Goal: Task Accomplishment & Management: Use online tool/utility

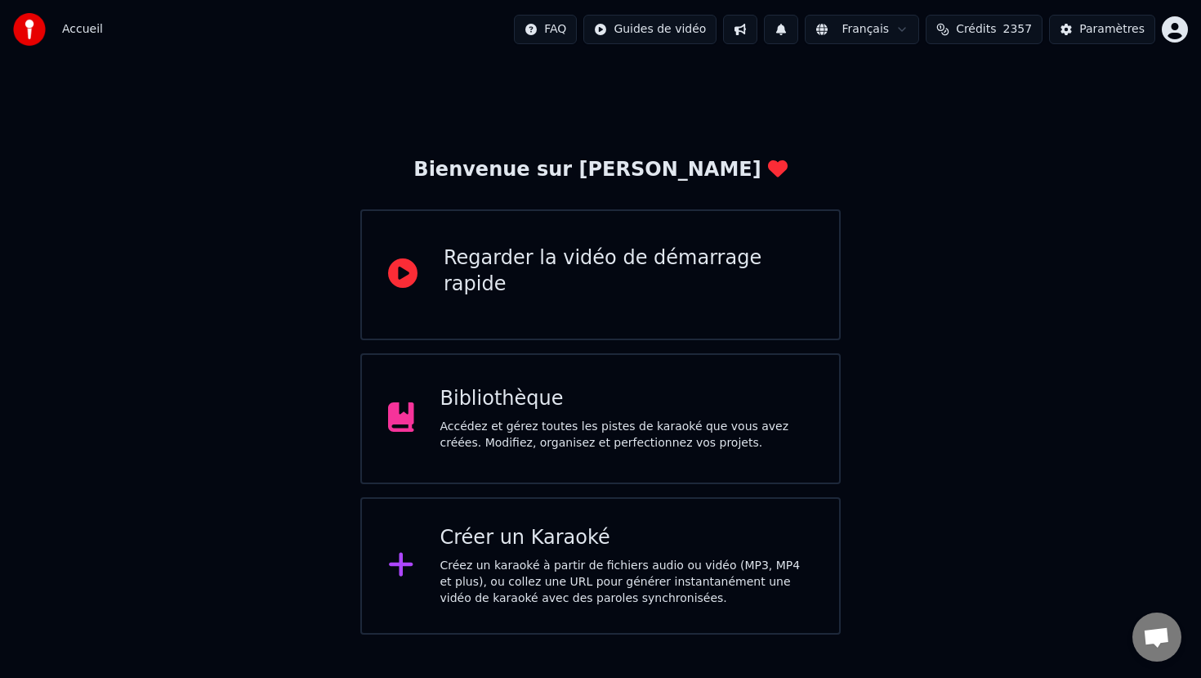
click at [526, 585] on div "Créez un karaoké à partir de fichiers audio ou vidéo (MP3, MP4 et plus), ou col…" at bounding box center [627, 581] width 373 height 49
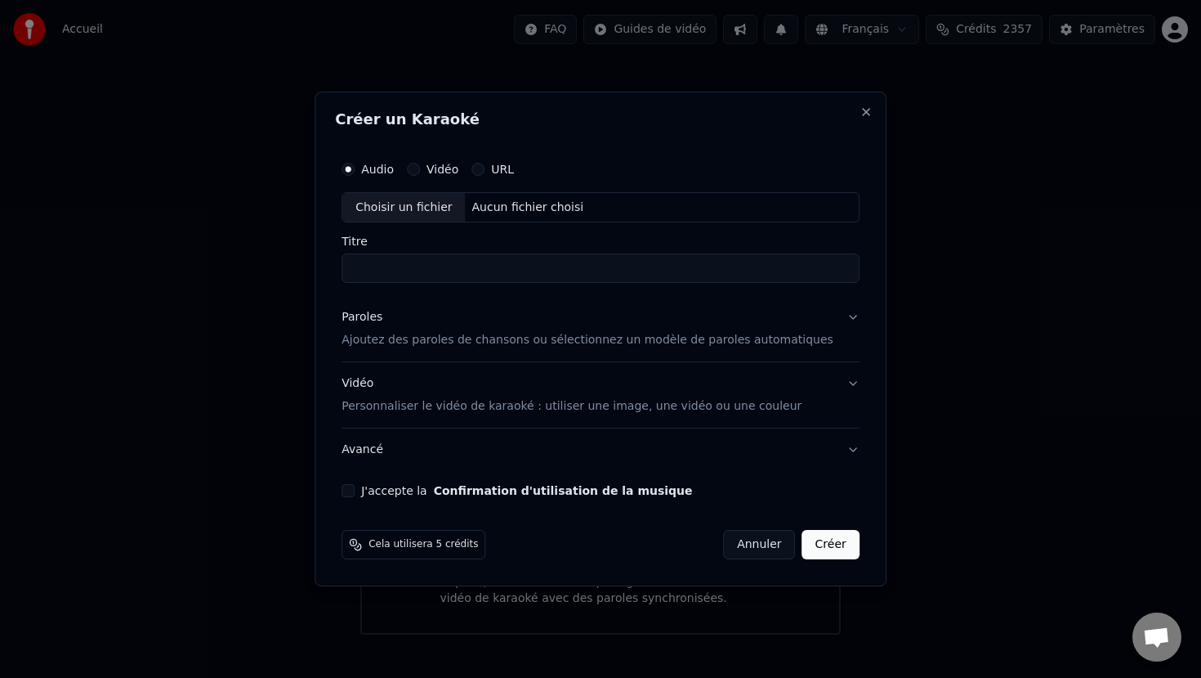
click at [414, 203] on div "Choisir un fichier" at bounding box center [403, 207] width 123 height 29
type input "********"
click at [447, 339] on p "Ajoutez des paroles de chansons ou sélectionnez un modèle de paroles automatiqu…" at bounding box center [588, 339] width 492 height 16
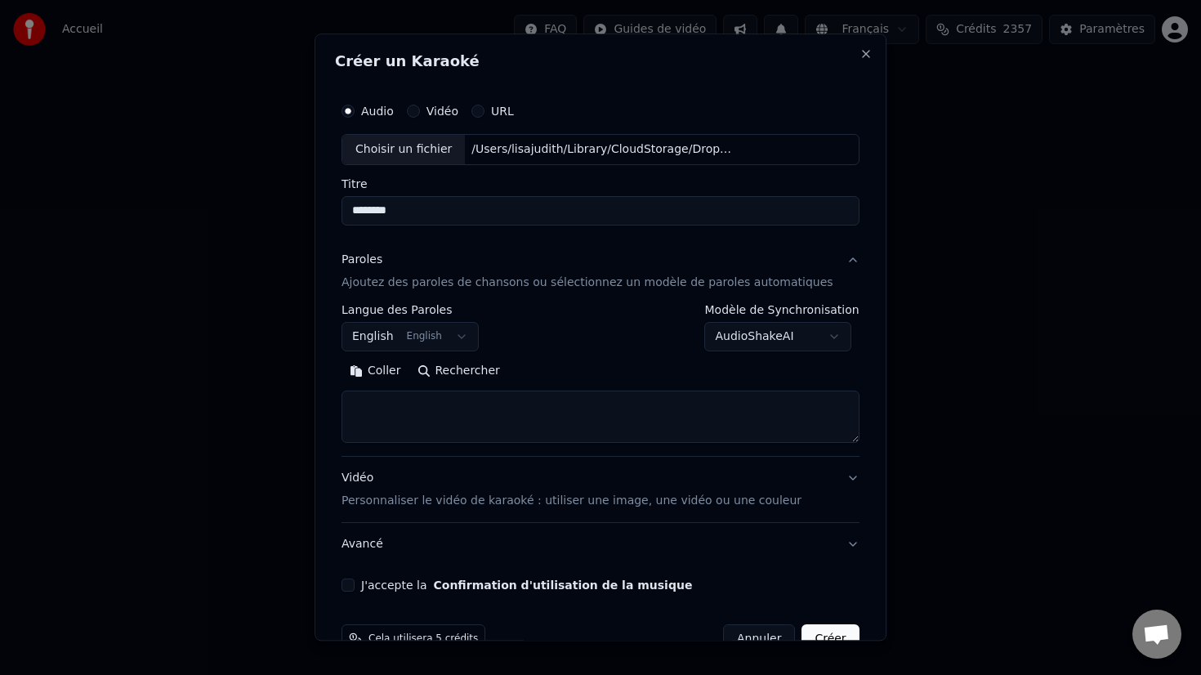
click at [408, 409] on textarea at bounding box center [601, 417] width 518 height 52
paste textarea "**********"
type textarea "**********"
click at [472, 501] on p "Personnaliser le vidéo de karaoké : utiliser une image, une vidéo ou une couleur" at bounding box center [572, 501] width 460 height 16
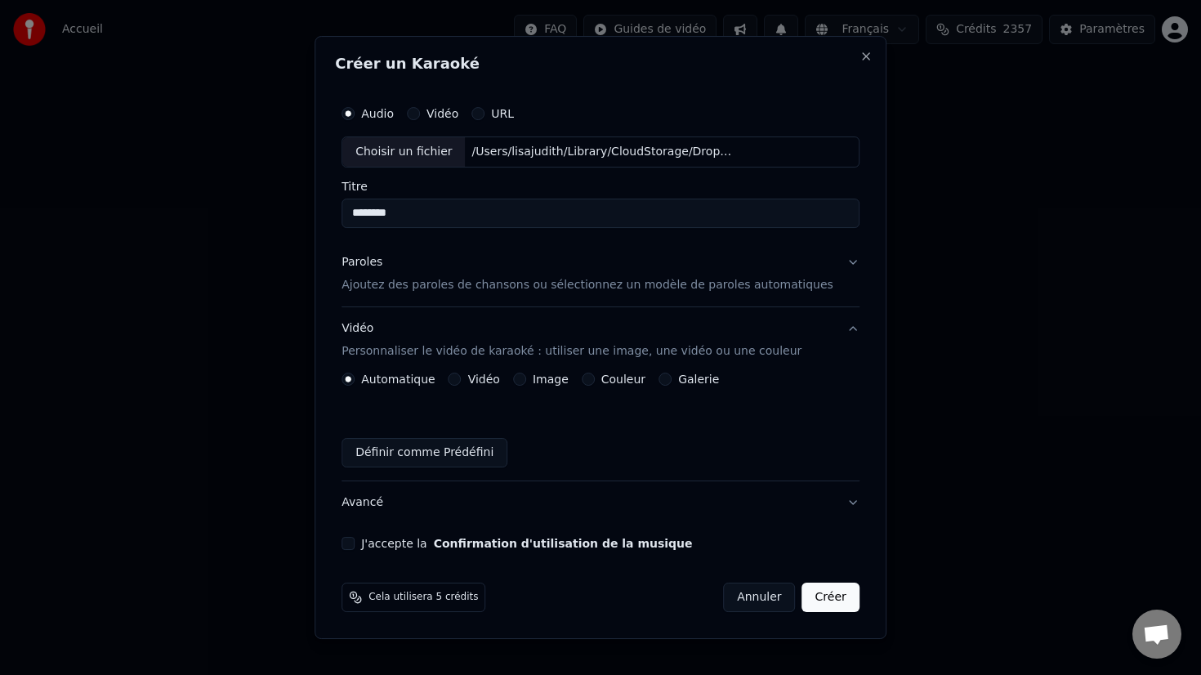
click at [526, 378] on button "Image" at bounding box center [519, 379] width 13 height 13
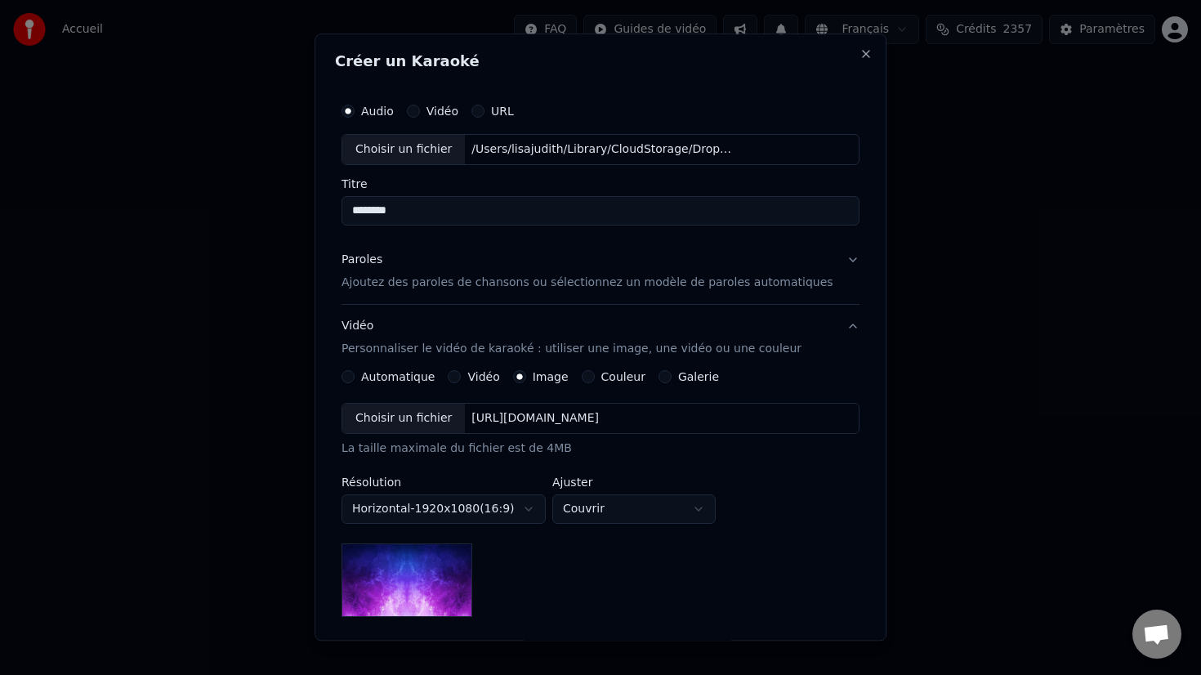
click at [432, 417] on div "Choisir un fichier" at bounding box center [403, 418] width 123 height 29
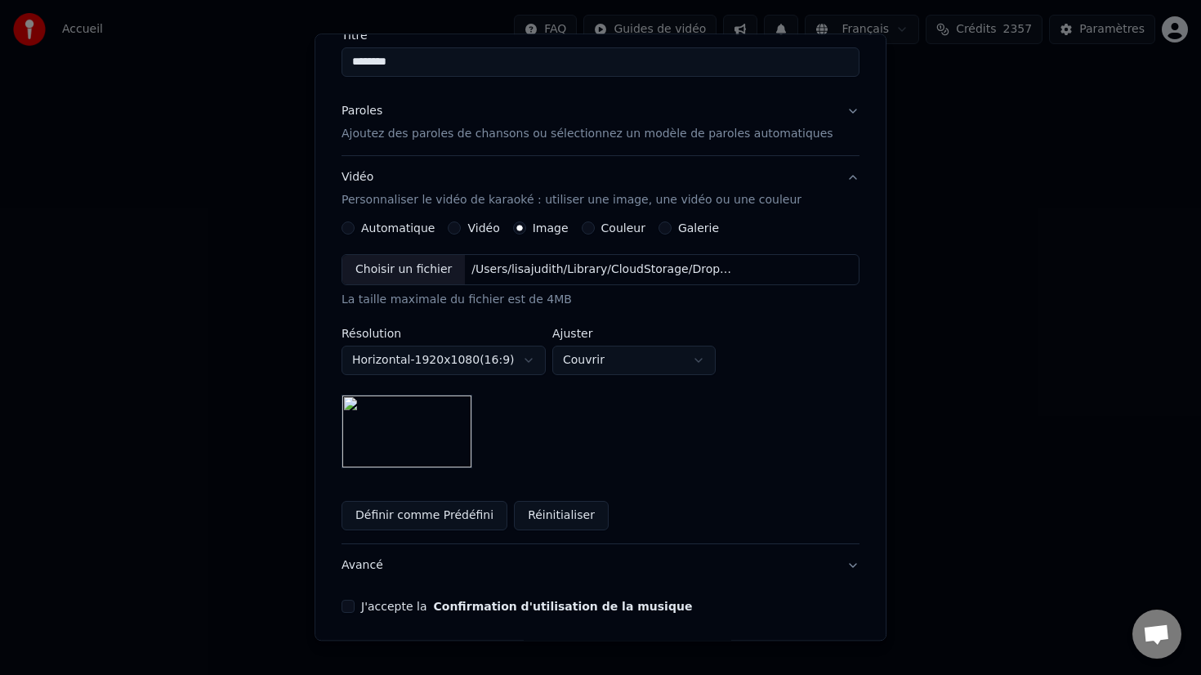
scroll to position [209, 0]
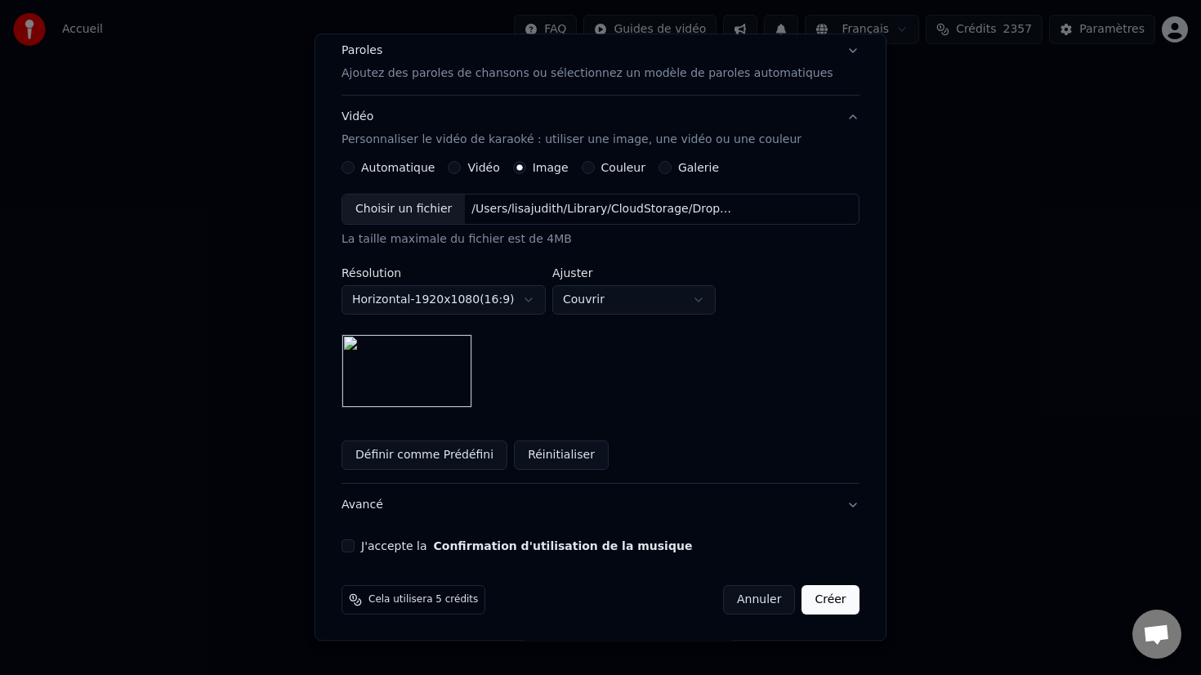
click at [355, 545] on button "J'accepte la Confirmation d'utilisation de la musique" at bounding box center [348, 545] width 13 height 13
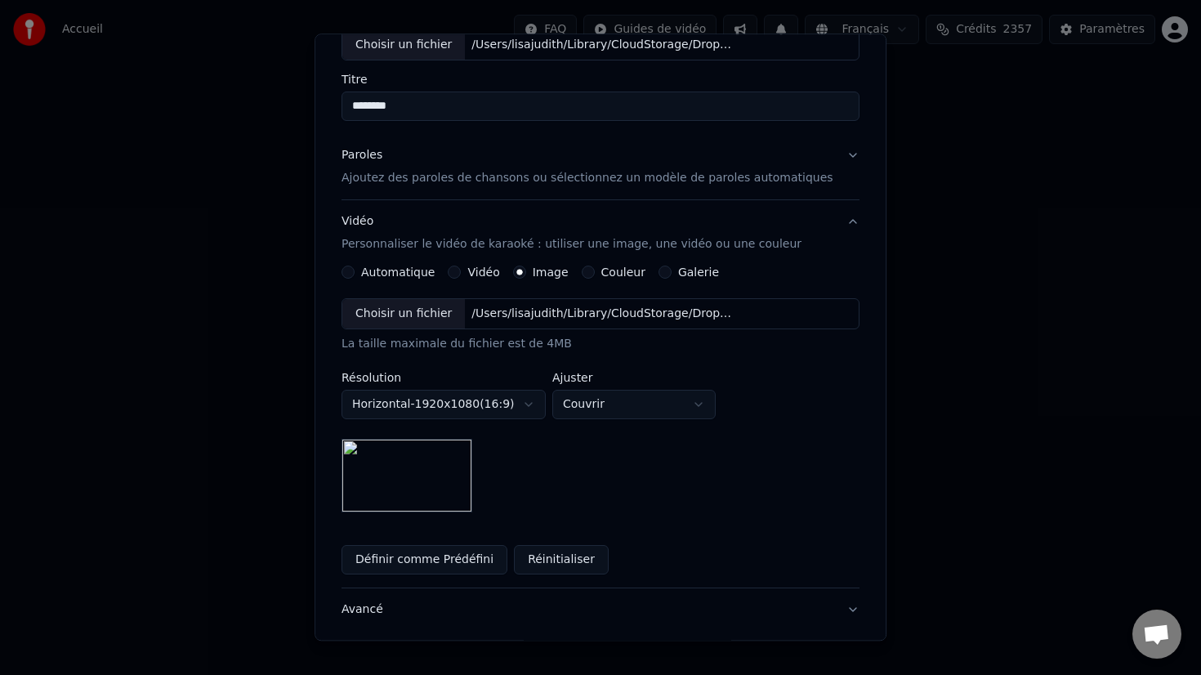
scroll to position [90, 0]
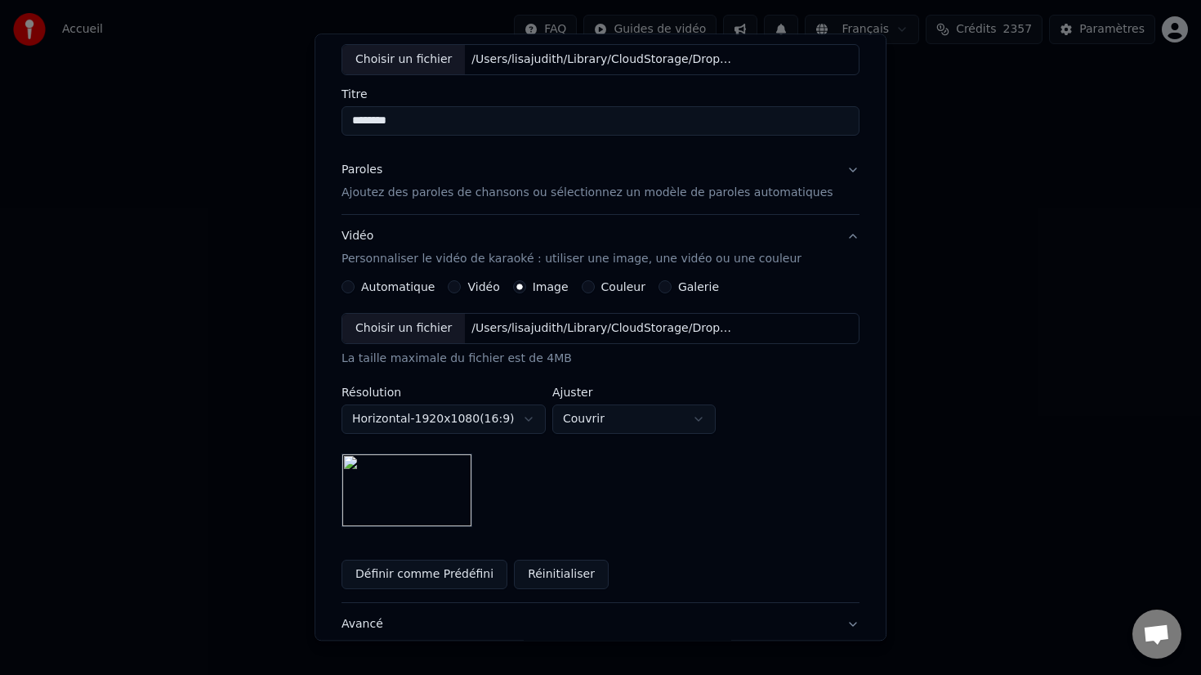
click at [481, 198] on p "Ajoutez des paroles de chansons ou sélectionnez un modèle de paroles automatiqu…" at bounding box center [588, 193] width 492 height 16
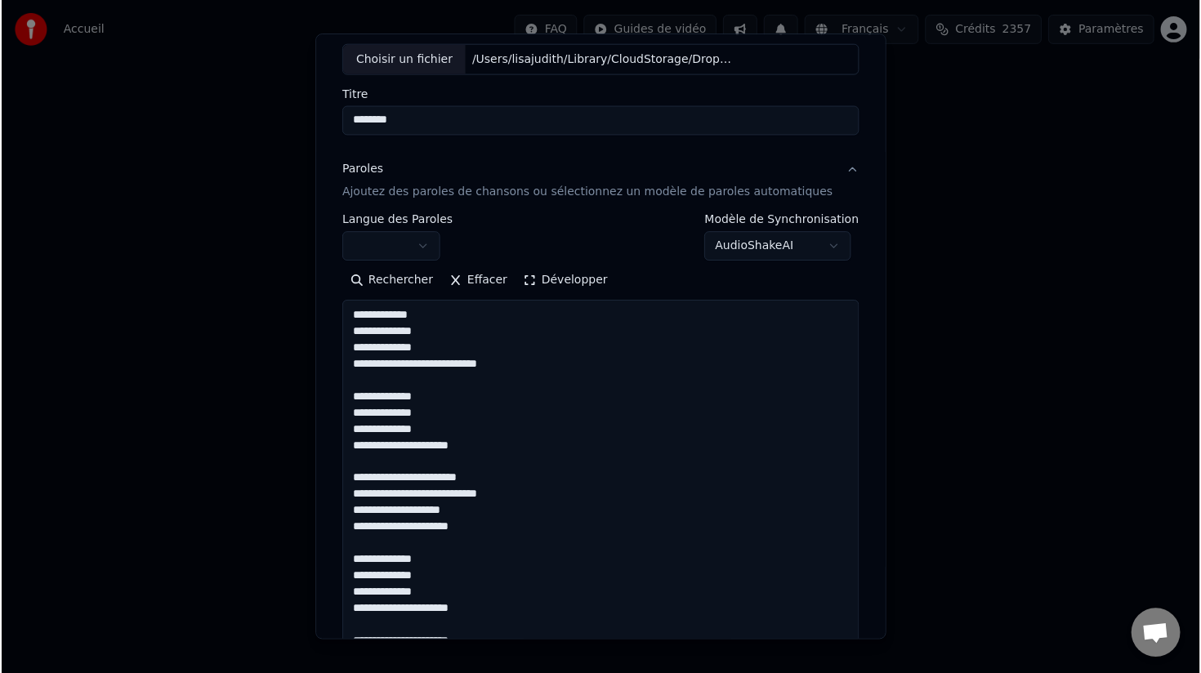
scroll to position [39, 0]
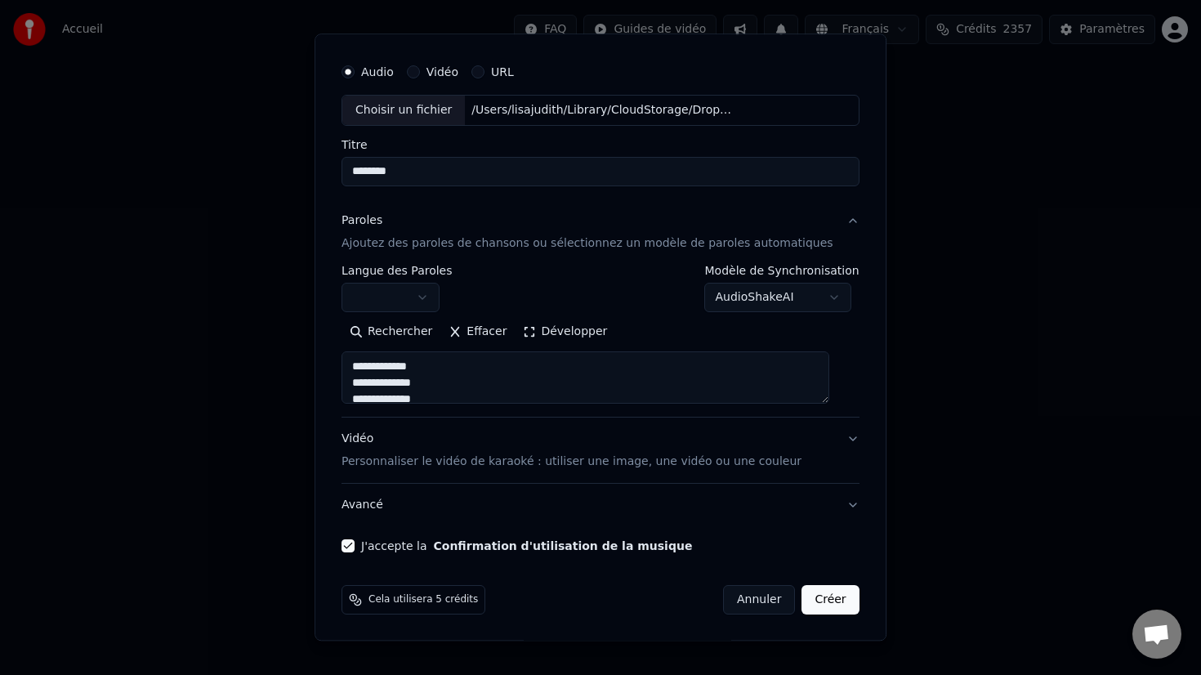
click at [819, 605] on button "Créer" at bounding box center [831, 599] width 57 height 29
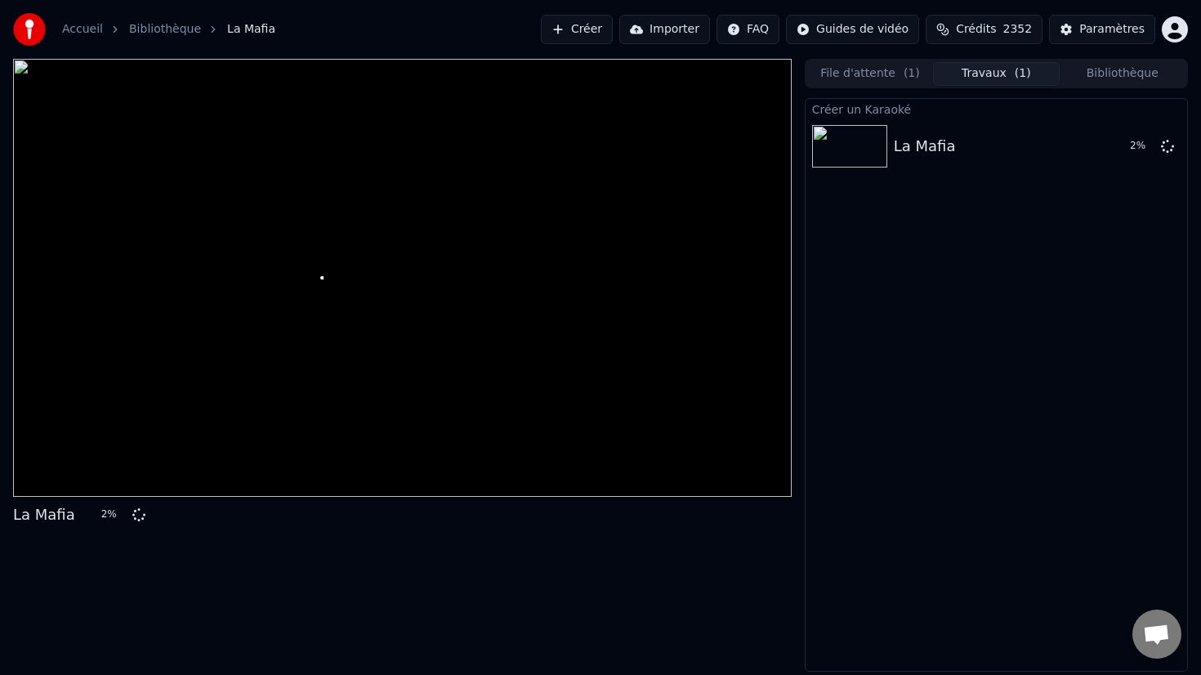
click at [599, 28] on button "Créer" at bounding box center [577, 29] width 72 height 29
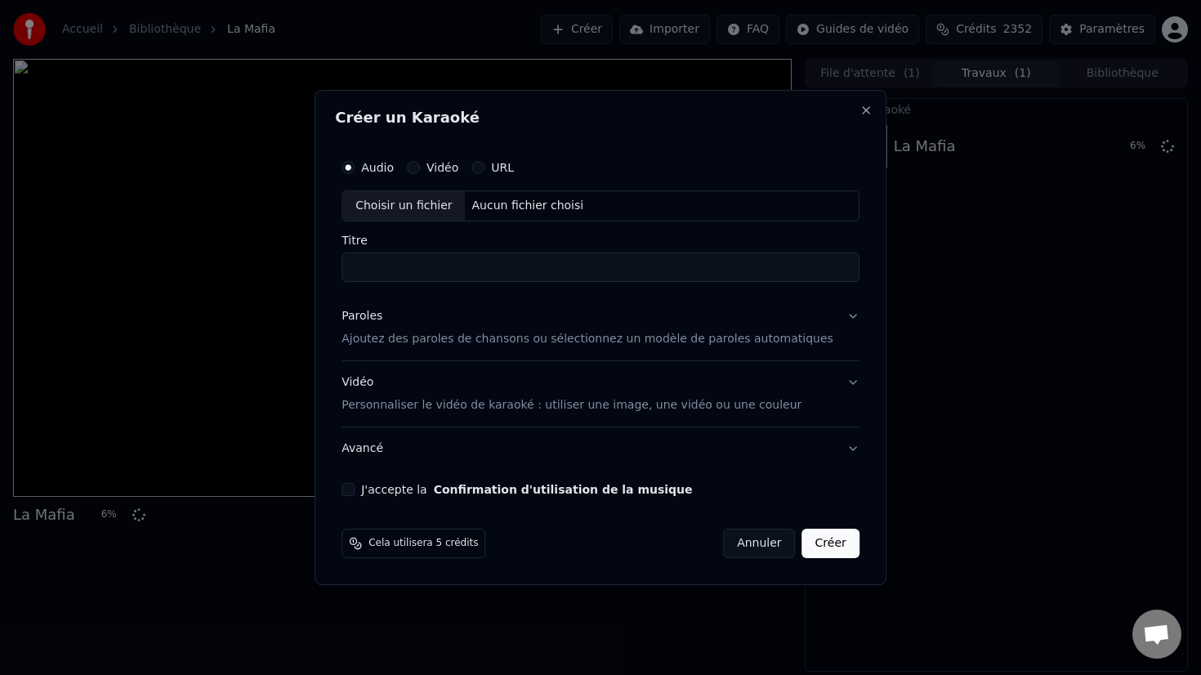
click at [437, 208] on div "Choisir un fichier" at bounding box center [403, 205] width 123 height 29
type input "**********"
click at [475, 338] on p "Ajoutez des paroles de chansons ou sélectionnez un modèle de paroles automatiqu…" at bounding box center [588, 338] width 492 height 16
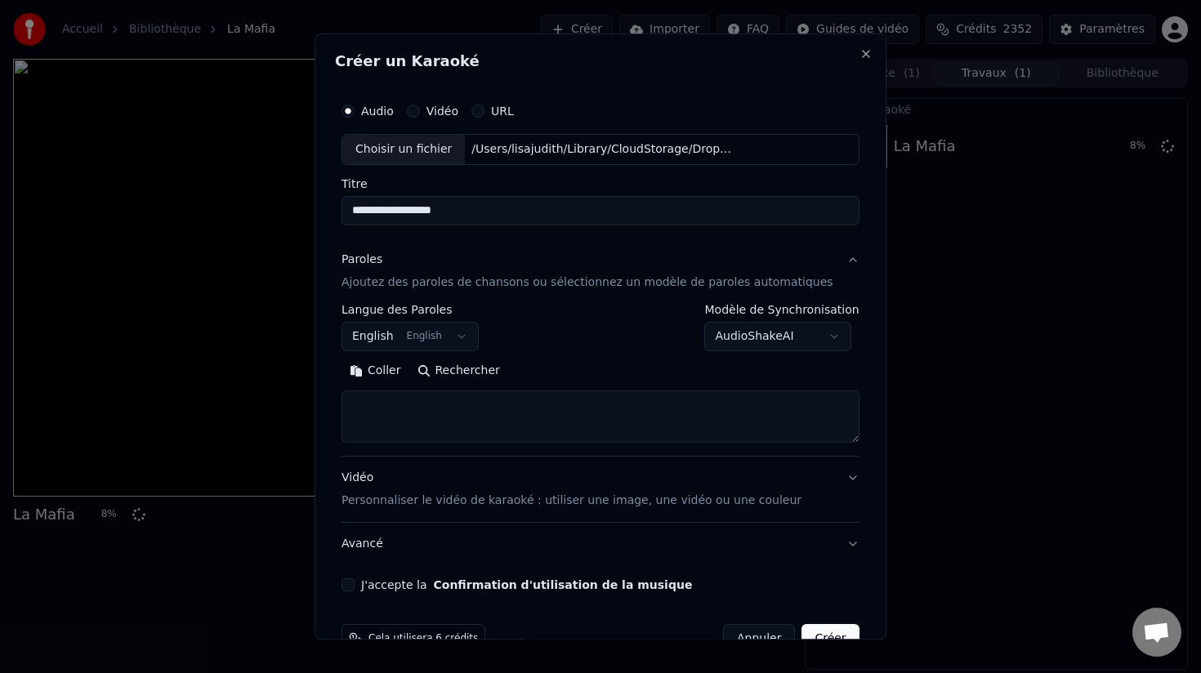
click at [431, 394] on textarea at bounding box center [601, 417] width 518 height 52
paste textarea "**********"
type textarea "**********"
click at [494, 504] on p "Personnaliser le vidéo de karaoké : utiliser une image, une vidéo ou une couleur" at bounding box center [572, 501] width 460 height 16
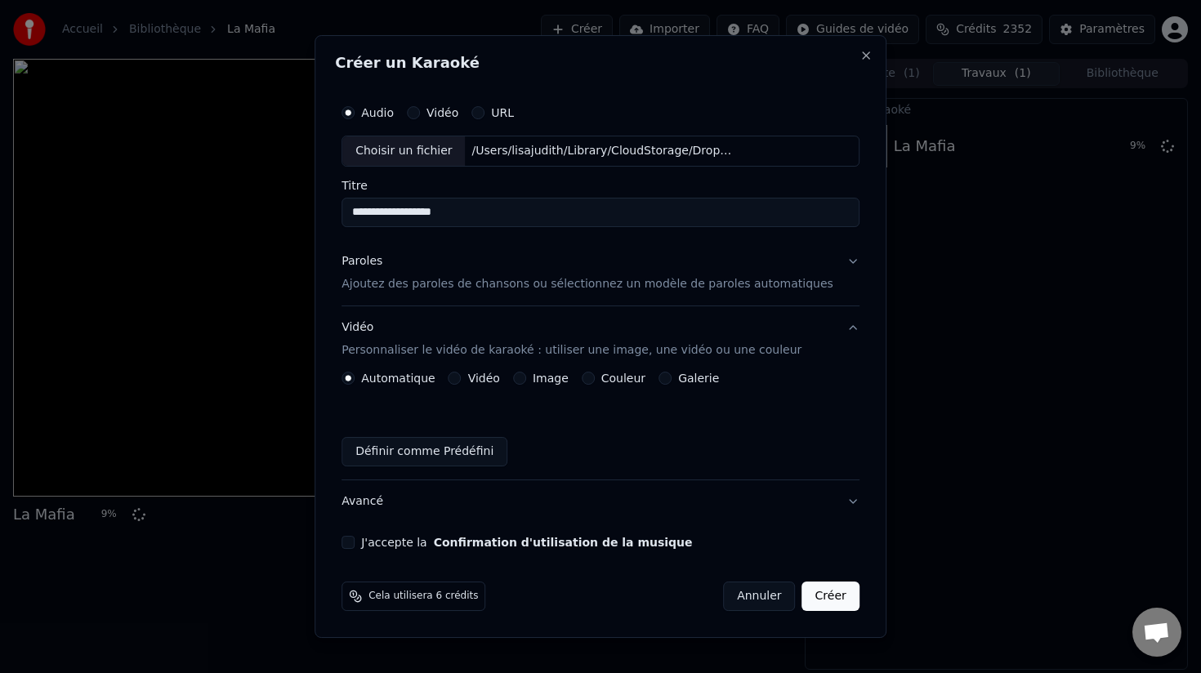
click at [554, 381] on label "Image" at bounding box center [551, 378] width 36 height 11
click at [526, 381] on button "Image" at bounding box center [519, 378] width 13 height 13
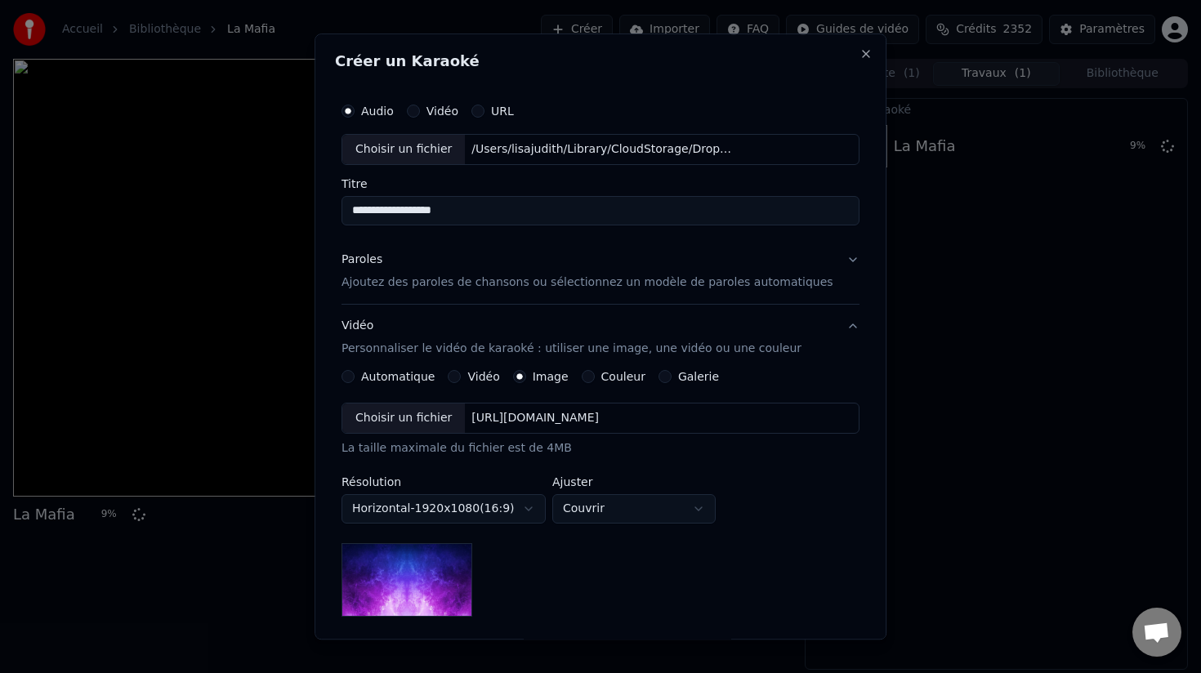
click at [418, 418] on div "Choisir un fichier" at bounding box center [403, 418] width 123 height 29
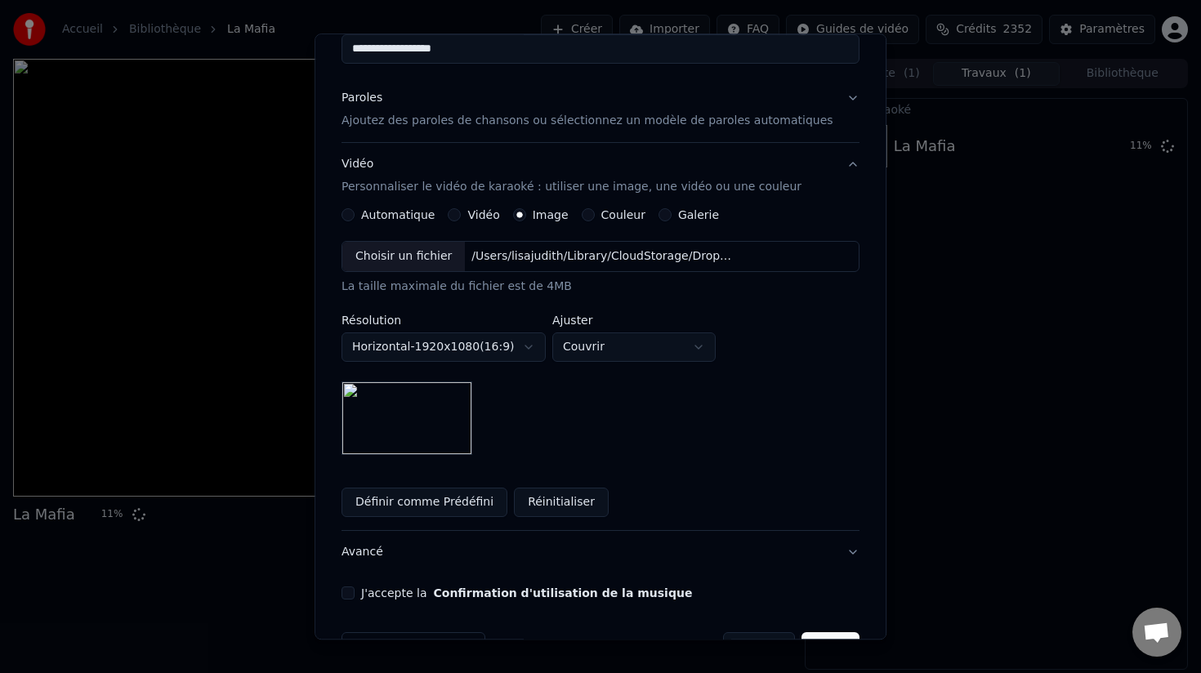
scroll to position [190, 0]
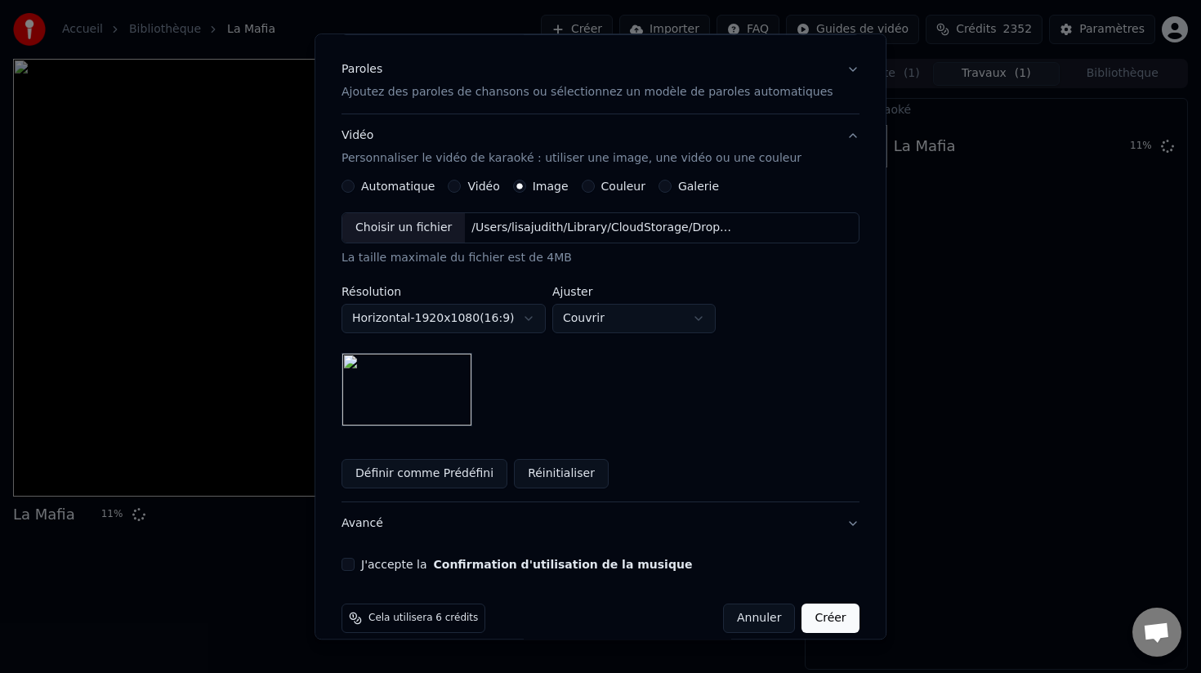
click at [355, 564] on button "J'accepte la Confirmation d'utilisation de la musique" at bounding box center [348, 564] width 13 height 13
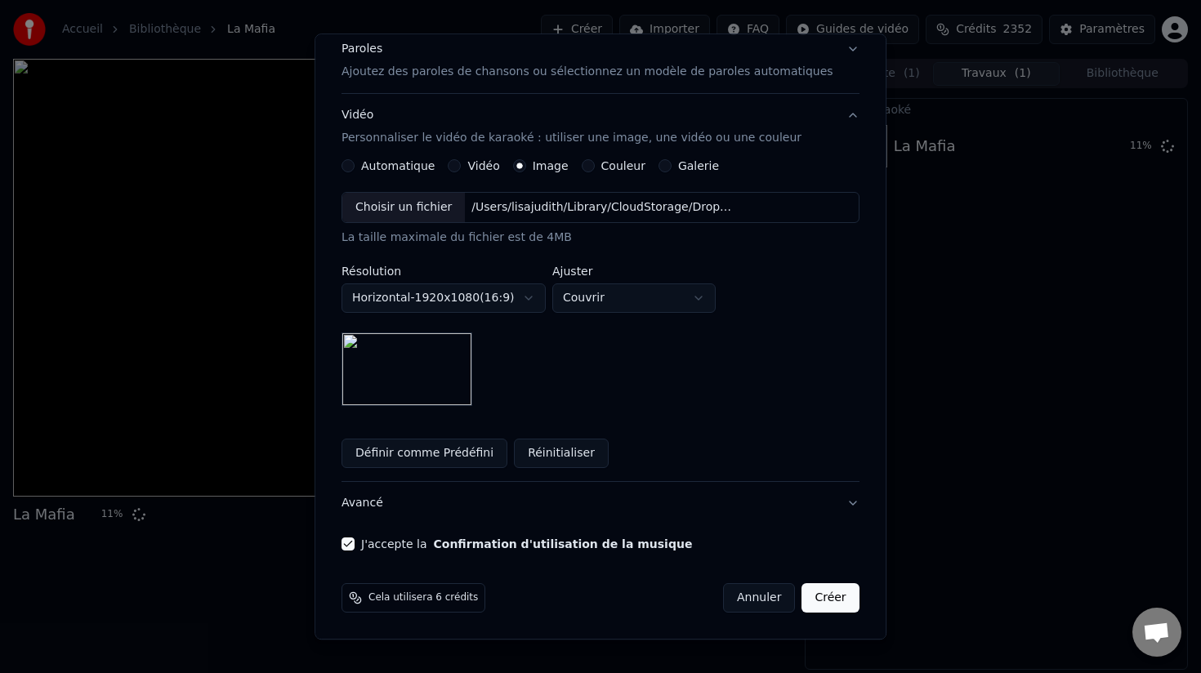
click at [813, 597] on button "Créer" at bounding box center [831, 598] width 57 height 29
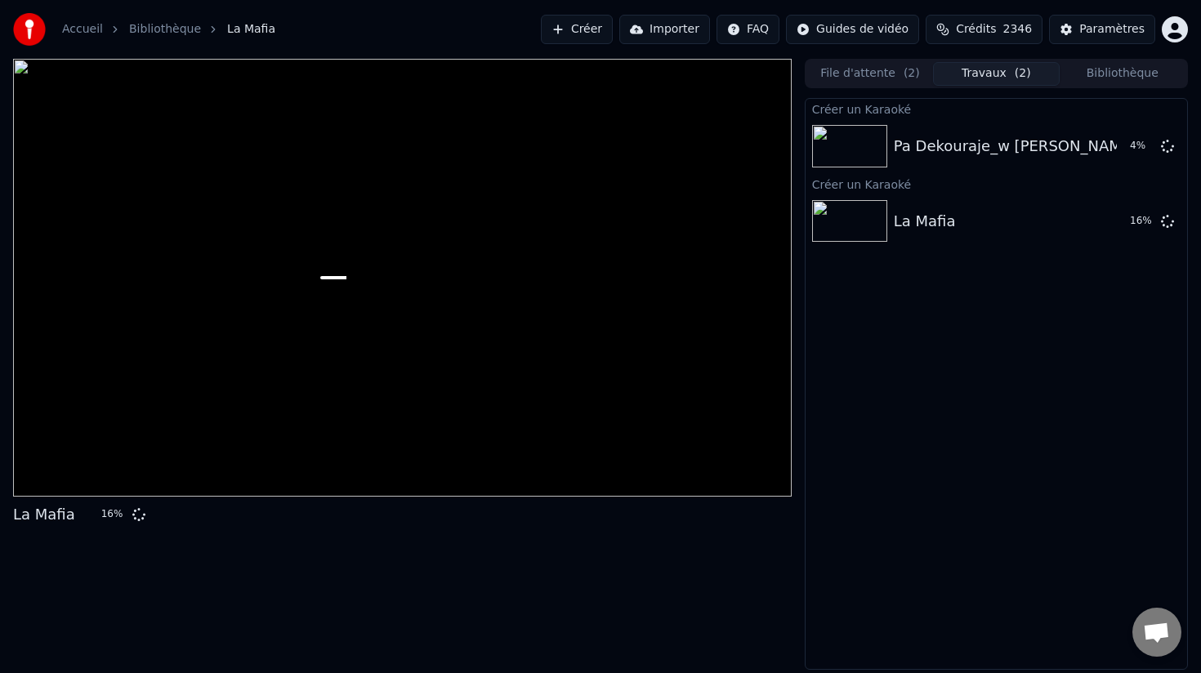
click at [597, 34] on button "Créer" at bounding box center [577, 29] width 72 height 29
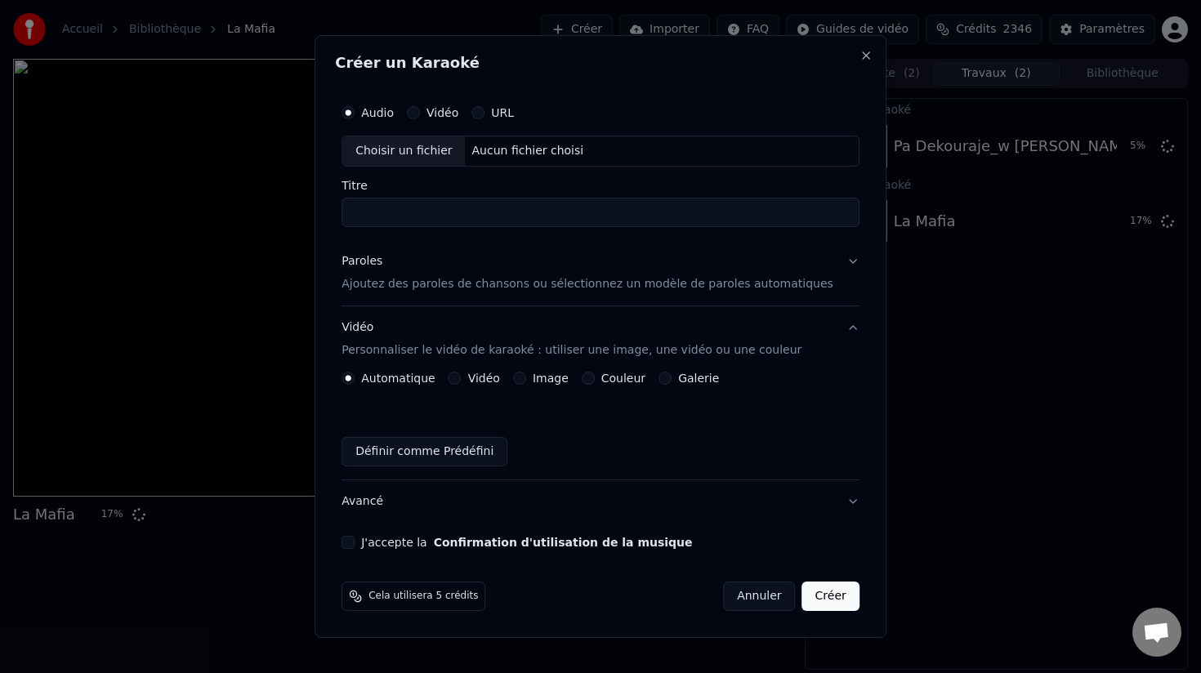
click at [428, 151] on div "Choisir un fichier" at bounding box center [403, 150] width 123 height 29
type input "********"
click at [453, 284] on p "Ajoutez des paroles de chansons ou sélectionnez un modèle de paroles automatiqu…" at bounding box center [588, 284] width 492 height 16
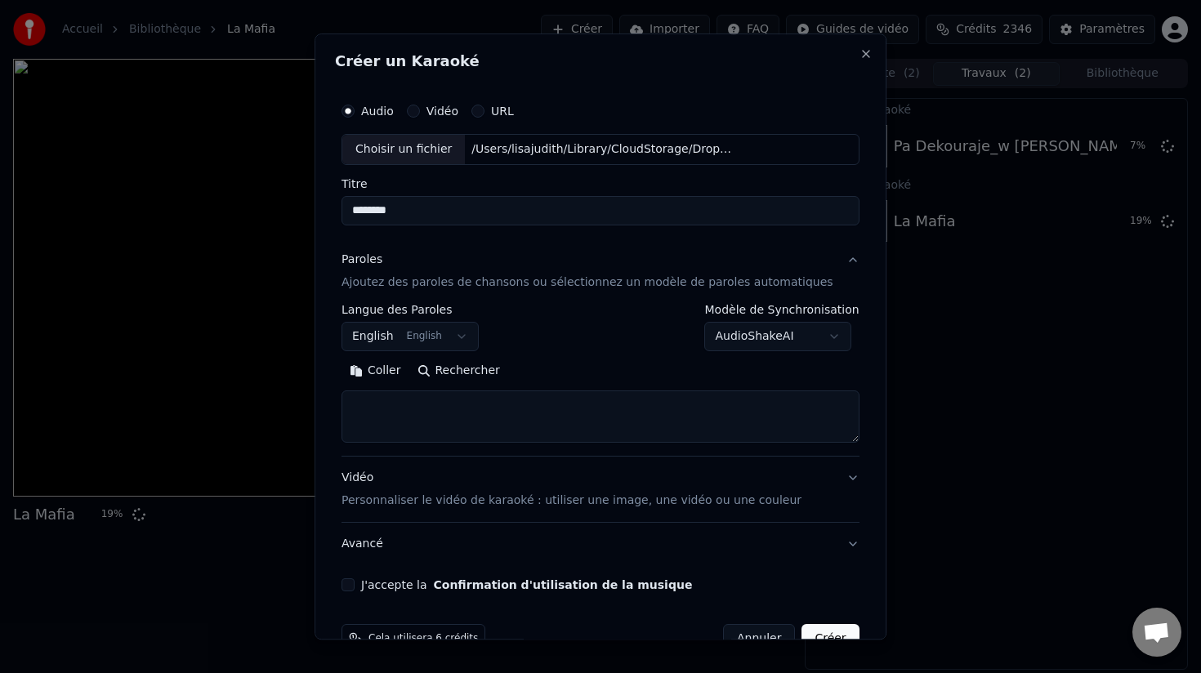
click at [391, 398] on textarea at bounding box center [601, 417] width 518 height 52
paste textarea "**********"
type textarea "**********"
click at [528, 508] on p "Personnaliser le vidéo de karaoké : utiliser une image, une vidéo ou une couleur" at bounding box center [572, 501] width 460 height 16
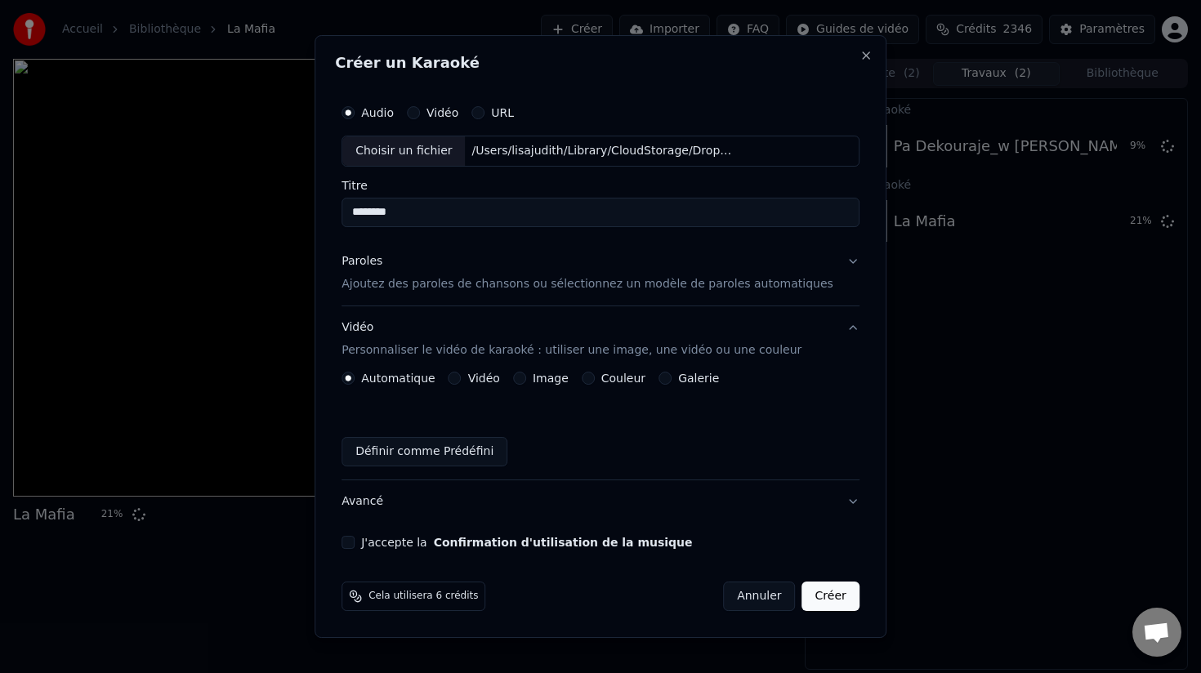
click at [526, 376] on button "Image" at bounding box center [519, 378] width 13 height 13
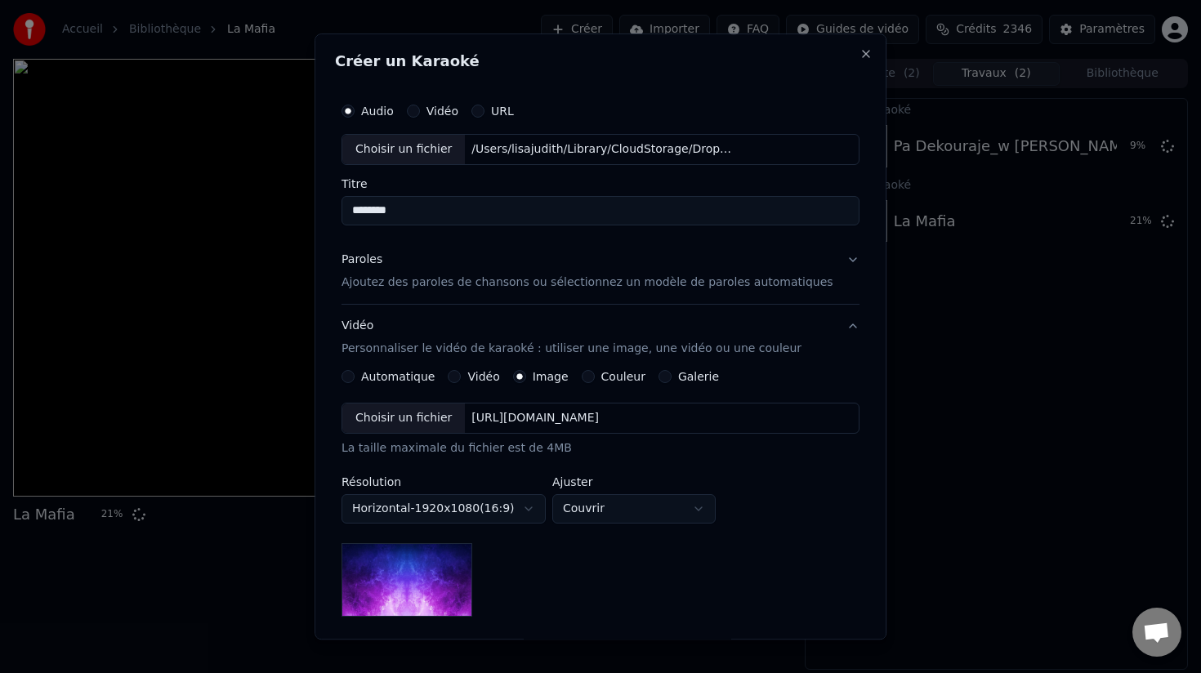
click at [455, 418] on div "Choisir un fichier" at bounding box center [403, 418] width 123 height 29
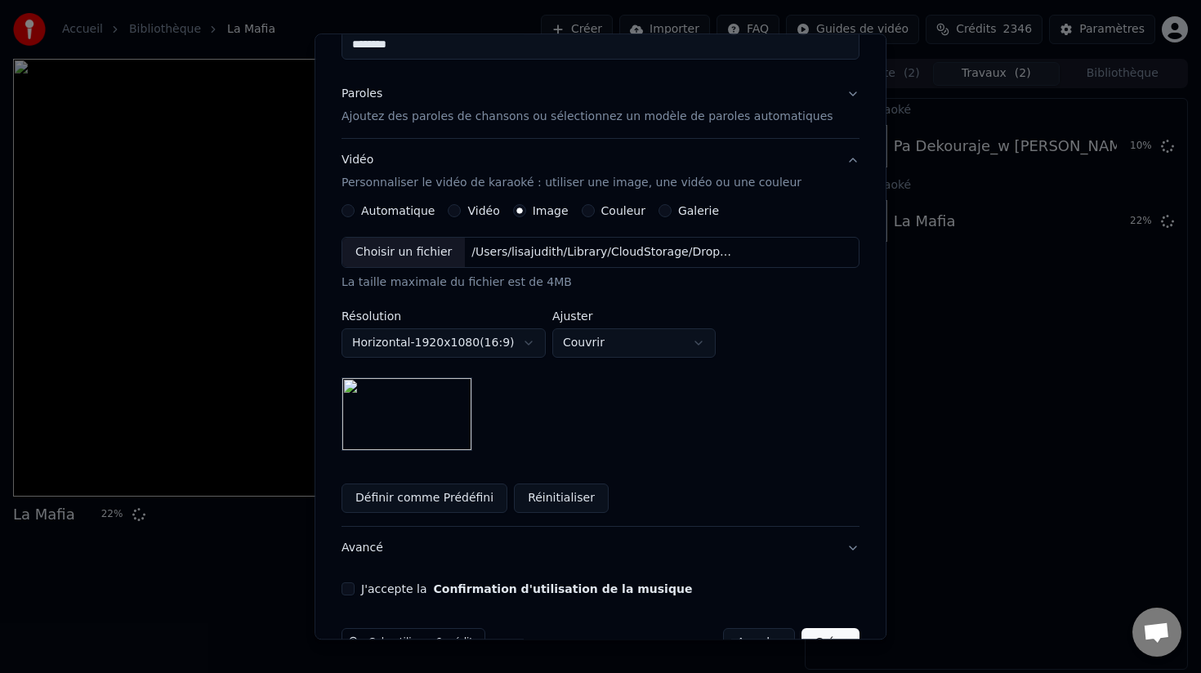
scroll to position [211, 0]
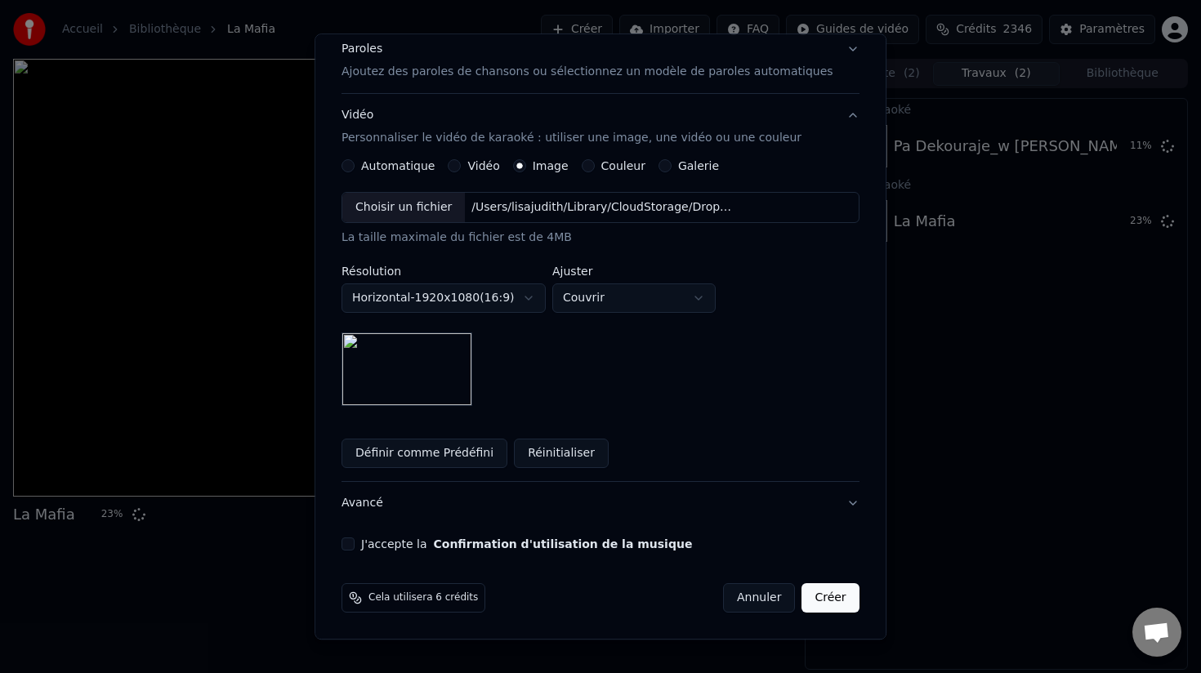
click at [355, 548] on button "J'accepte la Confirmation d'utilisation de la musique" at bounding box center [348, 544] width 13 height 13
click at [825, 602] on button "Créer" at bounding box center [831, 598] width 57 height 29
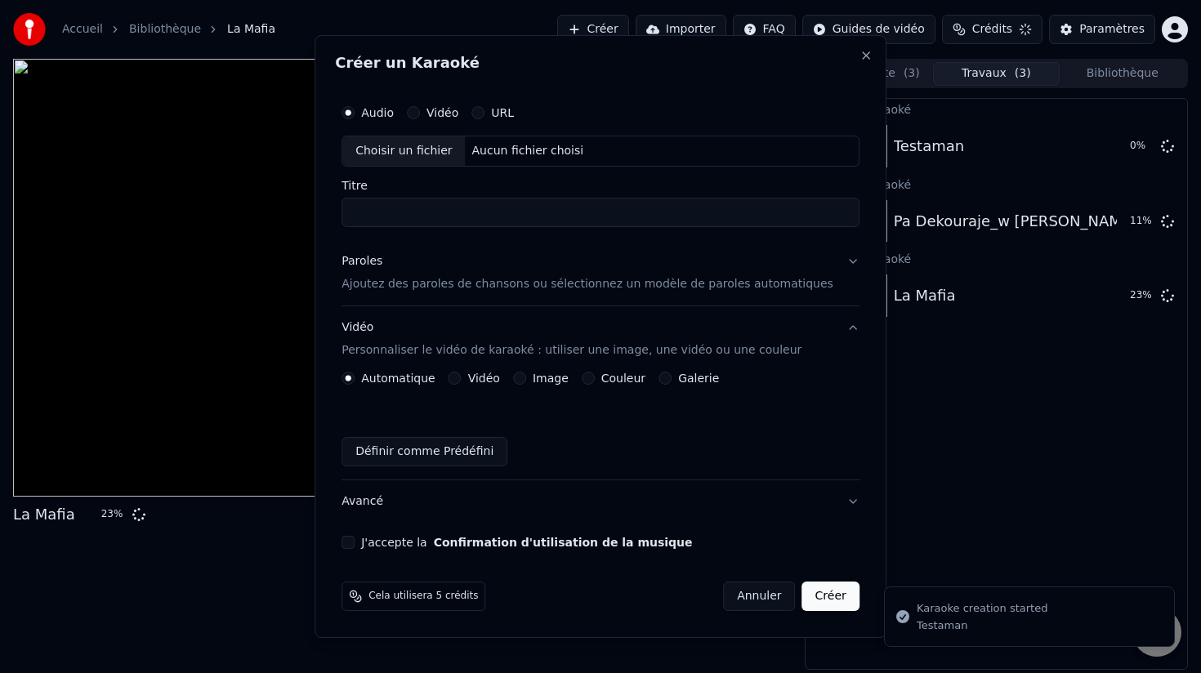
scroll to position [0, 0]
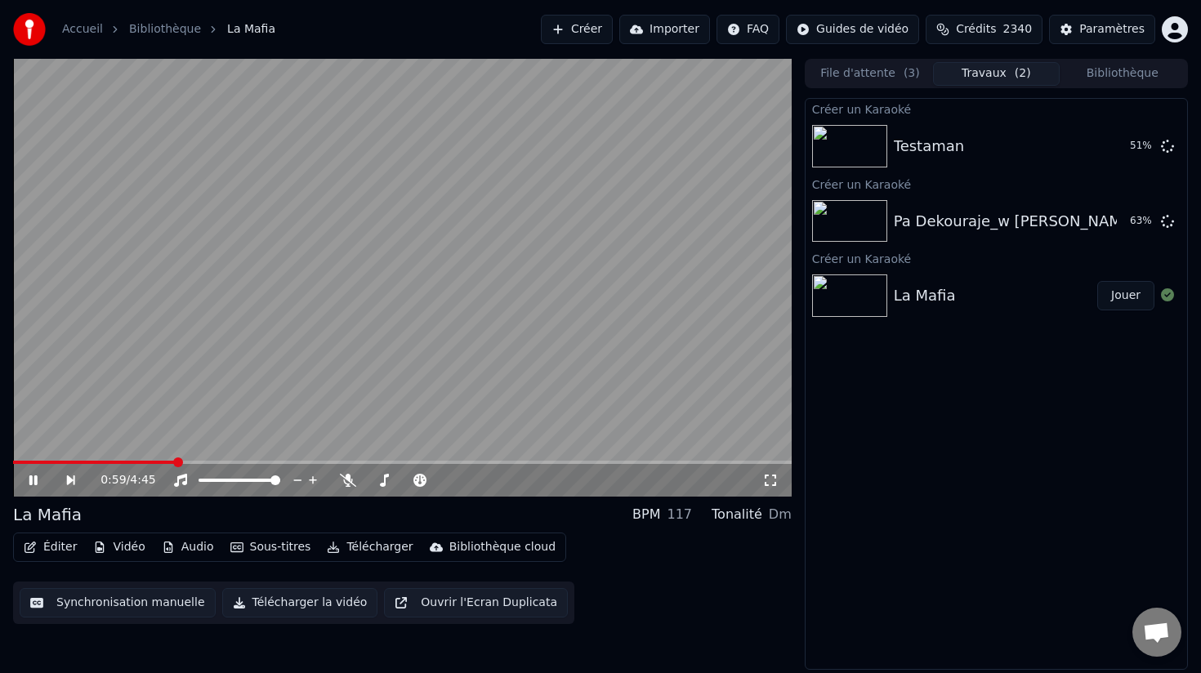
click at [34, 478] on icon at bounding box center [33, 481] width 8 height 10
click at [58, 545] on button "Éditer" at bounding box center [50, 547] width 66 height 23
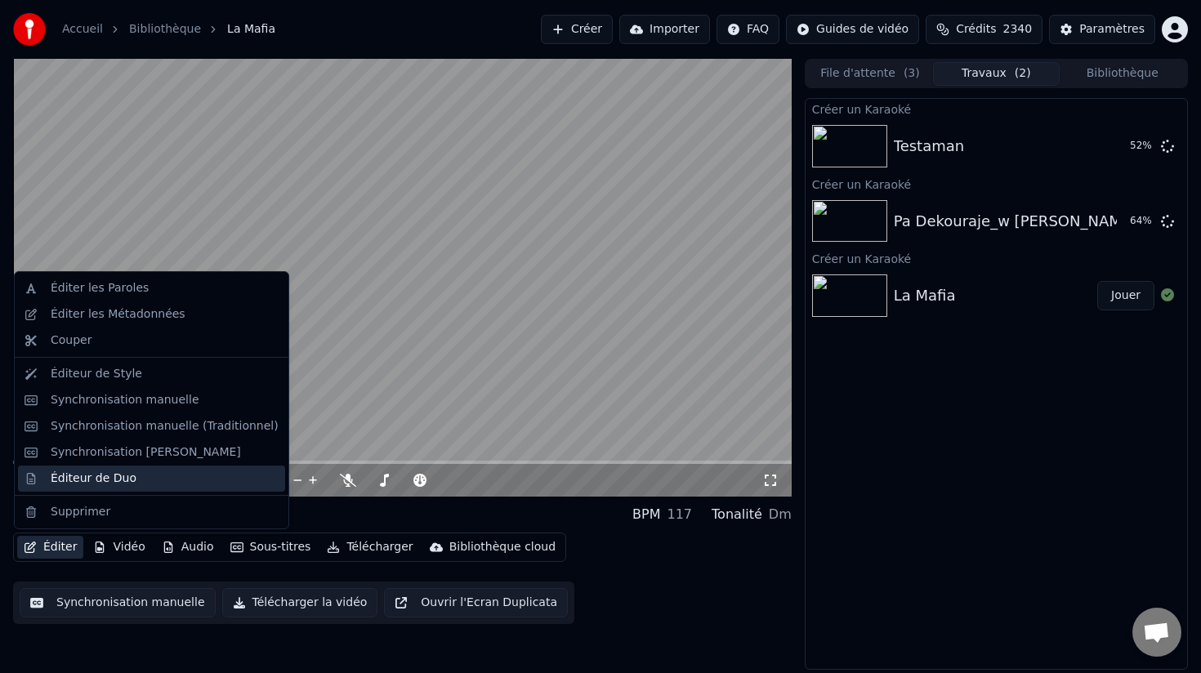
click at [84, 482] on div "Éditeur de Duo" at bounding box center [94, 479] width 86 height 16
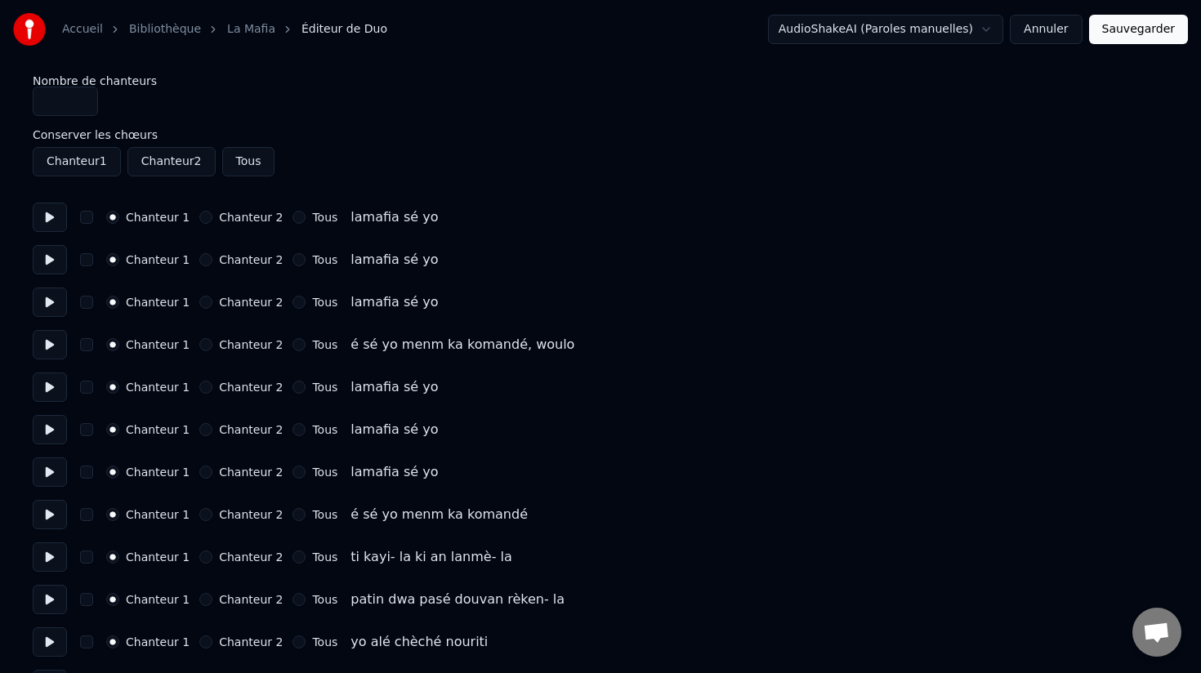
click at [199, 387] on button "Chanteur 2" at bounding box center [205, 387] width 13 height 13
click at [200, 432] on button "Chanteur 2" at bounding box center [205, 429] width 13 height 13
click at [199, 477] on button "Chanteur 2" at bounding box center [205, 472] width 13 height 13
click at [199, 520] on button "Chanteur 2" at bounding box center [205, 514] width 13 height 13
click at [87, 515] on button "button" at bounding box center [86, 514] width 13 height 13
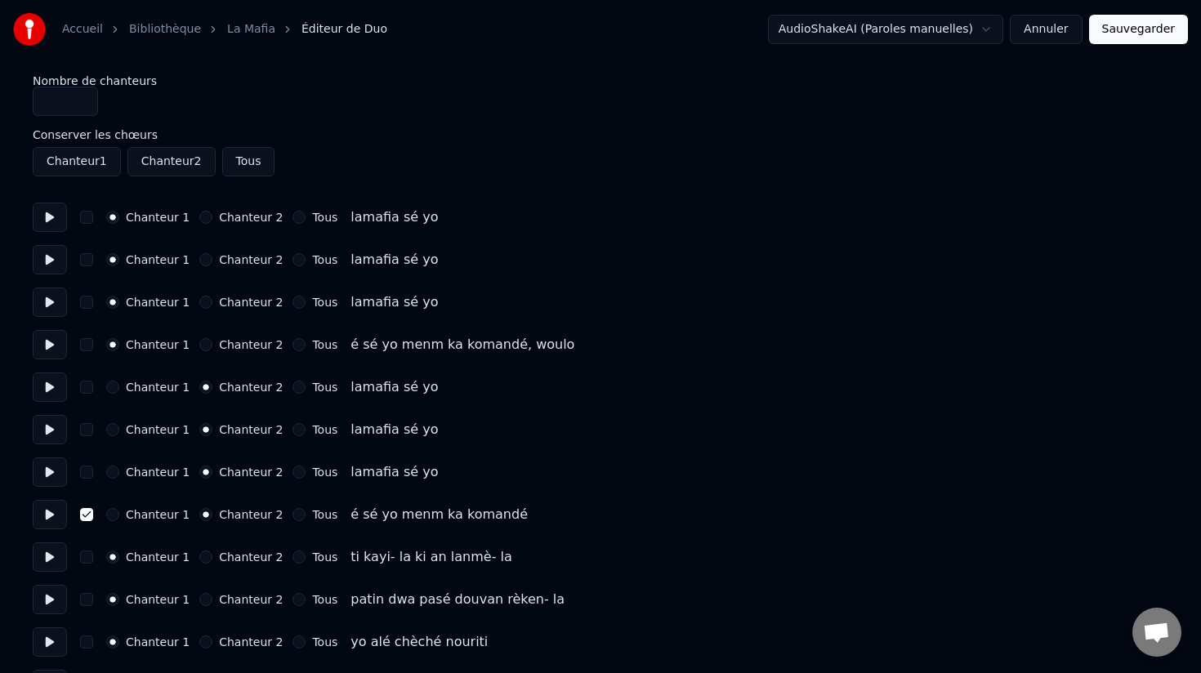
click at [87, 472] on button "button" at bounding box center [86, 472] width 13 height 13
click at [87, 429] on button "button" at bounding box center [86, 429] width 13 height 13
click at [85, 386] on button "button" at bounding box center [86, 387] width 13 height 13
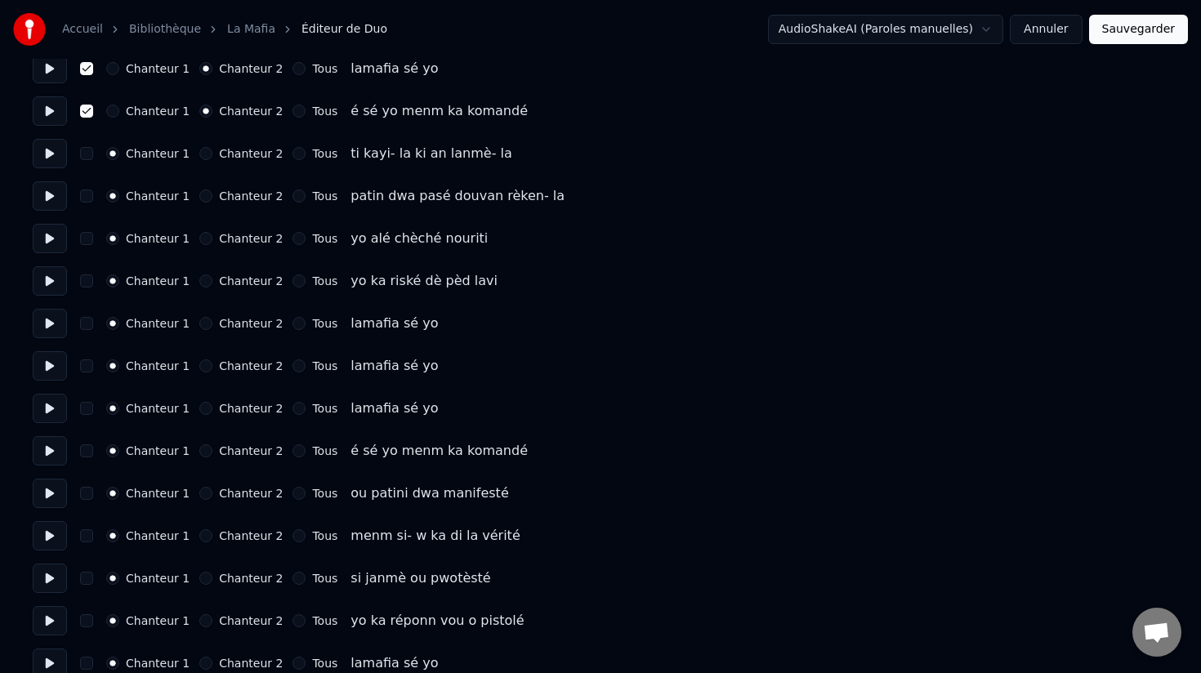
scroll to position [407, 0]
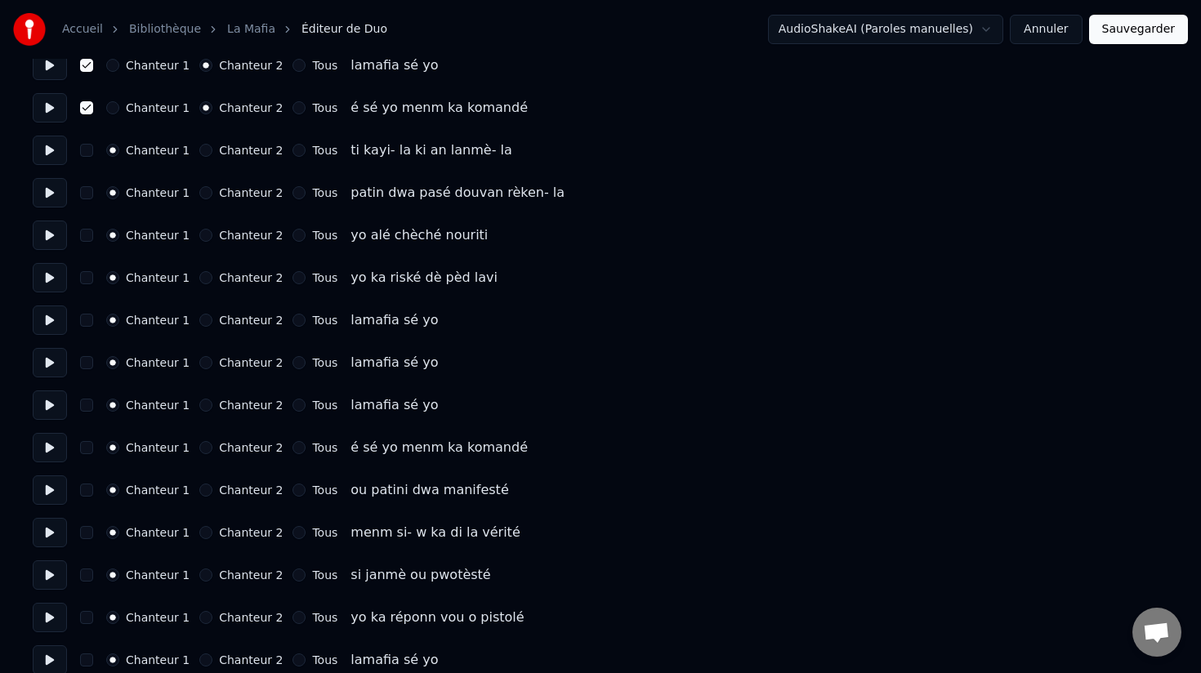
click at [203, 321] on button "Chanteur 2" at bounding box center [205, 320] width 13 height 13
click at [201, 369] on div "Chanteur 1 Chanteur 2 Tous lamafia sé yo" at bounding box center [601, 362] width 1136 height 29
click at [201, 367] on button "Chanteur 2" at bounding box center [205, 362] width 13 height 13
click at [201, 405] on button "Chanteur 2" at bounding box center [205, 405] width 13 height 13
click at [201, 446] on button "Chanteur 2" at bounding box center [205, 447] width 13 height 13
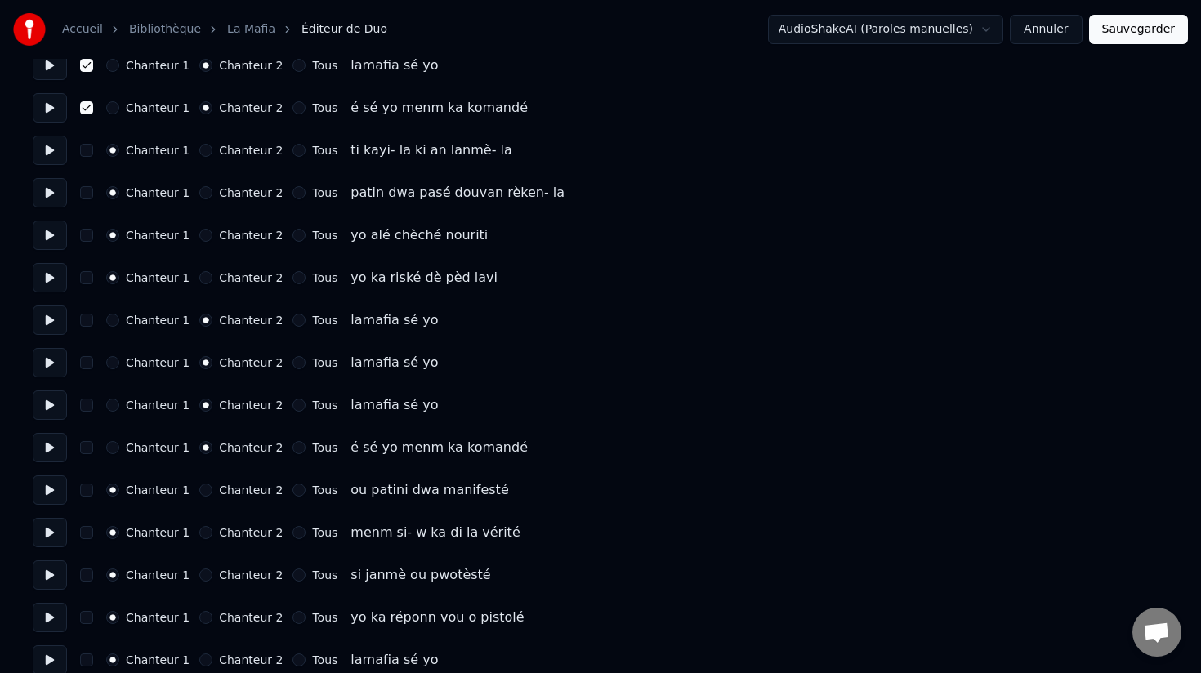
click at [88, 450] on button "button" at bounding box center [86, 447] width 13 height 13
click at [86, 403] on button "button" at bounding box center [86, 405] width 13 height 13
click at [85, 361] on button "button" at bounding box center [86, 362] width 13 height 13
click at [87, 318] on button "button" at bounding box center [86, 320] width 13 height 13
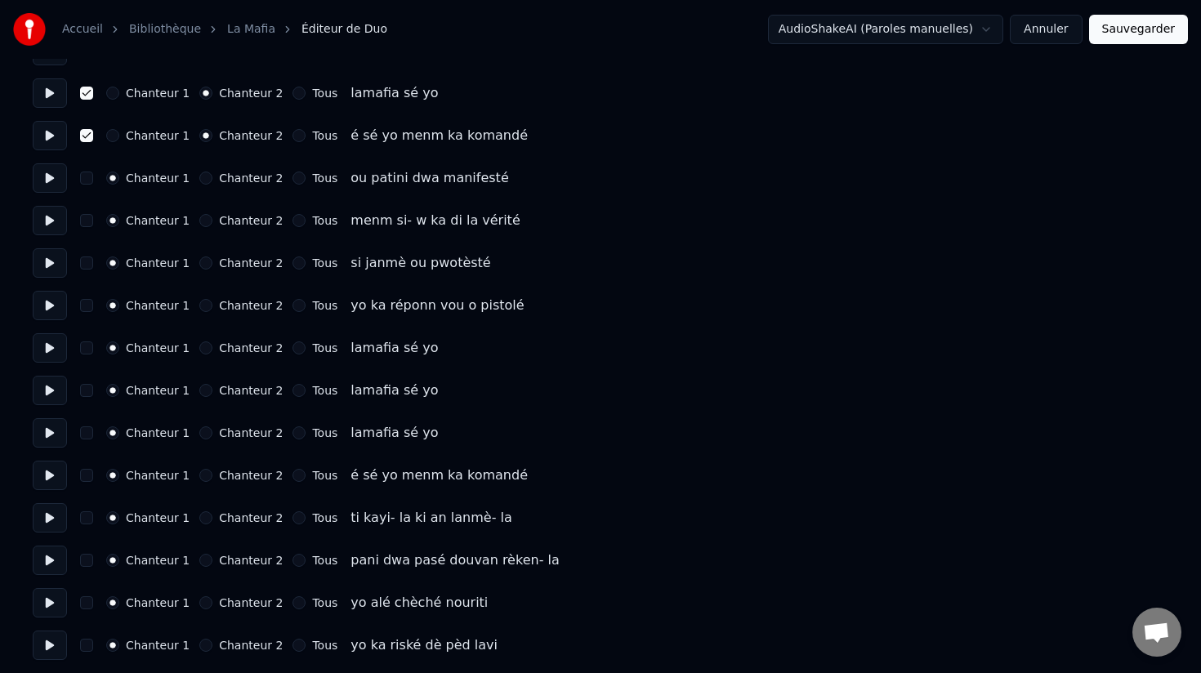
scroll to position [731, 0]
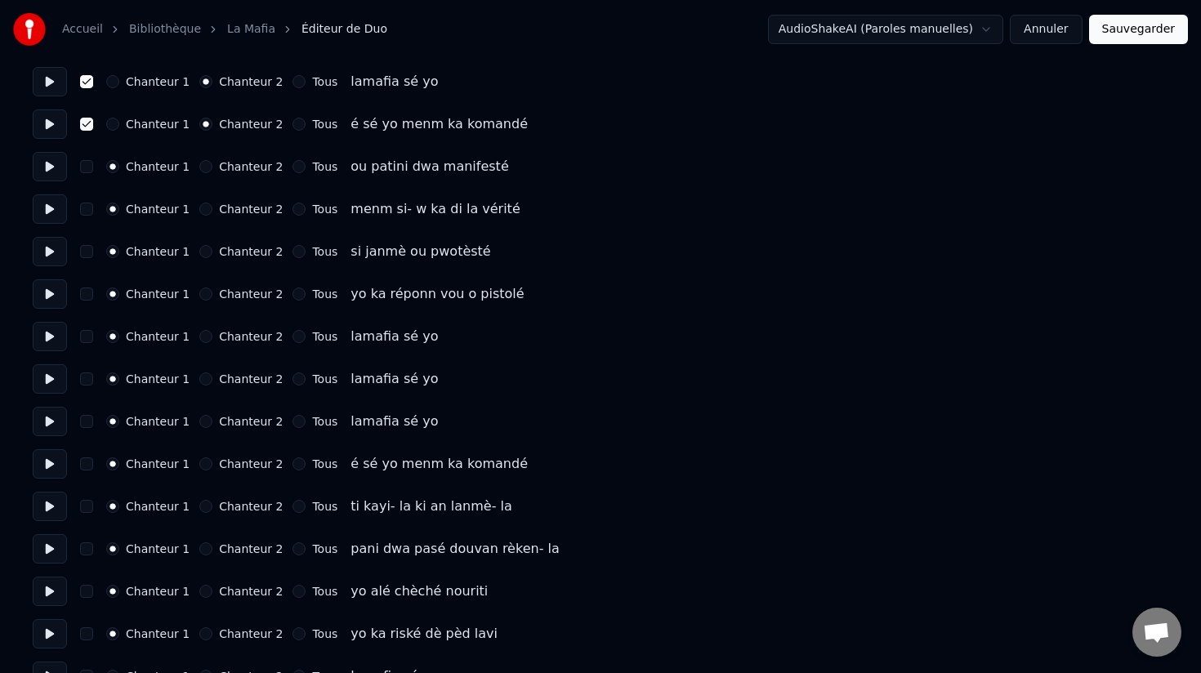
click at [201, 335] on button "Chanteur 2" at bounding box center [205, 336] width 13 height 13
click at [201, 375] on button "Chanteur 2" at bounding box center [205, 379] width 13 height 13
click at [199, 421] on button "Chanteur 2" at bounding box center [205, 421] width 13 height 13
click at [202, 467] on button "Chanteur 2" at bounding box center [205, 464] width 13 height 13
click at [89, 467] on button "button" at bounding box center [86, 464] width 13 height 13
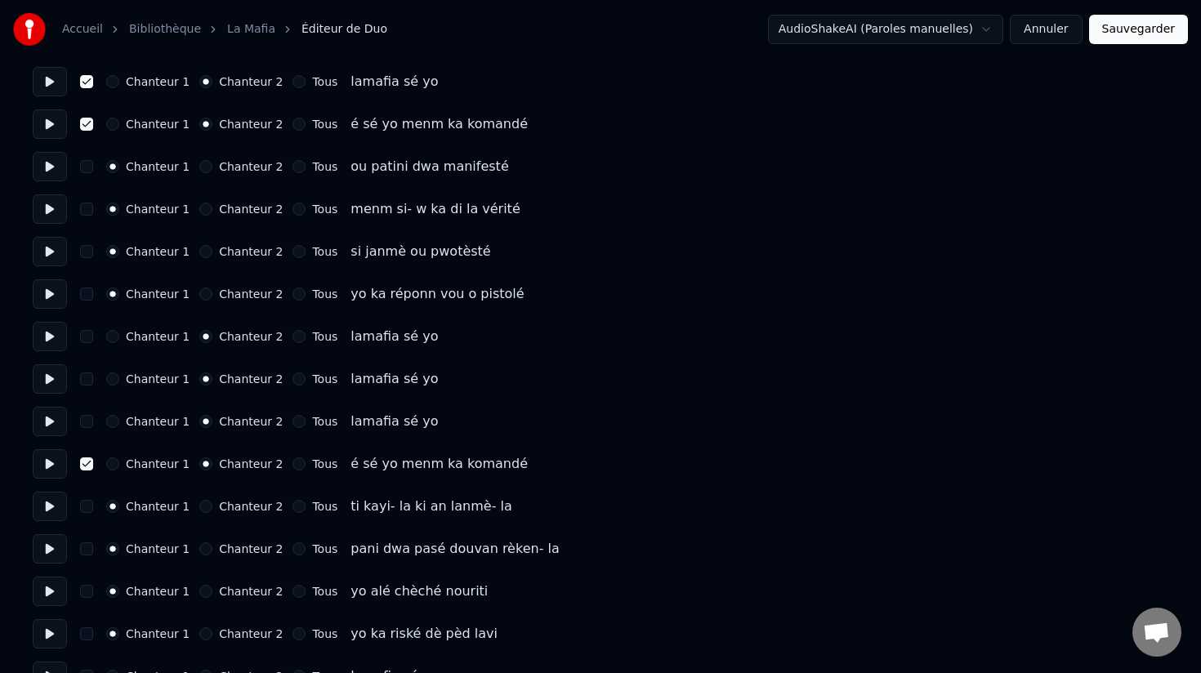
click at [87, 425] on button "button" at bounding box center [86, 421] width 13 height 13
click at [88, 378] on button "button" at bounding box center [86, 379] width 13 height 13
click at [87, 341] on button "button" at bounding box center [86, 336] width 13 height 13
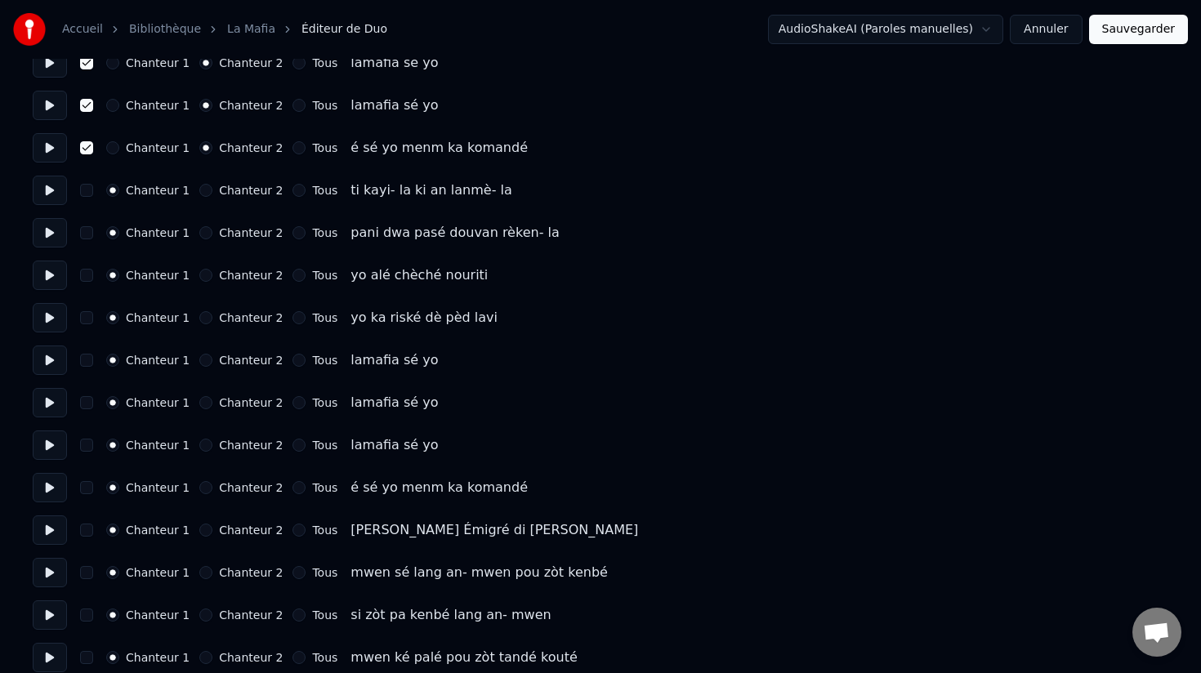
scroll to position [1049, 0]
click at [199, 360] on button "Chanteur 2" at bounding box center [205, 358] width 13 height 13
click at [201, 404] on button "Chanteur 2" at bounding box center [205, 401] width 13 height 13
click at [199, 449] on button "Chanteur 2" at bounding box center [205, 443] width 13 height 13
click at [199, 490] on button "Chanteur 2" at bounding box center [205, 486] width 13 height 13
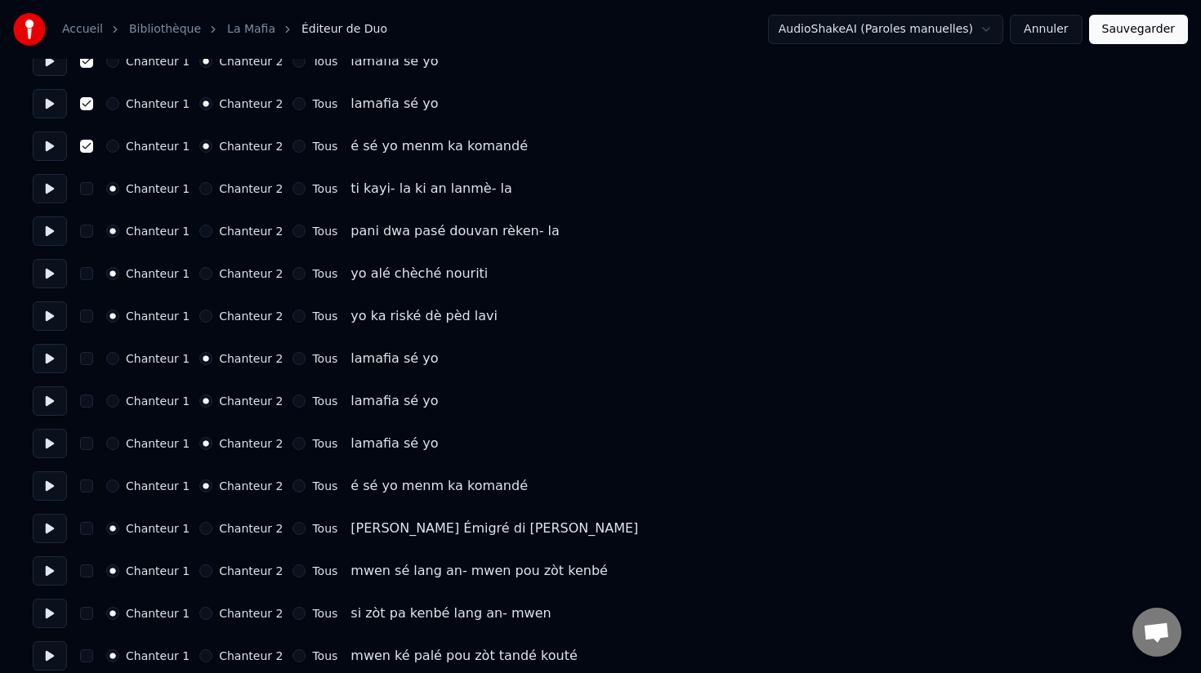
click at [85, 490] on button "button" at bounding box center [86, 486] width 13 height 13
click at [84, 448] on button "button" at bounding box center [86, 443] width 13 height 13
click at [87, 400] on button "button" at bounding box center [86, 401] width 13 height 13
click at [87, 356] on button "button" at bounding box center [86, 358] width 13 height 13
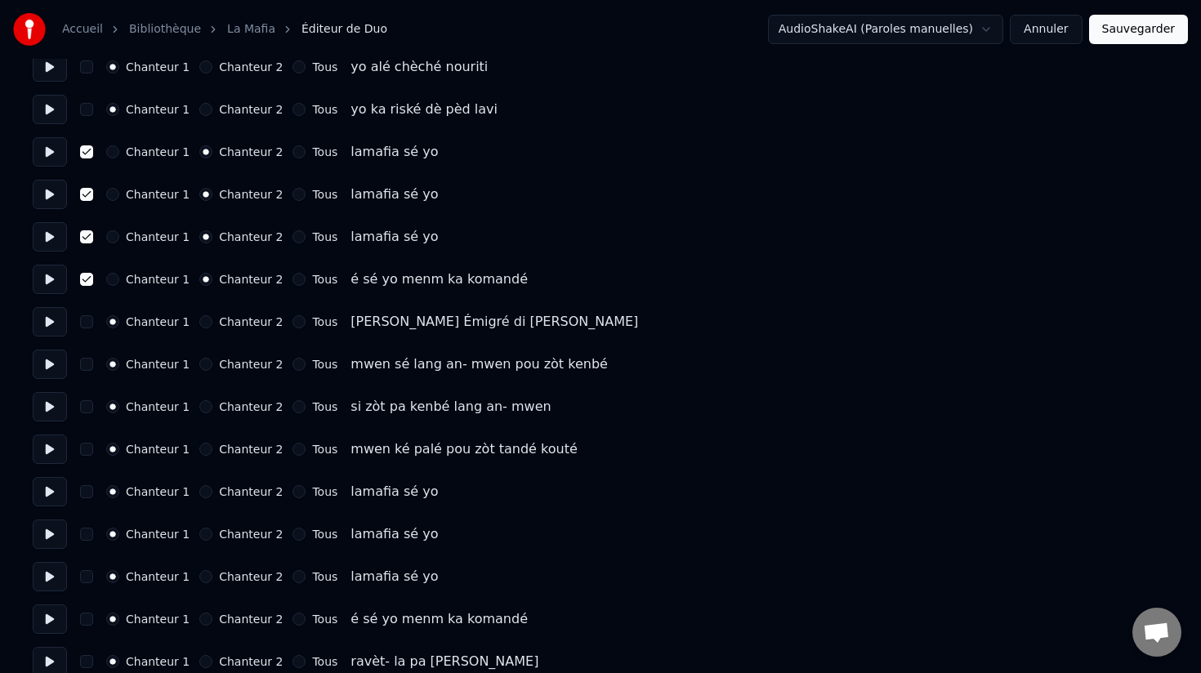
scroll to position [1257, 0]
click at [201, 494] on button "Chanteur 2" at bounding box center [205, 490] width 13 height 13
click at [201, 536] on button "Chanteur 2" at bounding box center [205, 532] width 13 height 13
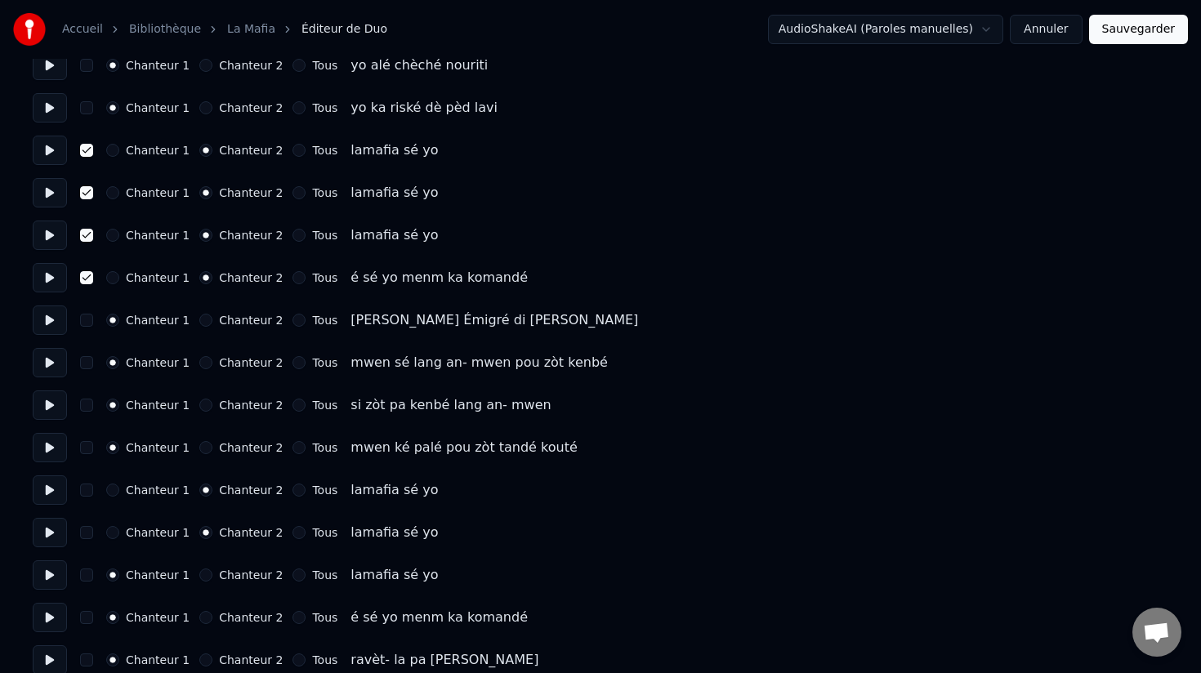
click at [201, 579] on button "Chanteur 2" at bounding box center [205, 575] width 13 height 13
click at [201, 619] on button "Chanteur 2" at bounding box center [205, 617] width 13 height 13
click at [87, 492] on button "button" at bounding box center [86, 490] width 13 height 13
click at [87, 531] on button "button" at bounding box center [86, 532] width 13 height 13
click at [83, 579] on button "button" at bounding box center [86, 575] width 13 height 13
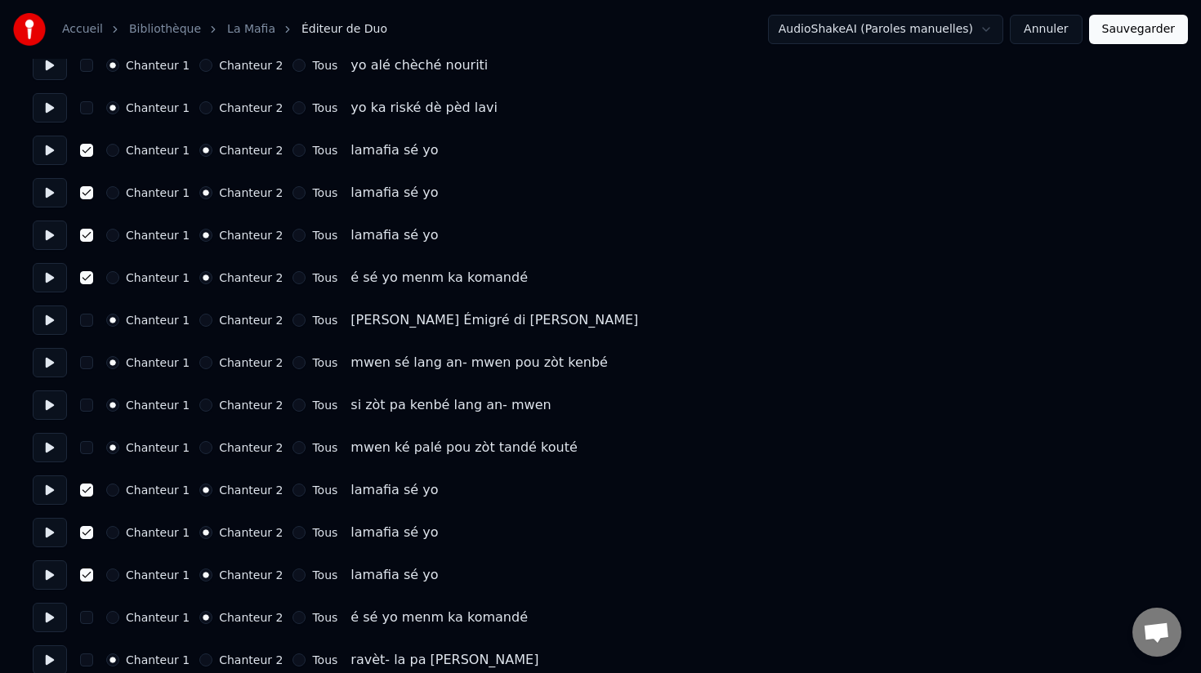
click at [84, 615] on button "button" at bounding box center [86, 617] width 13 height 13
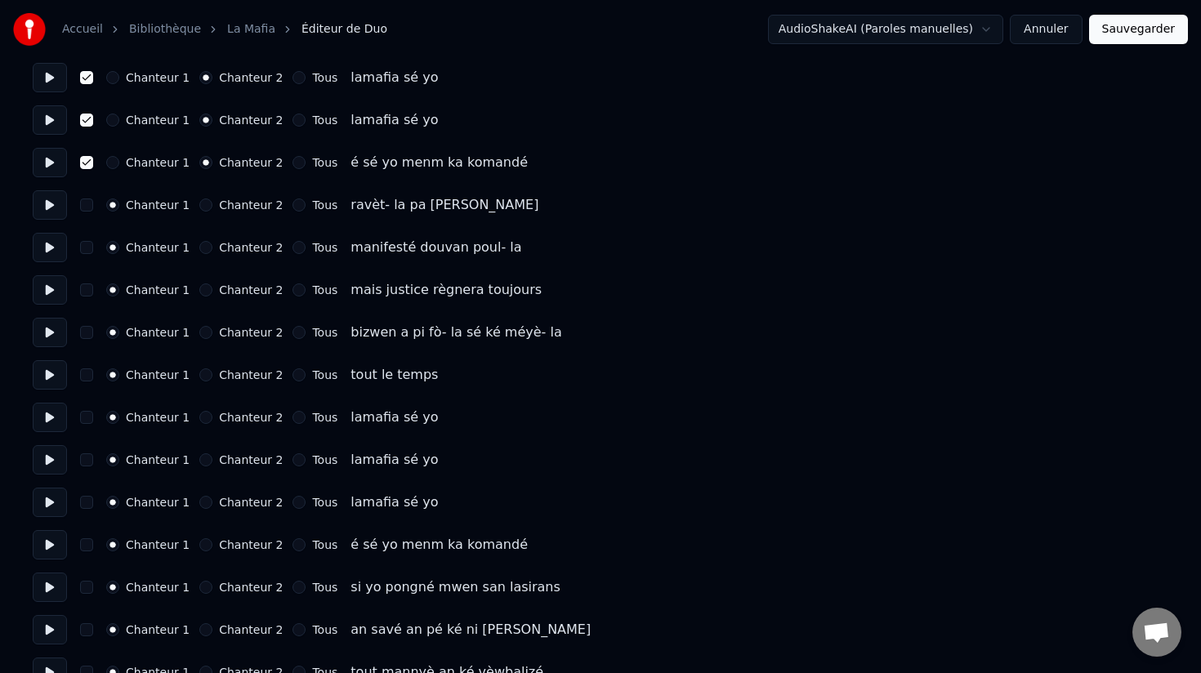
scroll to position [1727, 0]
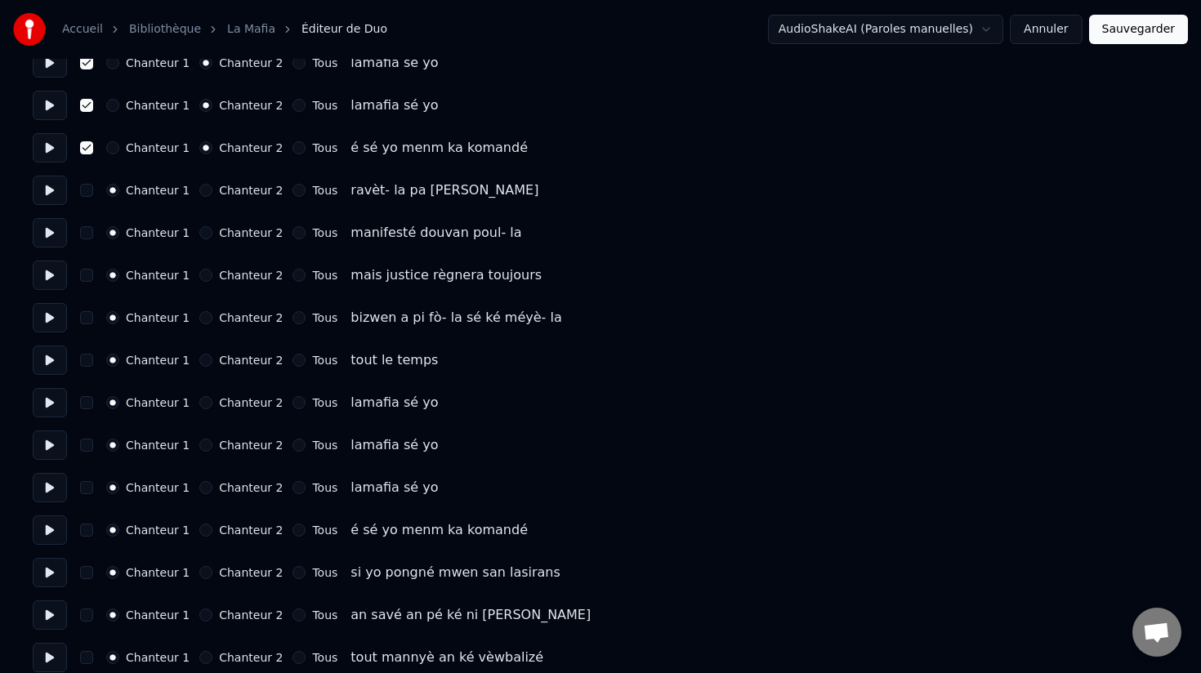
click at [211, 401] on div "Chanteur 2" at bounding box center [240, 402] width 83 height 13
click at [204, 402] on button "Chanteur 2" at bounding box center [205, 402] width 13 height 13
click at [203, 433] on div "Chanteur 1 Chanteur 2 Tous lamafia sé yo" at bounding box center [601, 445] width 1136 height 29
click at [201, 453] on div "Chanteur 1 Chanteur 2 Tous lamafia sé yo" at bounding box center [601, 445] width 1136 height 29
click at [202, 447] on button "Chanteur 2" at bounding box center [205, 445] width 13 height 13
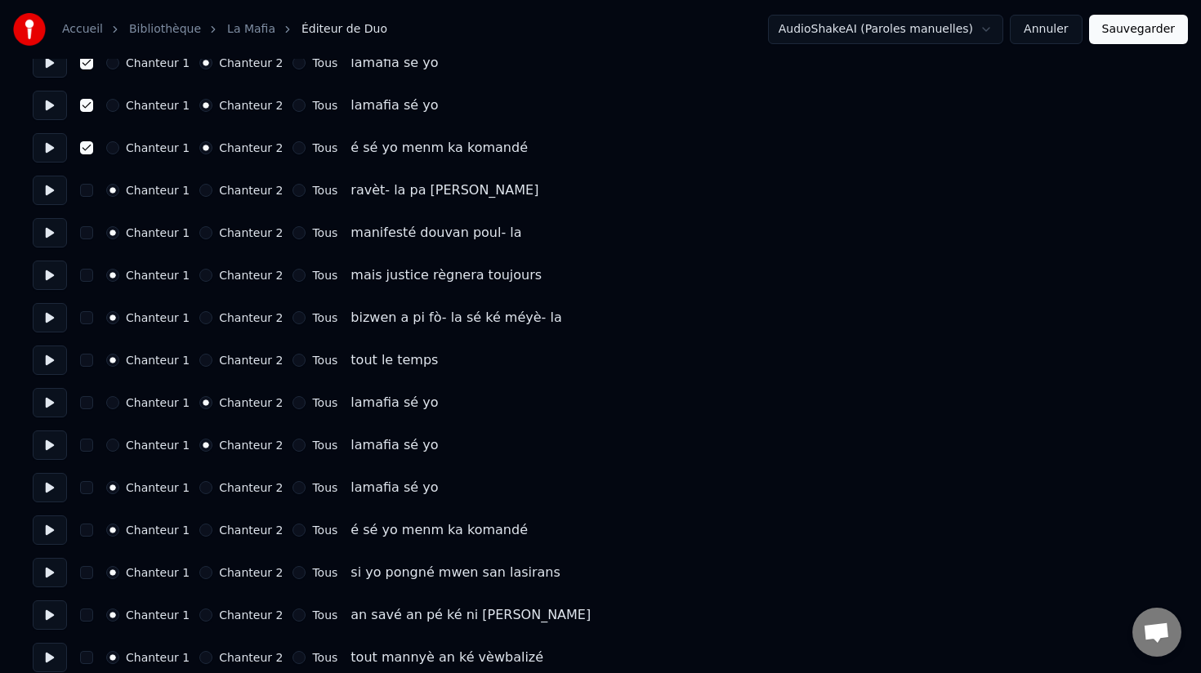
scroll to position [1724, 0]
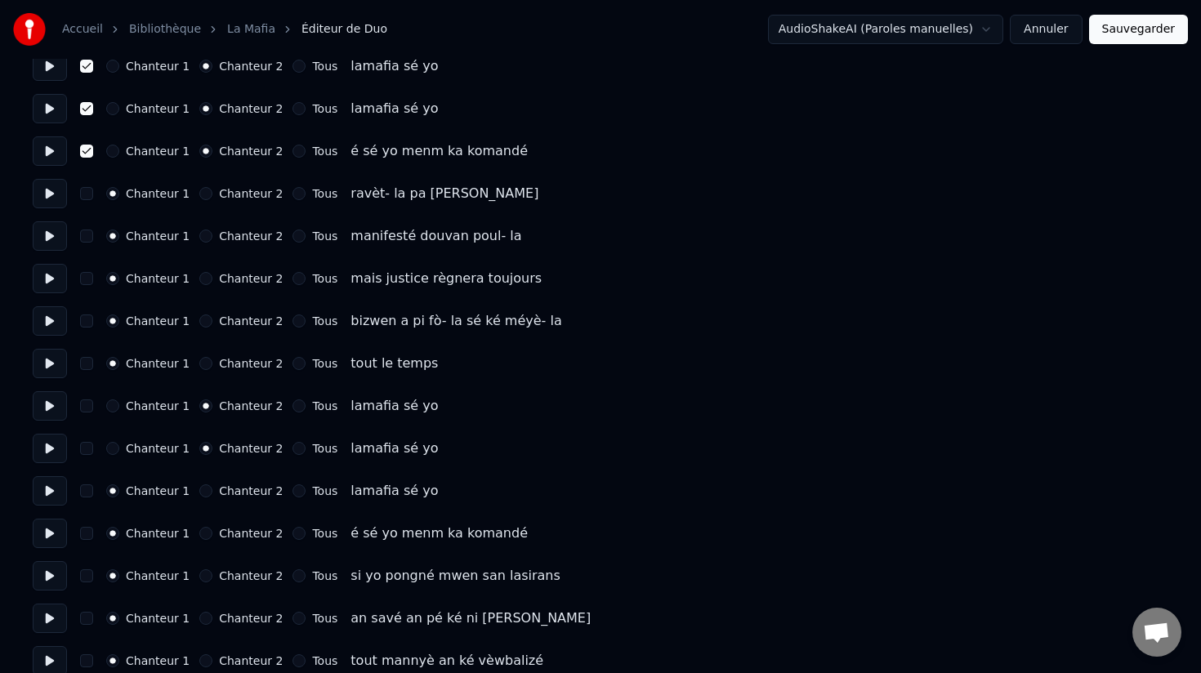
click at [201, 491] on button "Chanteur 2" at bounding box center [205, 491] width 13 height 13
click at [199, 537] on button "Chanteur 2" at bounding box center [205, 533] width 13 height 13
click at [83, 539] on button "button" at bounding box center [86, 533] width 13 height 13
click at [83, 496] on button "button" at bounding box center [86, 491] width 13 height 13
click at [86, 454] on button "button" at bounding box center [86, 448] width 13 height 13
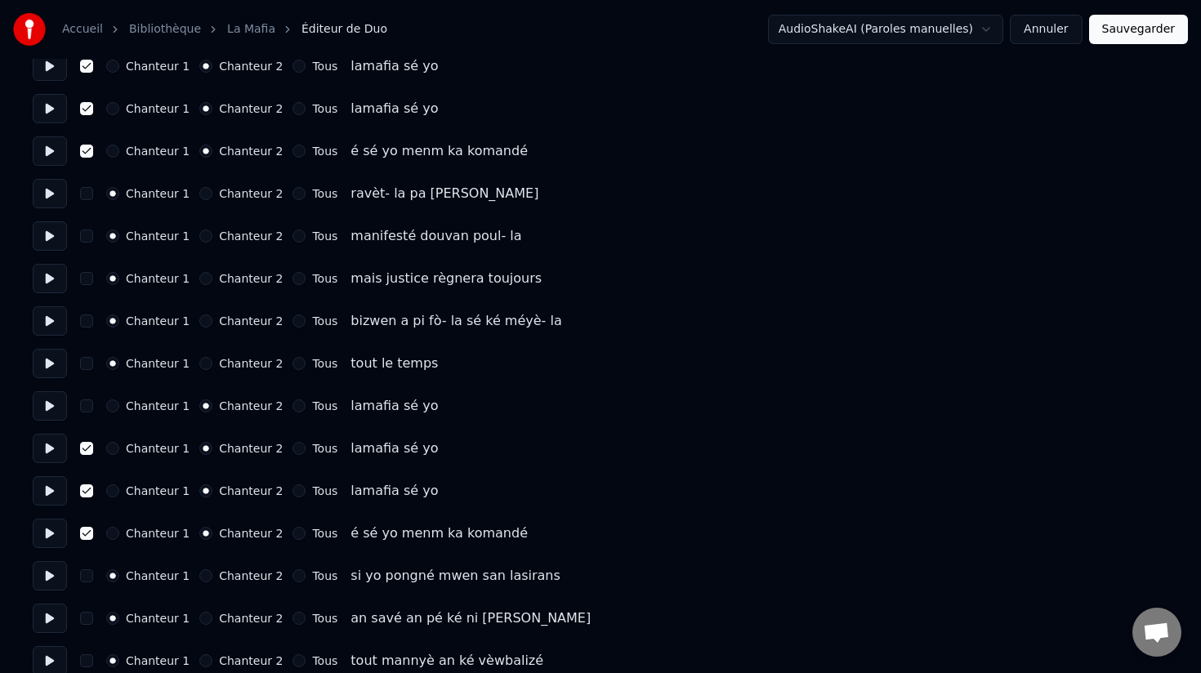
click at [85, 409] on button "button" at bounding box center [86, 406] width 13 height 13
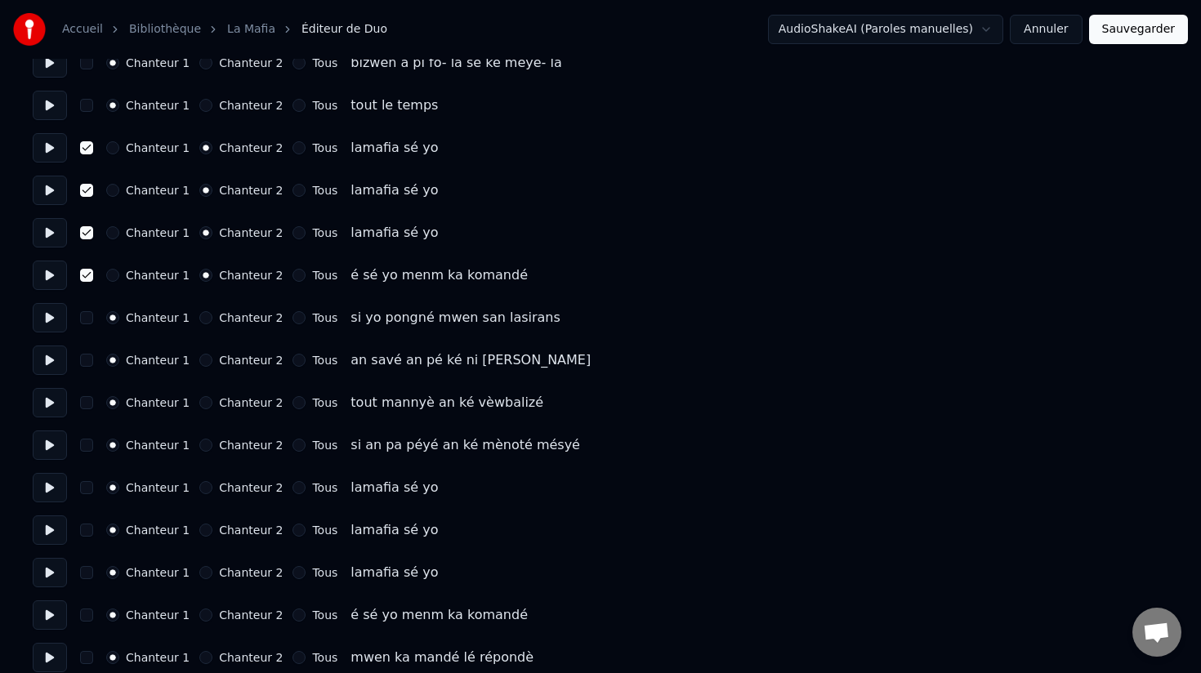
scroll to position [1996, 0]
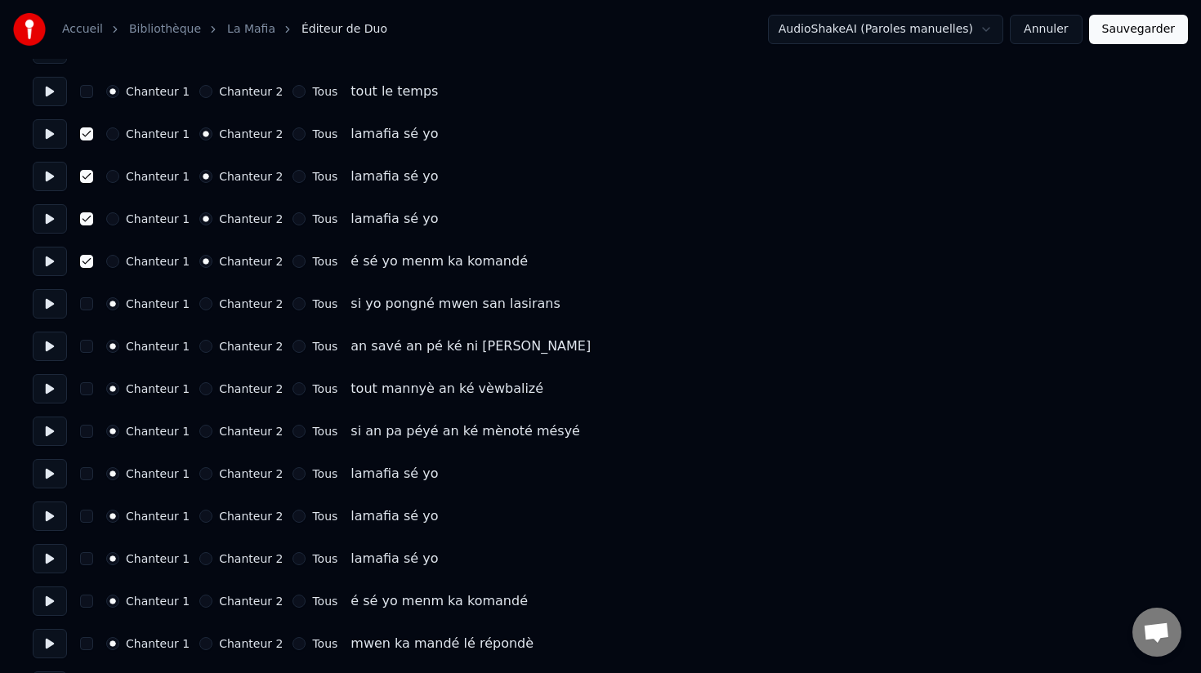
click at [199, 472] on button "Chanteur 2" at bounding box center [205, 473] width 13 height 13
click at [201, 518] on button "Chanteur 2" at bounding box center [205, 516] width 13 height 13
click at [203, 562] on button "Chanteur 2" at bounding box center [205, 558] width 13 height 13
click at [203, 603] on button "Chanteur 2" at bounding box center [205, 601] width 13 height 13
click at [88, 476] on button "button" at bounding box center [86, 473] width 13 height 13
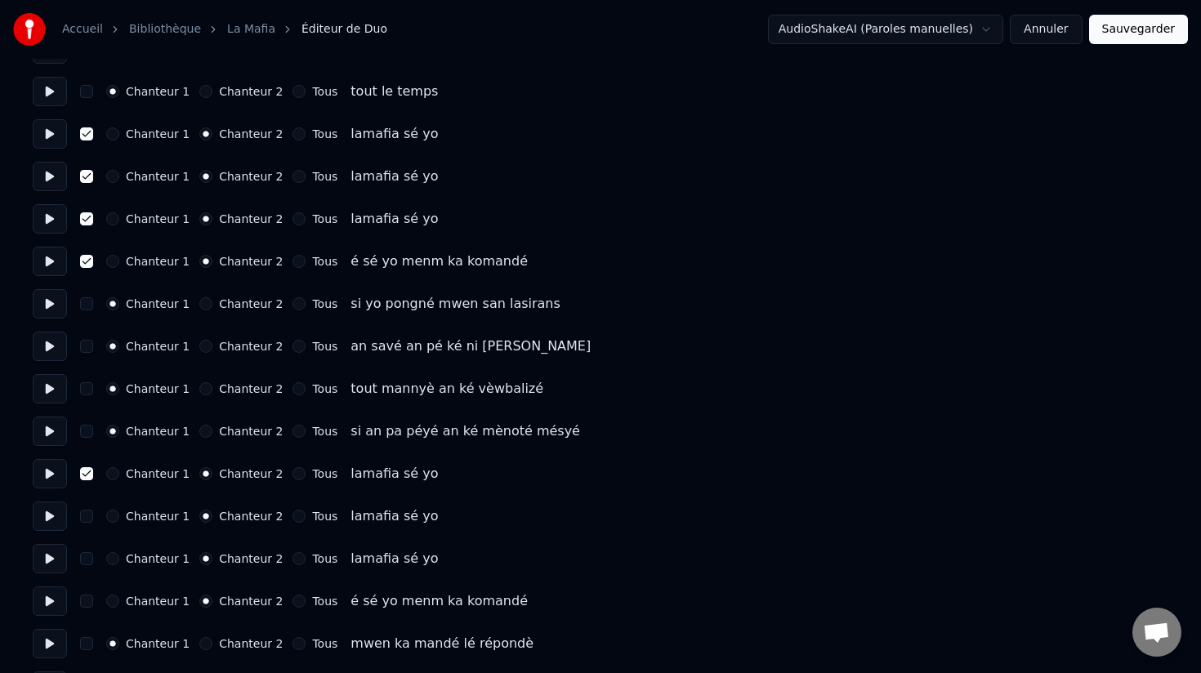
click at [87, 519] on button "button" at bounding box center [86, 516] width 13 height 13
click at [86, 555] on button "button" at bounding box center [86, 558] width 13 height 13
click at [87, 602] on button "button" at bounding box center [86, 601] width 13 height 13
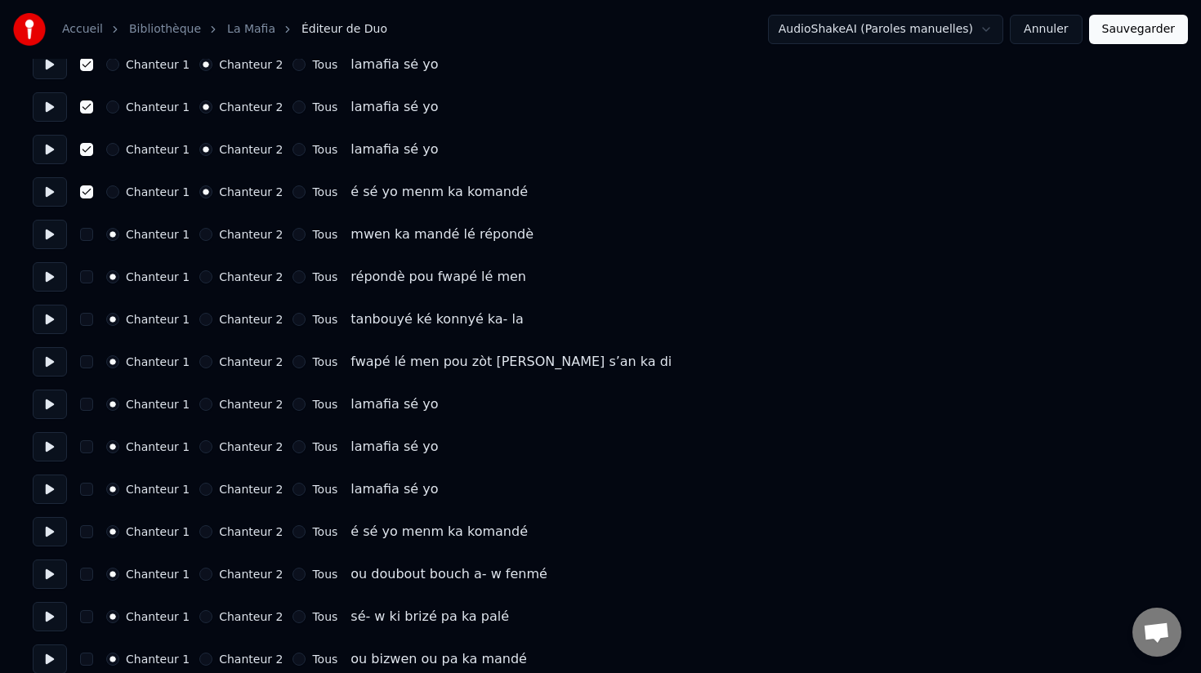
scroll to position [2409, 0]
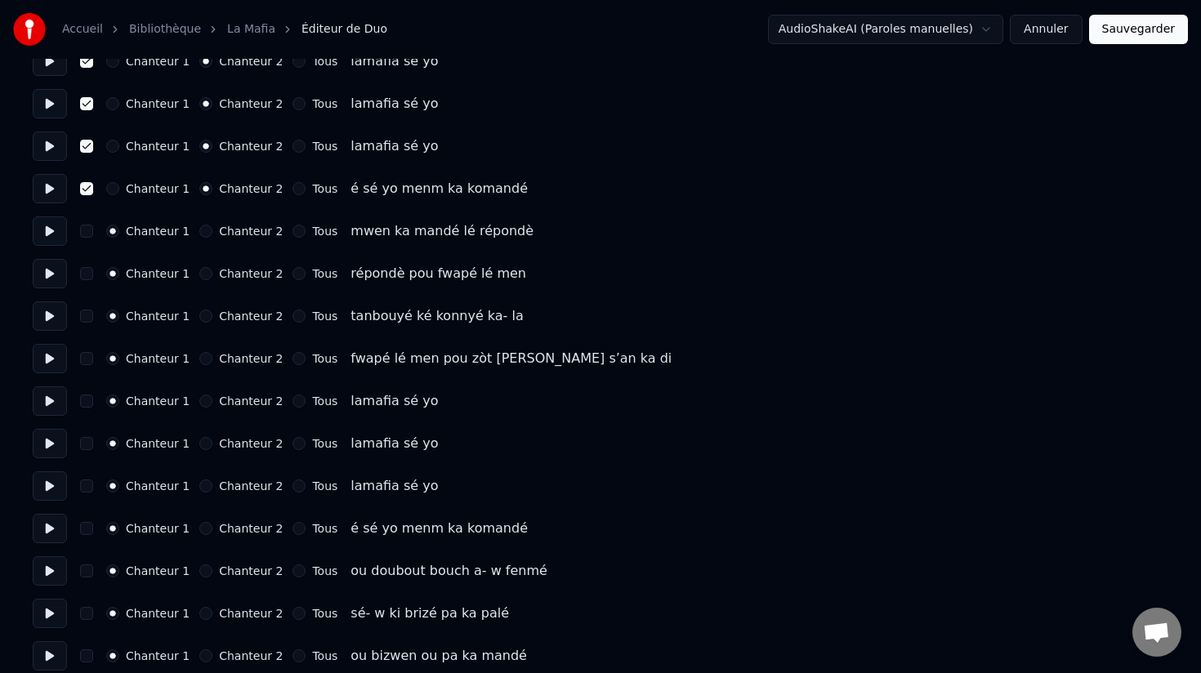
click at [202, 405] on button "Chanteur 2" at bounding box center [205, 401] width 13 height 13
click at [201, 445] on button "Chanteur 2" at bounding box center [205, 443] width 13 height 13
click at [201, 485] on button "Chanteur 2" at bounding box center [205, 486] width 13 height 13
click at [202, 532] on button "Chanteur 2" at bounding box center [205, 528] width 13 height 13
click at [90, 404] on button "button" at bounding box center [86, 401] width 13 height 13
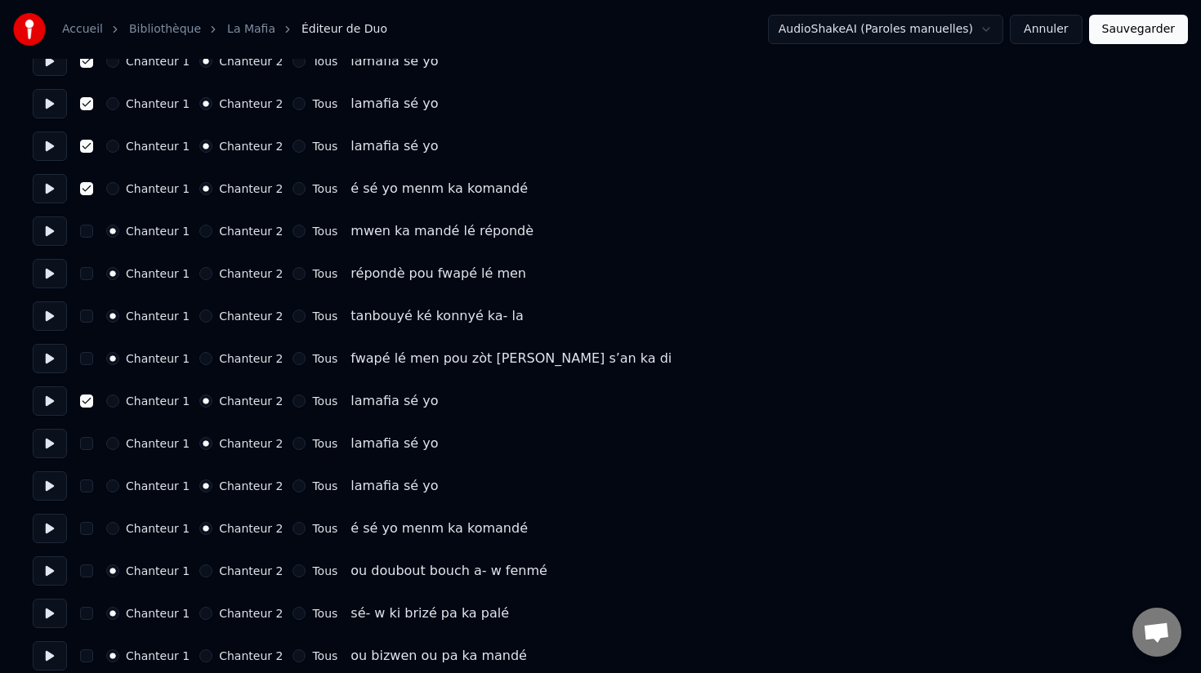
click at [87, 446] on button "button" at bounding box center [86, 443] width 13 height 13
click at [86, 491] on button "button" at bounding box center [86, 486] width 13 height 13
click at [86, 531] on button "button" at bounding box center [86, 528] width 13 height 13
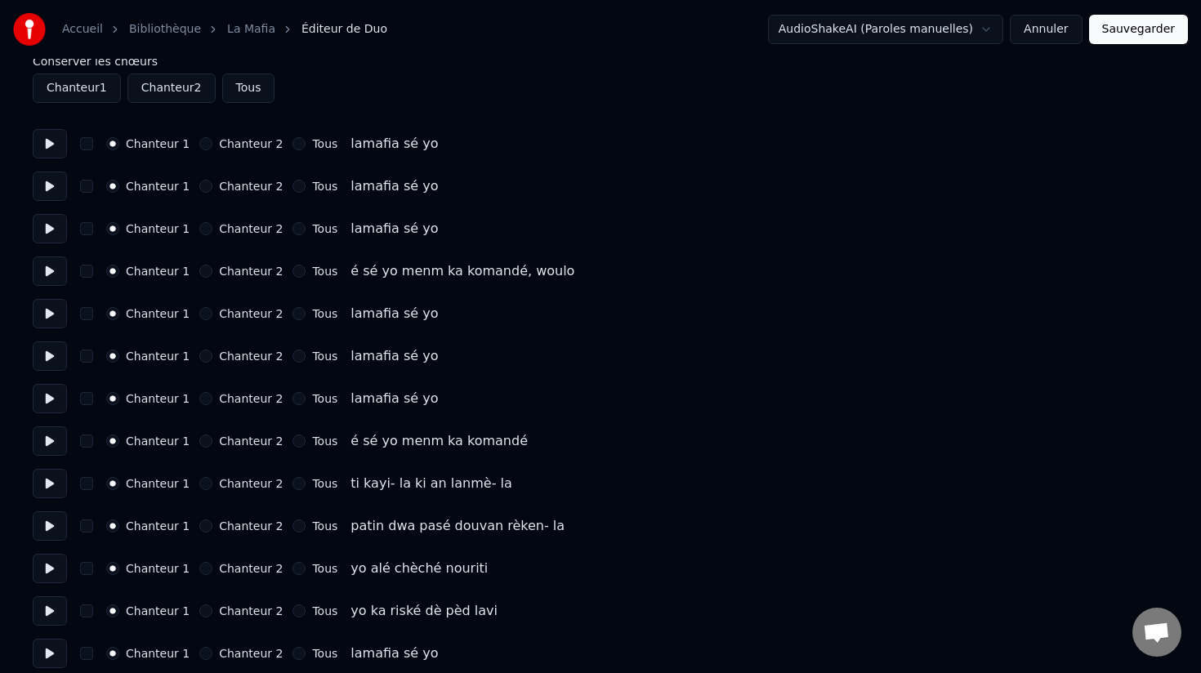
scroll to position [75, 0]
click at [200, 315] on button "Chanteur 2" at bounding box center [205, 312] width 13 height 13
click at [204, 354] on button "Chanteur 2" at bounding box center [205, 354] width 13 height 13
click at [202, 392] on button "Chanteur 2" at bounding box center [205, 397] width 13 height 13
click at [205, 441] on button "Chanteur 2" at bounding box center [205, 439] width 13 height 13
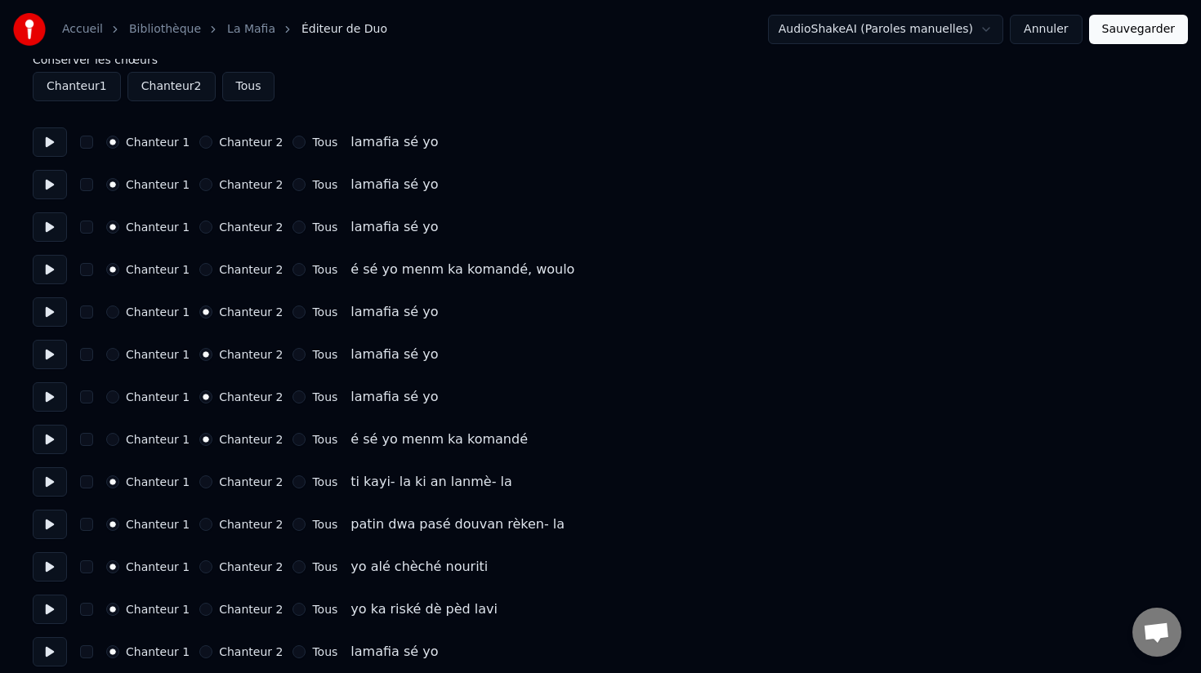
click at [87, 444] on button "button" at bounding box center [86, 439] width 13 height 13
click at [85, 395] on button "button" at bounding box center [86, 397] width 13 height 13
click at [85, 351] on button "button" at bounding box center [86, 354] width 13 height 13
click at [87, 311] on button "button" at bounding box center [86, 312] width 13 height 13
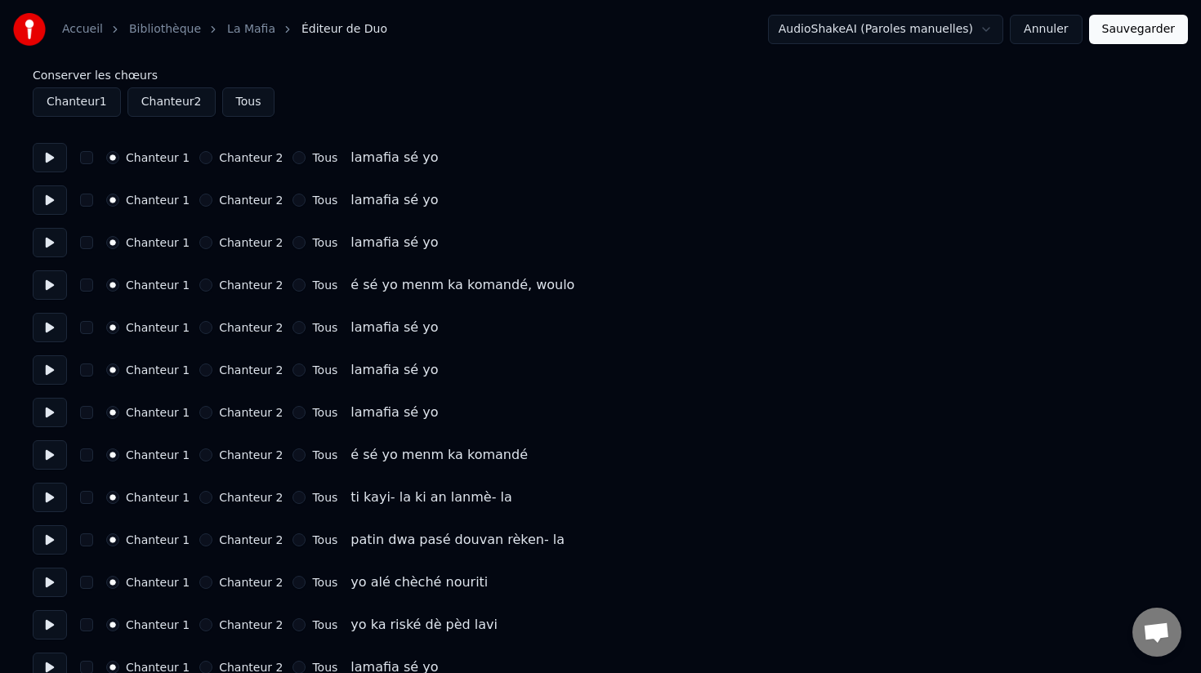
scroll to position [0, 0]
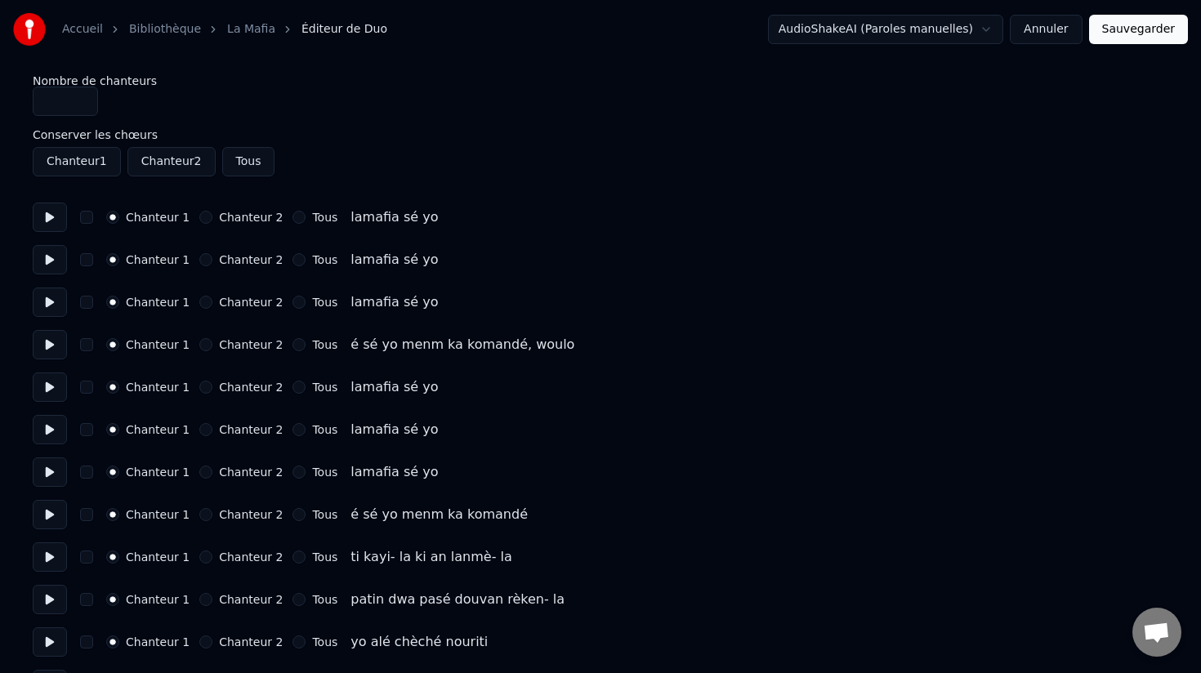
click at [200, 388] on button "Chanteur 2" at bounding box center [205, 387] width 13 height 13
click at [200, 436] on button "Chanteur 2" at bounding box center [205, 429] width 13 height 13
click at [201, 476] on button "Chanteur 2" at bounding box center [205, 472] width 13 height 13
click at [199, 514] on button "Chanteur 2" at bounding box center [205, 514] width 13 height 13
click at [91, 388] on button "button" at bounding box center [86, 387] width 13 height 13
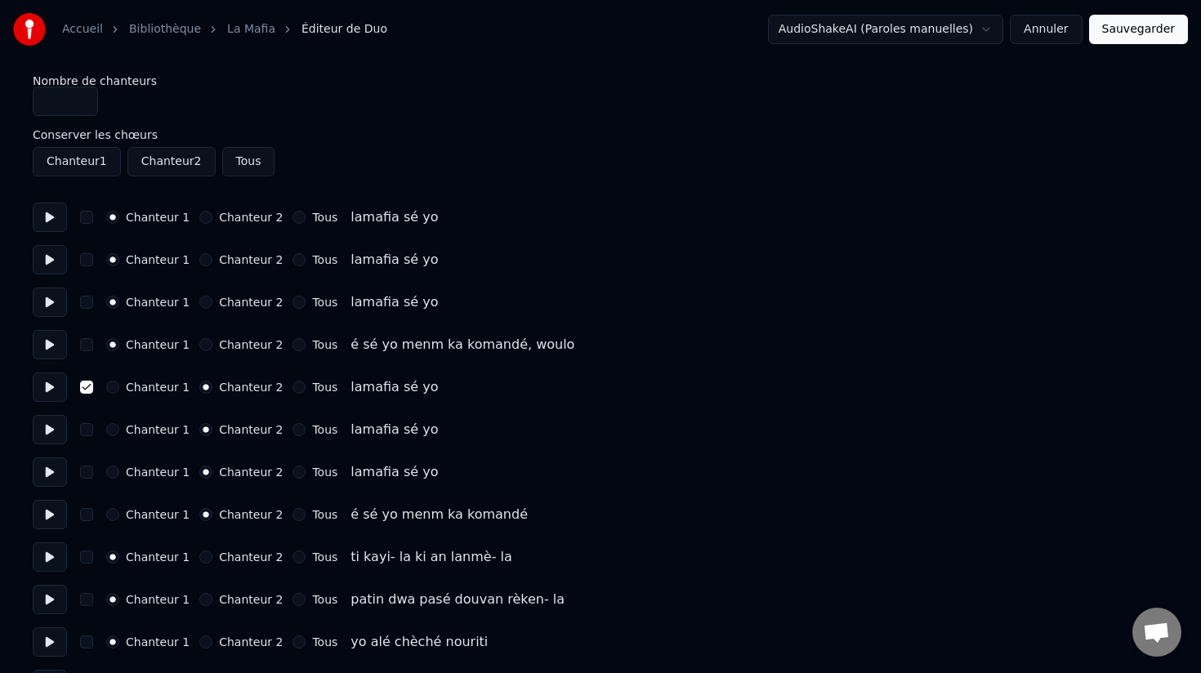
click at [88, 428] on button "button" at bounding box center [86, 429] width 13 height 13
click at [88, 473] on button "button" at bounding box center [86, 472] width 13 height 13
click at [86, 517] on button "button" at bounding box center [86, 514] width 13 height 13
click at [1137, 33] on button "Sauvegarder" at bounding box center [1138, 29] width 99 height 29
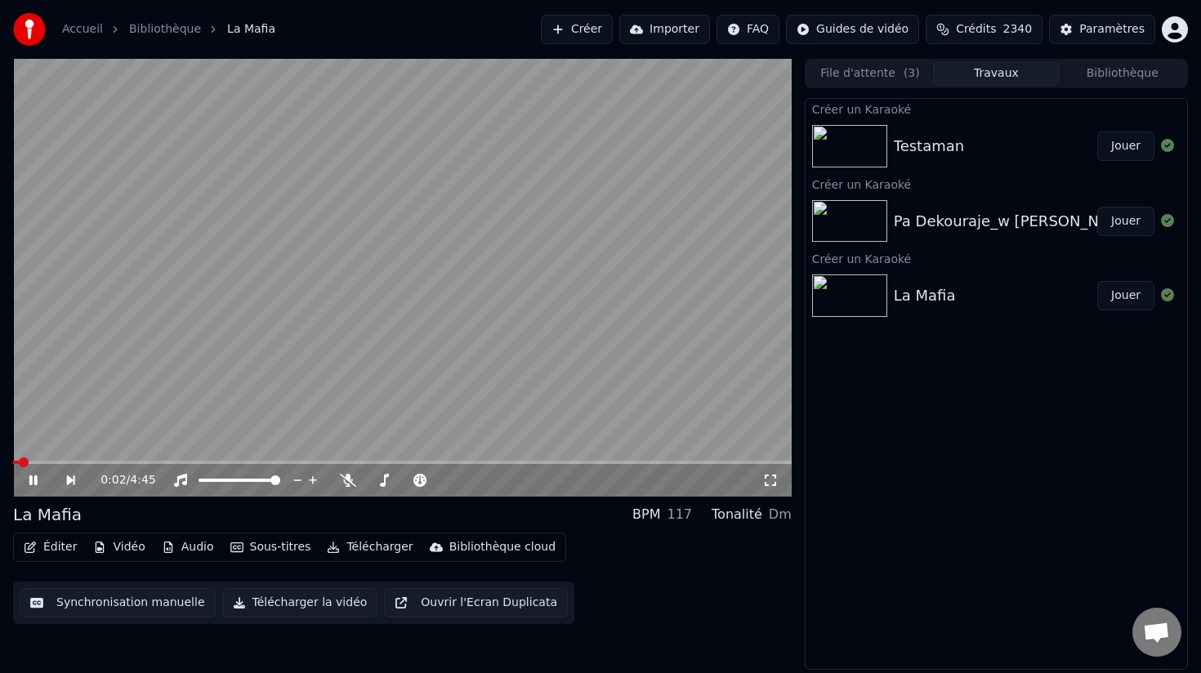
click at [34, 480] on icon at bounding box center [33, 481] width 8 height 10
click at [351, 483] on icon at bounding box center [348, 480] width 16 height 13
click at [374, 476] on span at bounding box center [378, 481] width 10 height 10
click at [371, 526] on div "La Mafia BPM 117 Tonalité Dm Éditer Vidéo Audio Sous-titres Télécharger Bibliot…" at bounding box center [402, 563] width 779 height 121
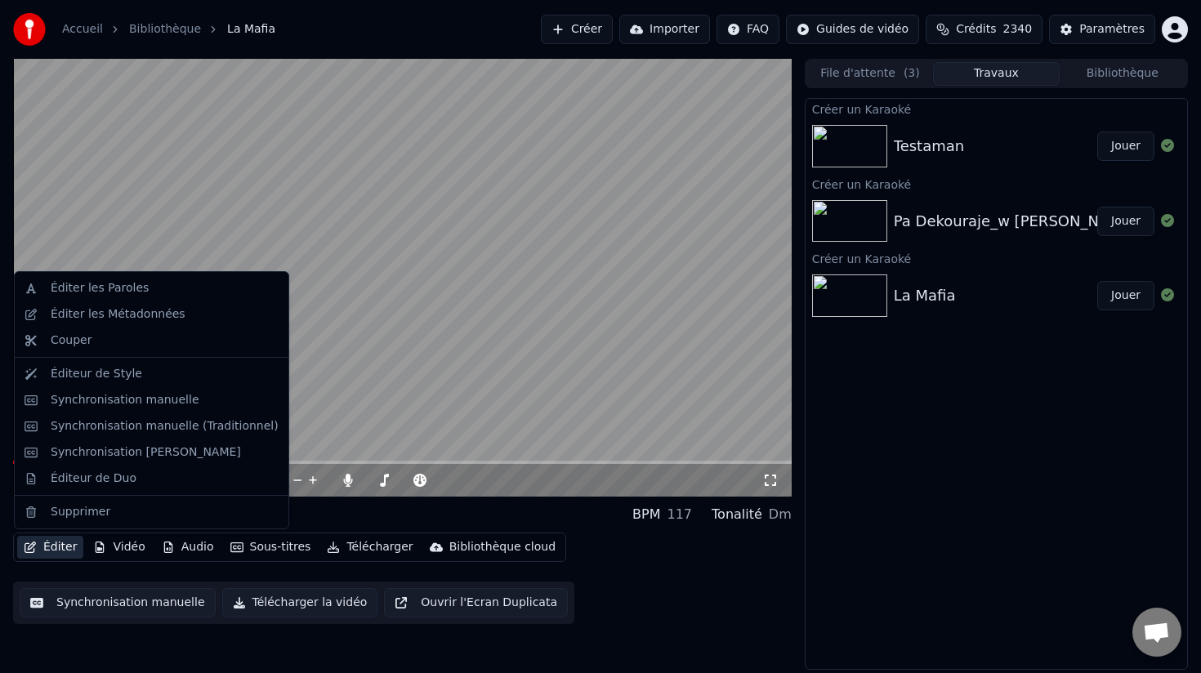
click at [56, 545] on button "Éditer" at bounding box center [50, 547] width 66 height 23
click at [98, 478] on div "Éditeur de Duo" at bounding box center [94, 479] width 86 height 16
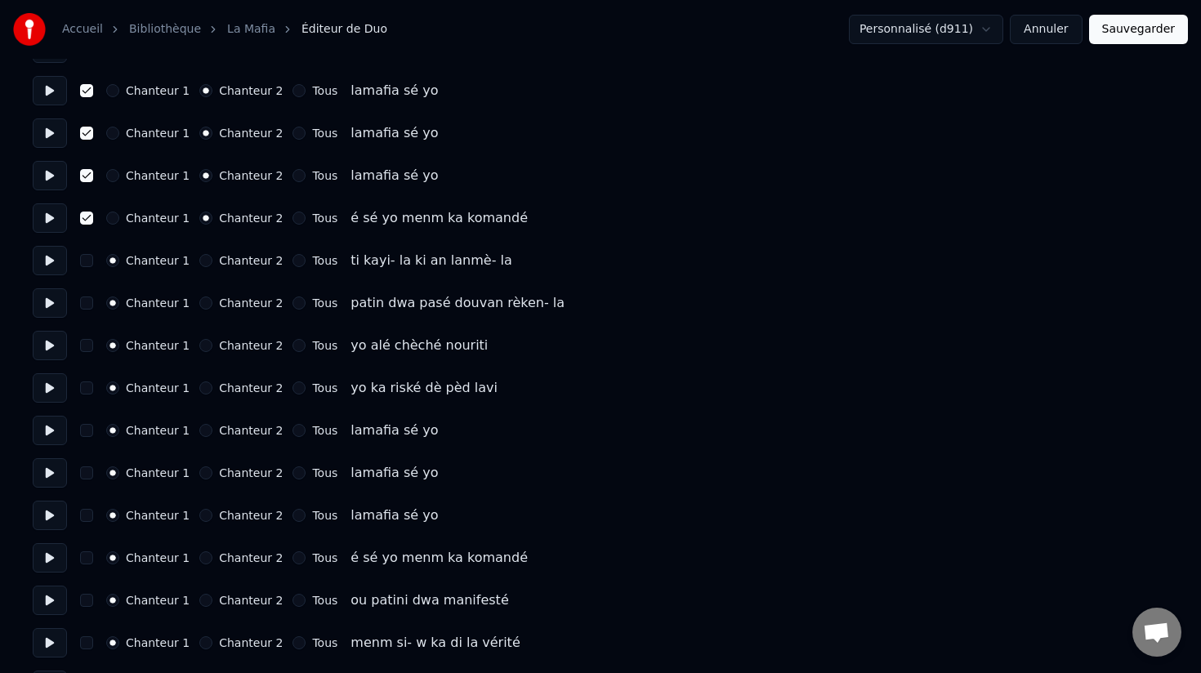
scroll to position [302, 0]
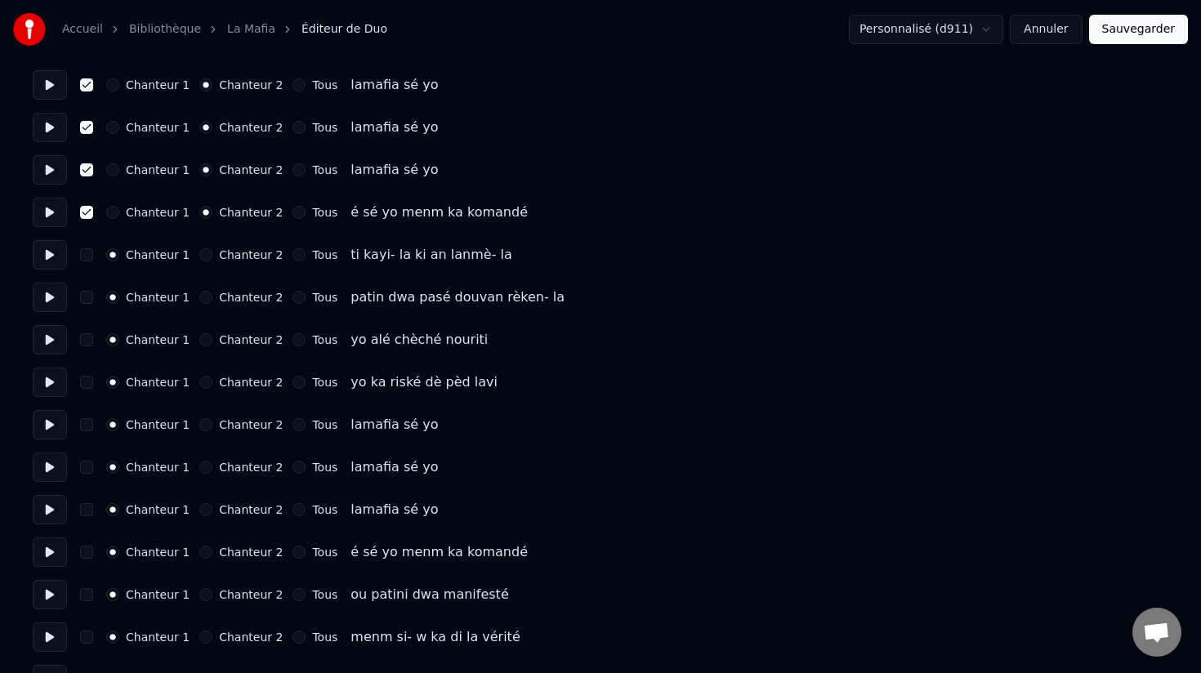
click at [201, 424] on button "Chanteur 2" at bounding box center [205, 424] width 13 height 13
click at [200, 467] on button "Chanteur 2" at bounding box center [205, 467] width 13 height 13
click at [200, 505] on button "Chanteur 2" at bounding box center [205, 509] width 13 height 13
click at [203, 551] on button "Chanteur 2" at bounding box center [205, 552] width 13 height 13
click at [86, 556] on button "button" at bounding box center [86, 552] width 13 height 13
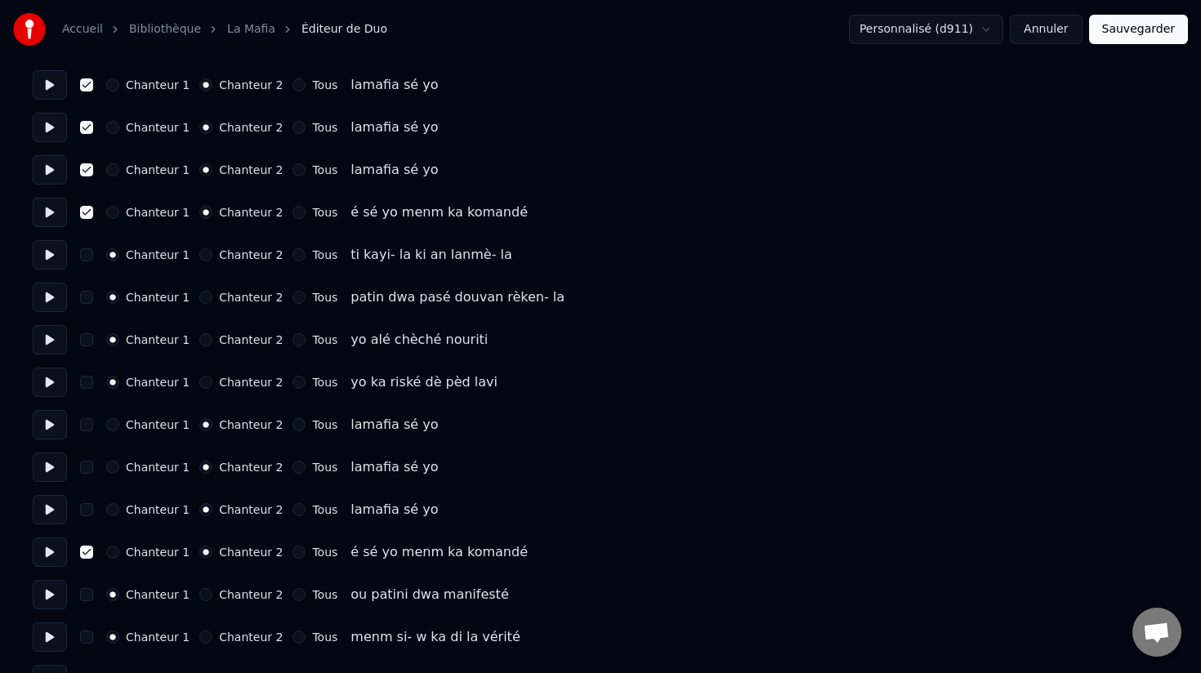
click at [88, 511] on button "button" at bounding box center [86, 509] width 13 height 13
click at [88, 467] on button "button" at bounding box center [86, 467] width 13 height 13
click at [87, 423] on button "button" at bounding box center [86, 424] width 13 height 13
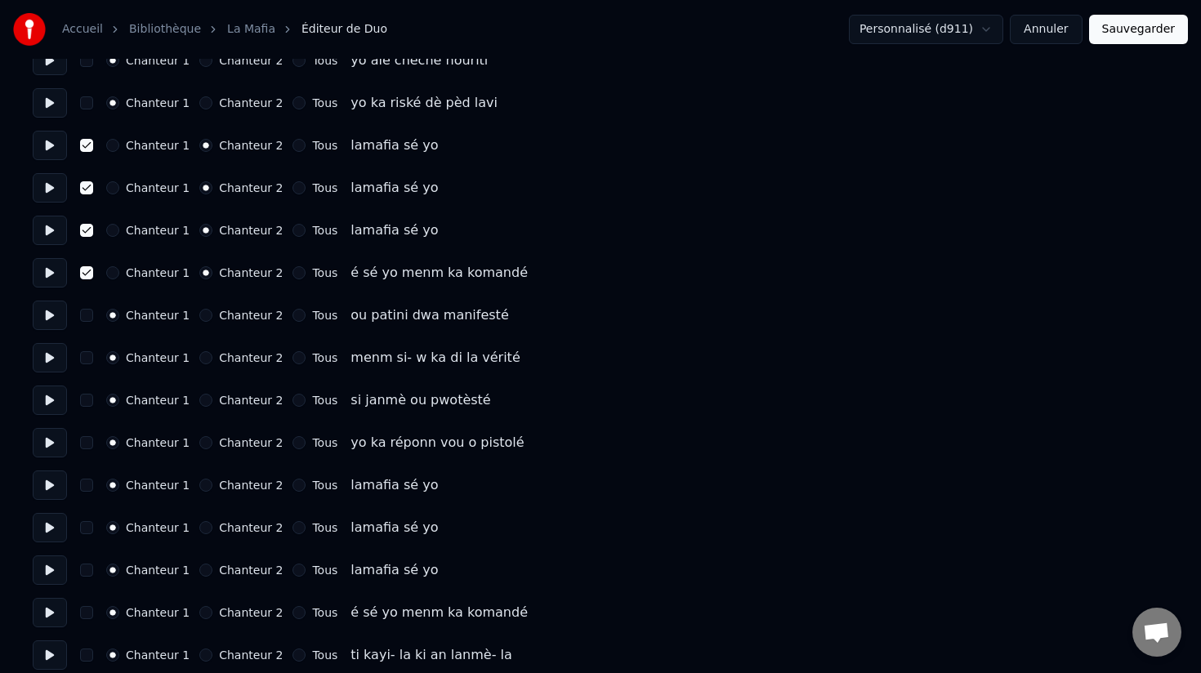
scroll to position [584, 0]
click at [206, 484] on button "Chanteur 2" at bounding box center [205, 483] width 13 height 13
click at [202, 523] on button "Chanteur 2" at bounding box center [205, 526] width 13 height 13
click at [200, 570] on button "Chanteur 2" at bounding box center [205, 568] width 13 height 13
click at [199, 610] on button "Chanteur 2" at bounding box center [205, 611] width 13 height 13
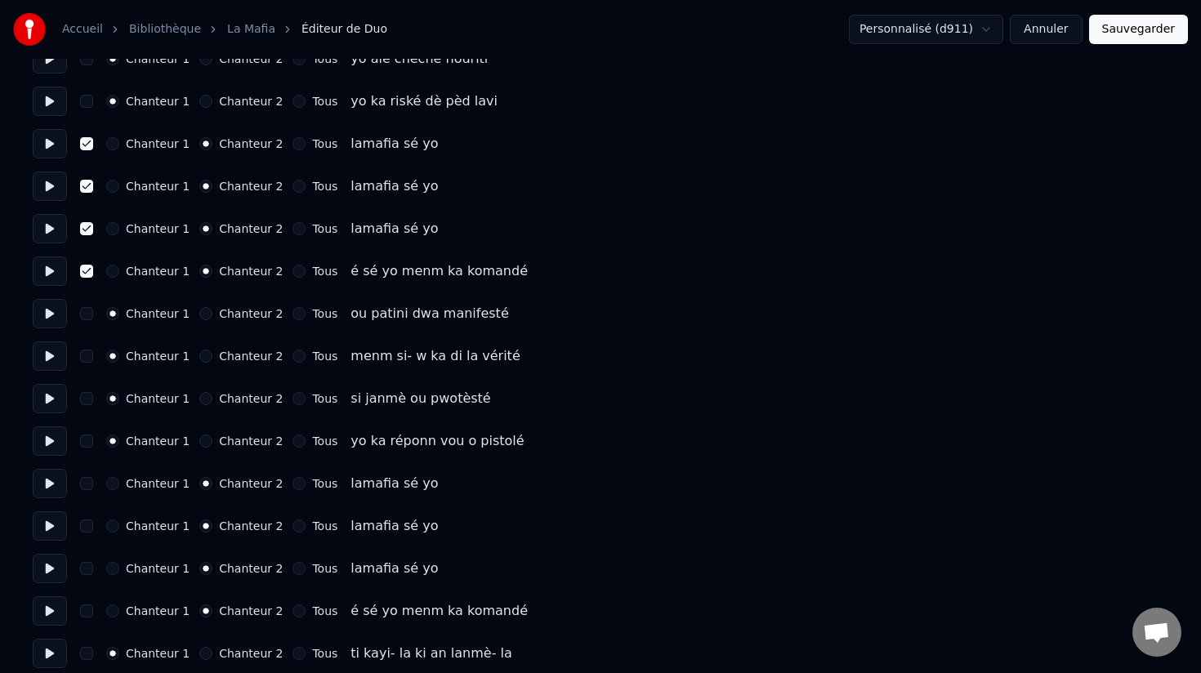
click at [84, 612] on button "button" at bounding box center [86, 611] width 13 height 13
click at [85, 566] on button "button" at bounding box center [86, 568] width 13 height 13
click at [87, 523] on button "button" at bounding box center [86, 526] width 13 height 13
click at [90, 480] on button "button" at bounding box center [86, 483] width 13 height 13
click at [1134, 24] on button "Sauvegarder" at bounding box center [1138, 29] width 99 height 29
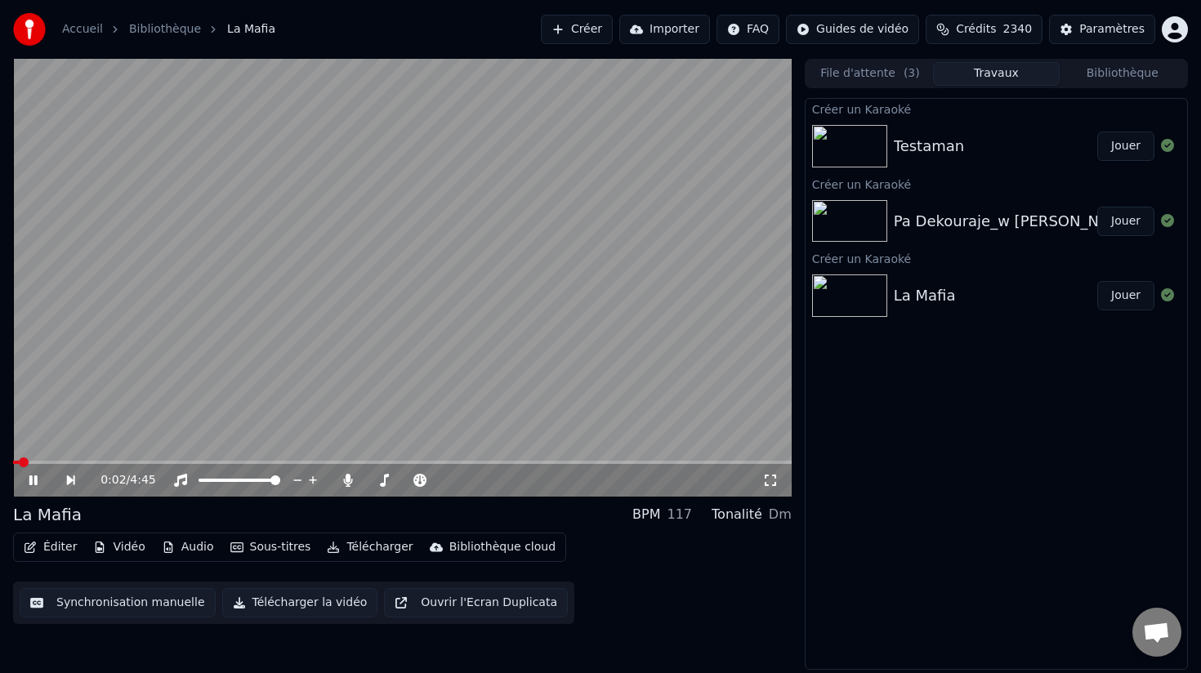
click at [55, 552] on button "Éditer" at bounding box center [50, 547] width 66 height 23
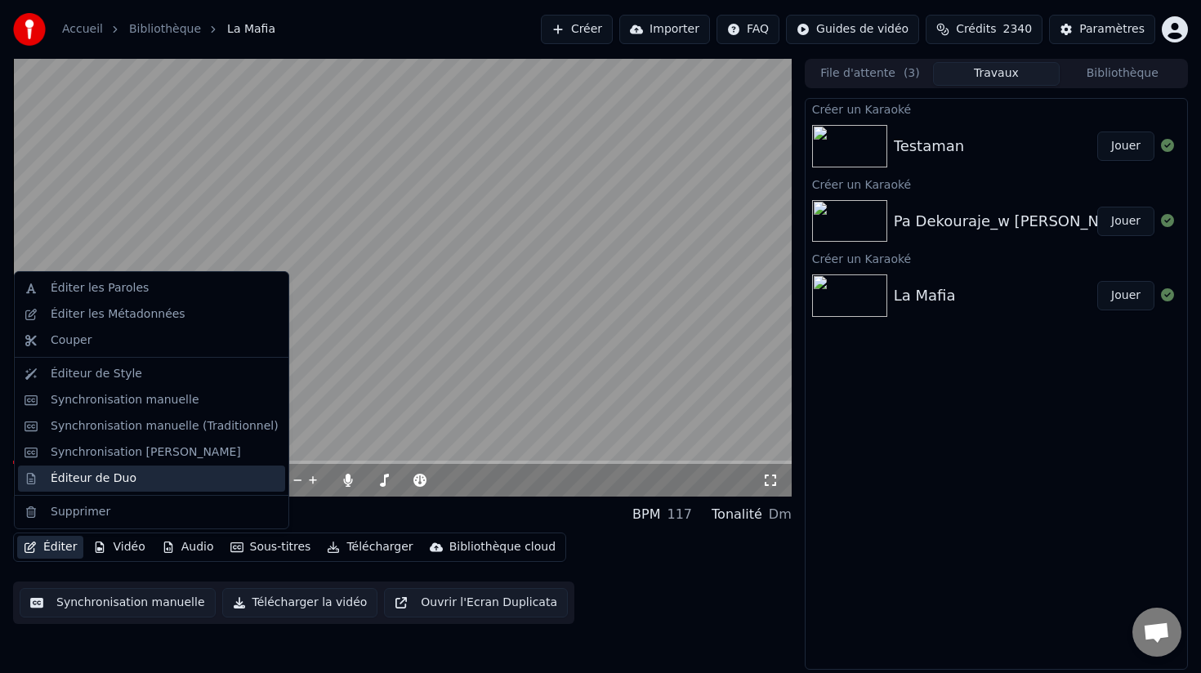
click at [84, 473] on div "Éditeur de Duo" at bounding box center [94, 479] width 86 height 16
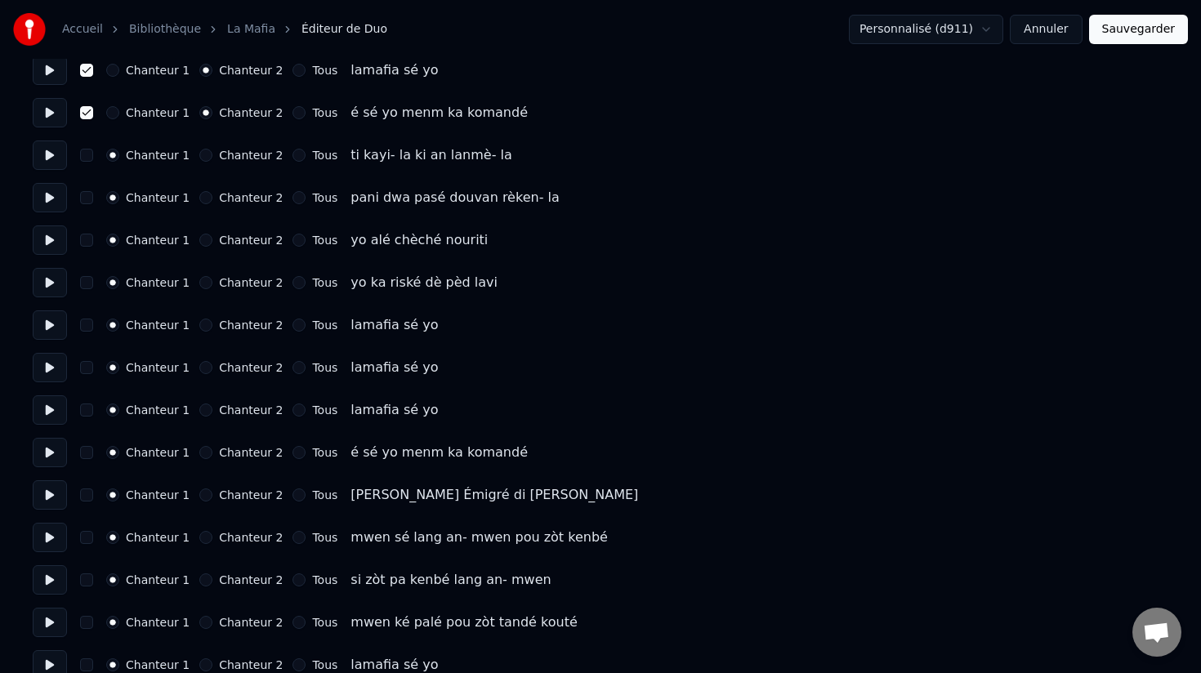
scroll to position [1085, 0]
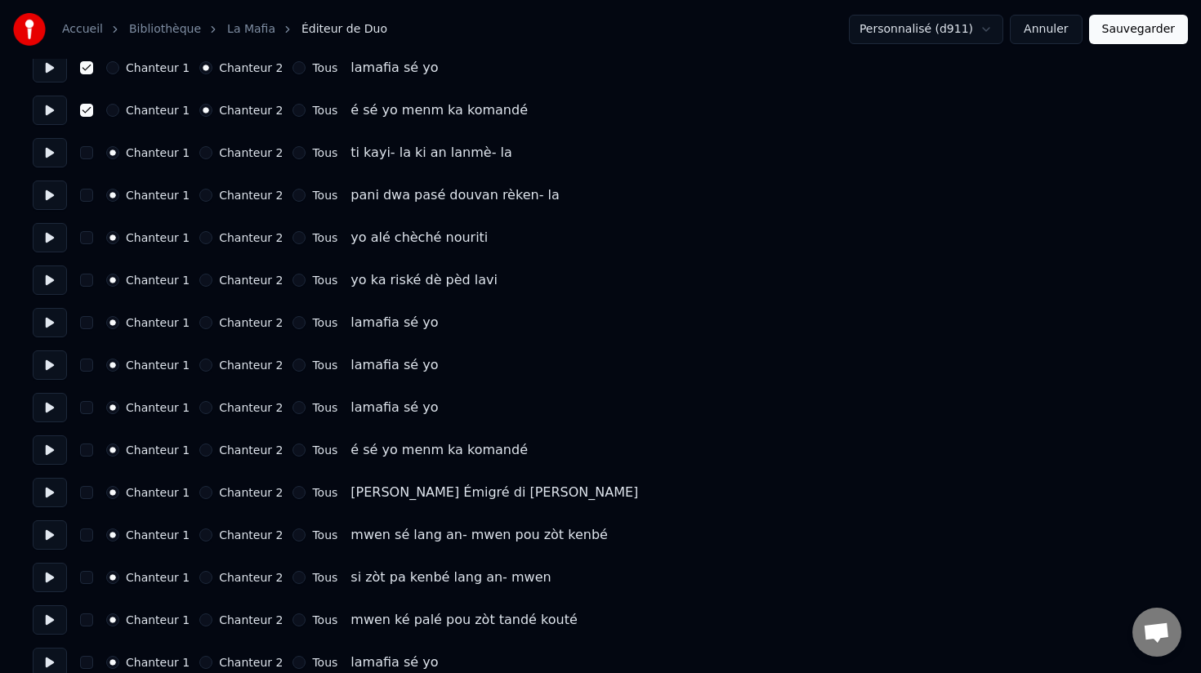
click at [199, 324] on button "Chanteur 2" at bounding box center [205, 322] width 13 height 13
click at [203, 366] on button "Chanteur 2" at bounding box center [205, 365] width 13 height 13
click at [202, 410] on button "Chanteur 2" at bounding box center [205, 407] width 13 height 13
click at [203, 453] on button "Chanteur 2" at bounding box center [205, 450] width 13 height 13
click at [85, 451] on button "button" at bounding box center [86, 450] width 13 height 13
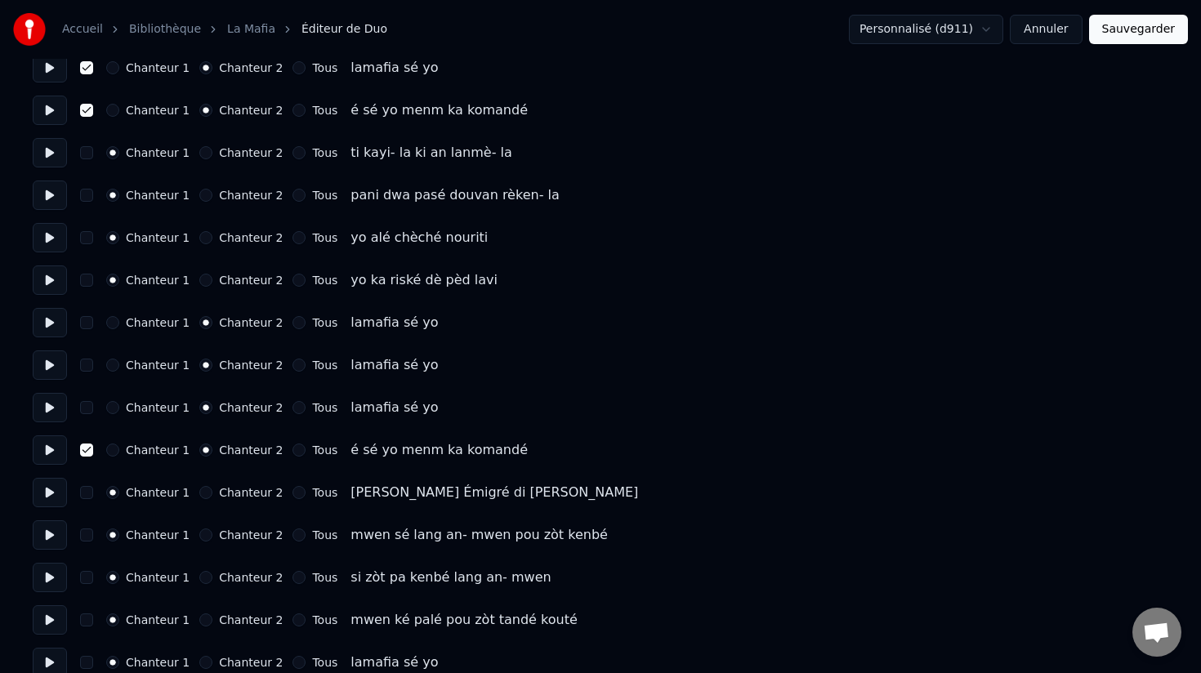
click at [86, 406] on button "button" at bounding box center [86, 407] width 13 height 13
click at [87, 364] on button "button" at bounding box center [86, 365] width 13 height 13
click at [88, 321] on button "button" at bounding box center [86, 322] width 13 height 13
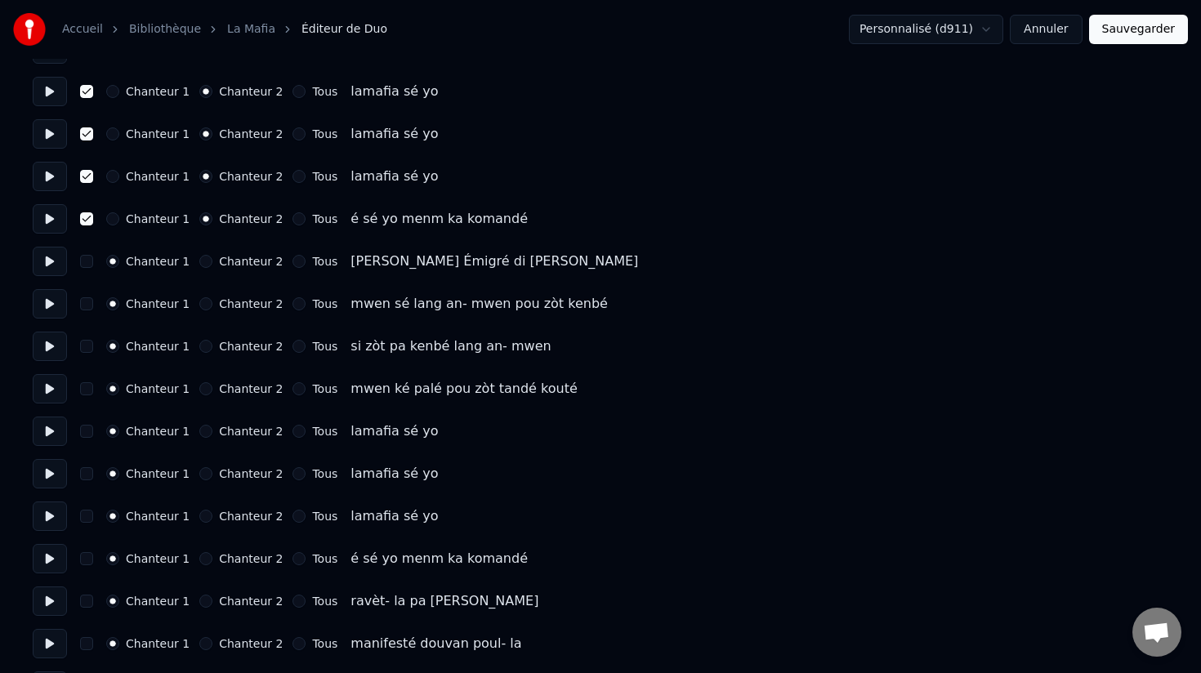
scroll to position [1315, 0]
click at [199, 433] on button "Chanteur 2" at bounding box center [205, 432] width 13 height 13
click at [200, 481] on button "Chanteur 2" at bounding box center [205, 474] width 13 height 13
click at [200, 517] on button "Chanteur 2" at bounding box center [205, 517] width 13 height 13
click at [203, 561] on button "Chanteur 2" at bounding box center [205, 559] width 13 height 13
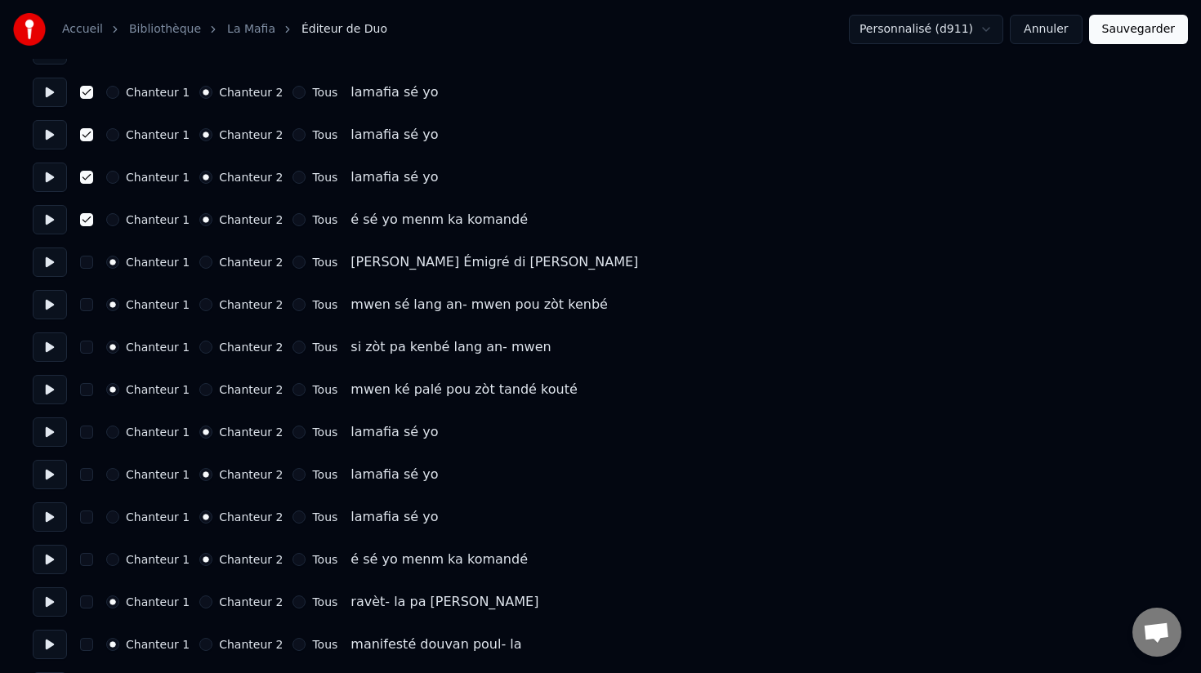
click at [85, 561] on button "button" at bounding box center [86, 559] width 13 height 13
click at [86, 518] on button "button" at bounding box center [86, 517] width 13 height 13
click at [86, 473] on button "button" at bounding box center [86, 474] width 13 height 13
click at [87, 432] on button "button" at bounding box center [86, 432] width 13 height 13
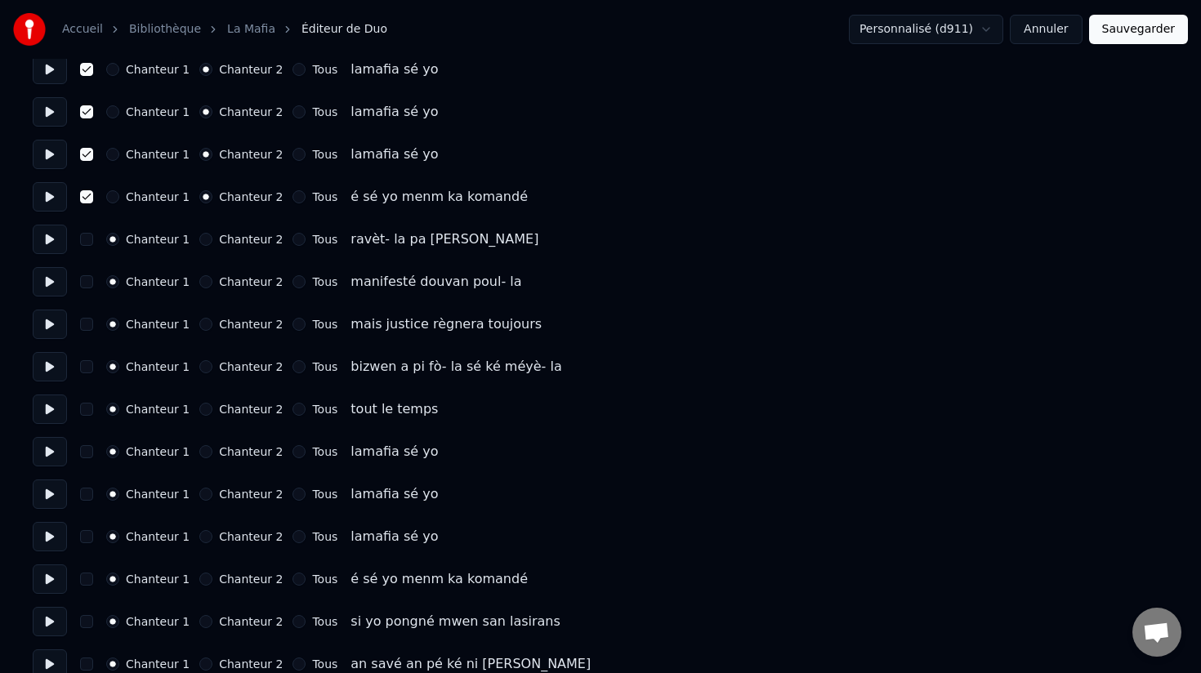
scroll to position [1686, 0]
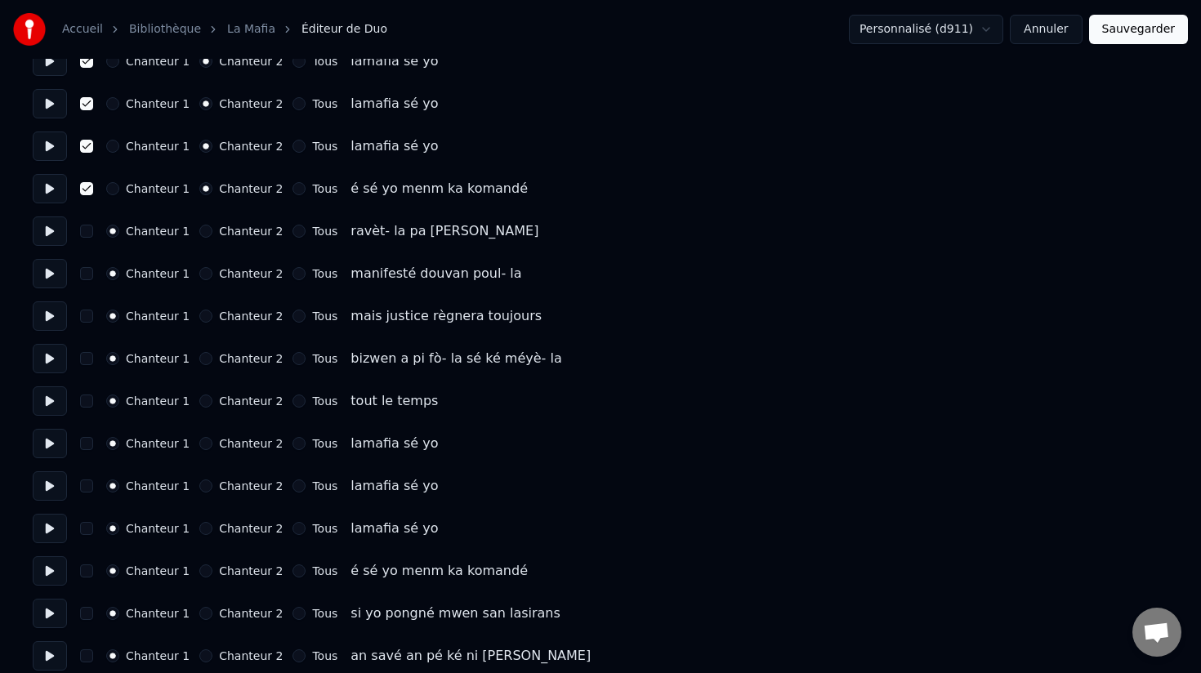
click at [293, 445] on button "Tous" at bounding box center [299, 443] width 13 height 13
click at [293, 485] on button "Tous" at bounding box center [299, 486] width 13 height 13
click at [293, 526] on button "Tous" at bounding box center [299, 528] width 13 height 13
click at [293, 575] on button "Tous" at bounding box center [299, 571] width 13 height 13
click at [86, 573] on button "button" at bounding box center [86, 571] width 13 height 13
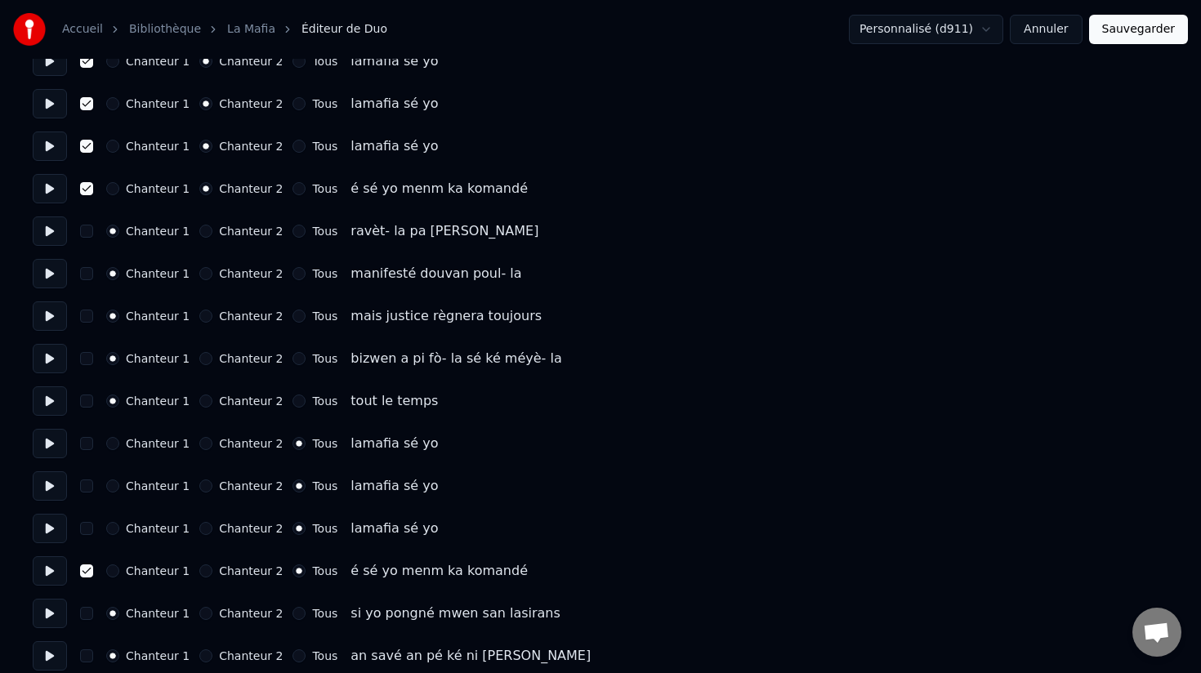
click at [84, 521] on div "Chanteur 1 Chanteur 2 Tous lamafia sé yo" at bounding box center [601, 528] width 1136 height 29
click at [86, 530] on button "button" at bounding box center [86, 528] width 13 height 13
click at [88, 486] on button "button" at bounding box center [86, 486] width 13 height 13
click at [87, 445] on button "button" at bounding box center [86, 443] width 13 height 13
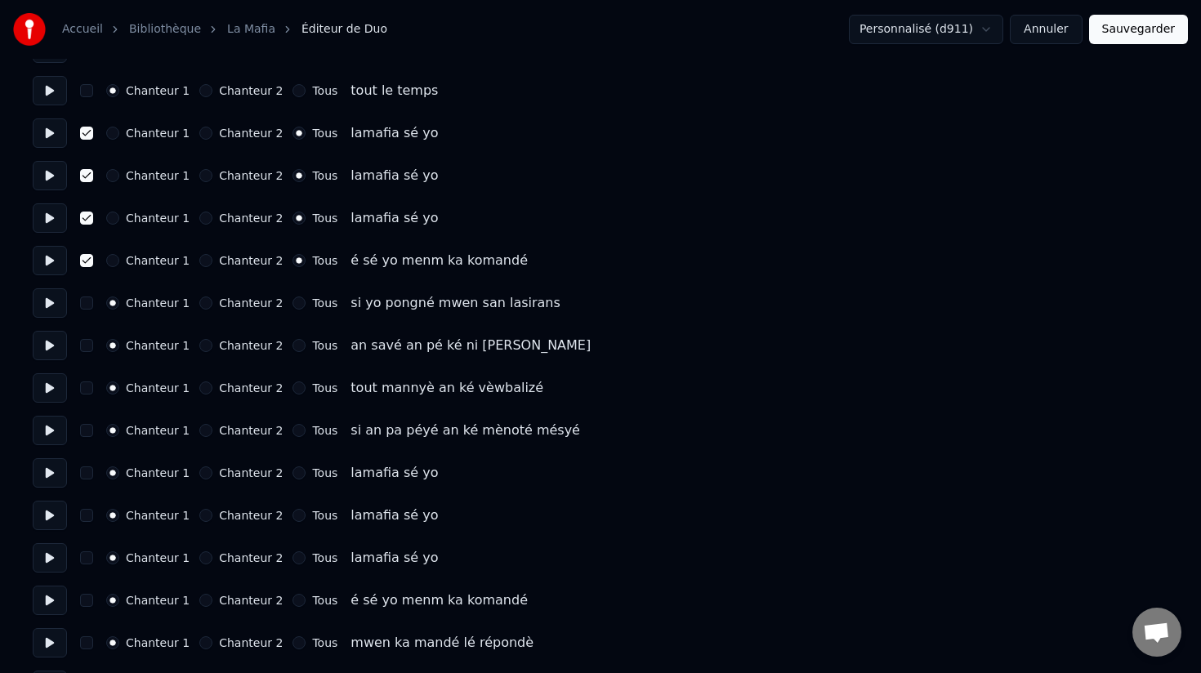
scroll to position [2024, 0]
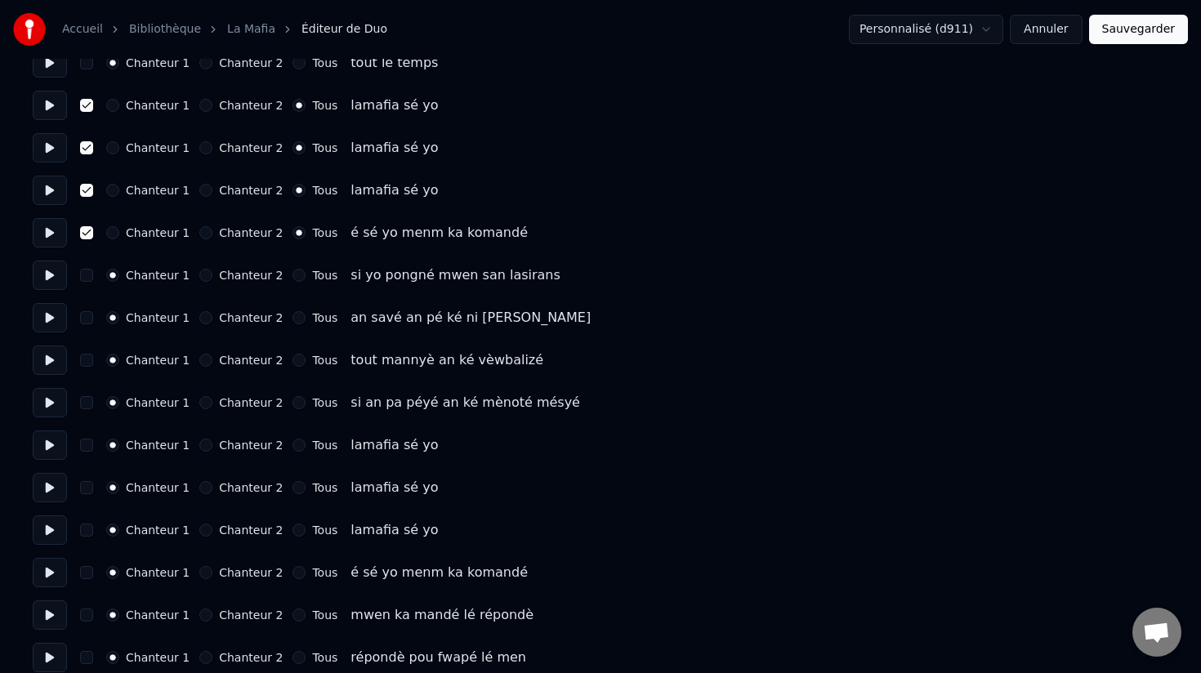
click at [293, 450] on button "Tous" at bounding box center [299, 445] width 13 height 13
click at [293, 486] on button "Tous" at bounding box center [299, 487] width 13 height 13
click at [293, 530] on button "Tous" at bounding box center [299, 530] width 13 height 13
click at [293, 576] on button "Tous" at bounding box center [299, 572] width 13 height 13
click at [86, 570] on button "button" at bounding box center [86, 572] width 13 height 13
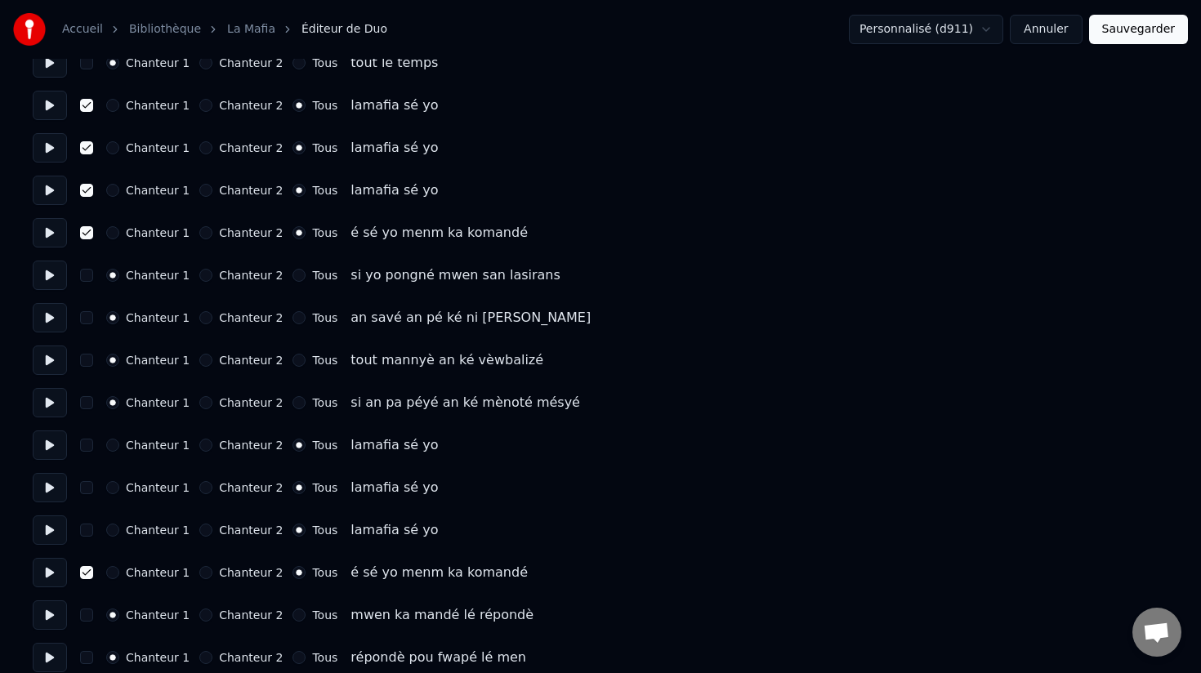
click at [86, 528] on button "button" at bounding box center [86, 530] width 13 height 13
click at [86, 485] on button "button" at bounding box center [86, 487] width 13 height 13
click at [86, 445] on button "button" at bounding box center [86, 445] width 13 height 13
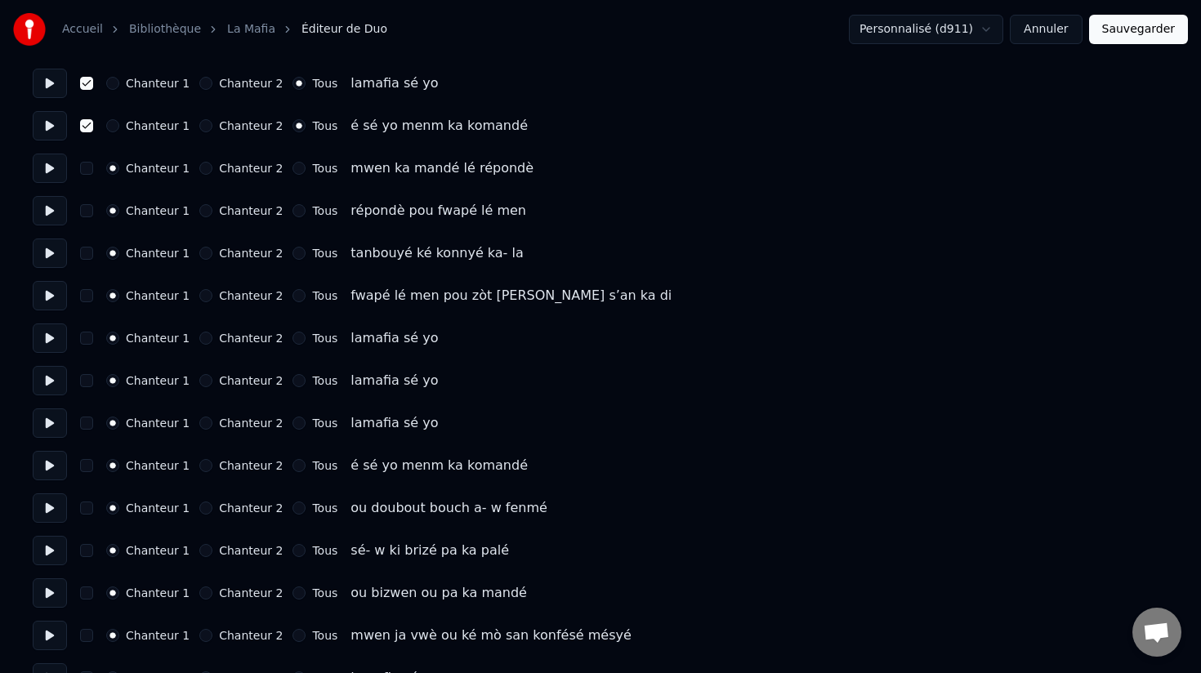
scroll to position [2474, 0]
click at [293, 337] on button "Tous" at bounding box center [299, 335] width 13 height 13
click at [293, 378] on button "Tous" at bounding box center [299, 378] width 13 height 13
click at [293, 415] on button "Tous" at bounding box center [299, 420] width 13 height 13
click at [293, 464] on button "Tous" at bounding box center [299, 463] width 13 height 13
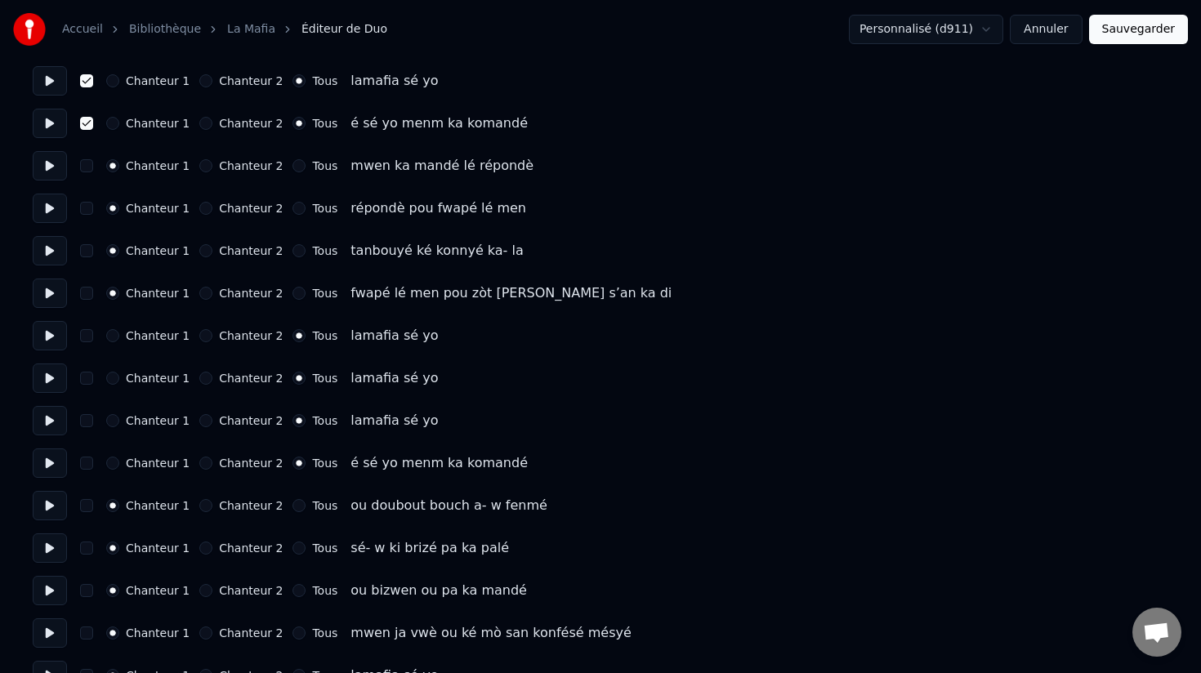
click at [83, 464] on button "button" at bounding box center [86, 463] width 13 height 13
click at [87, 422] on button "button" at bounding box center [86, 420] width 13 height 13
click at [83, 381] on button "button" at bounding box center [86, 378] width 13 height 13
click at [87, 336] on button "button" at bounding box center [86, 335] width 13 height 13
click at [199, 461] on button "Chanteur 2" at bounding box center [205, 463] width 13 height 13
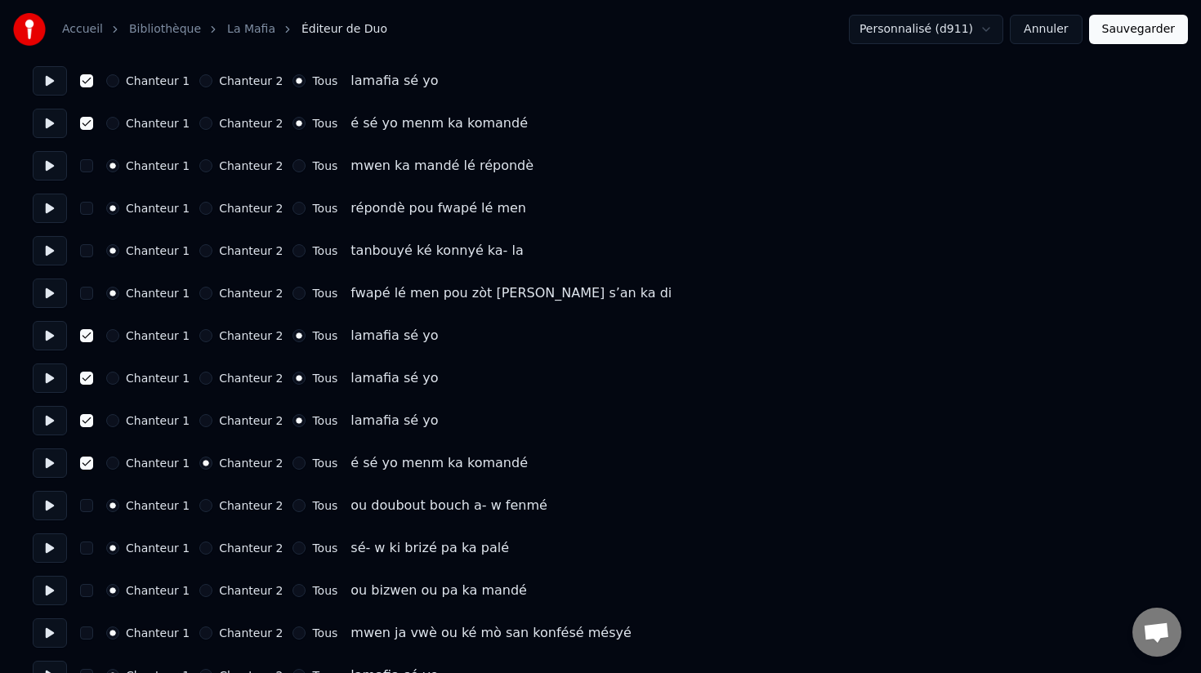
click at [199, 425] on button "Chanteur 2" at bounding box center [205, 420] width 13 height 13
click at [200, 382] on button "Chanteur 2" at bounding box center [205, 378] width 13 height 13
click at [201, 335] on button "Chanteur 2" at bounding box center [205, 335] width 13 height 13
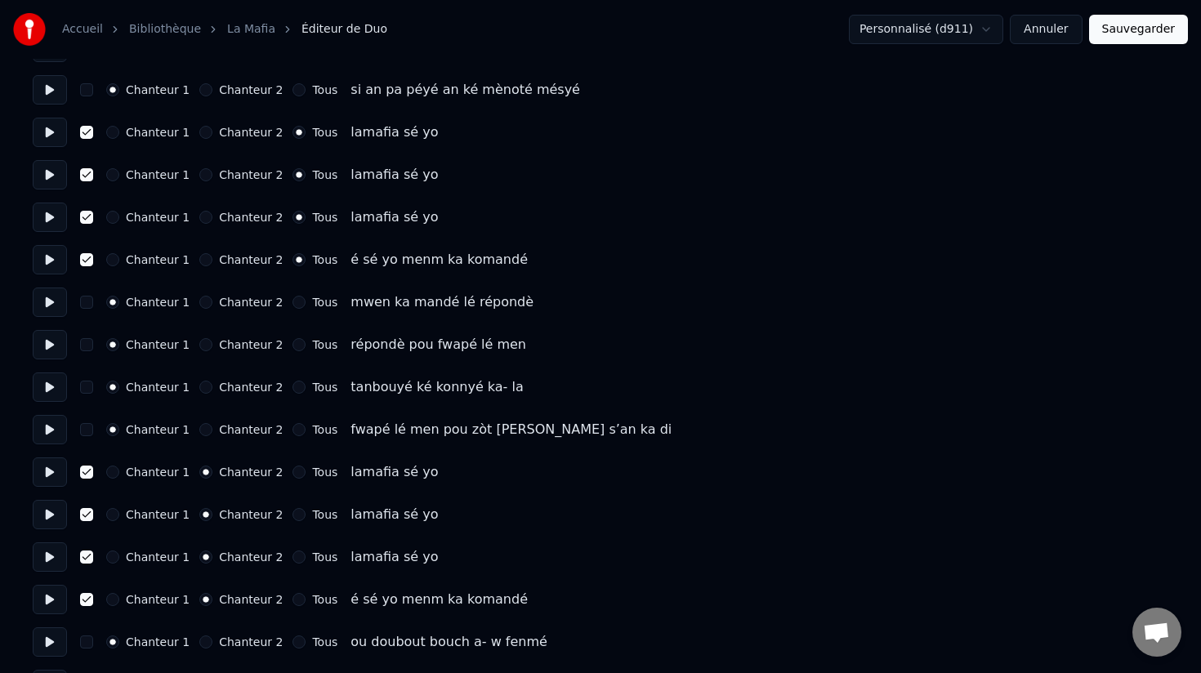
scroll to position [2327, 0]
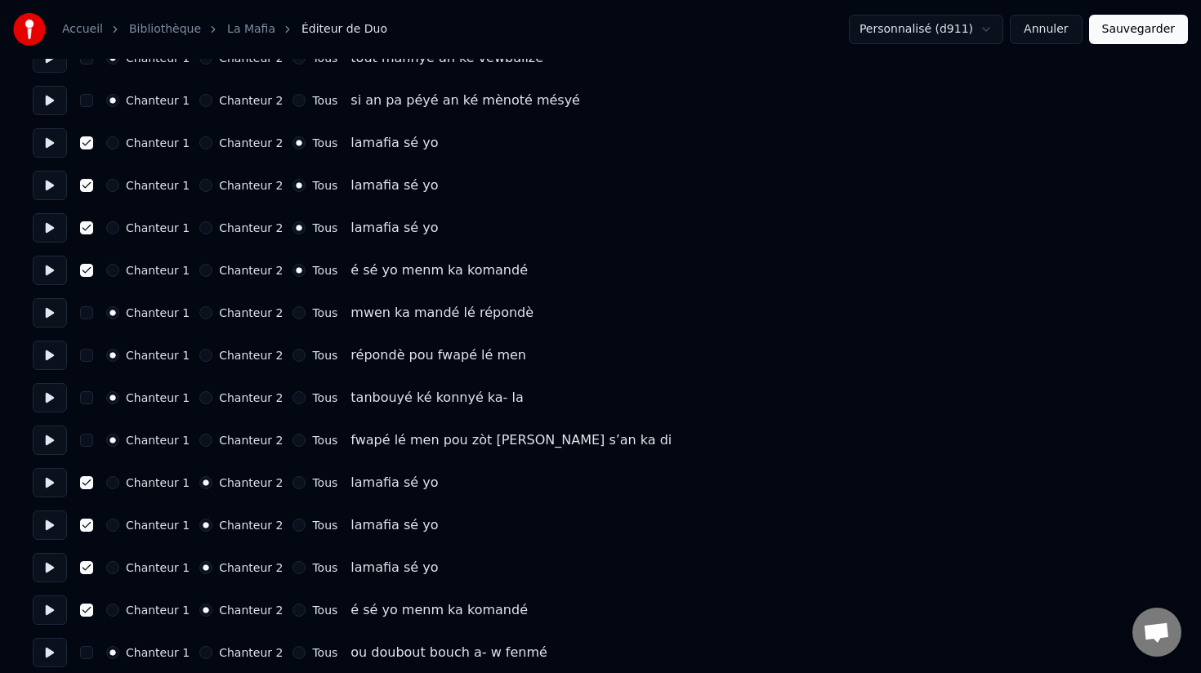
click at [201, 271] on button "Chanteur 2" at bounding box center [205, 270] width 13 height 13
click at [201, 227] on button "Chanteur 2" at bounding box center [205, 227] width 13 height 13
click at [200, 186] on button "Chanteur 2" at bounding box center [205, 185] width 13 height 13
click at [200, 145] on button "Chanteur 2" at bounding box center [205, 142] width 13 height 13
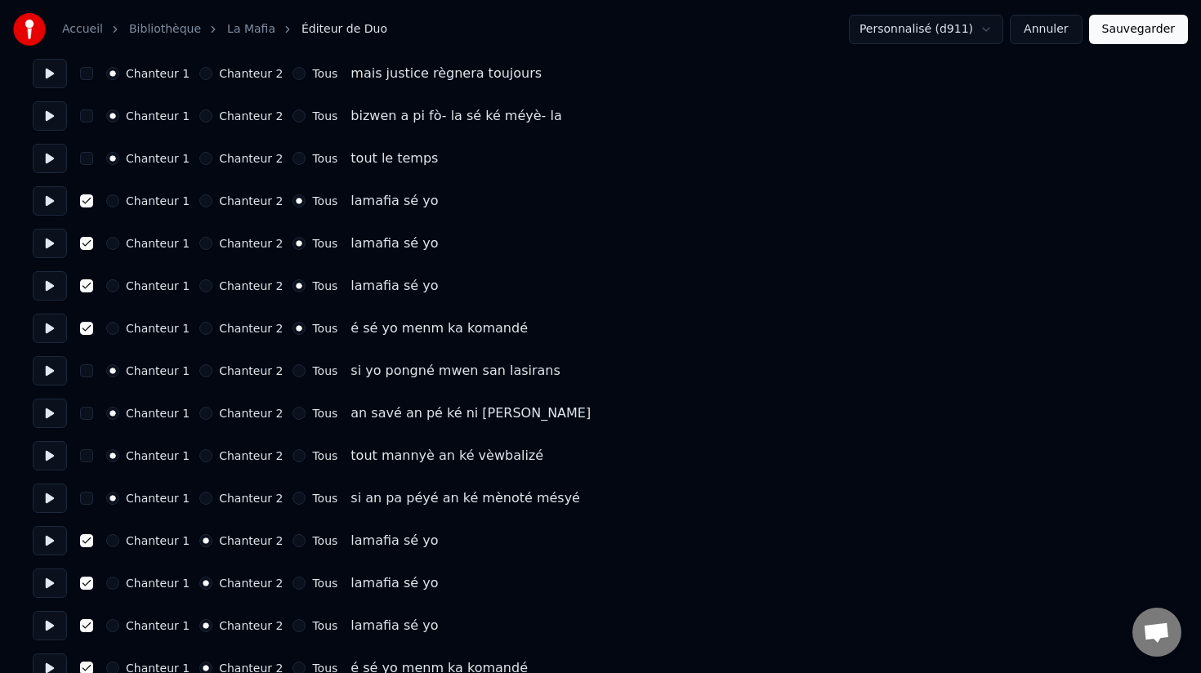
scroll to position [1921, 0]
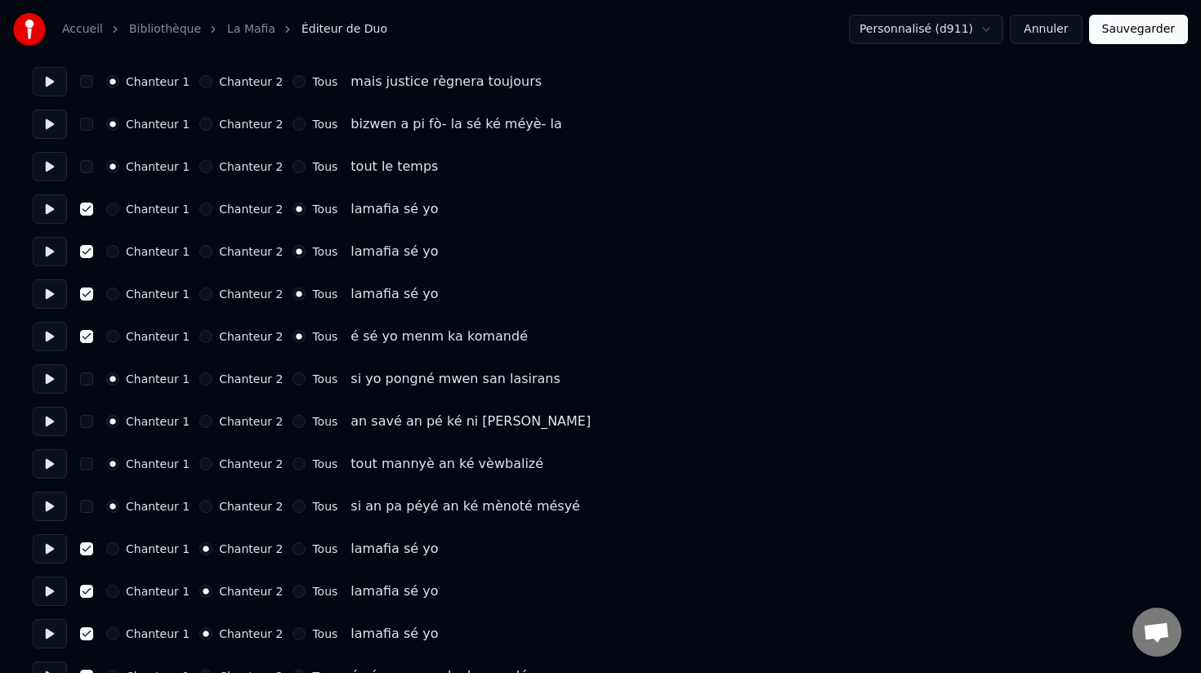
click at [205, 335] on button "Chanteur 2" at bounding box center [205, 336] width 13 height 13
click at [200, 296] on button "Chanteur 2" at bounding box center [205, 294] width 13 height 13
click at [199, 246] on button "Chanteur 2" at bounding box center [205, 251] width 13 height 13
click at [199, 208] on button "Chanteur 2" at bounding box center [205, 209] width 13 height 13
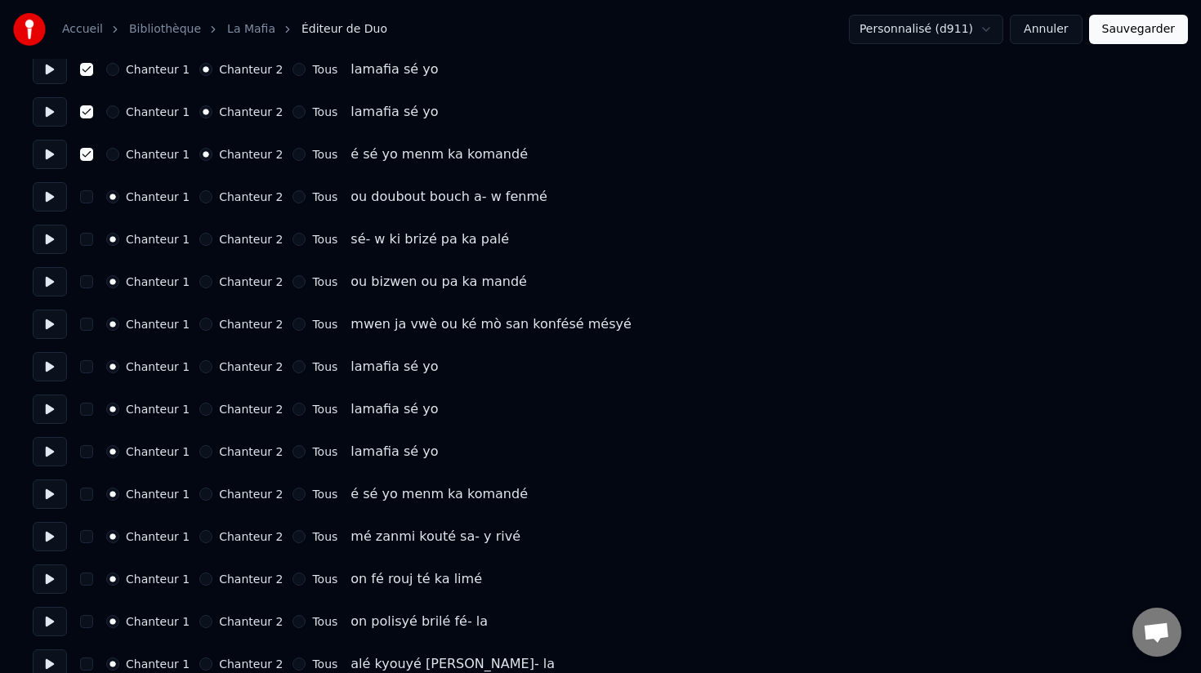
scroll to position [2789, 0]
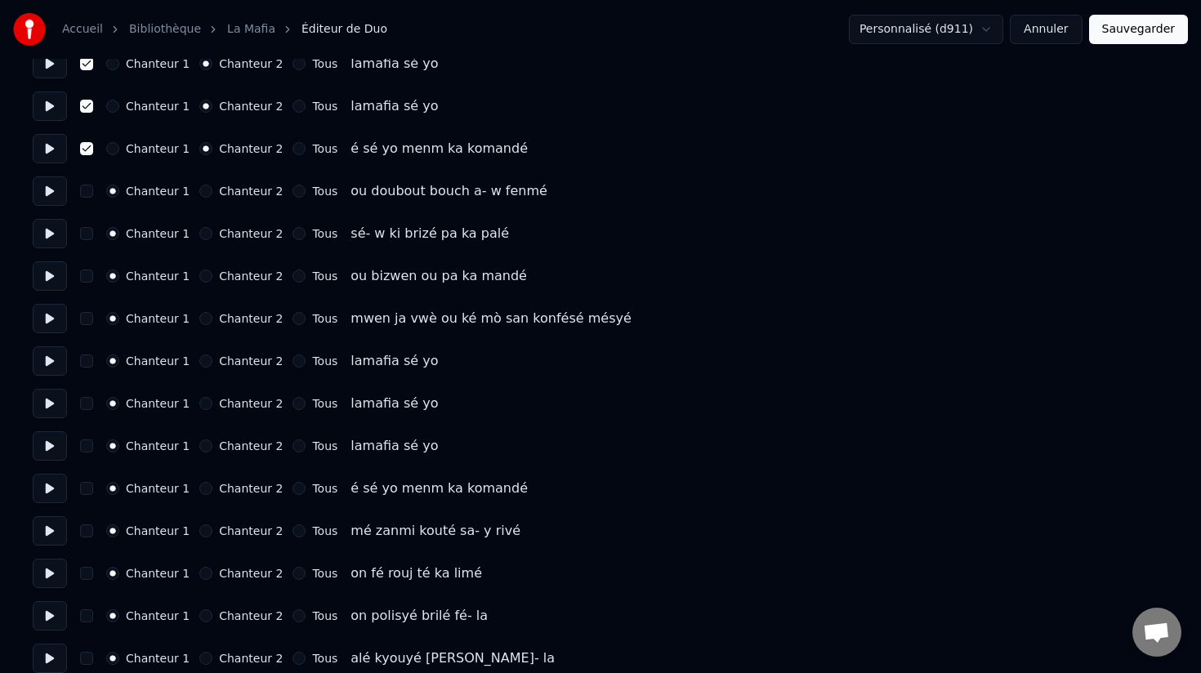
click at [200, 362] on button "Chanteur 2" at bounding box center [205, 361] width 13 height 13
click at [200, 407] on button "Chanteur 2" at bounding box center [205, 403] width 13 height 13
click at [199, 447] on button "Chanteur 2" at bounding box center [205, 446] width 13 height 13
click at [202, 485] on button "Chanteur 2" at bounding box center [205, 488] width 13 height 13
click at [87, 490] on button "button" at bounding box center [86, 488] width 13 height 13
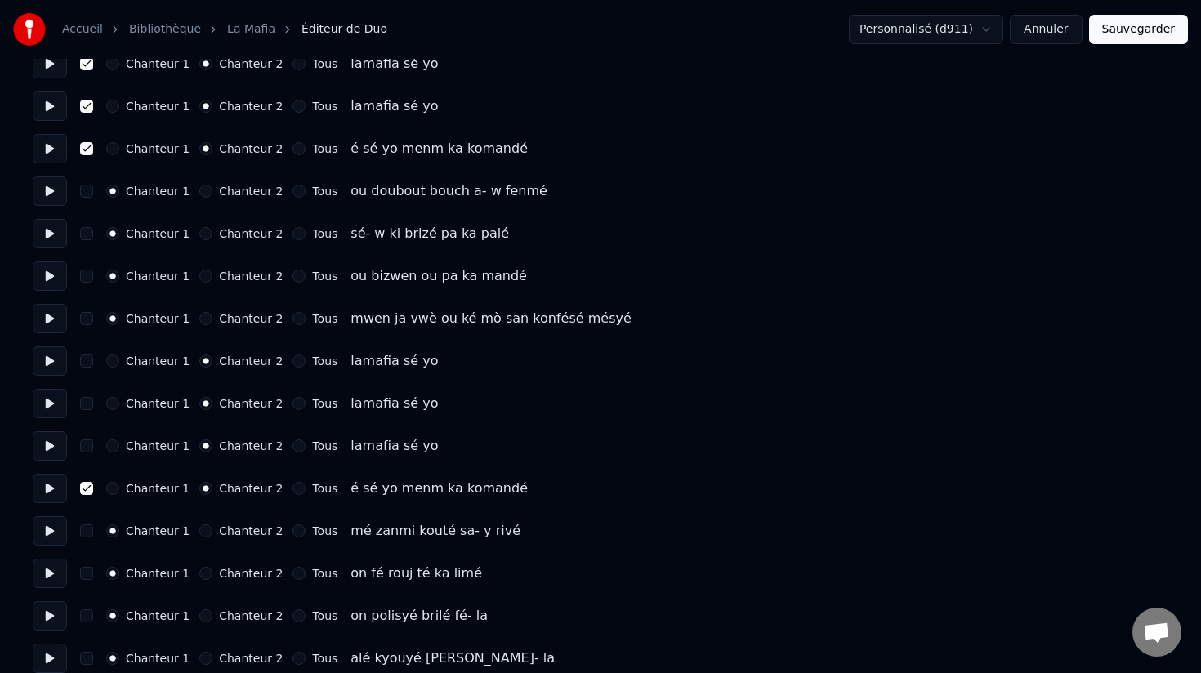
click at [87, 445] on button "button" at bounding box center [86, 446] width 13 height 13
click at [87, 405] on button "button" at bounding box center [86, 403] width 13 height 13
click at [88, 361] on button "button" at bounding box center [86, 361] width 13 height 13
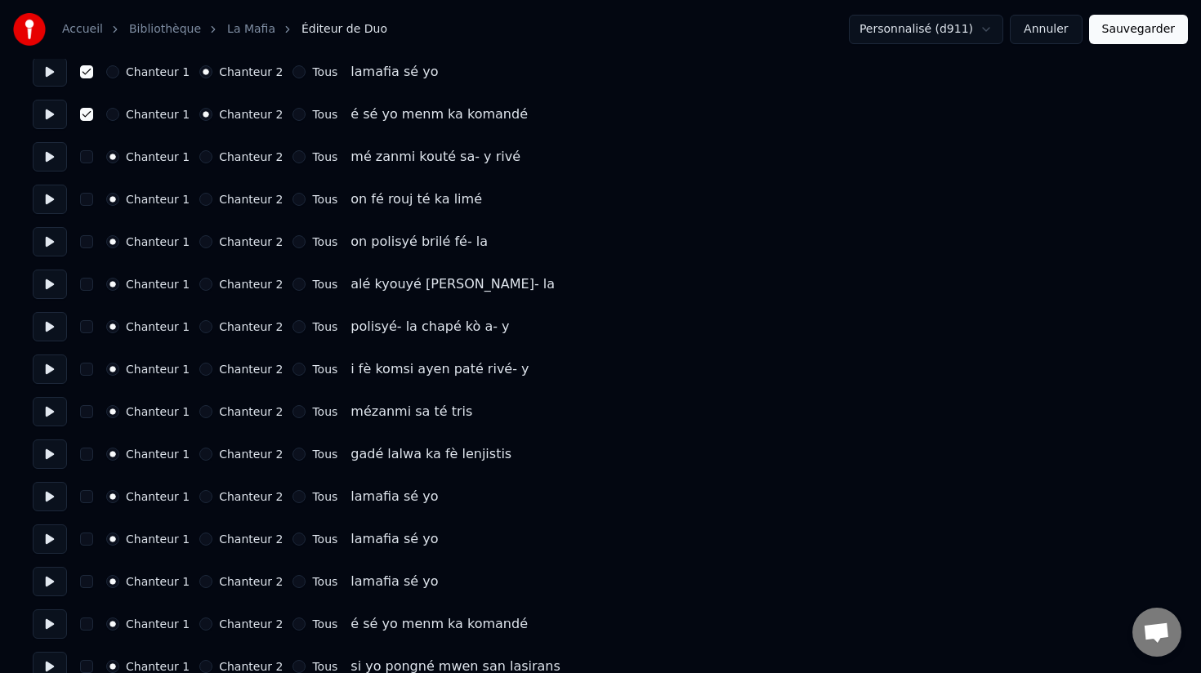
scroll to position [3169, 0]
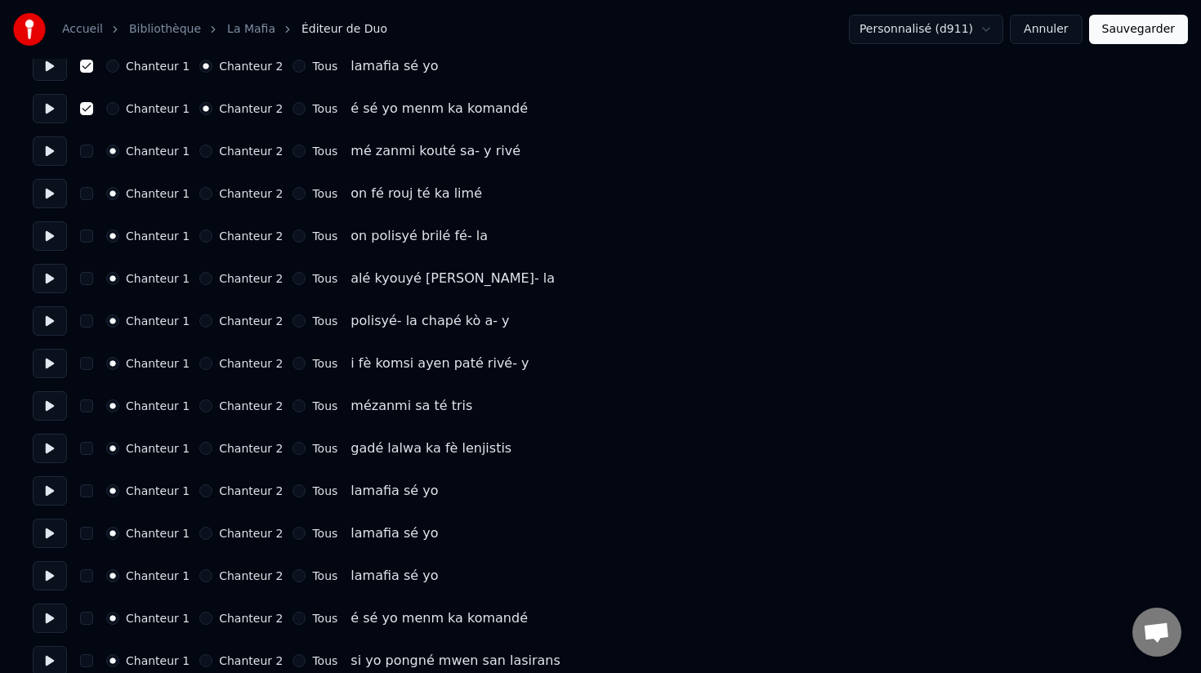
click at [203, 499] on div "Chanteur 1 Chanteur 2 Tous lamafia sé yo" at bounding box center [601, 490] width 1136 height 29
click at [201, 492] on button "Chanteur 2" at bounding box center [205, 491] width 13 height 13
click at [200, 536] on button "Chanteur 2" at bounding box center [205, 533] width 13 height 13
click at [200, 577] on button "Chanteur 2" at bounding box center [205, 576] width 13 height 13
click at [203, 621] on button "Chanteur 2" at bounding box center [205, 618] width 13 height 13
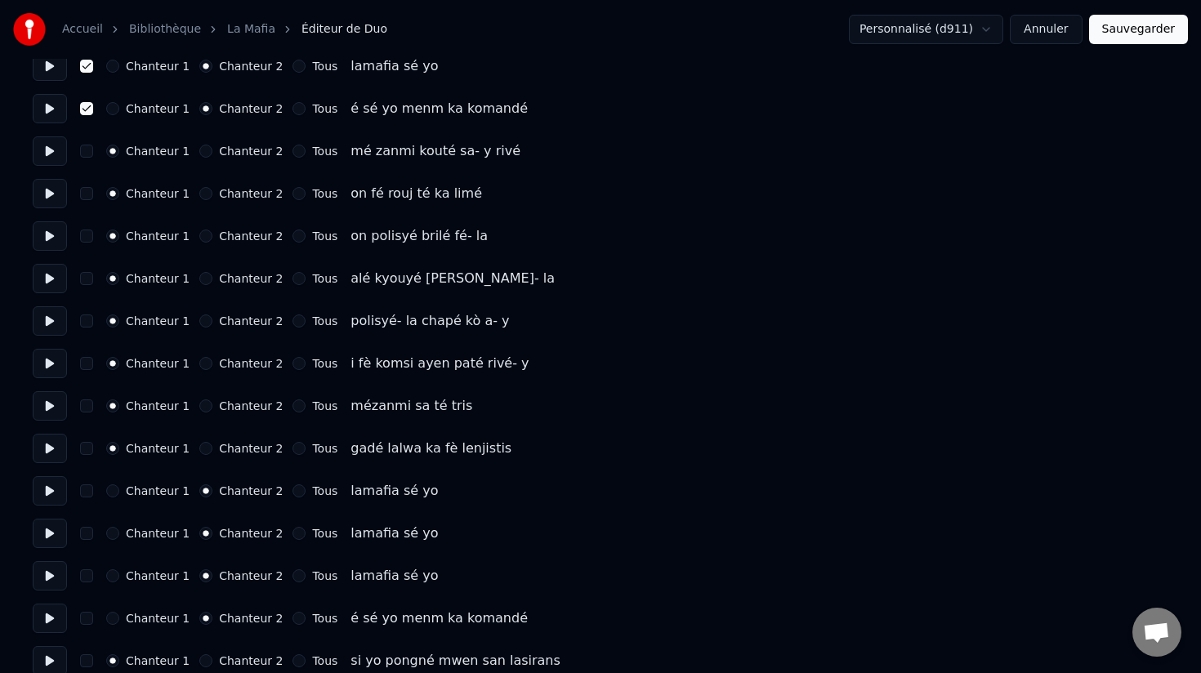
click at [83, 622] on button "button" at bounding box center [86, 618] width 13 height 13
click at [83, 579] on button "button" at bounding box center [86, 576] width 13 height 13
click at [87, 536] on button "button" at bounding box center [86, 533] width 13 height 13
click at [87, 487] on button "button" at bounding box center [86, 491] width 13 height 13
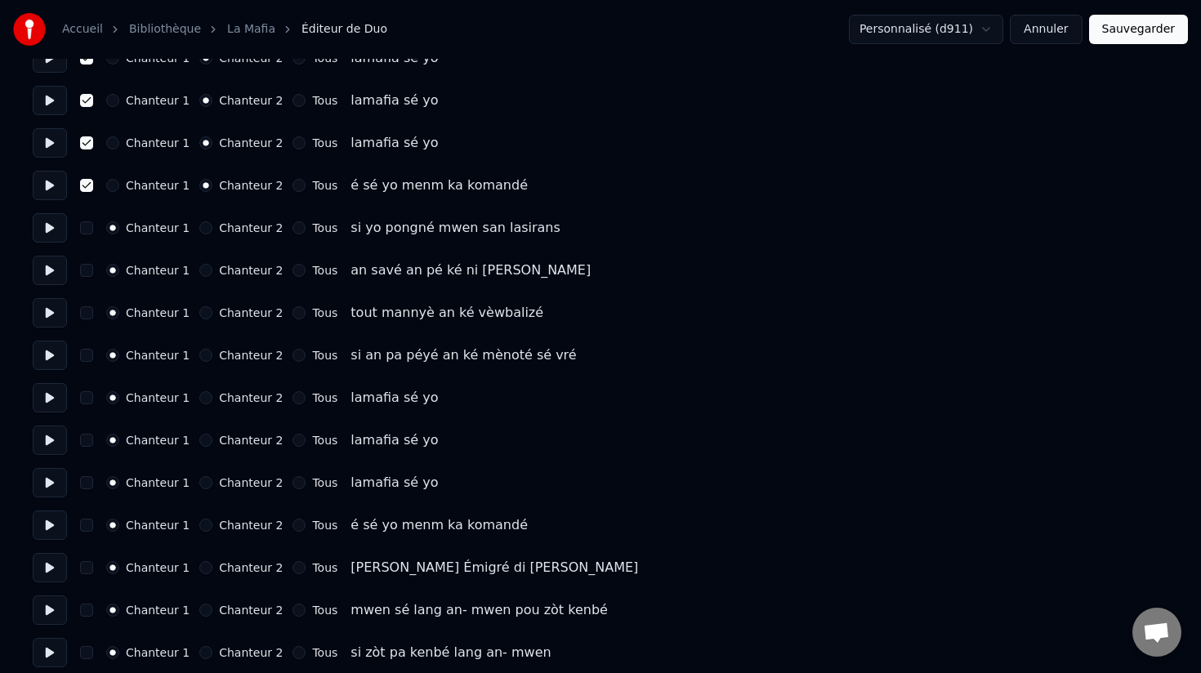
scroll to position [3607, 0]
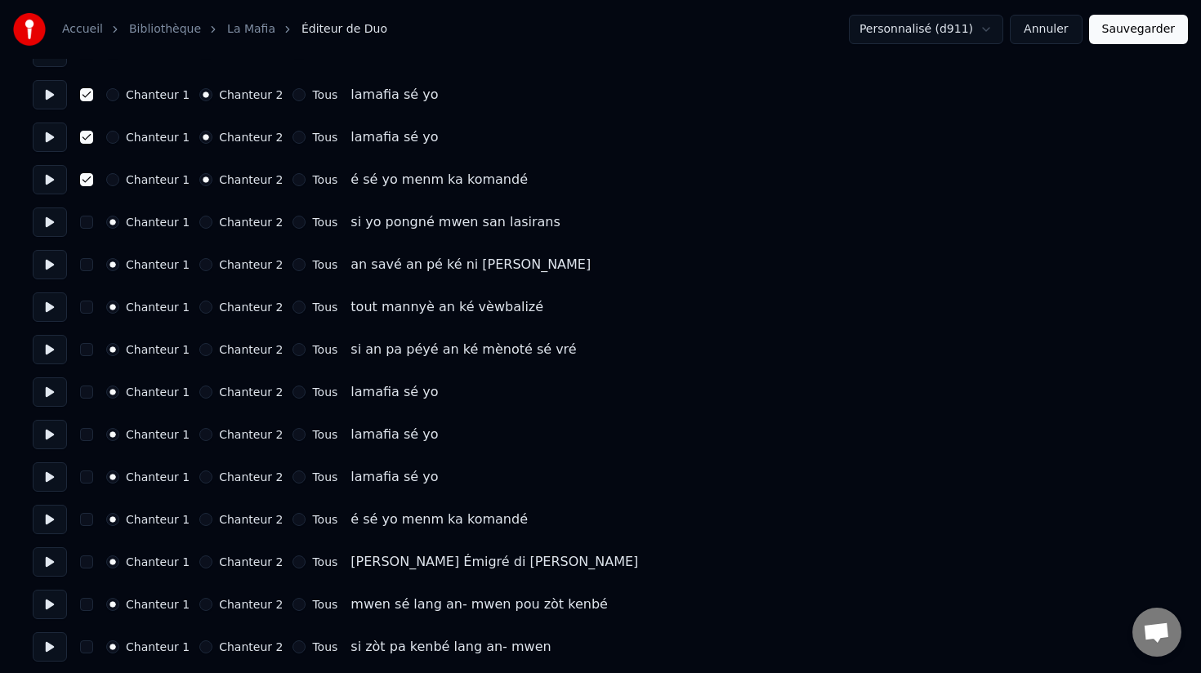
click at [201, 394] on button "Chanteur 2" at bounding box center [205, 392] width 13 height 13
click at [200, 436] on button "Chanteur 2" at bounding box center [205, 434] width 13 height 13
click at [199, 481] on button "Chanteur 2" at bounding box center [205, 477] width 13 height 13
click at [201, 522] on button "Chanteur 2" at bounding box center [205, 519] width 13 height 13
click at [86, 519] on button "button" at bounding box center [86, 519] width 13 height 13
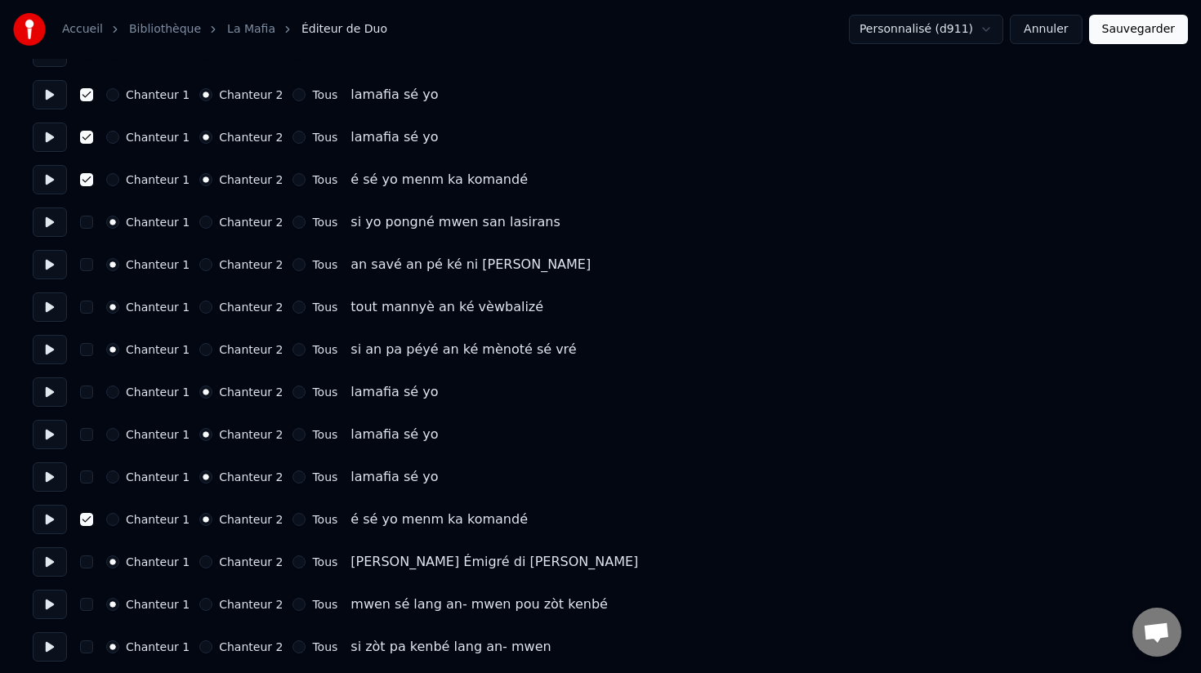
click at [87, 476] on button "button" at bounding box center [86, 477] width 13 height 13
click at [87, 433] on button "button" at bounding box center [86, 434] width 13 height 13
click at [85, 391] on button "button" at bounding box center [86, 392] width 13 height 13
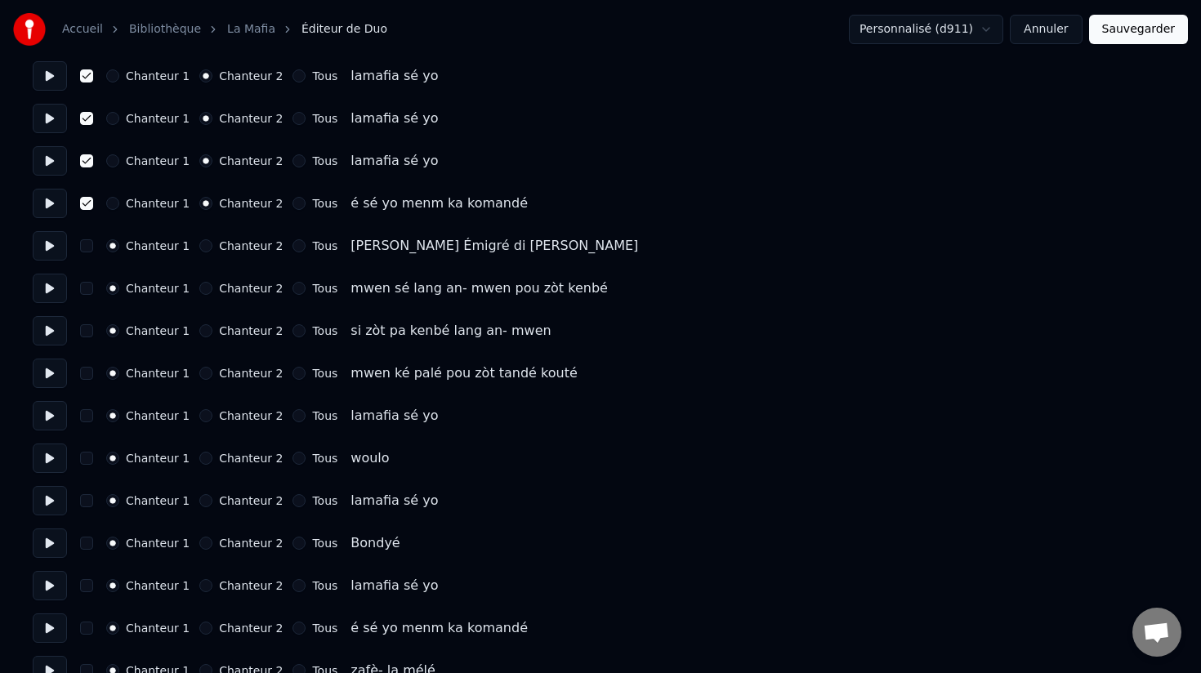
scroll to position [3928, 0]
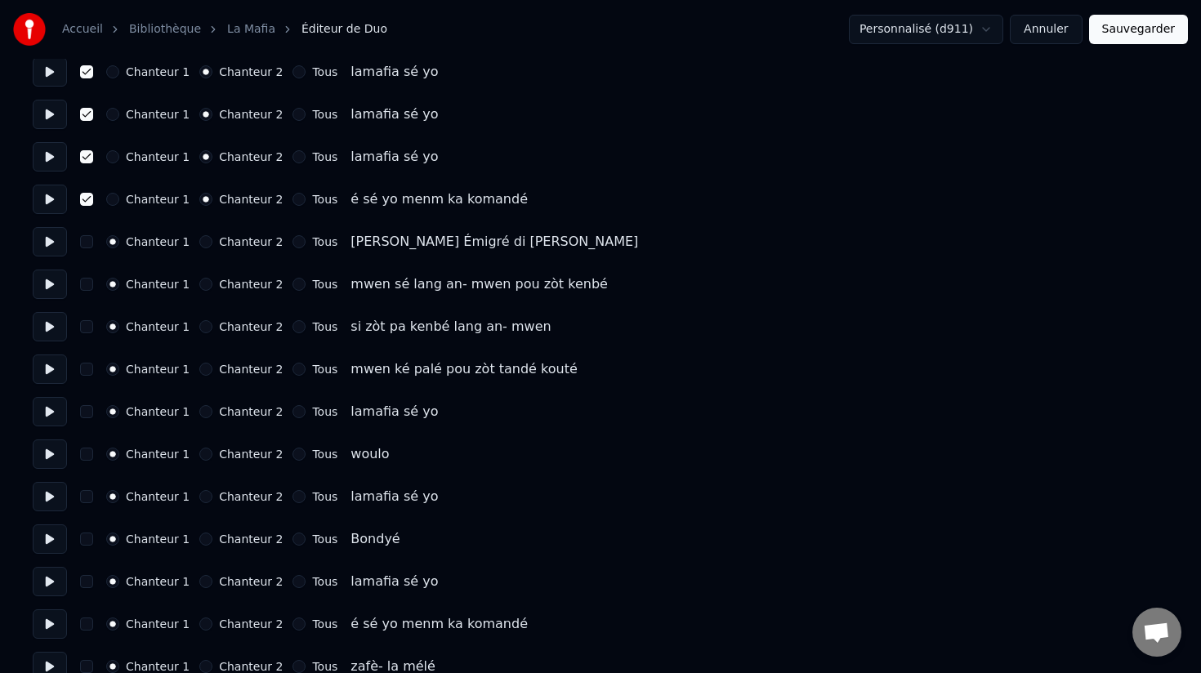
click at [199, 412] on button "Chanteur 2" at bounding box center [205, 411] width 13 height 13
click at [200, 457] on button "Chanteur 2" at bounding box center [205, 454] width 13 height 13
click at [200, 502] on button "Chanteur 2" at bounding box center [205, 496] width 13 height 13
click at [201, 540] on button "Chanteur 2" at bounding box center [205, 539] width 13 height 13
click at [199, 501] on button "Chanteur 2" at bounding box center [205, 496] width 13 height 13
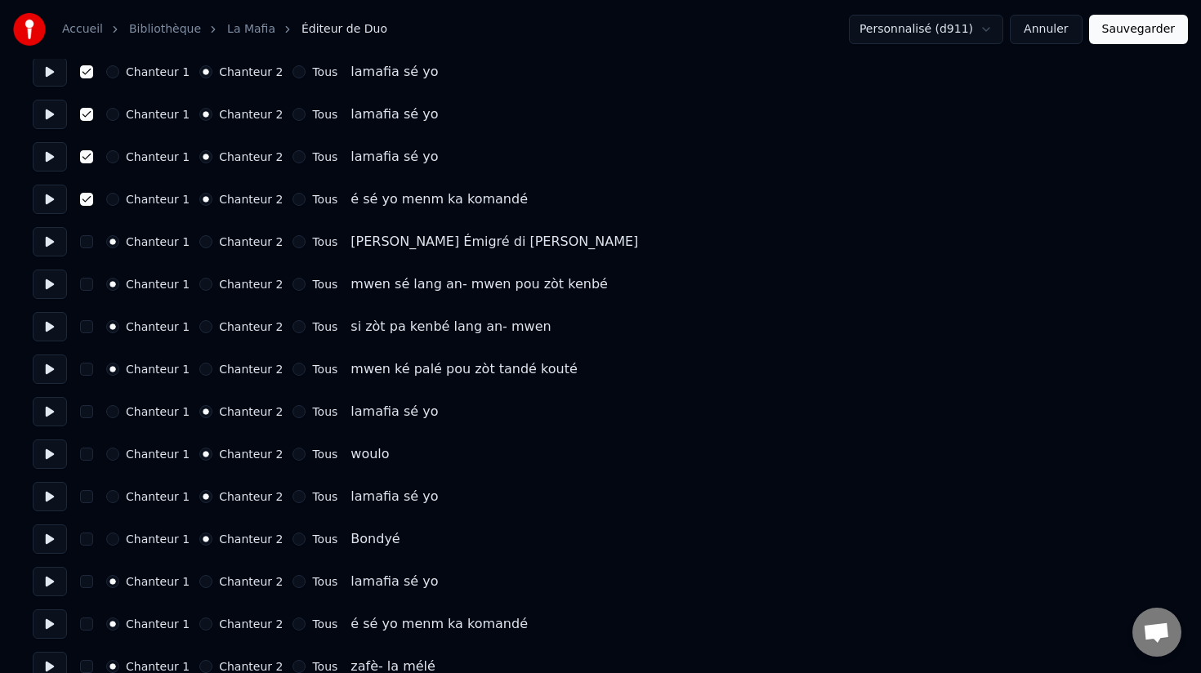
click at [203, 452] on icon "button" at bounding box center [206, 454] width 7 height 7
click at [203, 414] on icon "button" at bounding box center [206, 412] width 7 height 7
click at [112, 417] on button "Chanteur 1" at bounding box center [112, 411] width 13 height 13
click at [114, 451] on button "Chanteur 1" at bounding box center [112, 454] width 13 height 13
click at [113, 495] on button "Chanteur 1" at bounding box center [112, 496] width 13 height 13
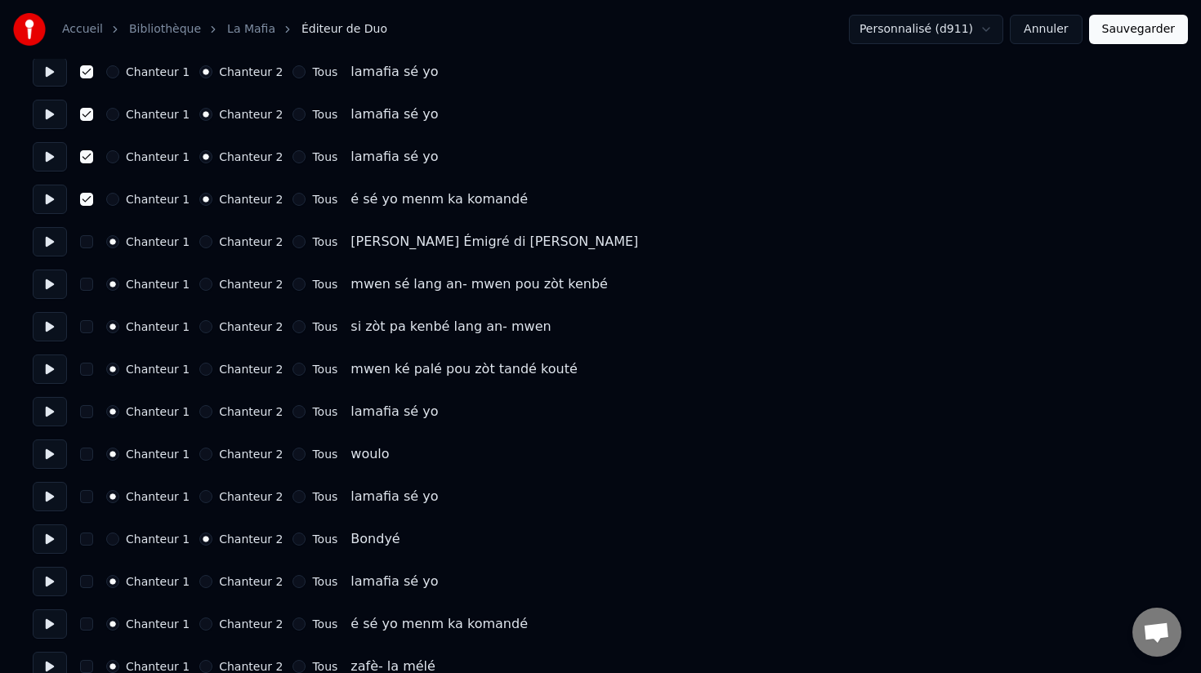
click at [112, 538] on button "Chanteur 1" at bounding box center [112, 539] width 13 height 13
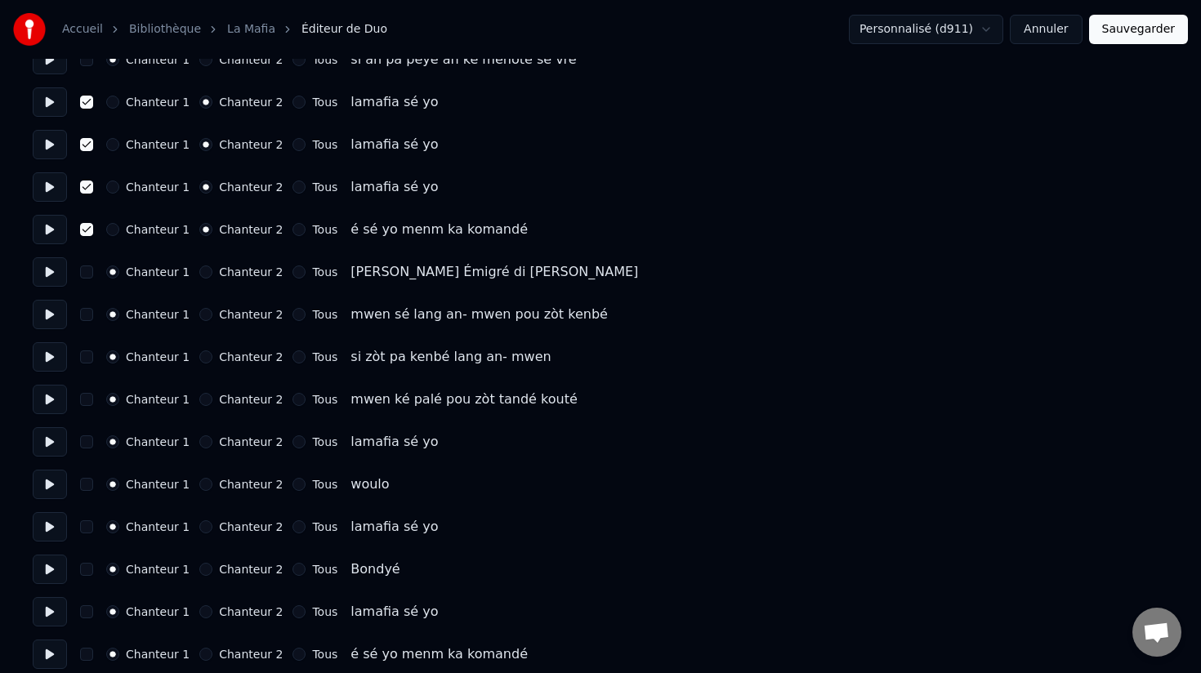
scroll to position [3901, 0]
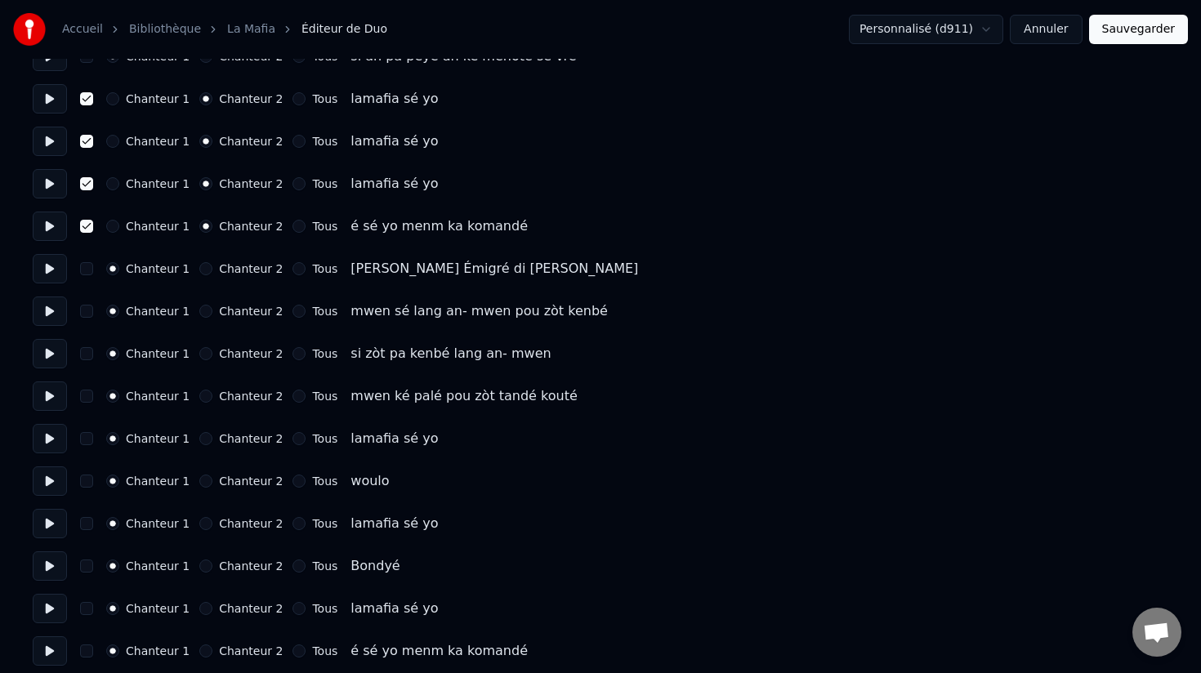
click at [1147, 33] on button "Sauvegarder" at bounding box center [1138, 29] width 99 height 29
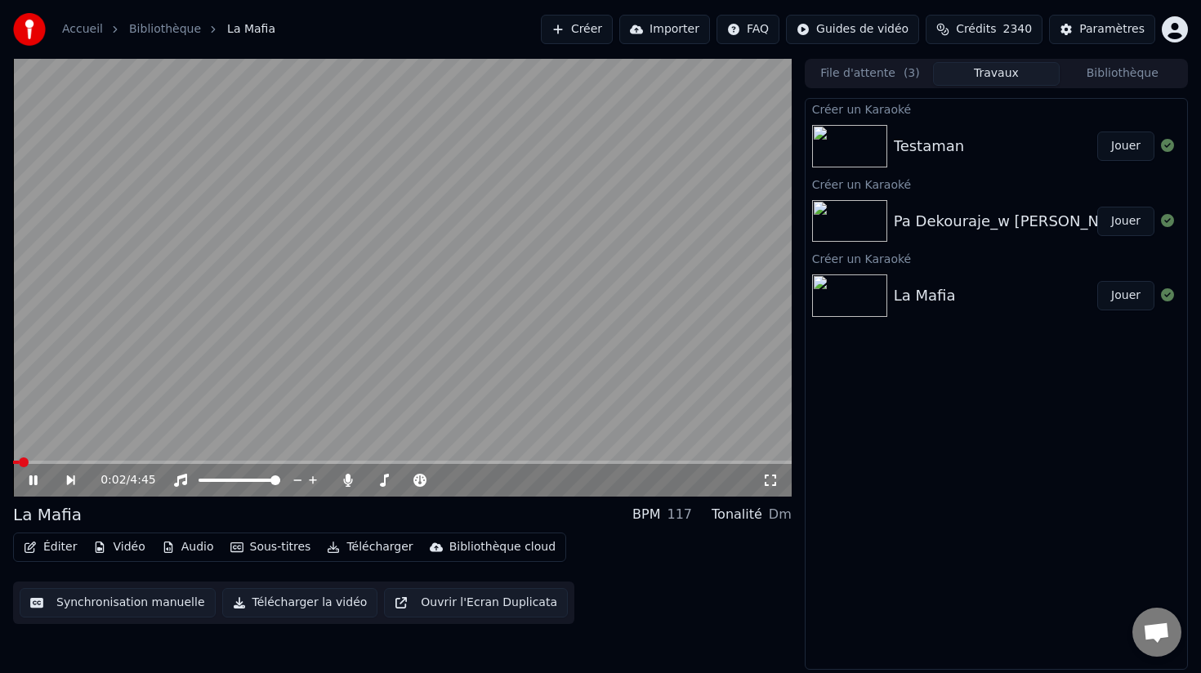
click at [54, 543] on button "Éditer" at bounding box center [50, 547] width 66 height 23
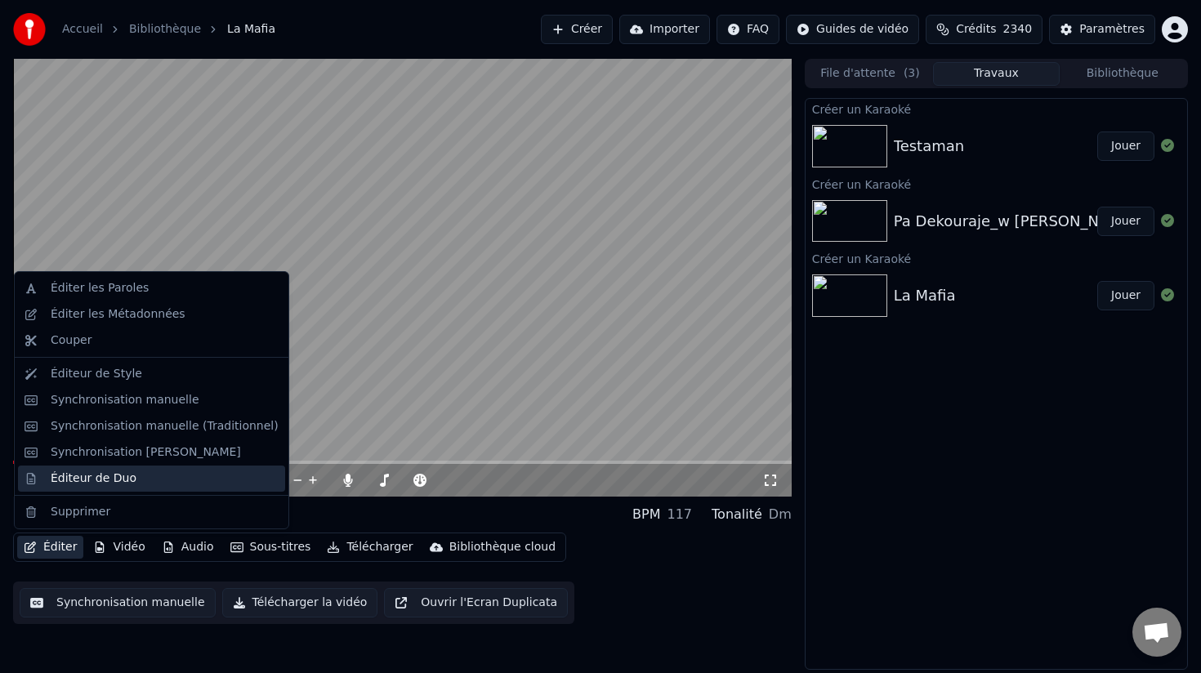
click at [94, 478] on div "Éditeur de Duo" at bounding box center [94, 479] width 86 height 16
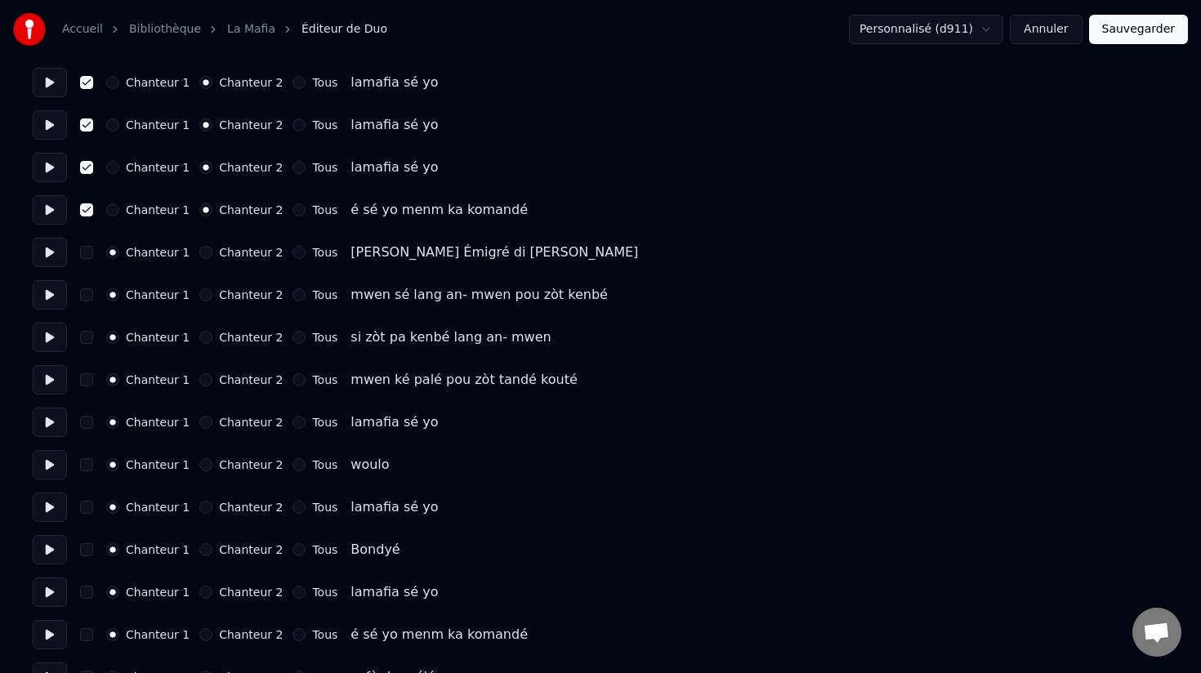
scroll to position [3919, 0]
click at [204, 424] on button "Chanteur 2" at bounding box center [205, 420] width 13 height 13
click at [86, 423] on button "button" at bounding box center [86, 420] width 13 height 13
click at [199, 506] on button "Chanteur 2" at bounding box center [205, 505] width 13 height 13
click at [87, 508] on button "button" at bounding box center [86, 505] width 13 height 13
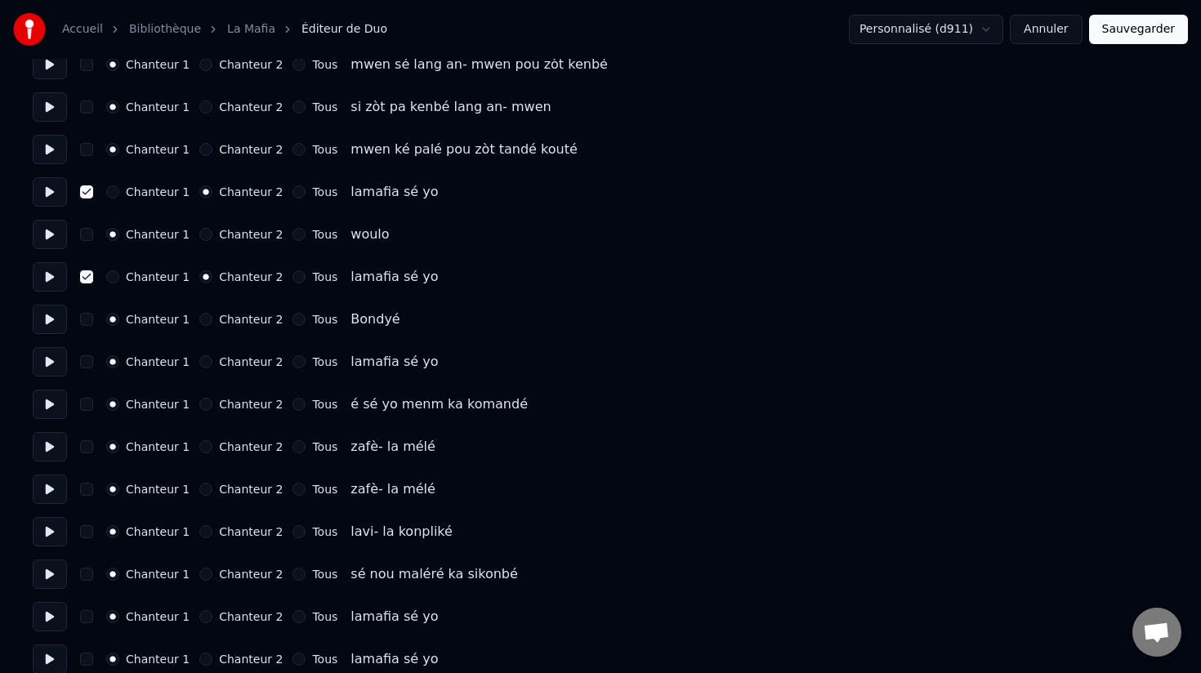
scroll to position [4149, 0]
click at [201, 361] on button "Chanteur 2" at bounding box center [205, 360] width 13 height 13
click at [87, 362] on button "button" at bounding box center [86, 360] width 13 height 13
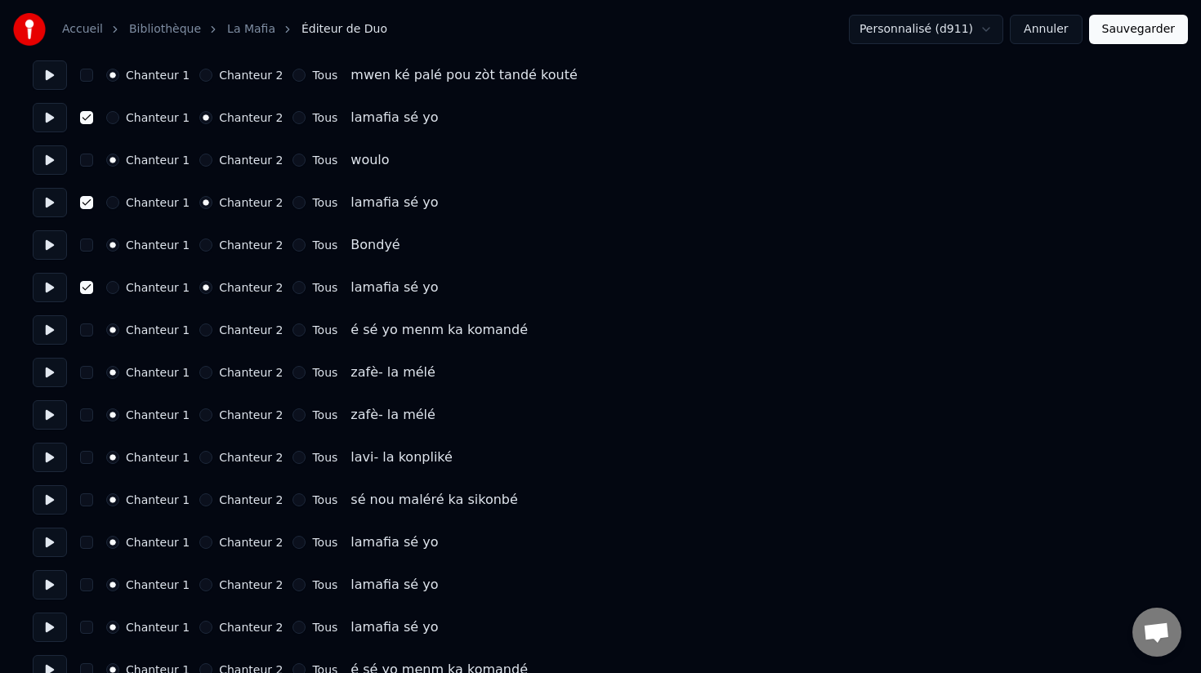
scroll to position [4225, 0]
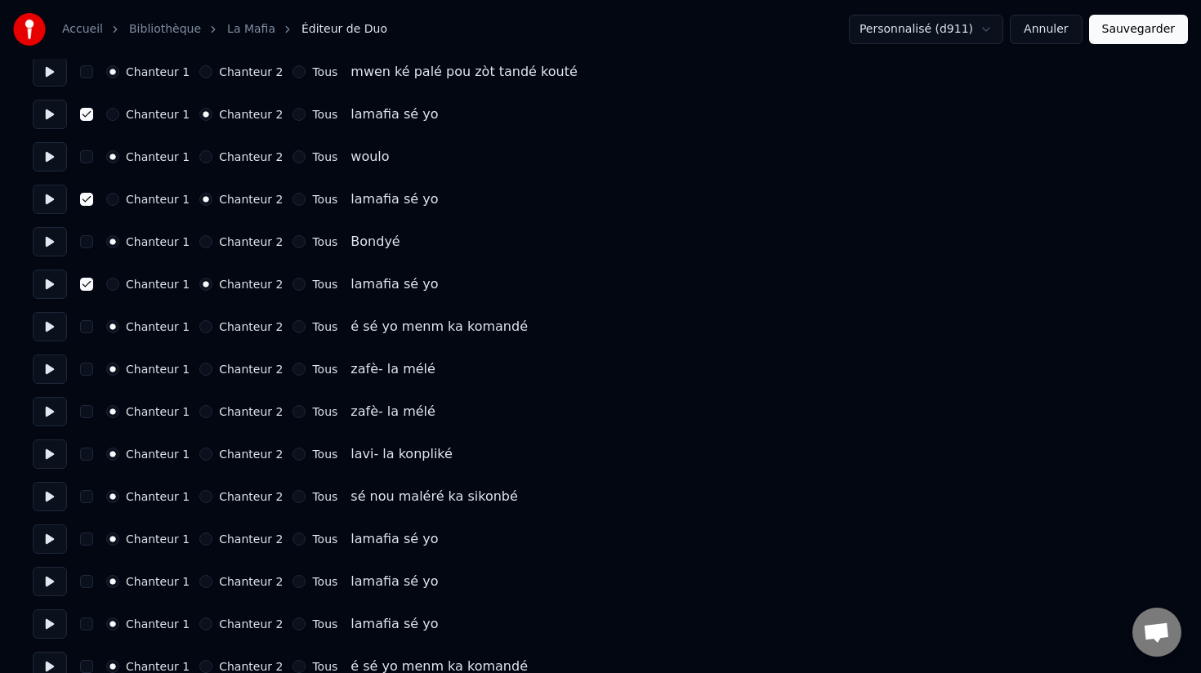
click at [204, 329] on button "Chanteur 2" at bounding box center [205, 326] width 13 height 13
click at [92, 331] on button "button" at bounding box center [86, 326] width 13 height 13
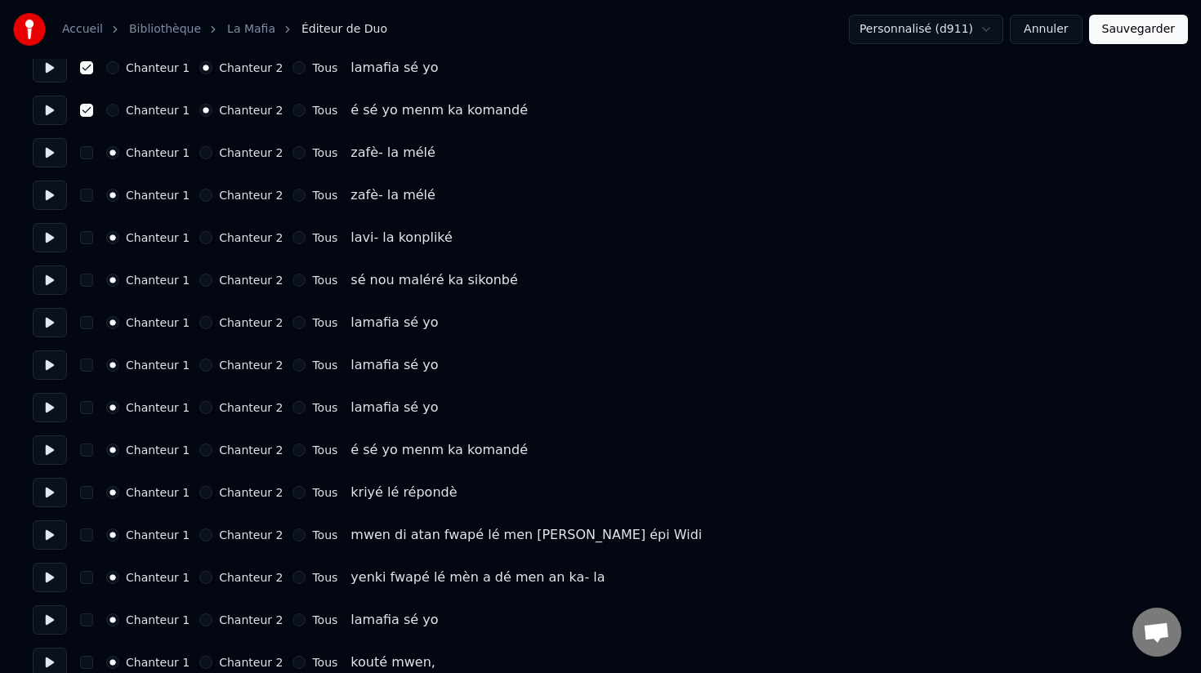
scroll to position [4445, 0]
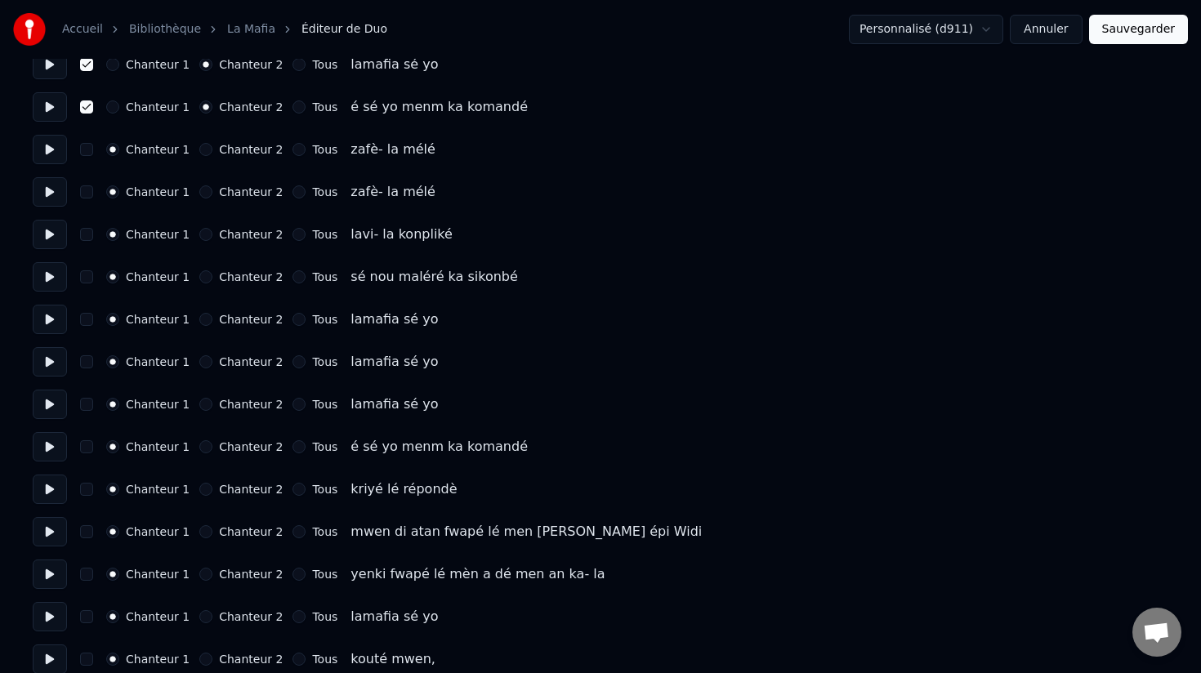
click at [201, 320] on button "Chanteur 2" at bounding box center [205, 319] width 13 height 13
click at [199, 356] on button "Chanteur 2" at bounding box center [205, 362] width 13 height 13
click at [199, 402] on button "Chanteur 2" at bounding box center [205, 404] width 13 height 13
click at [199, 445] on button "Chanteur 2" at bounding box center [205, 447] width 13 height 13
click at [83, 450] on button "button" at bounding box center [86, 447] width 13 height 13
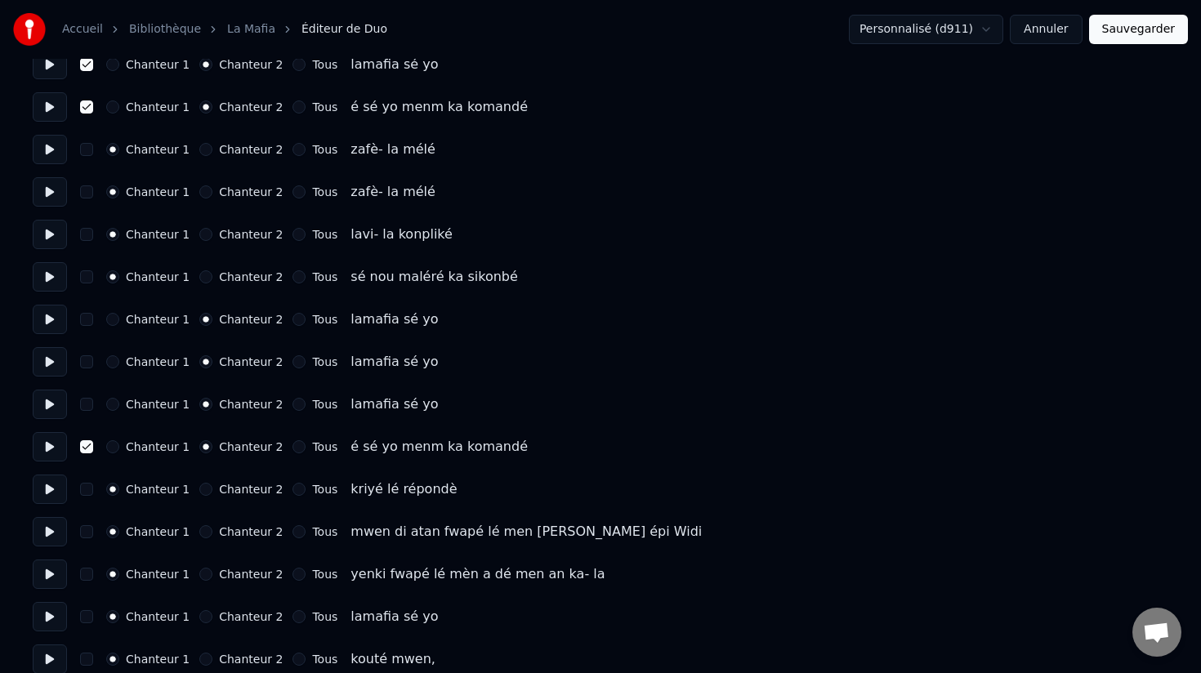
click at [87, 406] on button "button" at bounding box center [86, 404] width 13 height 13
click at [87, 365] on button "button" at bounding box center [86, 362] width 13 height 13
click at [87, 319] on button "button" at bounding box center [86, 319] width 13 height 13
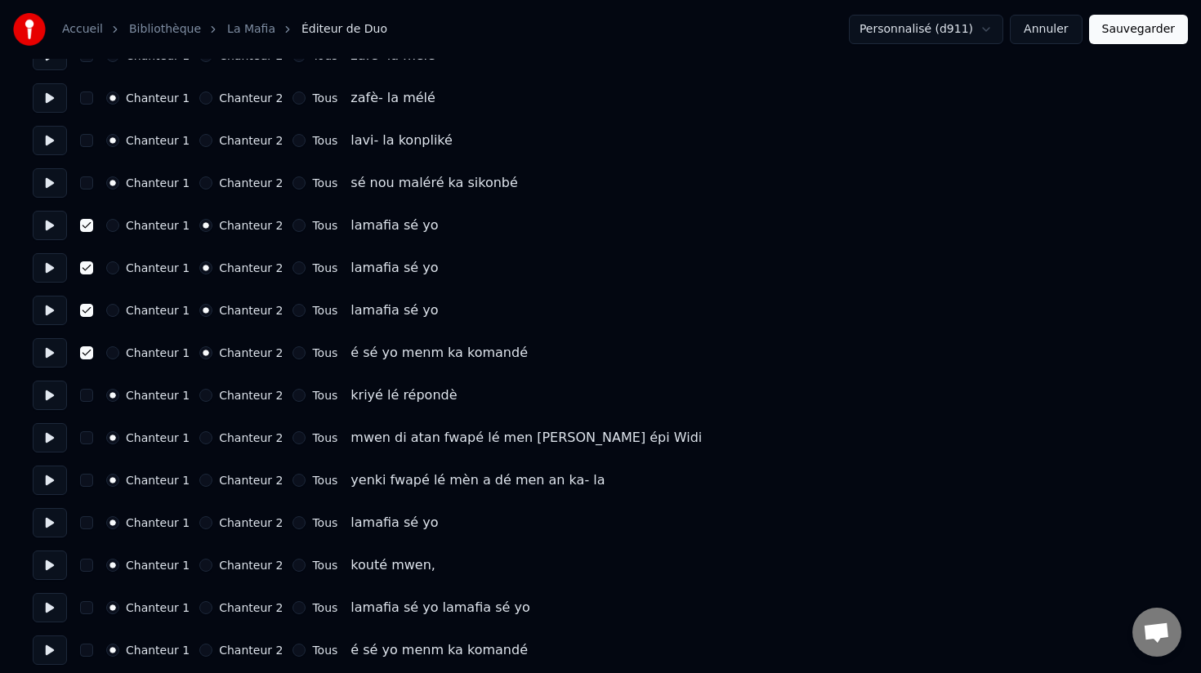
scroll to position [4547, 0]
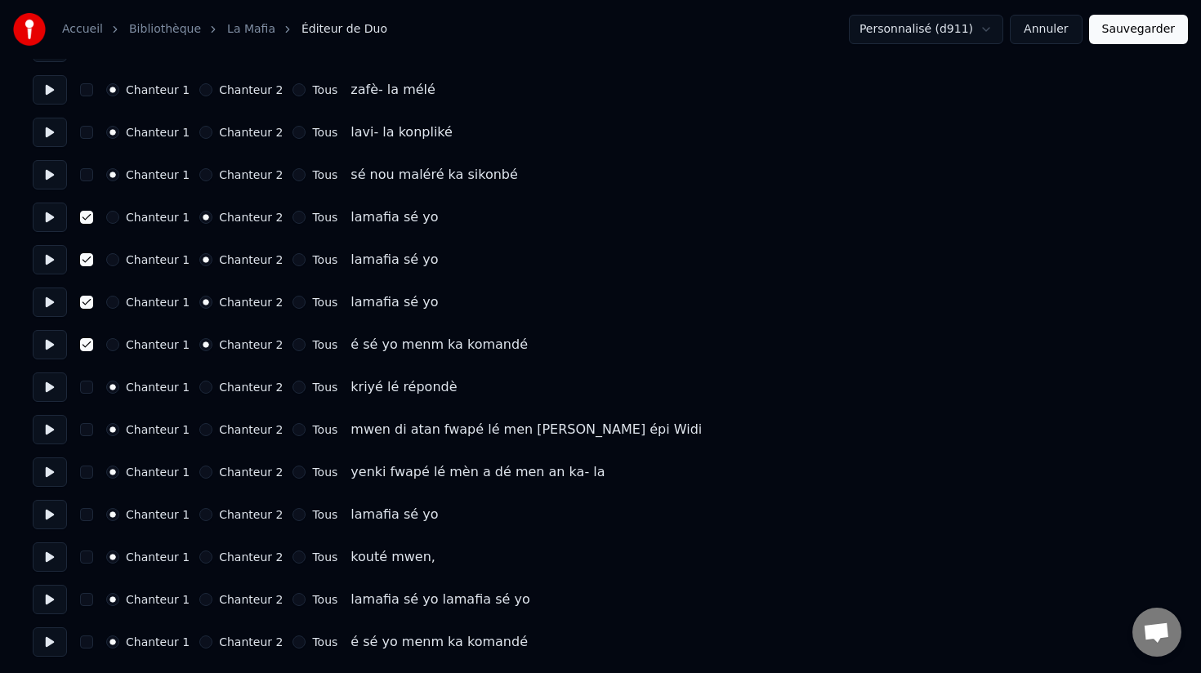
click at [293, 517] on button "Tous" at bounding box center [299, 514] width 13 height 13
click at [85, 514] on button "button" at bounding box center [86, 514] width 13 height 13
click at [293, 599] on button "Tous" at bounding box center [299, 599] width 13 height 13
click at [89, 600] on button "button" at bounding box center [86, 599] width 13 height 13
click at [48, 603] on button at bounding box center [50, 599] width 34 height 29
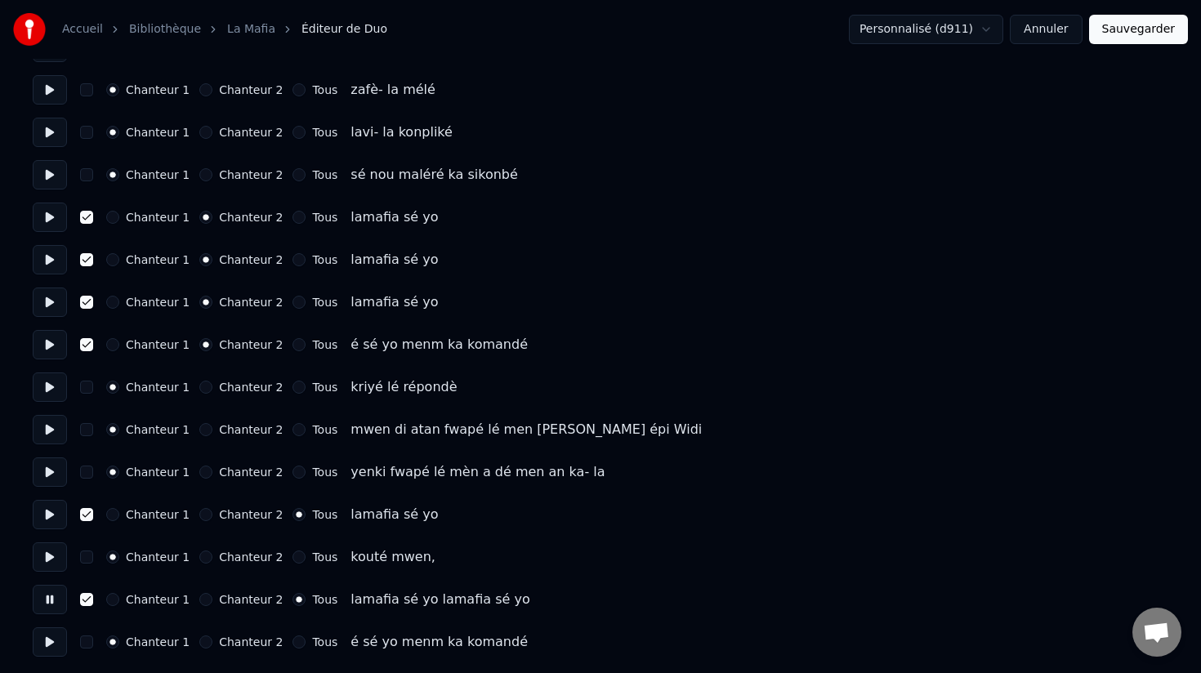
click at [56, 642] on button at bounding box center [50, 642] width 34 height 29
click at [49, 642] on button at bounding box center [50, 642] width 34 height 29
click at [293, 644] on button "Tous" at bounding box center [299, 642] width 13 height 13
click at [81, 642] on button "button" at bounding box center [86, 642] width 13 height 13
click at [1148, 26] on button "Sauvegarder" at bounding box center [1138, 29] width 99 height 29
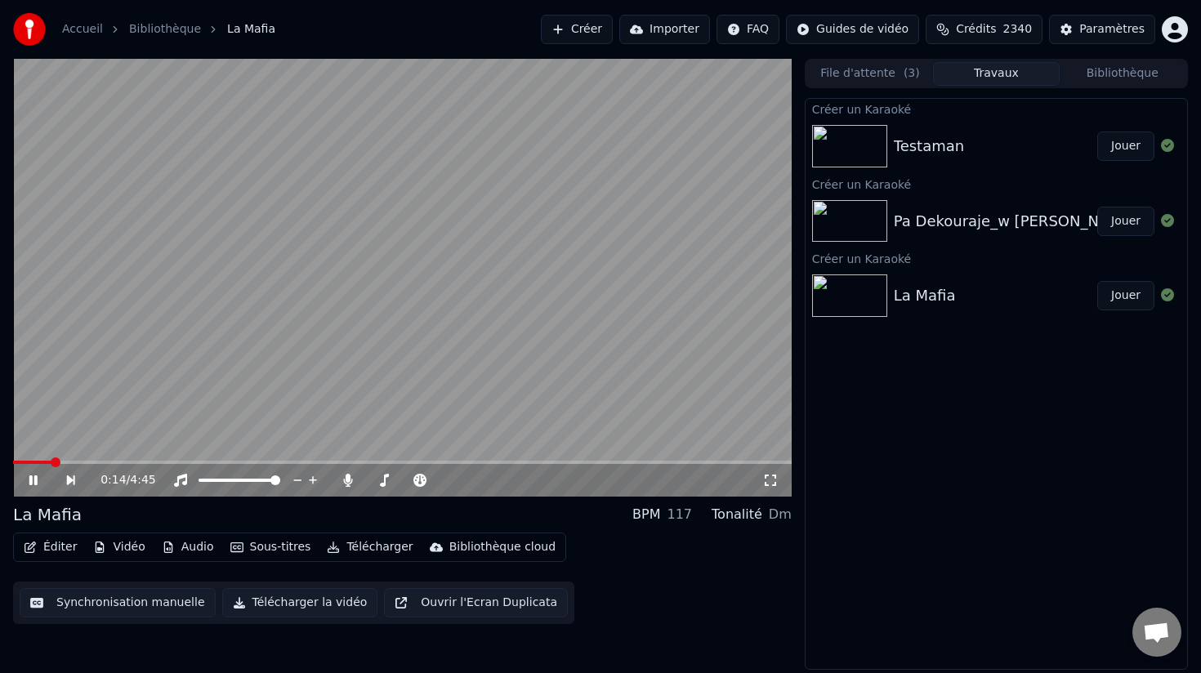
click at [135, 604] on button "Synchronisation manuelle" at bounding box center [118, 602] width 196 height 29
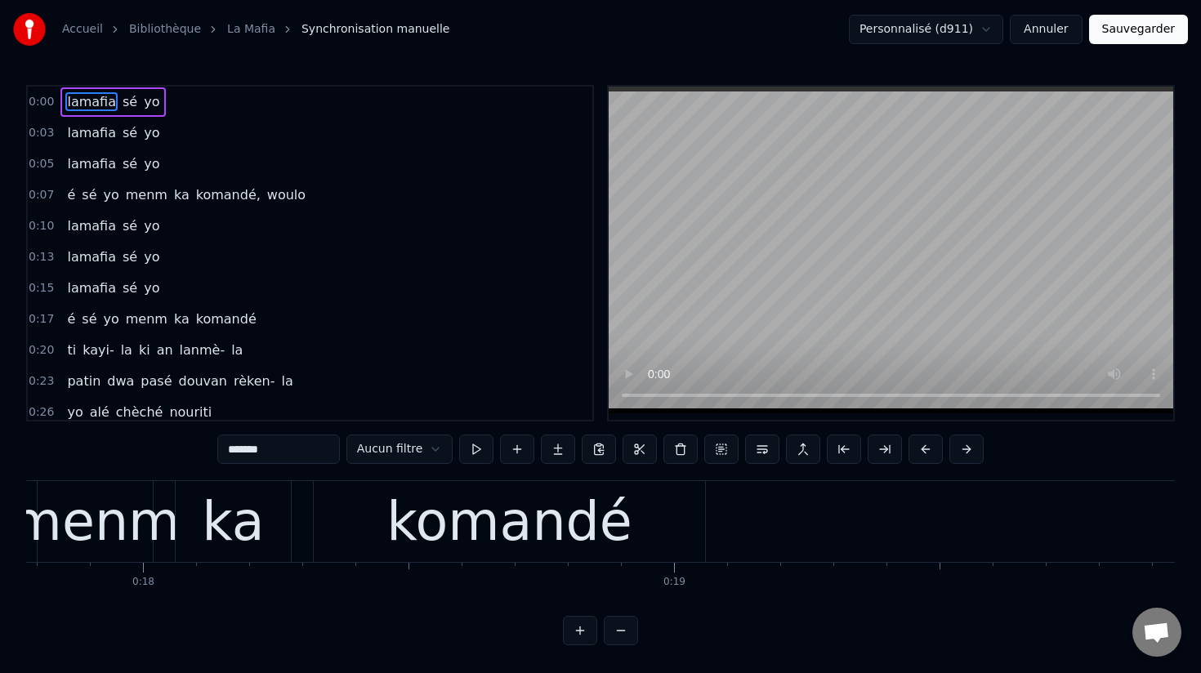
scroll to position [0, 9440]
drag, startPoint x: 451, startPoint y: 523, endPoint x: 435, endPoint y: 523, distance: 16.3
click at [435, 523] on div "komandé" at bounding box center [514, 522] width 246 height 80
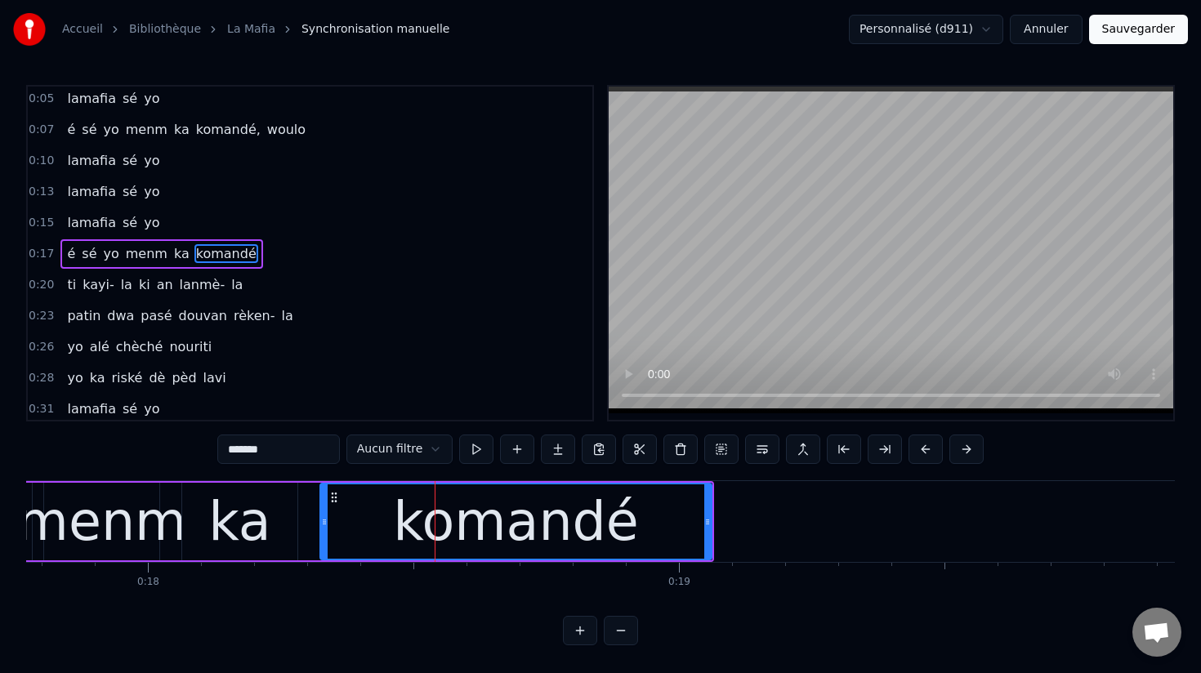
scroll to position [66, 0]
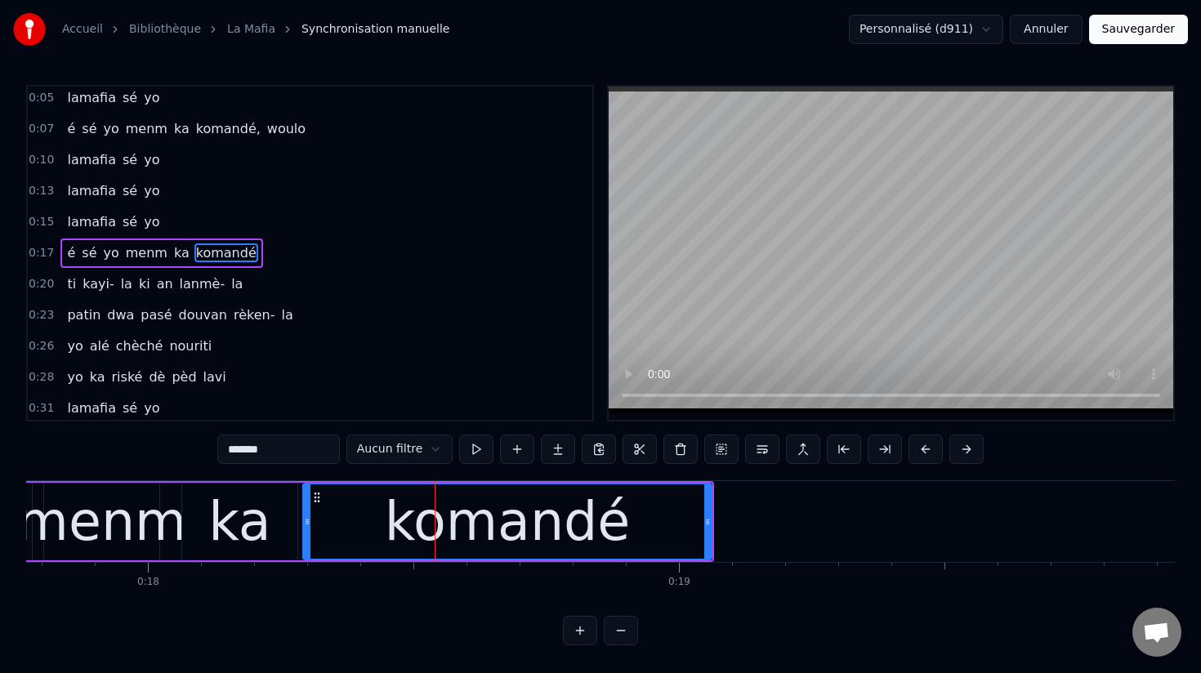
drag, startPoint x: 322, startPoint y: 522, endPoint x: 302, endPoint y: 520, distance: 20.6
click at [304, 520] on icon at bounding box center [307, 522] width 7 height 13
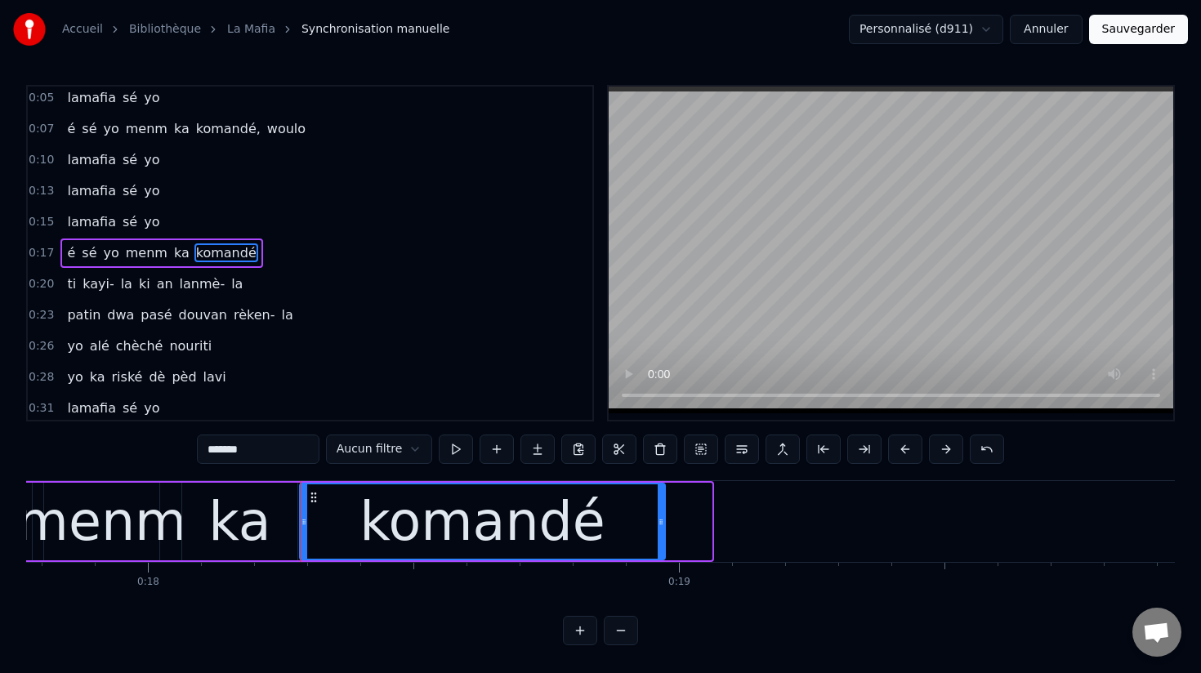
drag, startPoint x: 707, startPoint y: 521, endPoint x: 659, endPoint y: 514, distance: 48.8
click at [659, 514] on div at bounding box center [661, 522] width 7 height 74
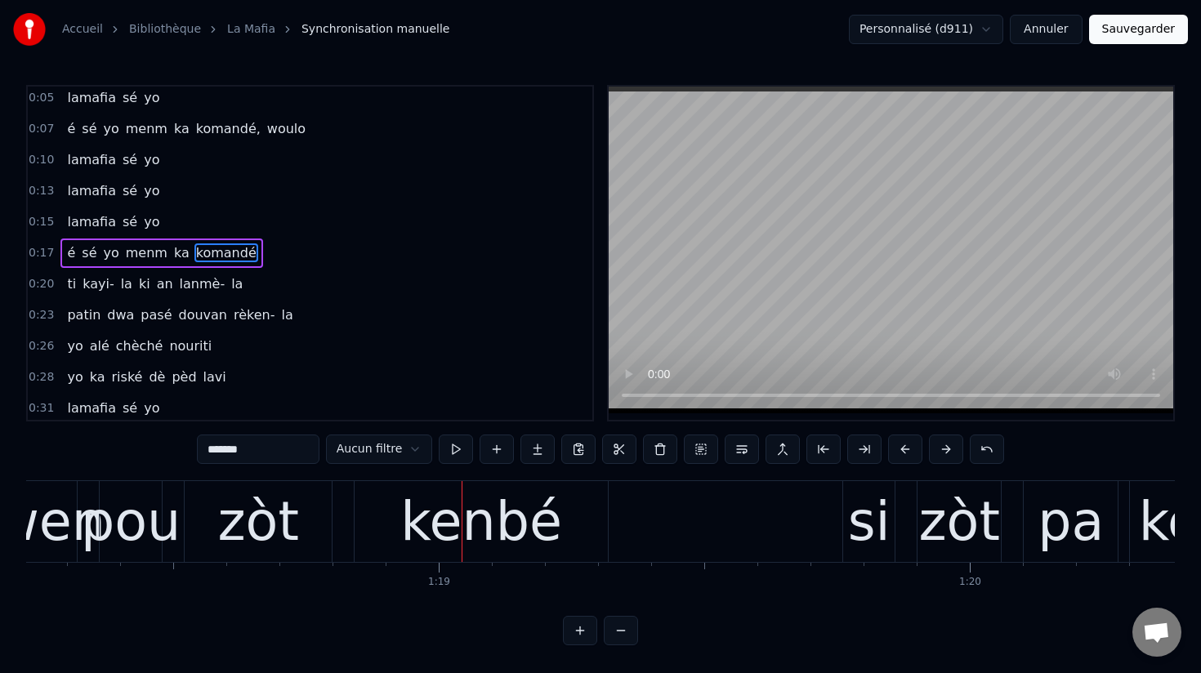
scroll to position [0, 0]
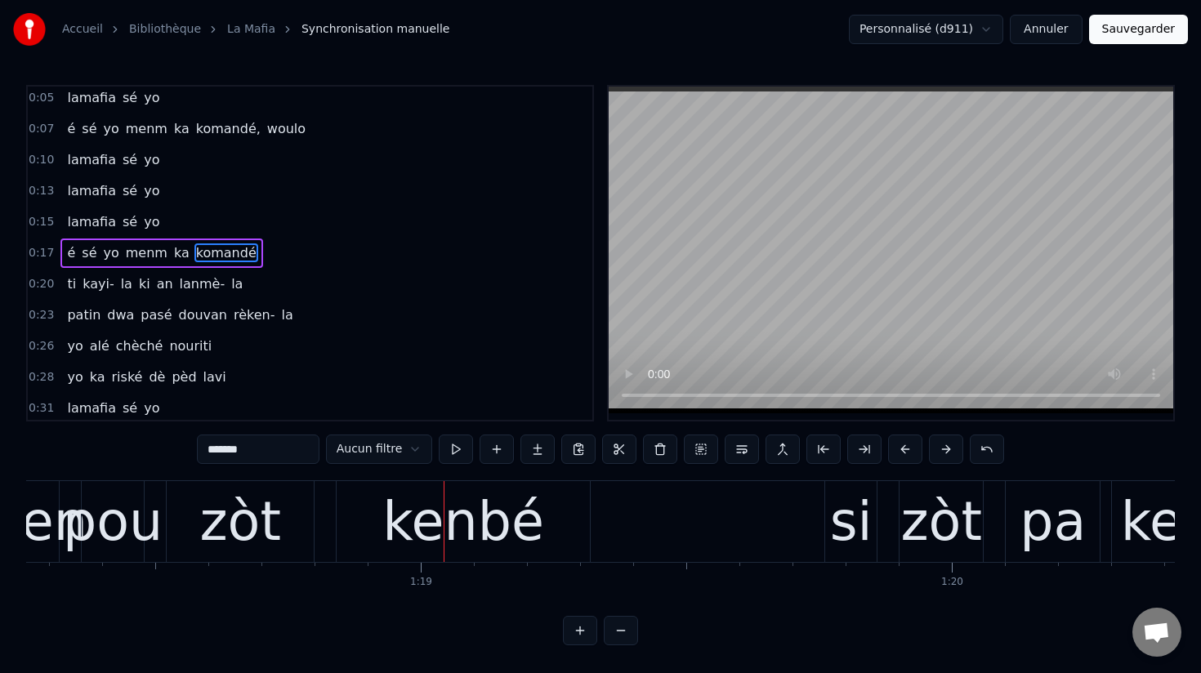
click at [445, 523] on div "kenbé" at bounding box center [463, 522] width 162 height 80
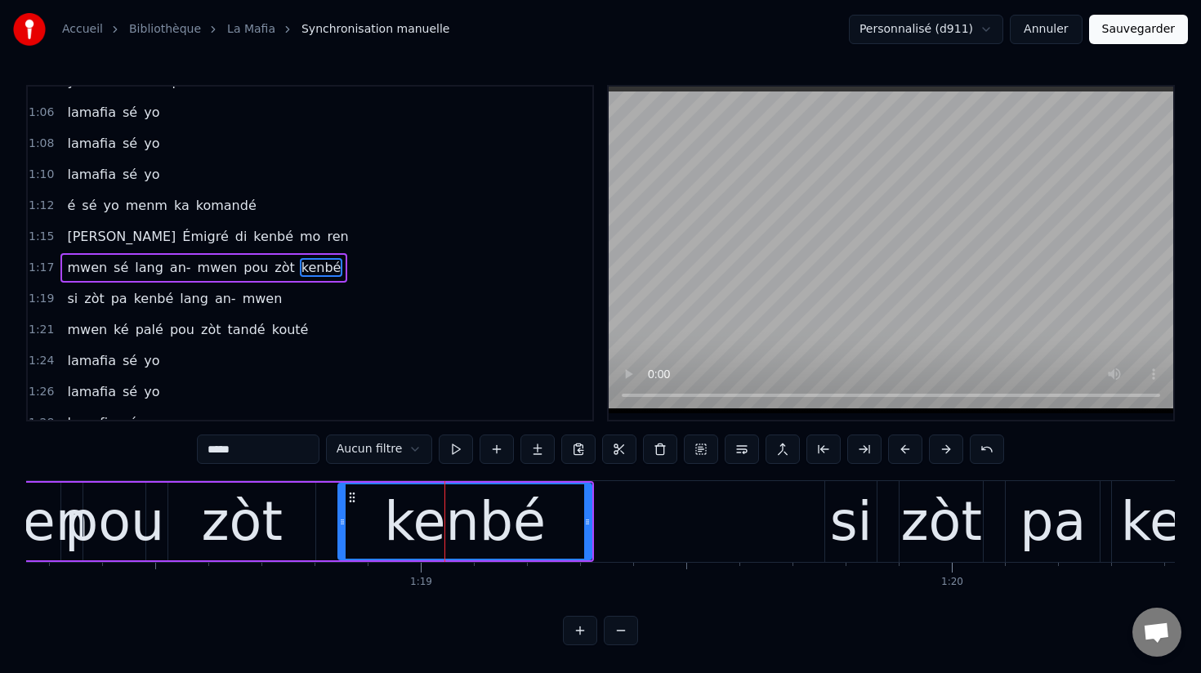
scroll to position [874, 0]
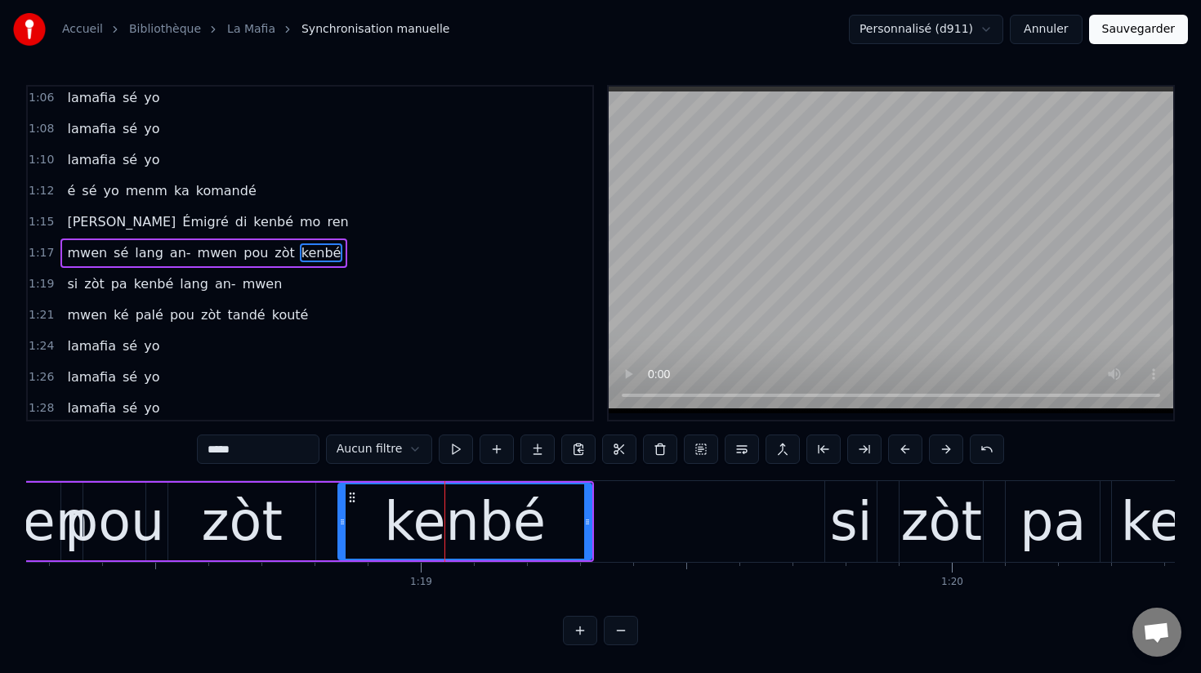
click at [196, 257] on span "mwen" at bounding box center [217, 253] width 43 height 19
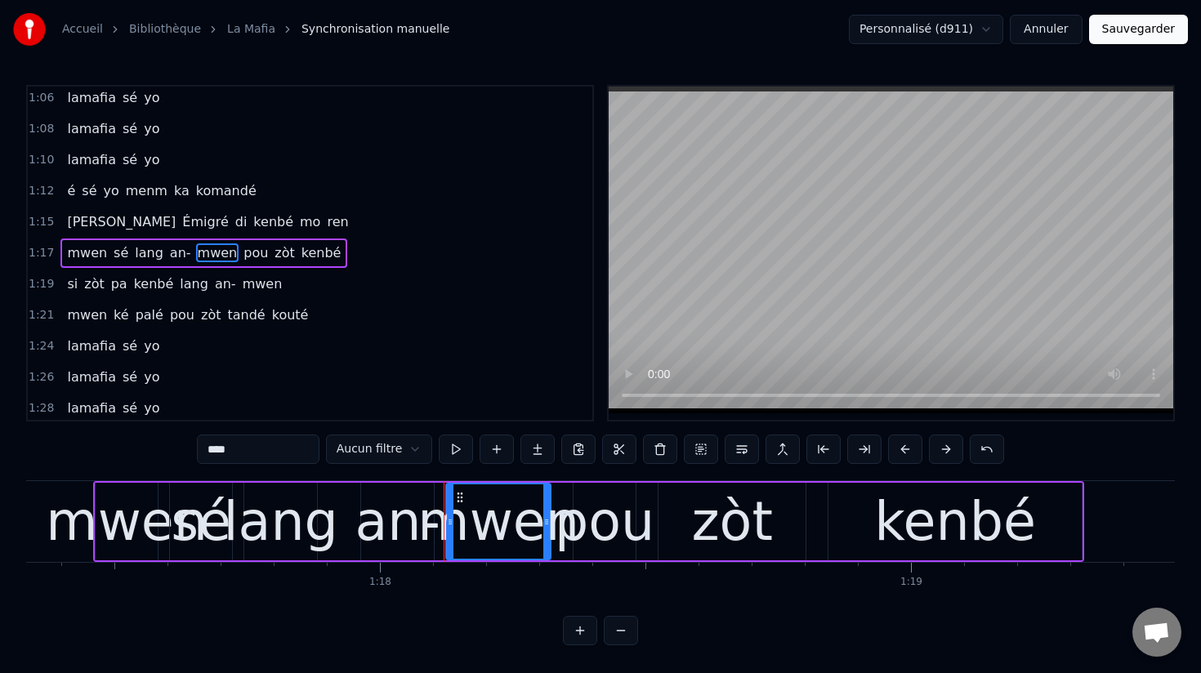
scroll to position [0, 41079]
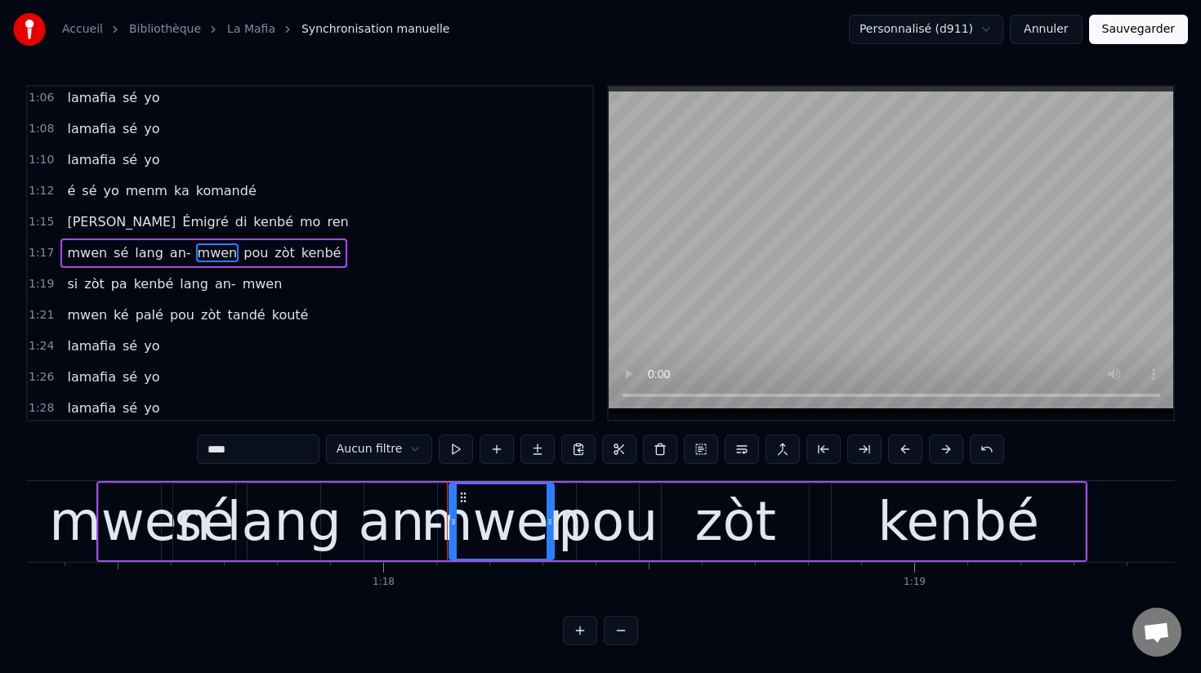
click at [211, 450] on input "****" at bounding box center [258, 449] width 123 height 29
click at [217, 454] on input "*****" at bounding box center [258, 449] width 123 height 29
click at [222, 451] on input "******" at bounding box center [258, 449] width 123 height 29
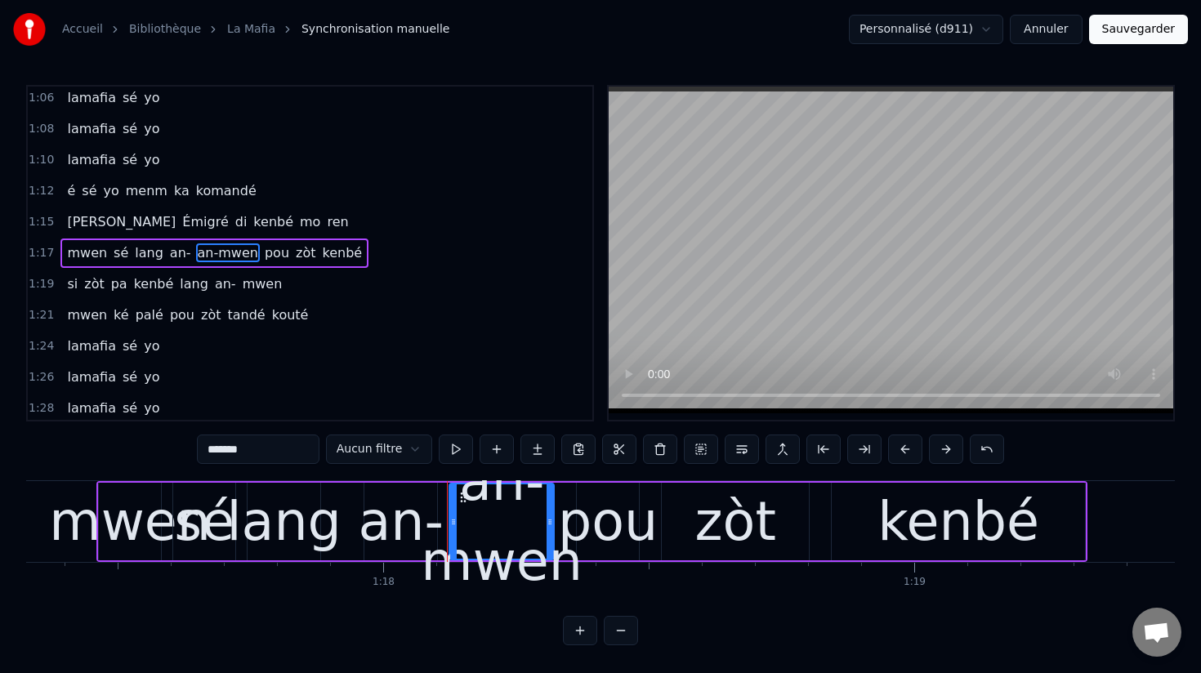
click at [391, 526] on div "an-" at bounding box center [400, 522] width 85 height 80
type input "***"
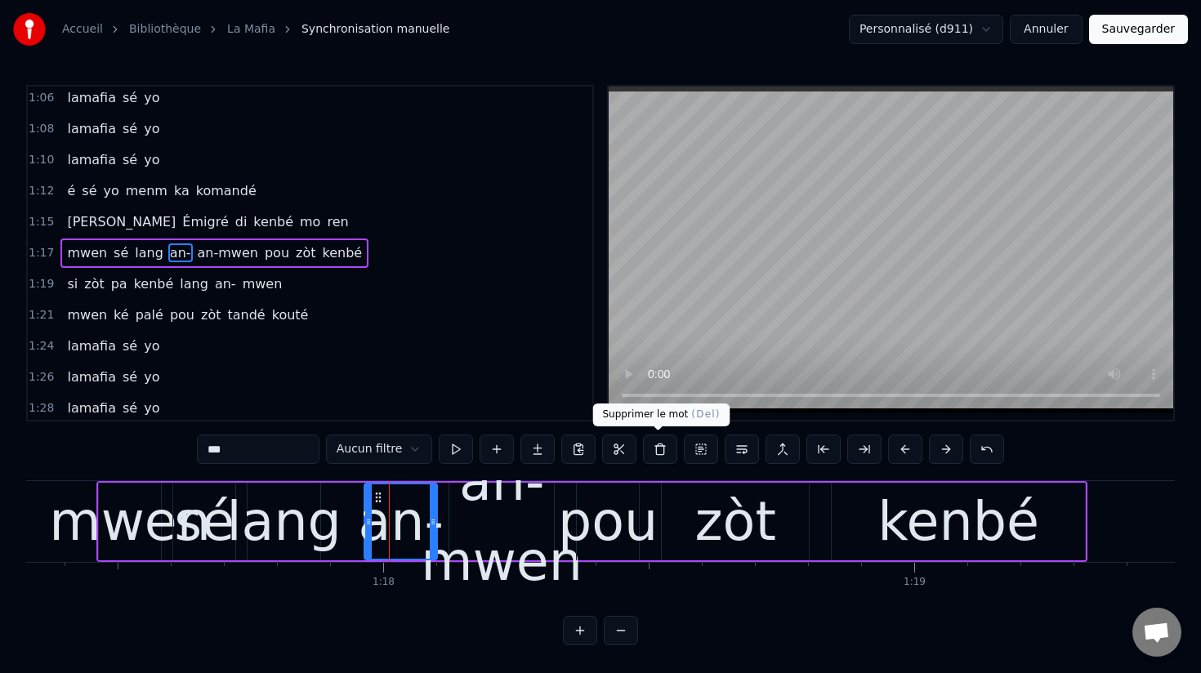
click at [655, 450] on button at bounding box center [660, 449] width 34 height 29
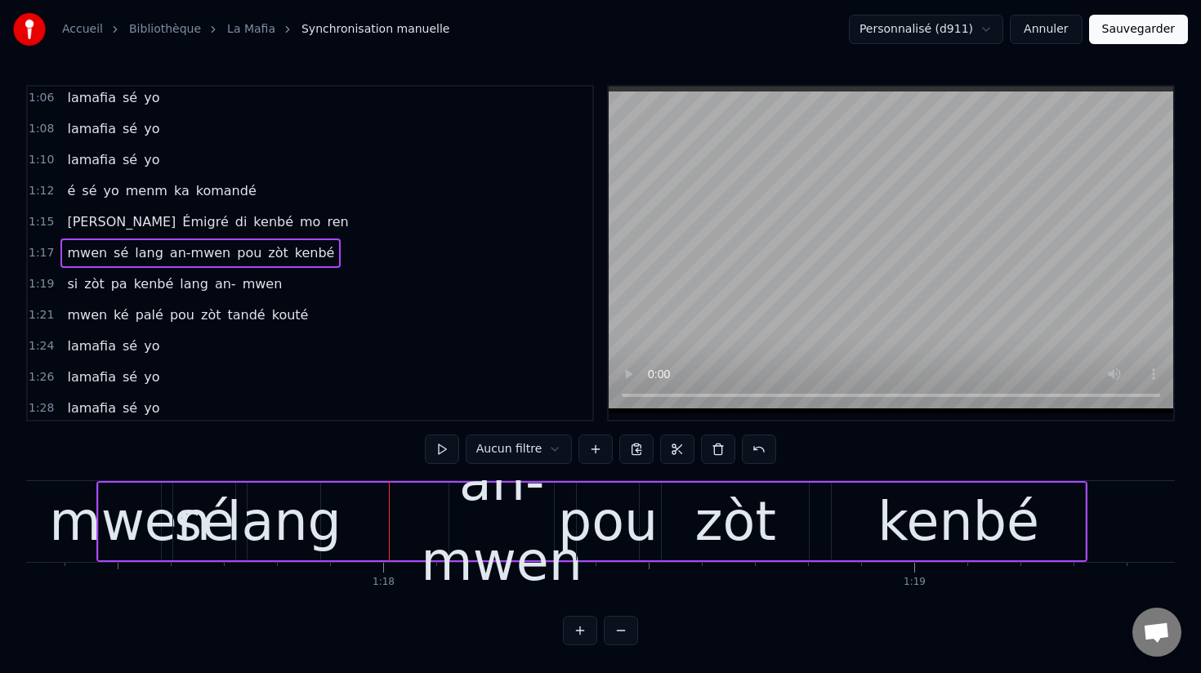
click at [468, 530] on div "an-mwen" at bounding box center [502, 521] width 162 height 159
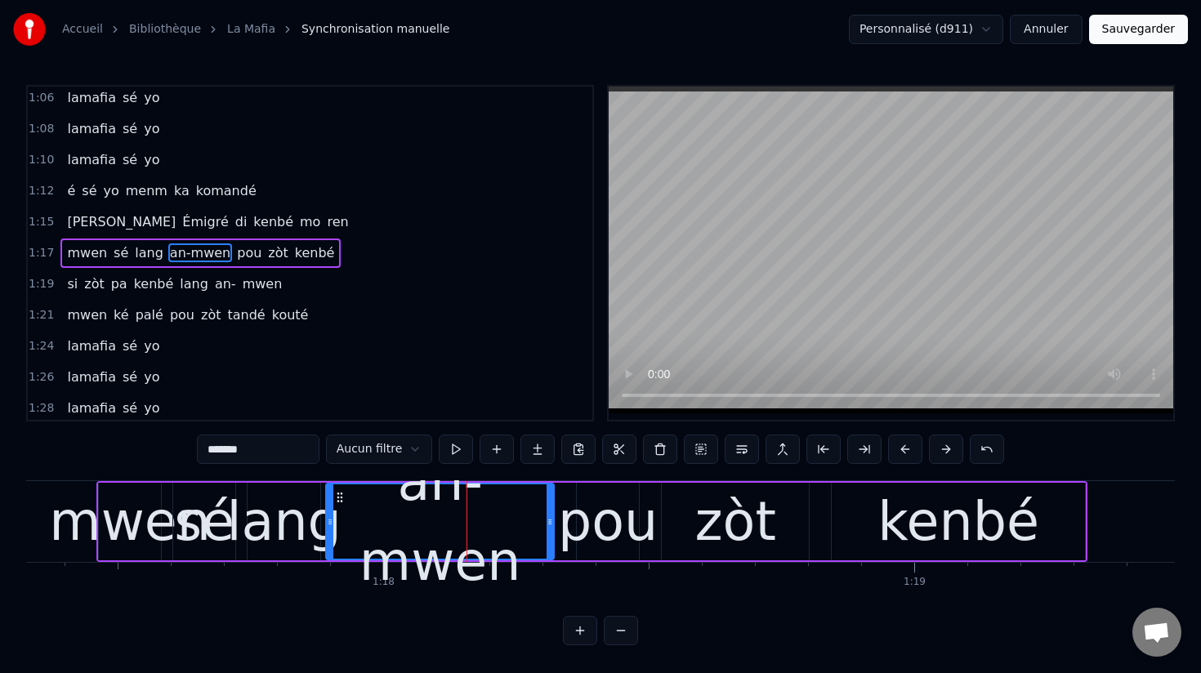
drag, startPoint x: 454, startPoint y: 524, endPoint x: 330, endPoint y: 514, distance: 123.8
click at [330, 514] on div at bounding box center [330, 522] width 7 height 74
click at [228, 522] on div "sé" at bounding box center [204, 522] width 60 height 80
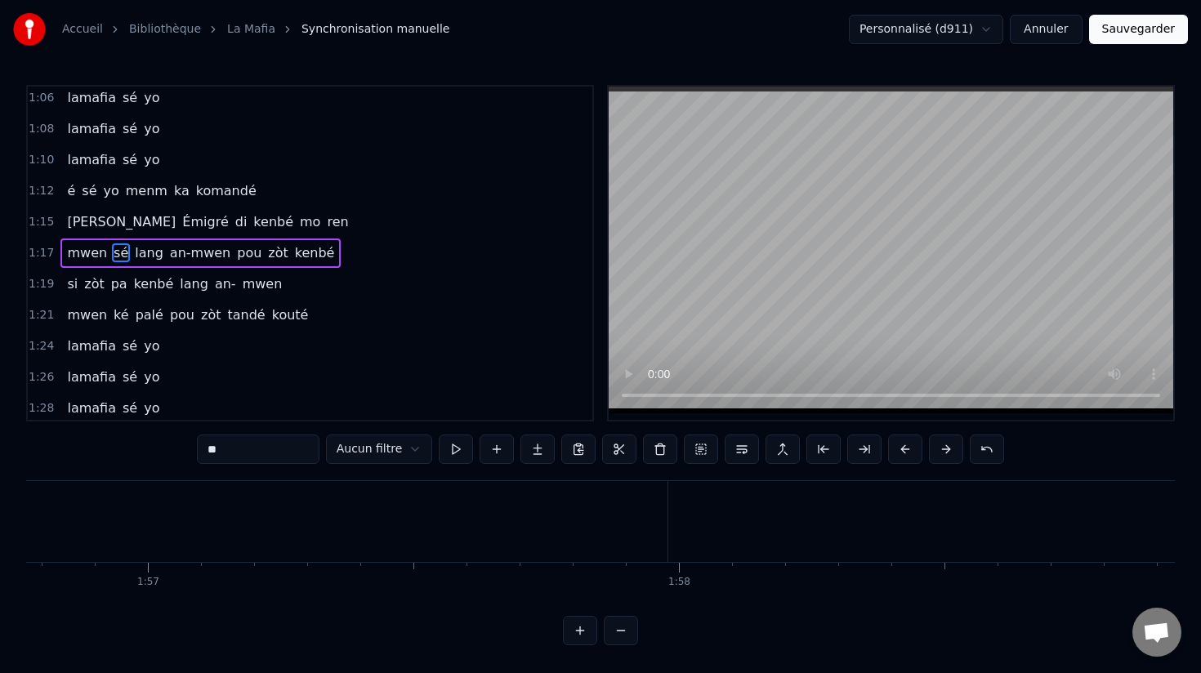
scroll to position [0, 62027]
type input "*******"
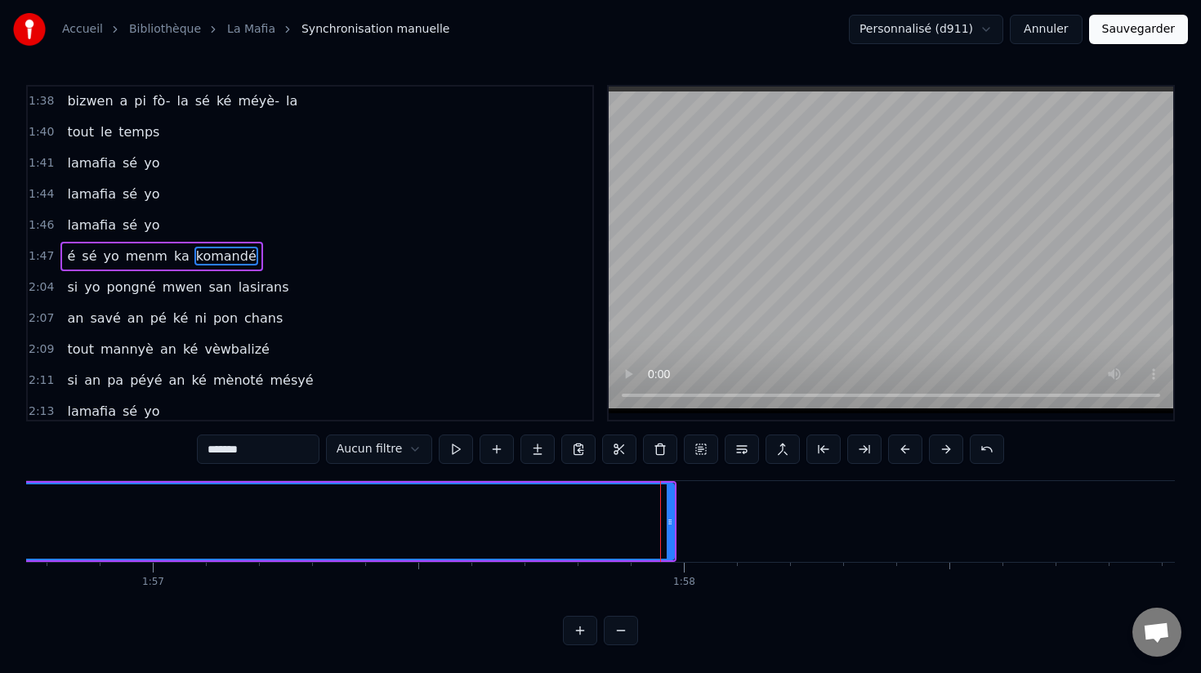
scroll to position [1340, 0]
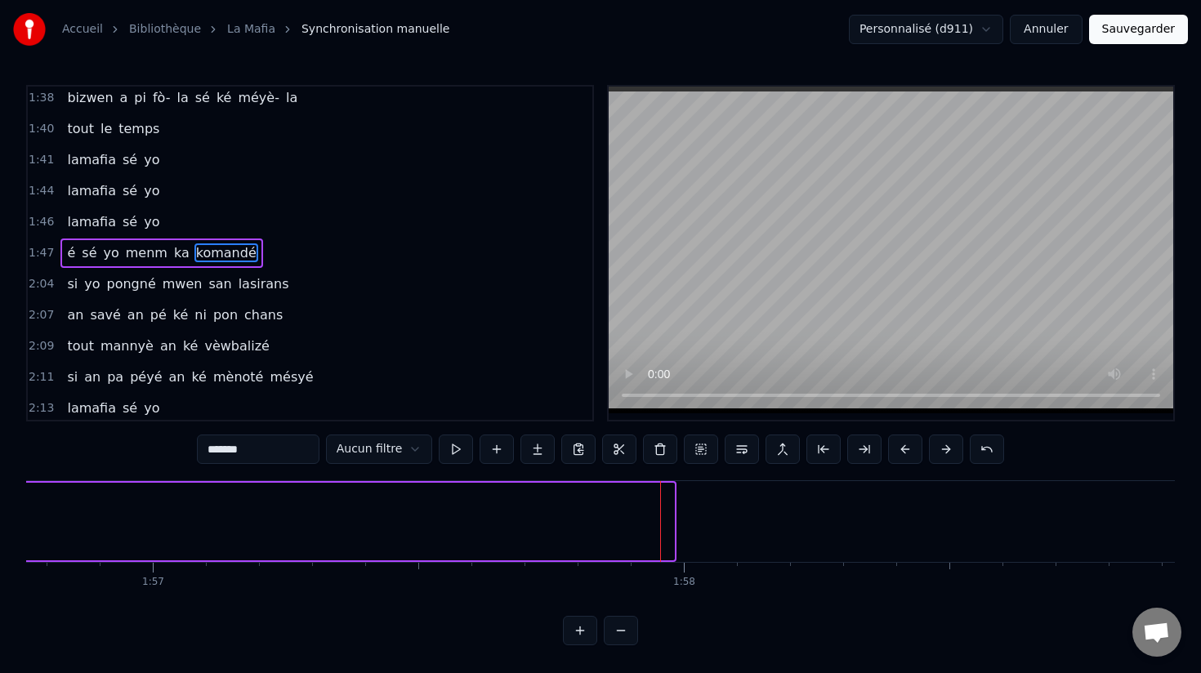
drag, startPoint x: 670, startPoint y: 529, endPoint x: 0, endPoint y: 435, distance: 676.7
click at [0, 435] on div "Accueil Bibliothèque La Mafia Synchronisation manuelle Personnalisé (d911) Annu…" at bounding box center [600, 323] width 1201 height 646
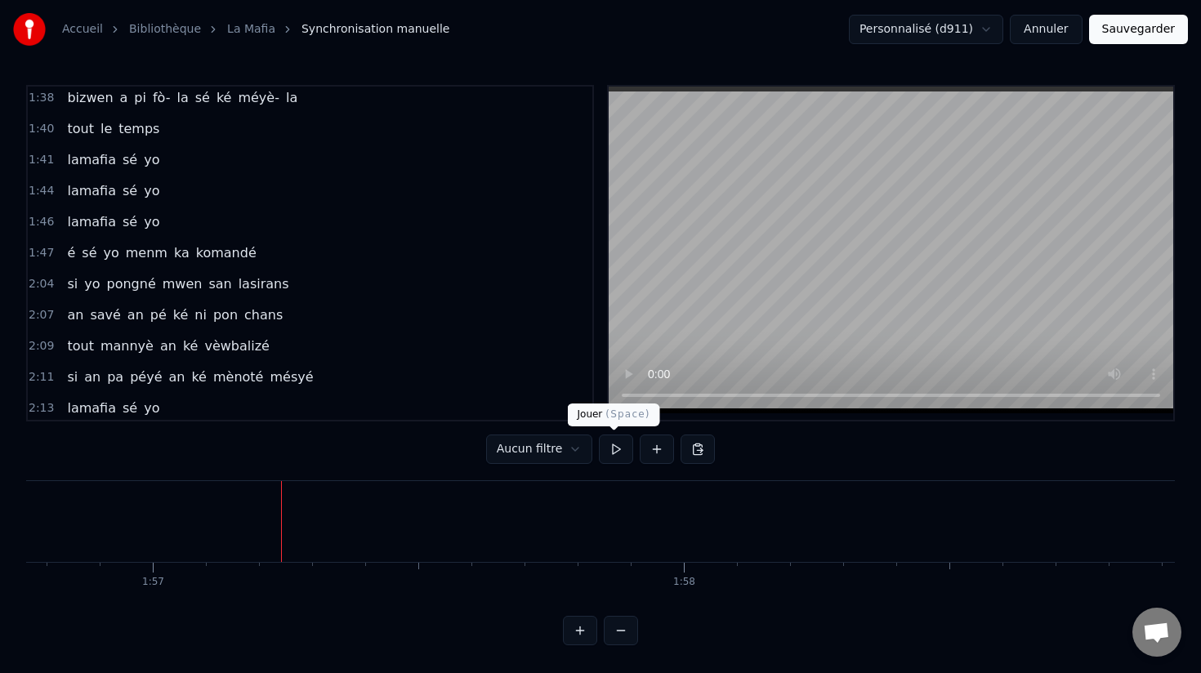
click at [615, 445] on button at bounding box center [616, 449] width 34 height 29
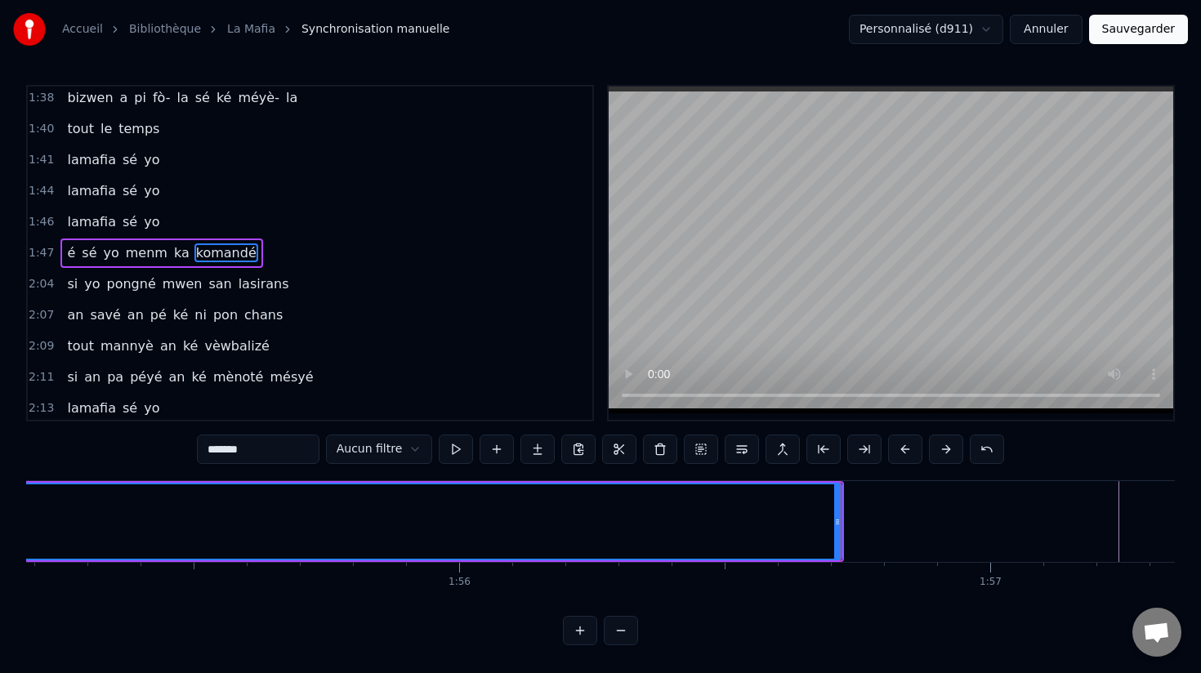
scroll to position [0, 61171]
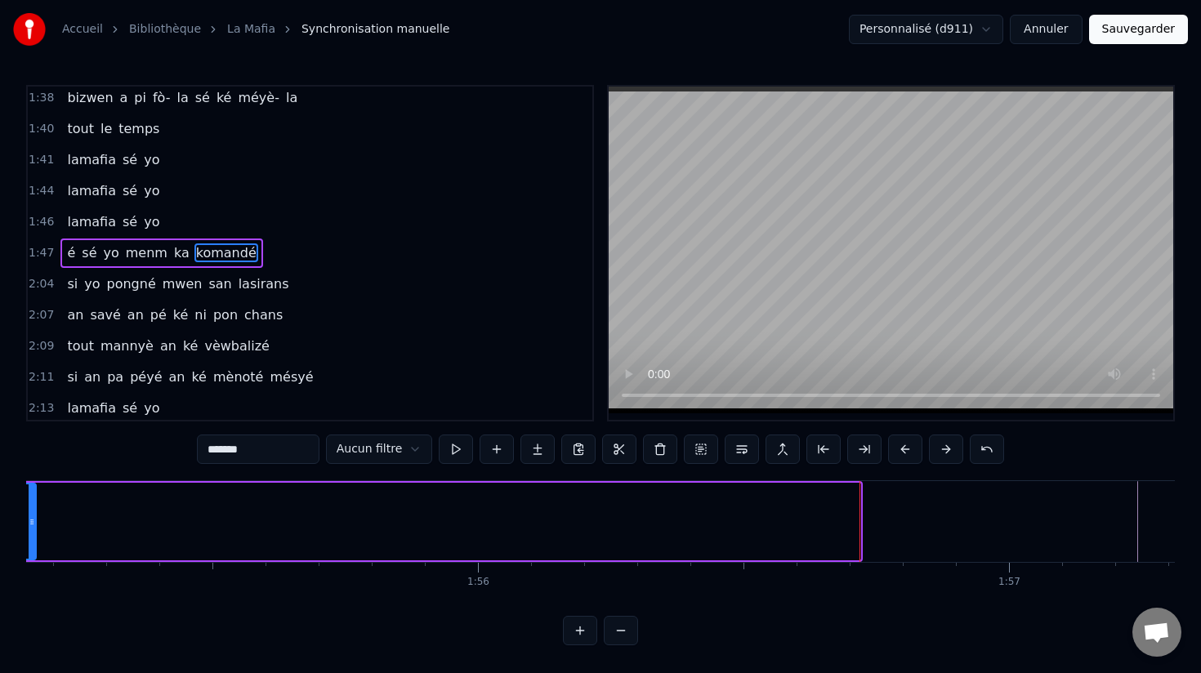
drag, startPoint x: 854, startPoint y: 527, endPoint x: 20, endPoint y: 512, distance: 834.6
click at [20, 512] on div "Accueil Bibliothèque La Mafia Synchronisation manuelle Personnalisé (d911) Annu…" at bounding box center [600, 323] width 1201 height 646
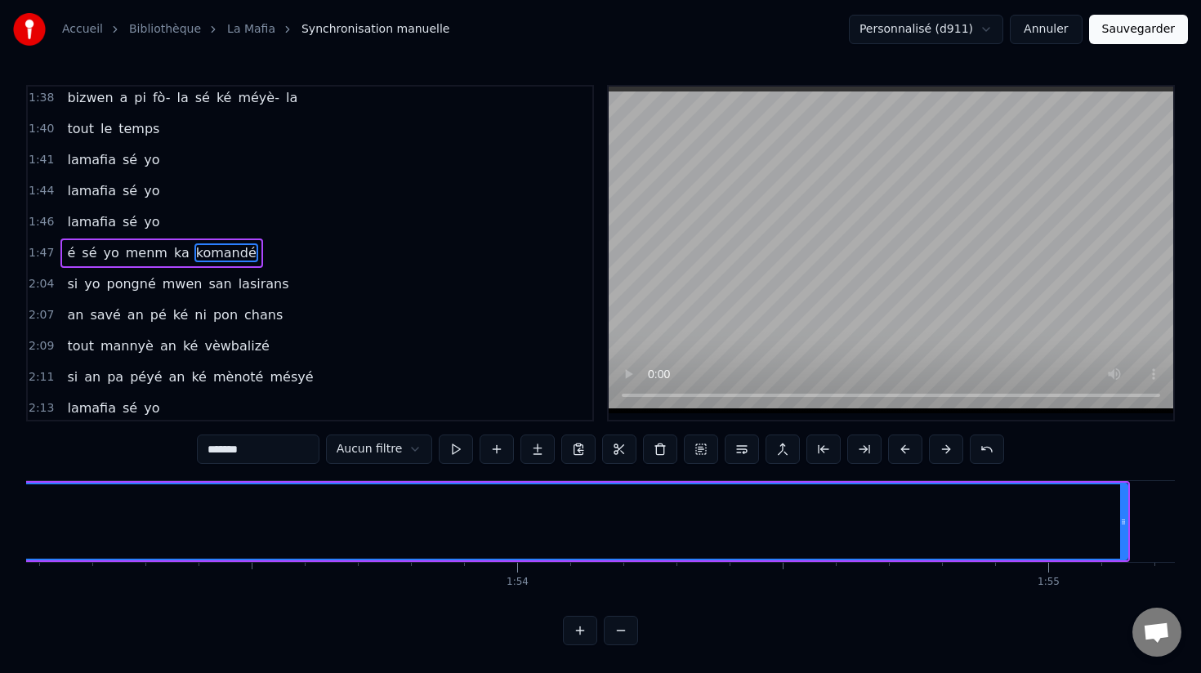
scroll to position [0, 60126]
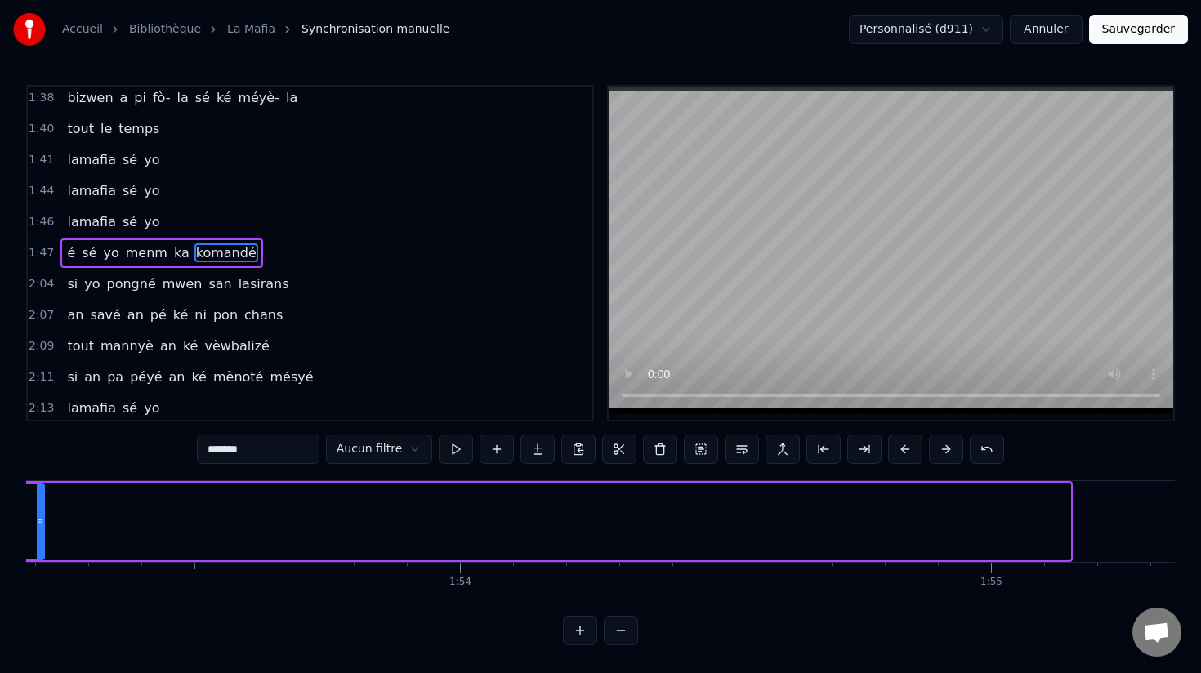
drag, startPoint x: 1065, startPoint y: 523, endPoint x: 38, endPoint y: 481, distance: 1027.3
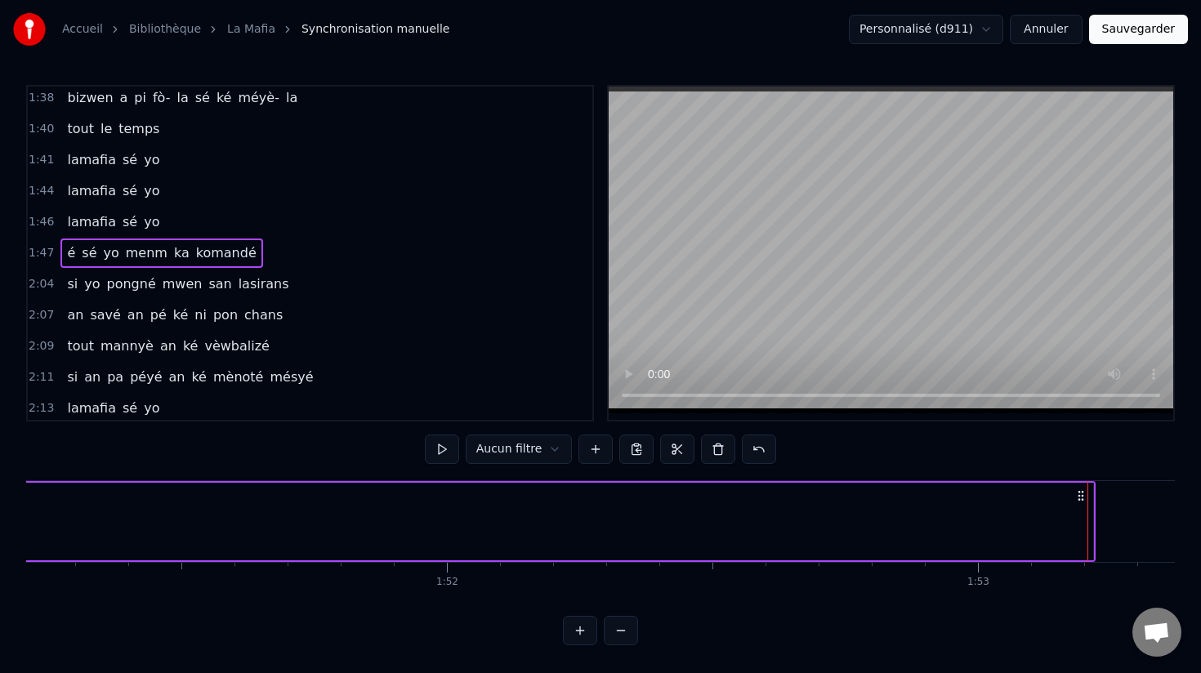
scroll to position [0, 59072]
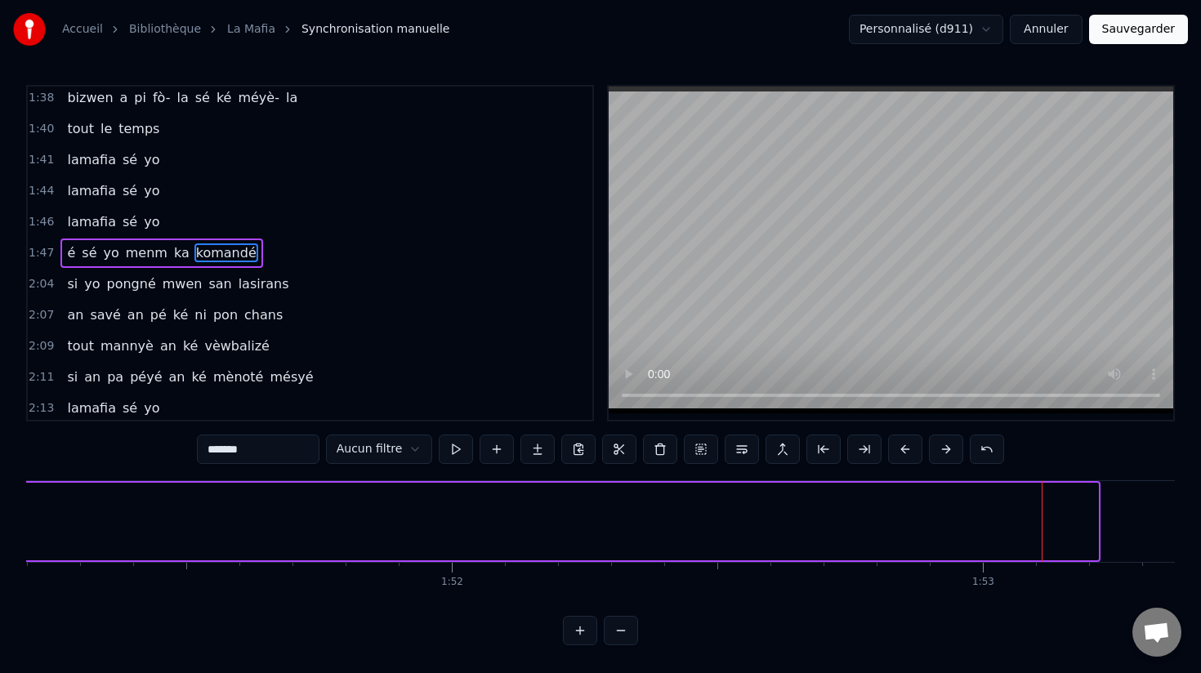
drag, startPoint x: 1097, startPoint y: 525, endPoint x: 7, endPoint y: 425, distance: 1094.0
click at [7, 425] on div "Accueil Bibliothèque La Mafia Synchronisation manuelle Personnalisé (d911) Annu…" at bounding box center [600, 323] width 1201 height 646
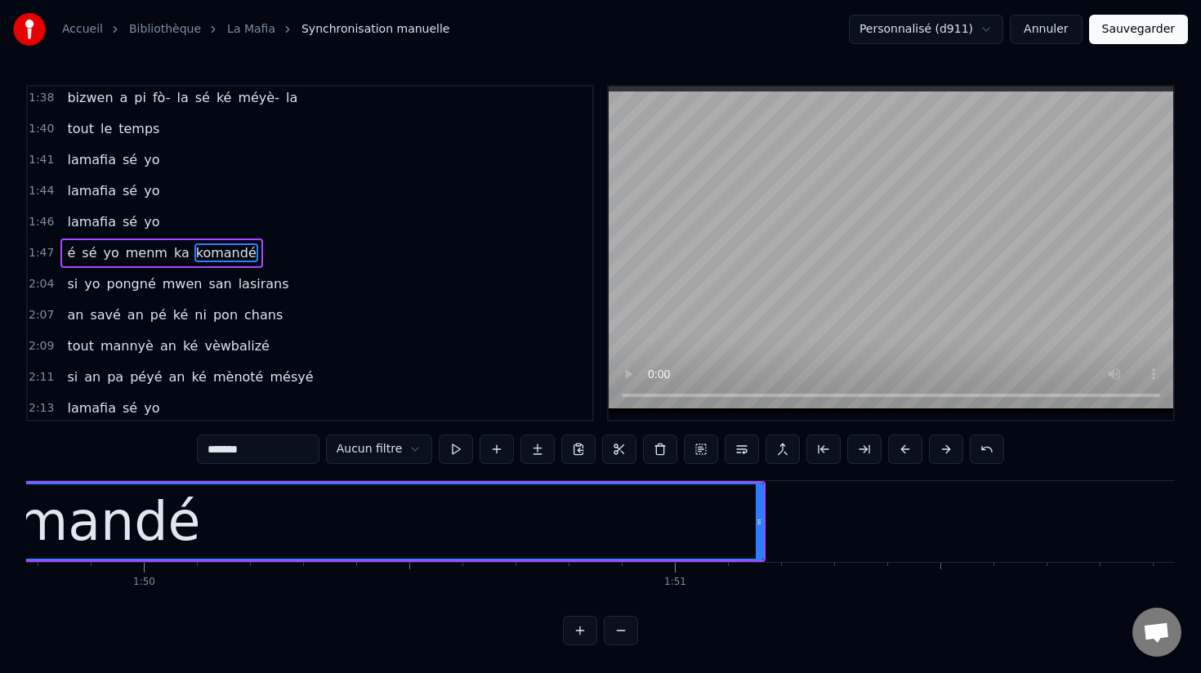
scroll to position [0, 58270]
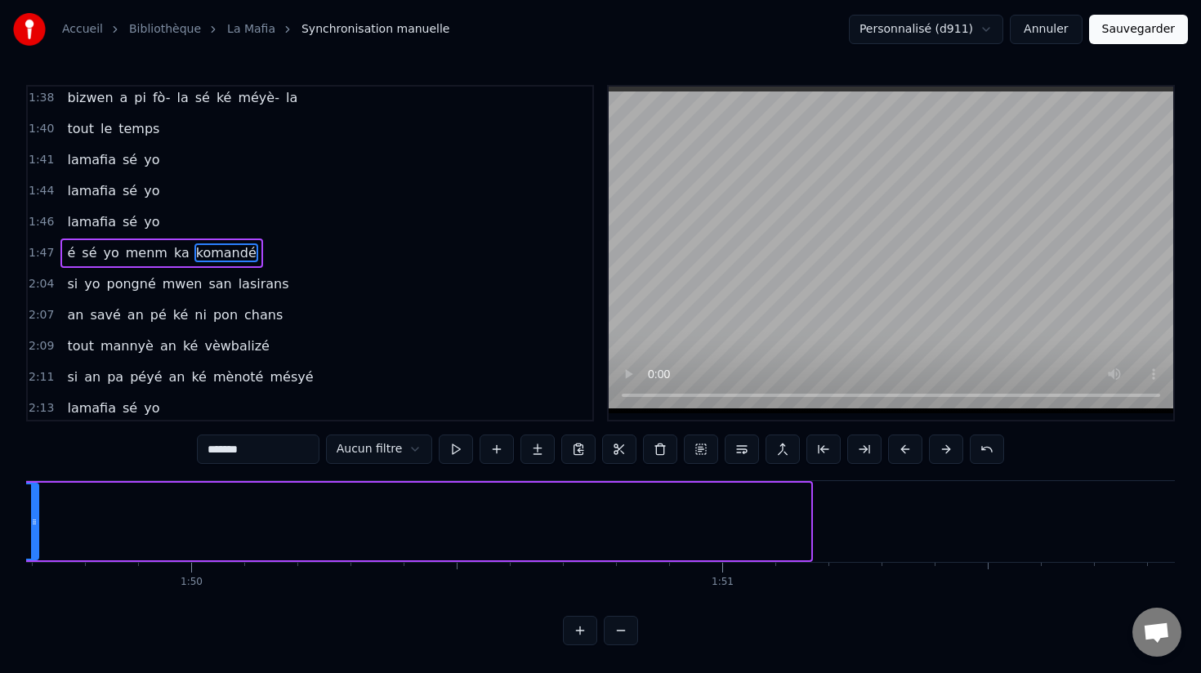
drag, startPoint x: 806, startPoint y: 518, endPoint x: 31, endPoint y: 526, distance: 774.8
click at [31, 526] on icon at bounding box center [34, 522] width 7 height 13
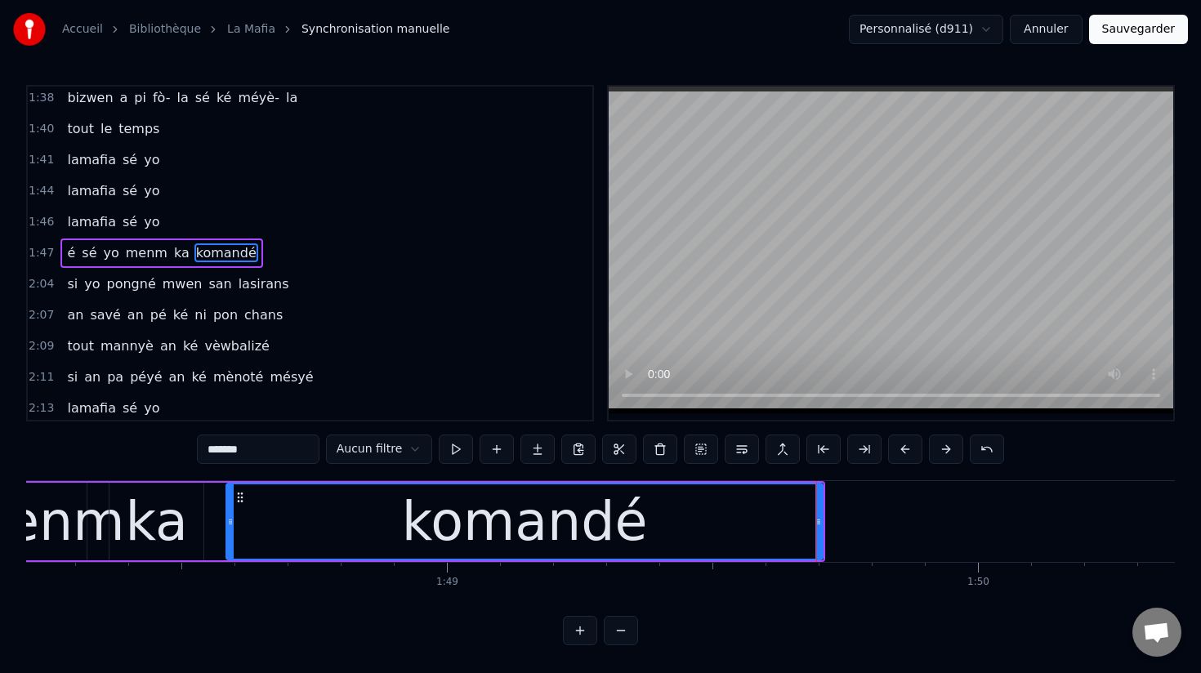
scroll to position [0, 57415]
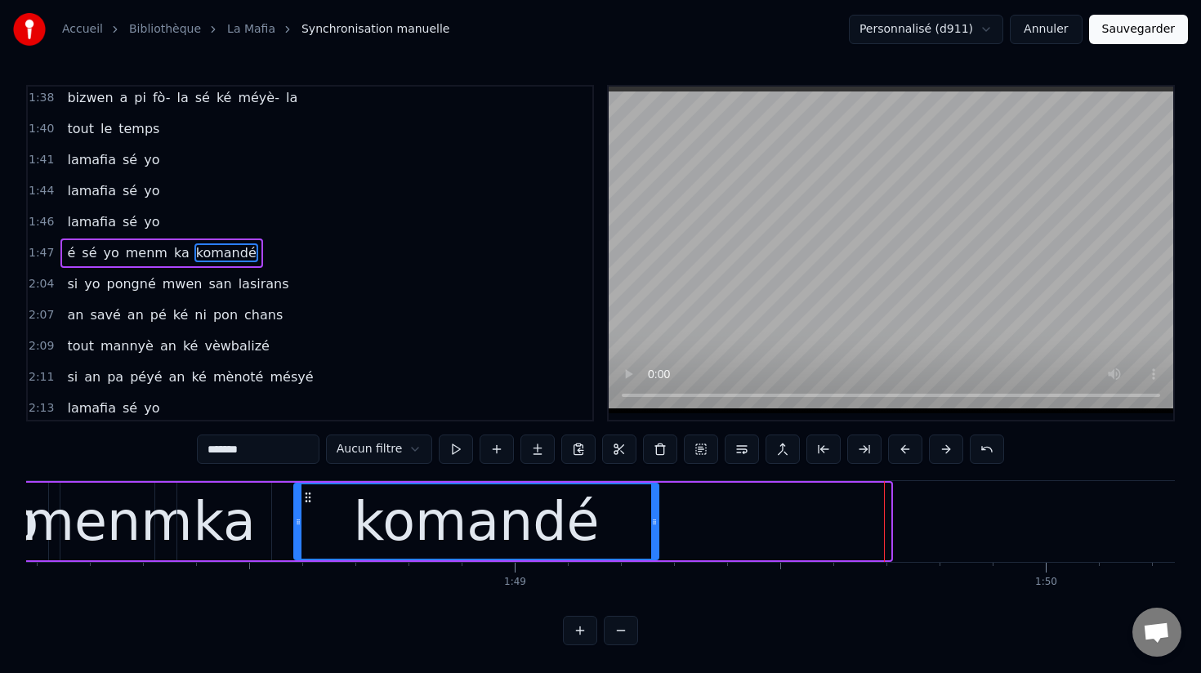
drag, startPoint x: 887, startPoint y: 524, endPoint x: 655, endPoint y: 505, distance: 232.1
click at [655, 505] on div at bounding box center [654, 522] width 7 height 74
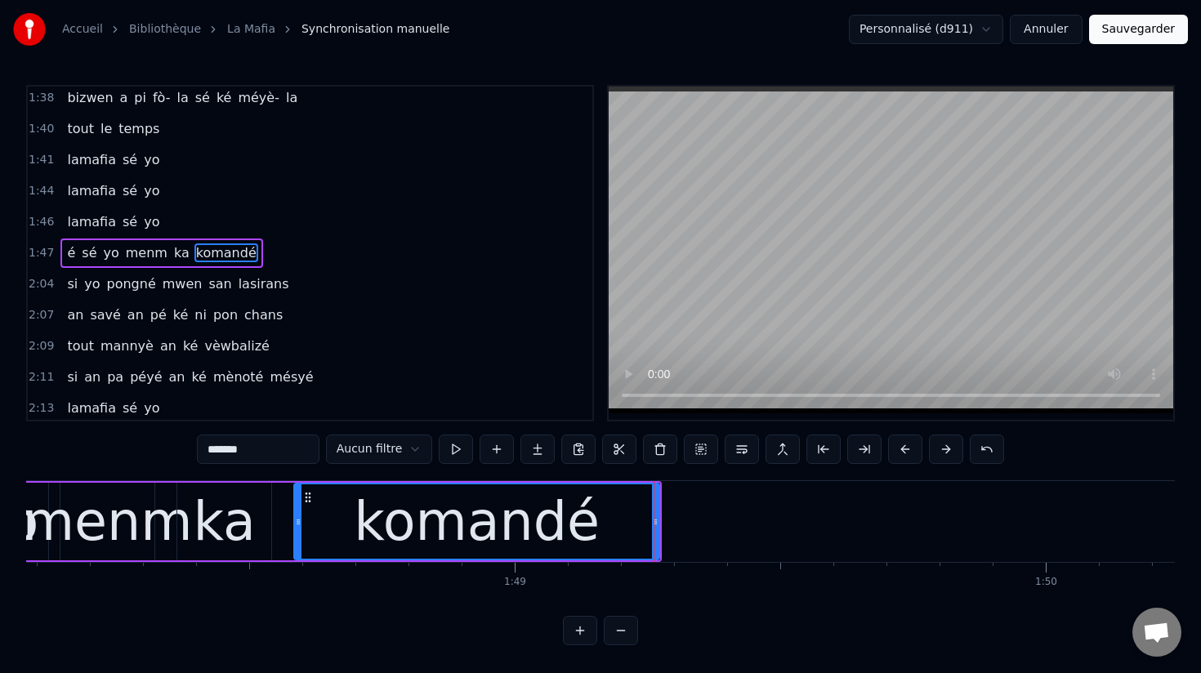
click at [127, 526] on div "menm" at bounding box center [108, 522] width 170 height 80
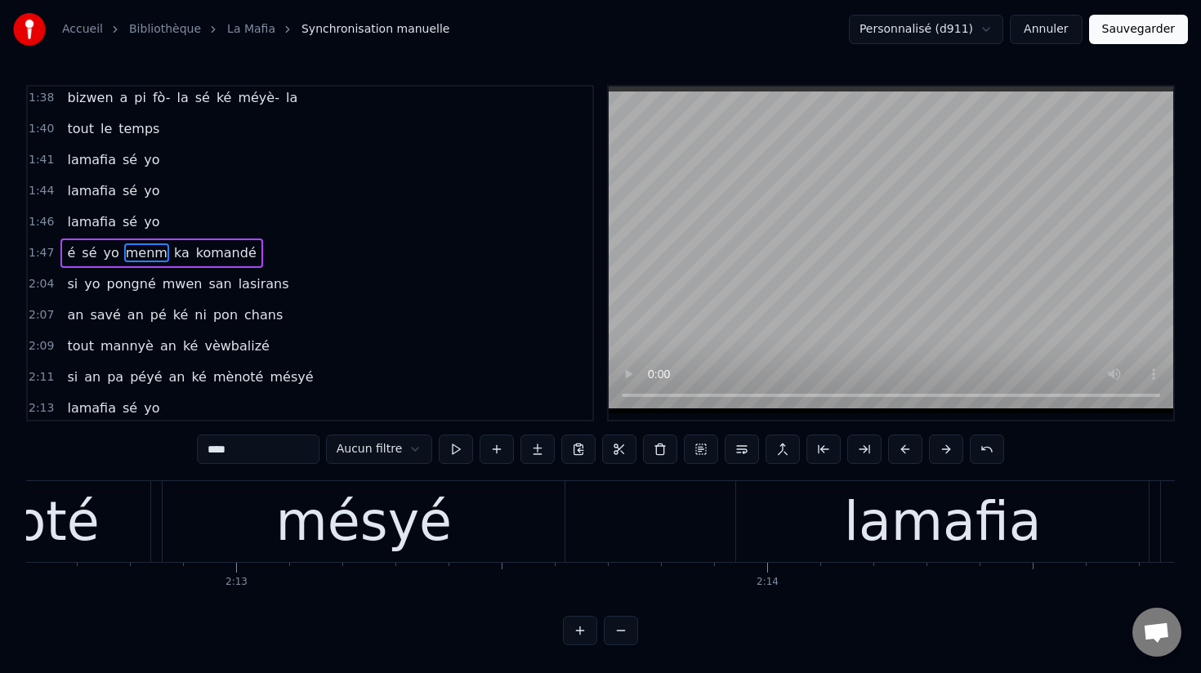
scroll to position [0, 70437]
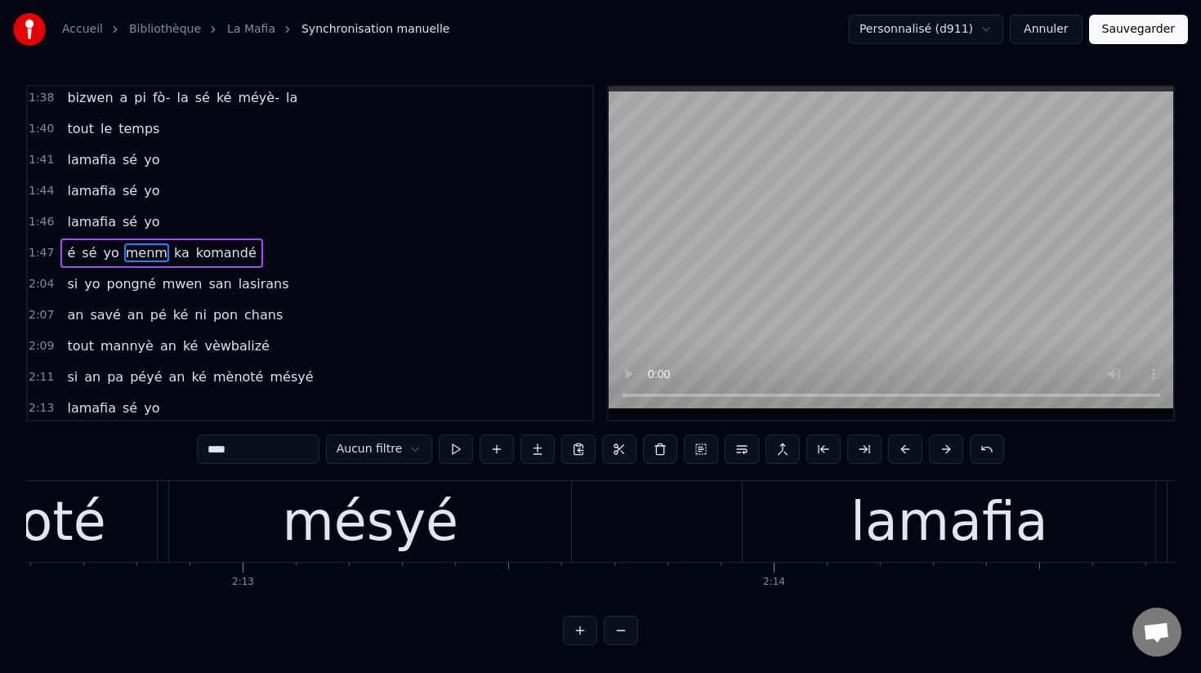
click at [335, 516] on div "mésyé" at bounding box center [370, 522] width 177 height 80
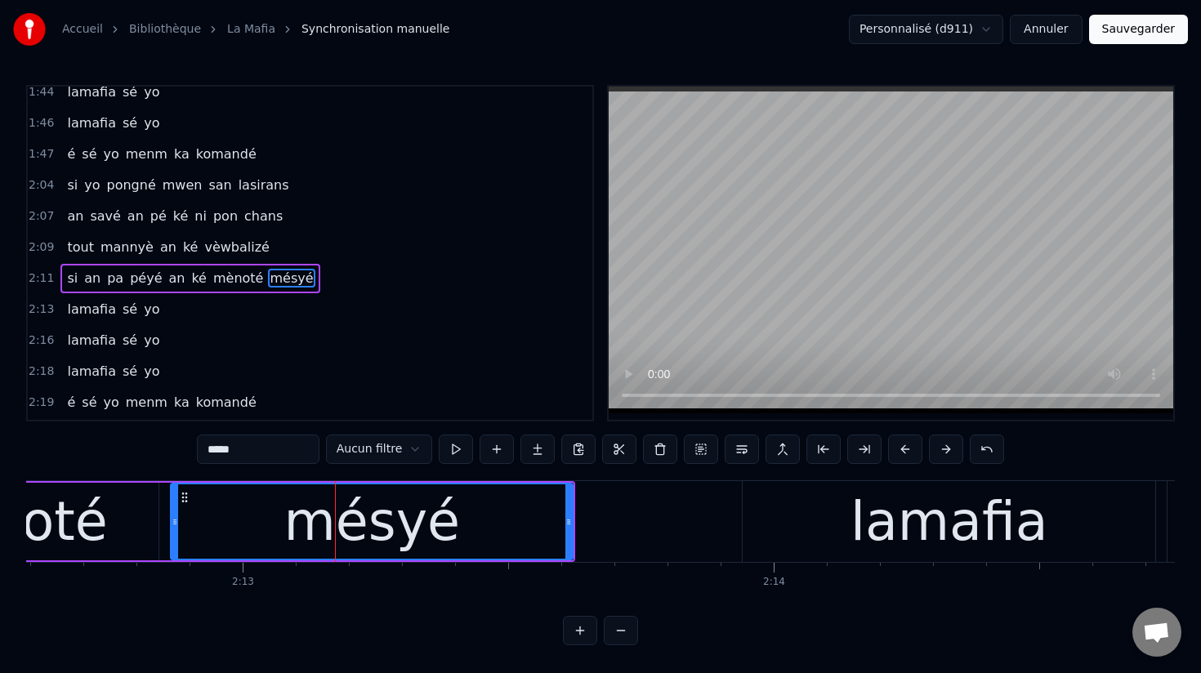
scroll to position [1464, 0]
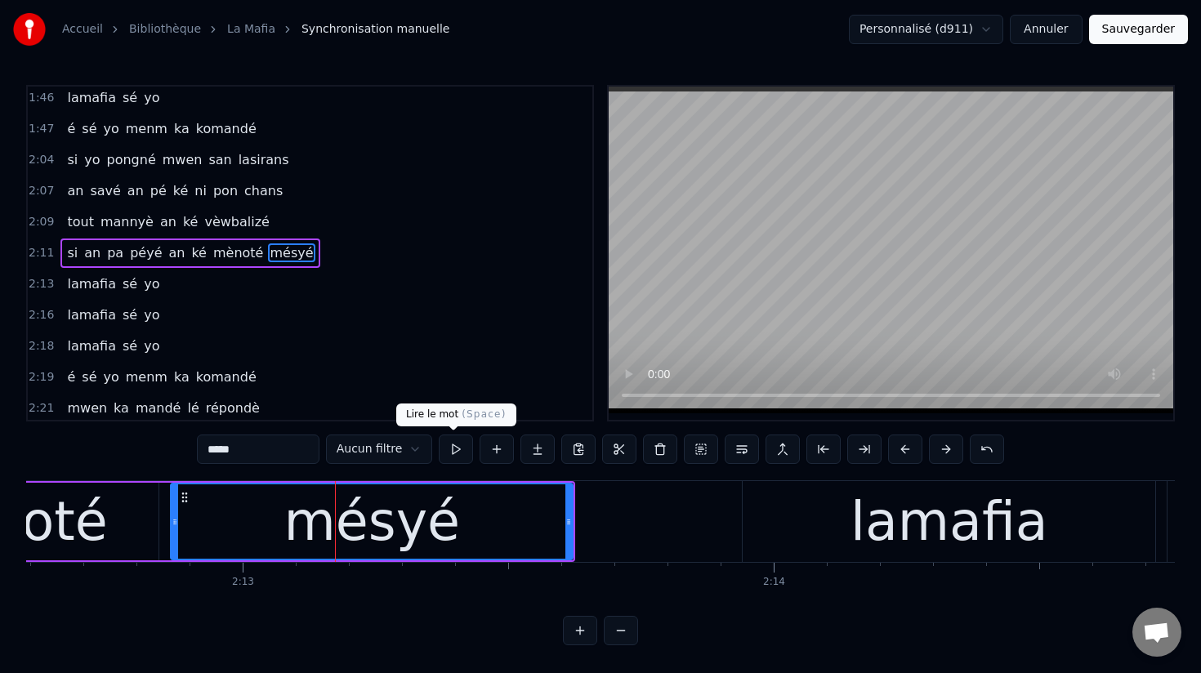
click at [456, 452] on button at bounding box center [456, 449] width 34 height 29
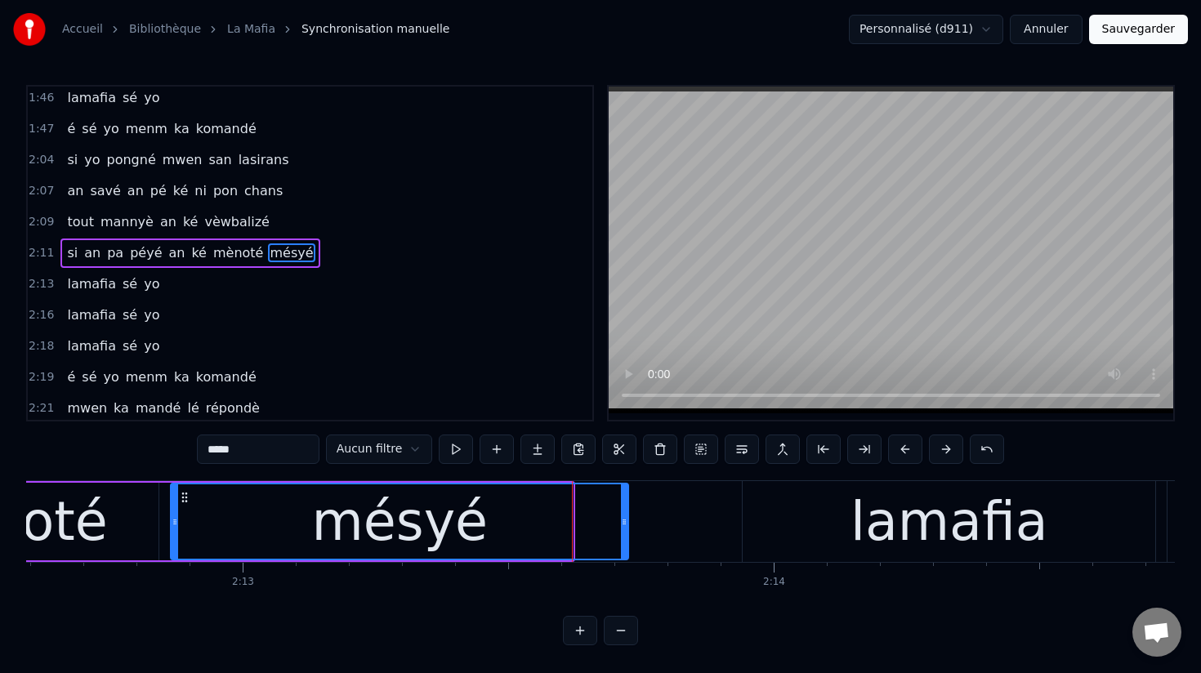
drag, startPoint x: 570, startPoint y: 523, endPoint x: 622, endPoint y: 537, distance: 54.1
click at [622, 537] on div at bounding box center [624, 522] width 7 height 74
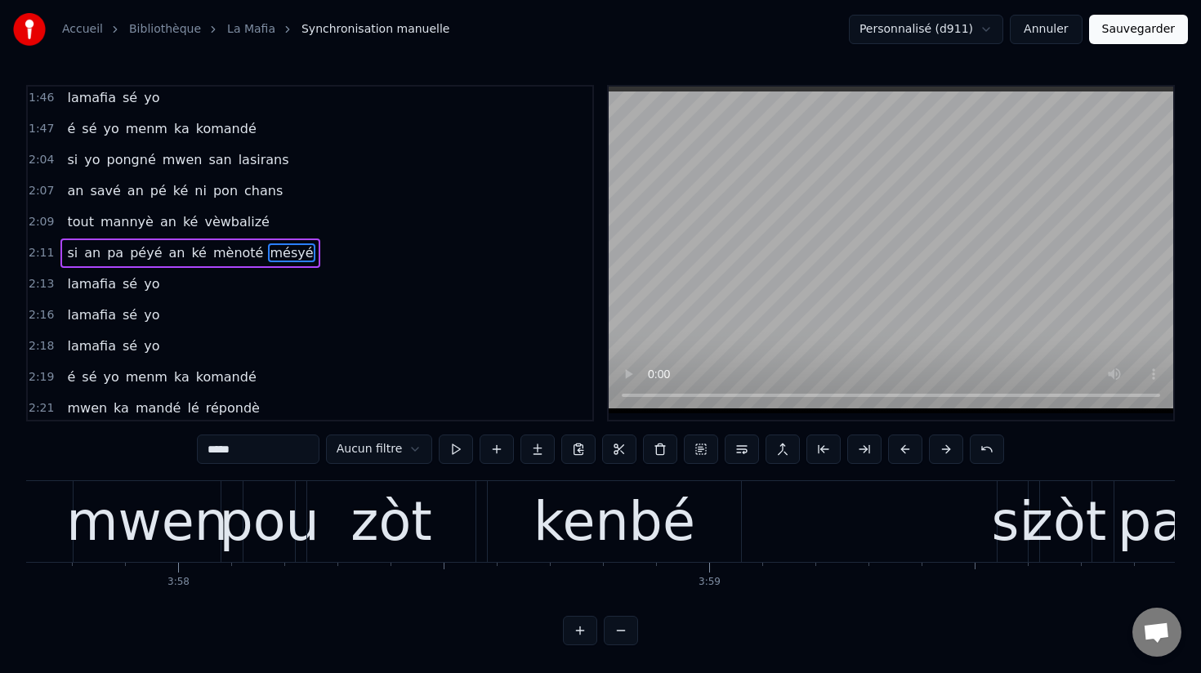
scroll to position [0, 126300]
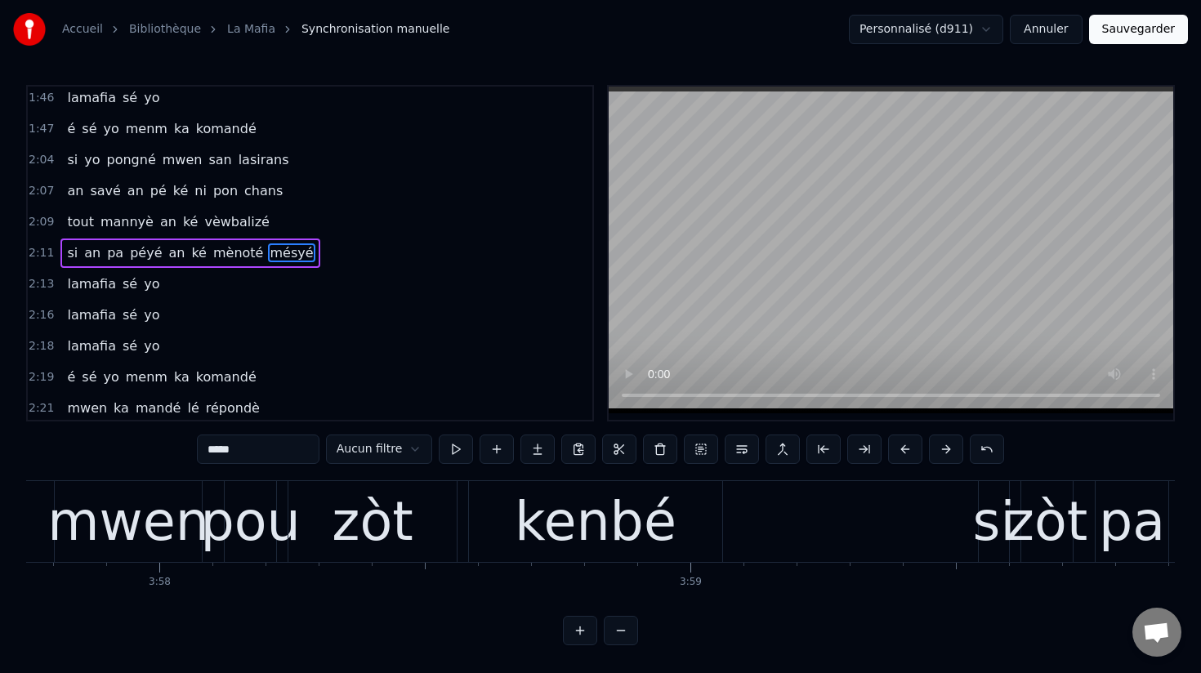
click at [138, 526] on div "mwen" at bounding box center [128, 522] width 162 height 80
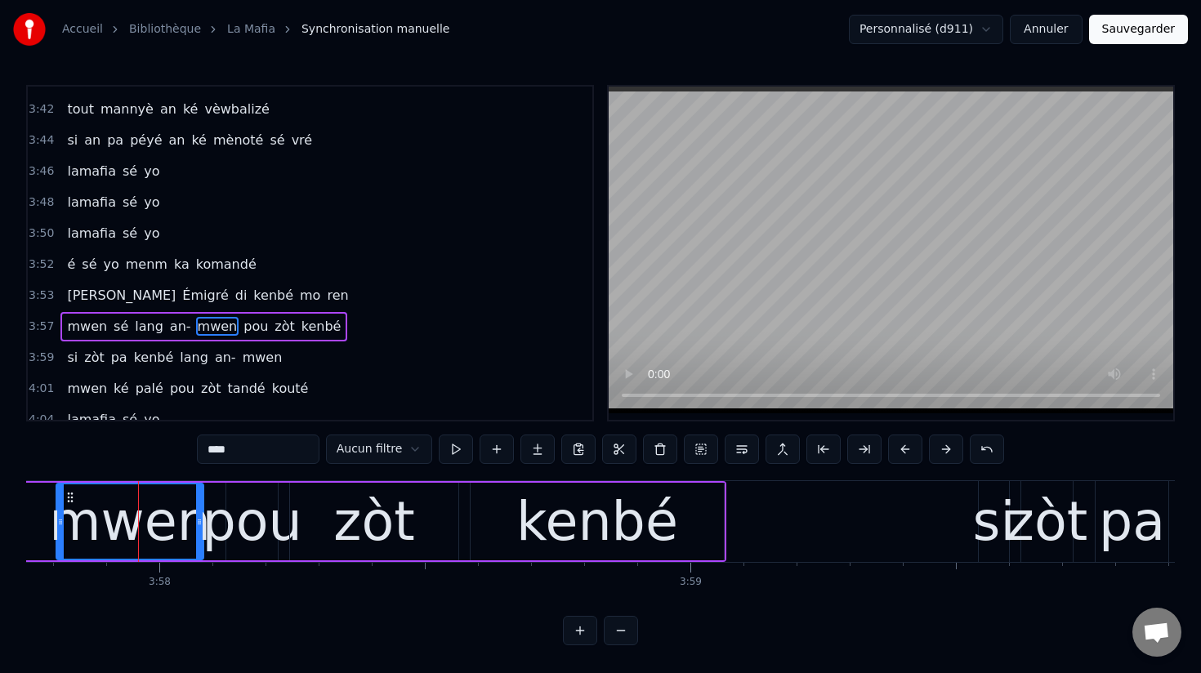
scroll to position [2768, 0]
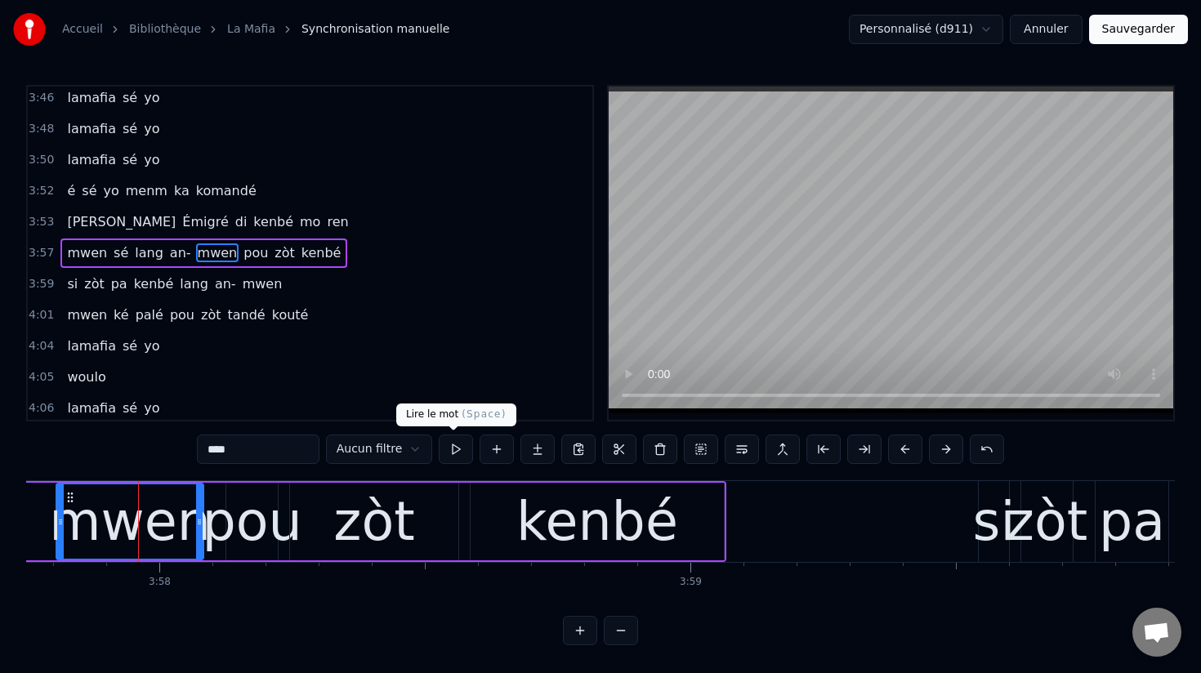
click at [451, 450] on button at bounding box center [456, 449] width 34 height 29
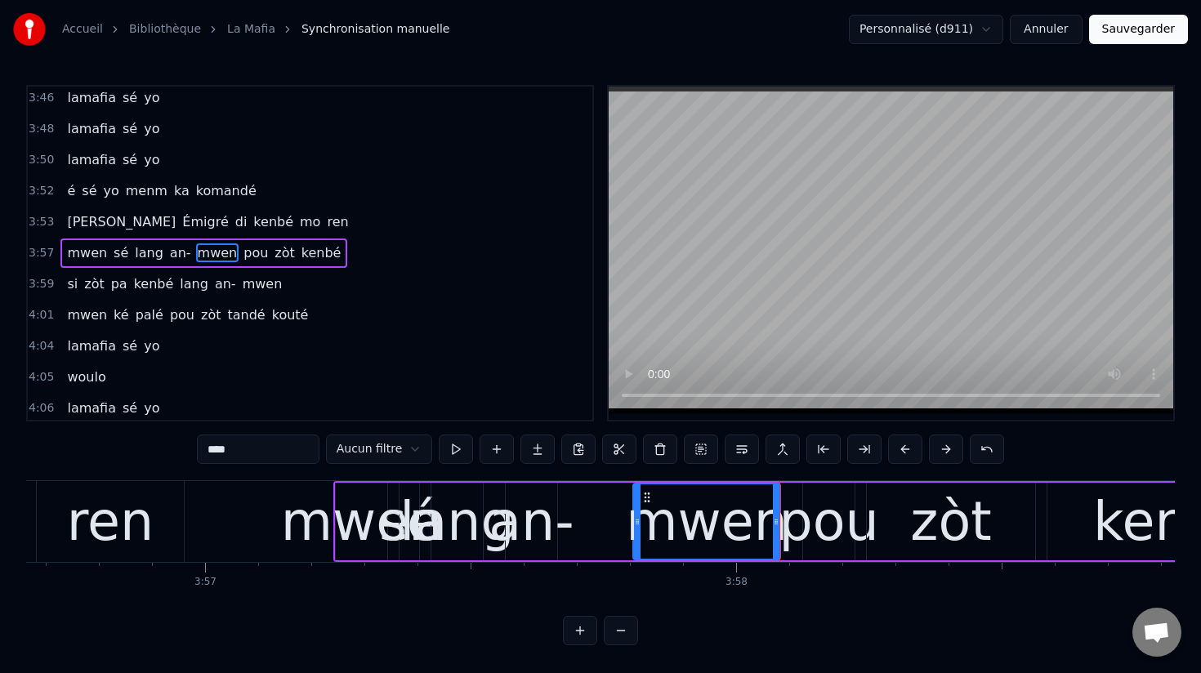
scroll to position [0, 125643]
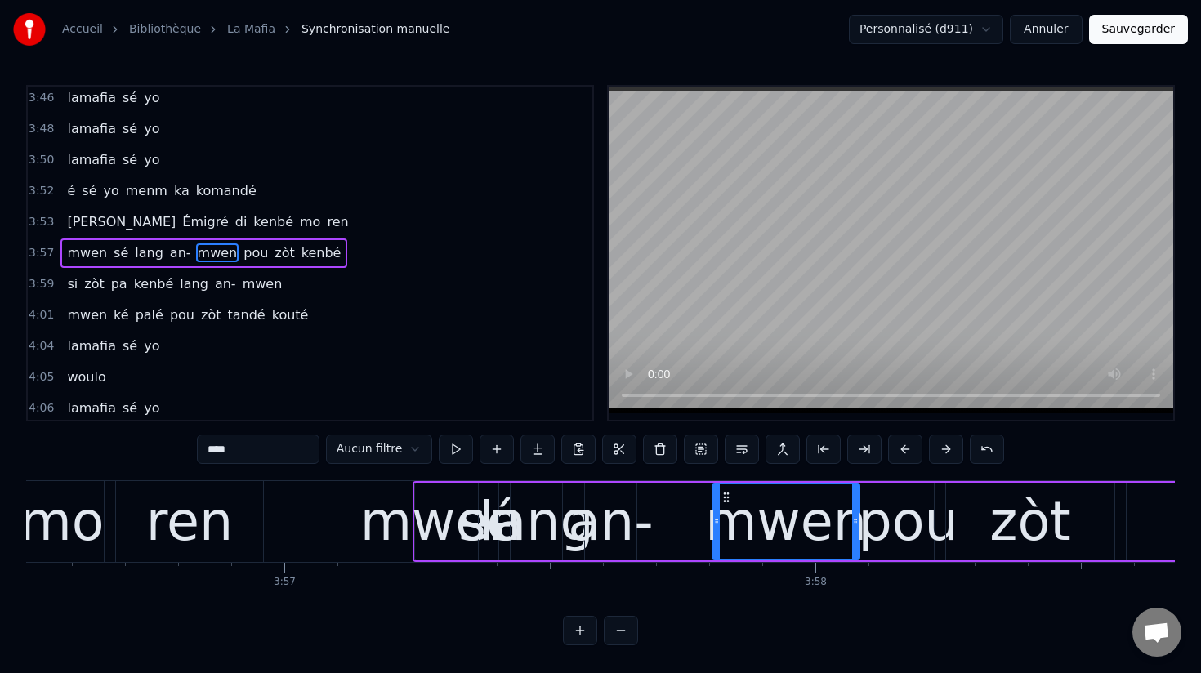
click at [208, 450] on input "****" at bounding box center [258, 449] width 123 height 29
click at [217, 452] on input "*****" at bounding box center [258, 449] width 123 height 29
click at [221, 453] on input "******" at bounding box center [258, 449] width 123 height 29
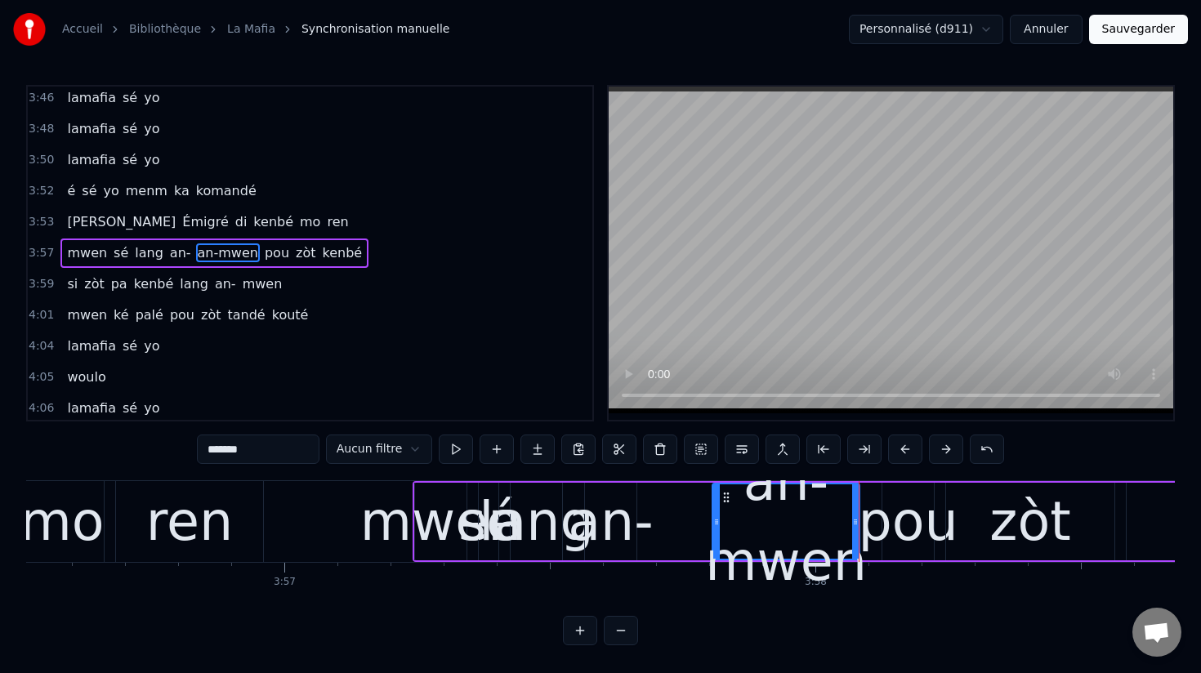
click at [608, 529] on div "an-" at bounding box center [610, 522] width 85 height 80
type input "***"
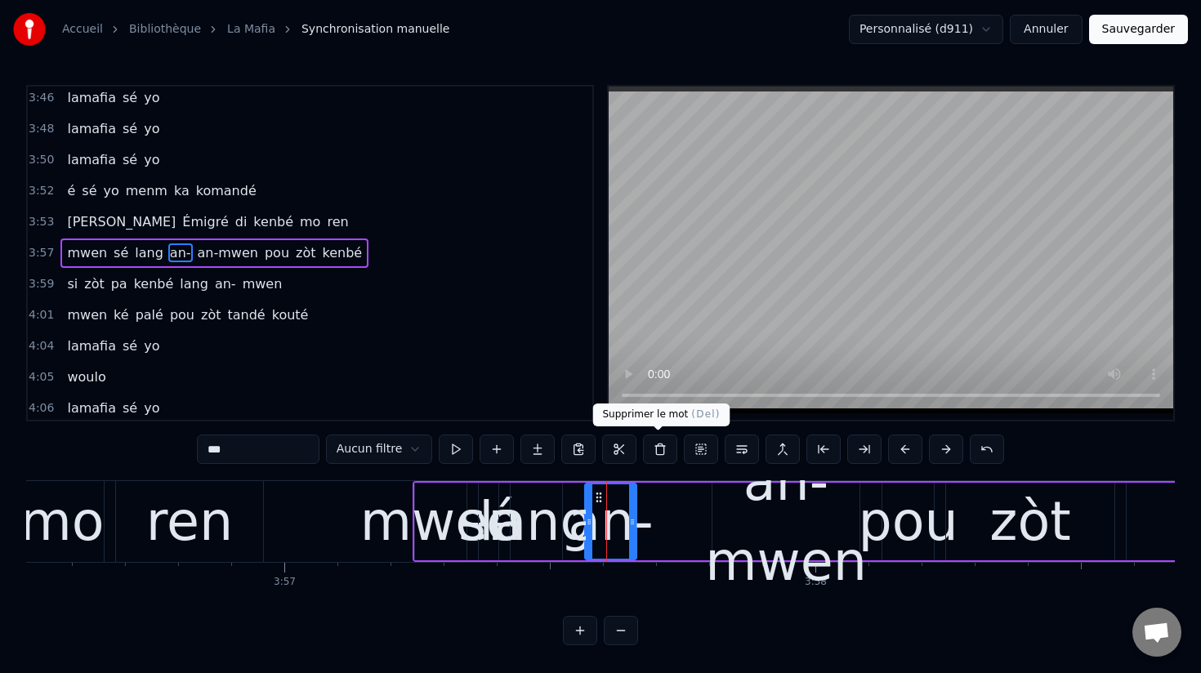
click at [655, 454] on button at bounding box center [660, 449] width 34 height 29
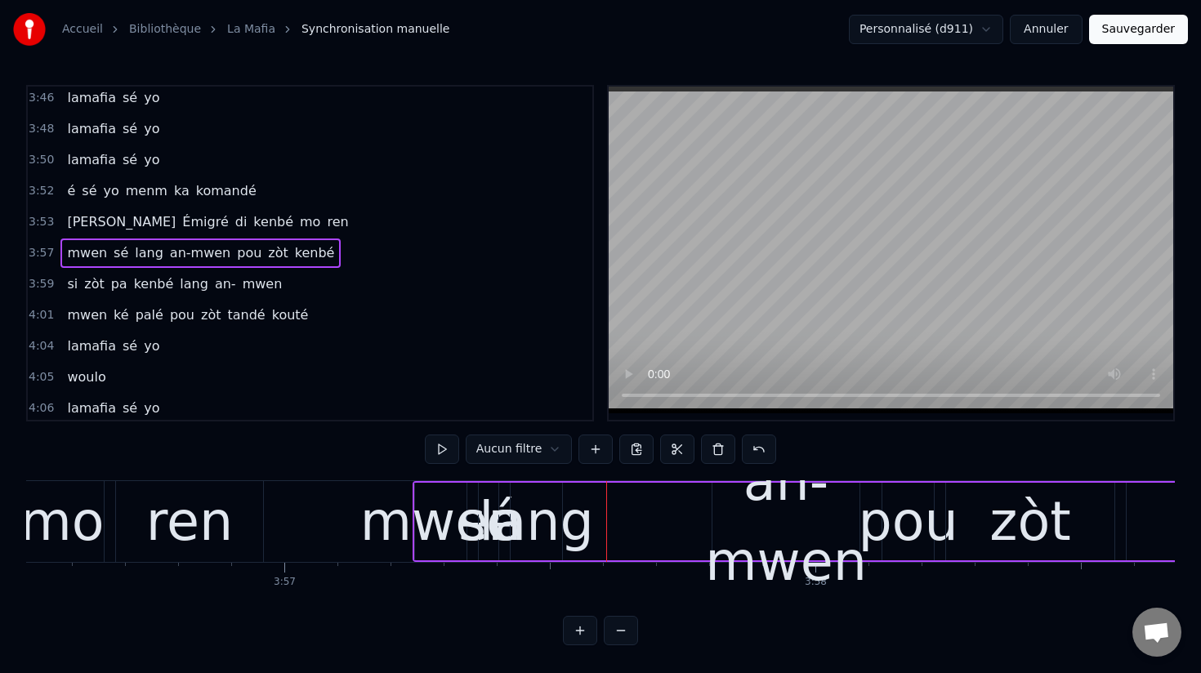
click at [770, 568] on div "an-mwen" at bounding box center [786, 521] width 162 height 159
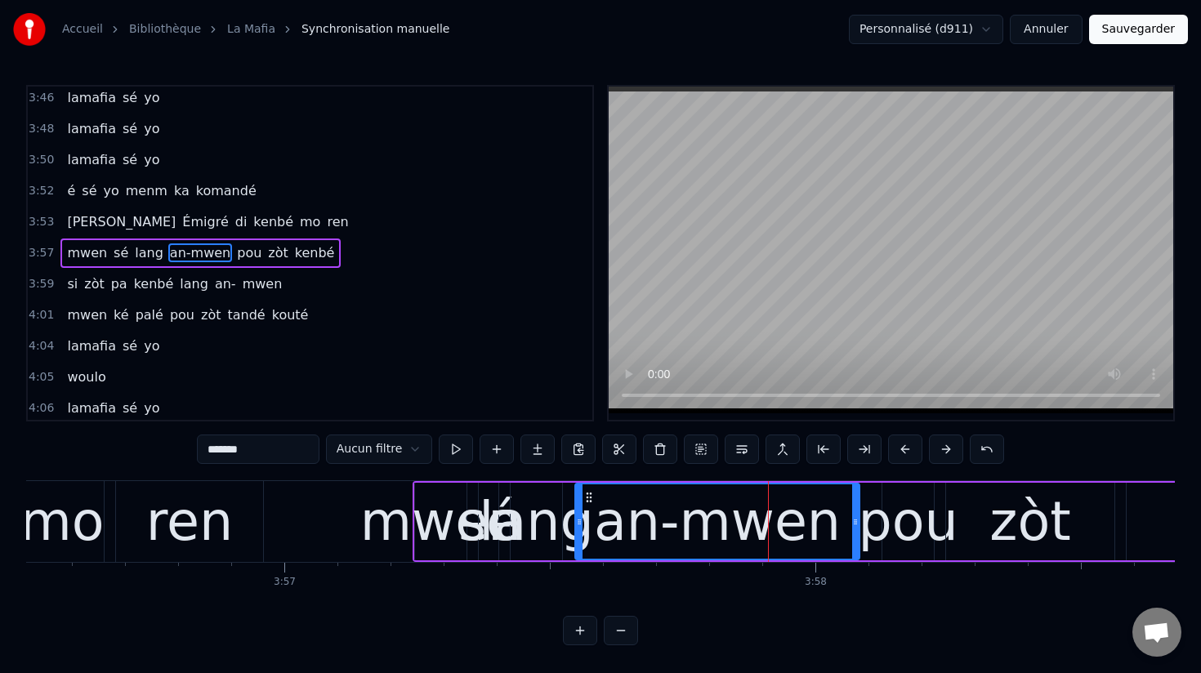
drag, startPoint x: 716, startPoint y: 525, endPoint x: 579, endPoint y: 517, distance: 137.5
click at [579, 517] on icon at bounding box center [579, 522] width 7 height 13
click at [213, 288] on span "an-" at bounding box center [225, 284] width 25 height 19
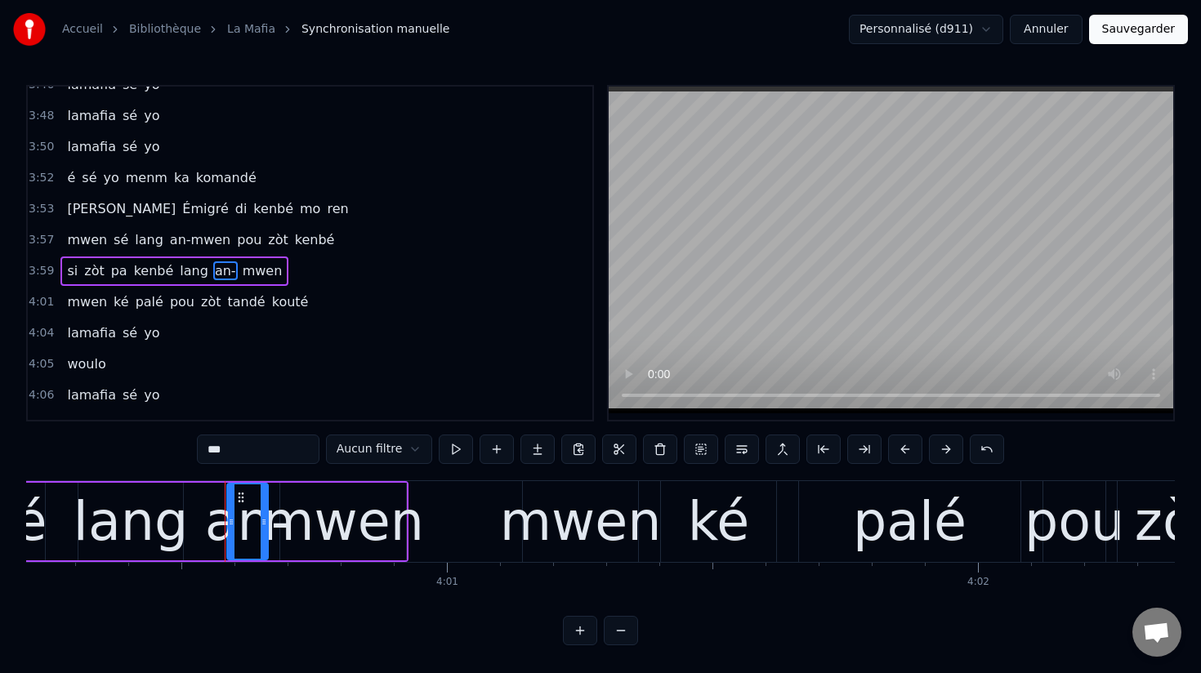
scroll to position [0, 127722]
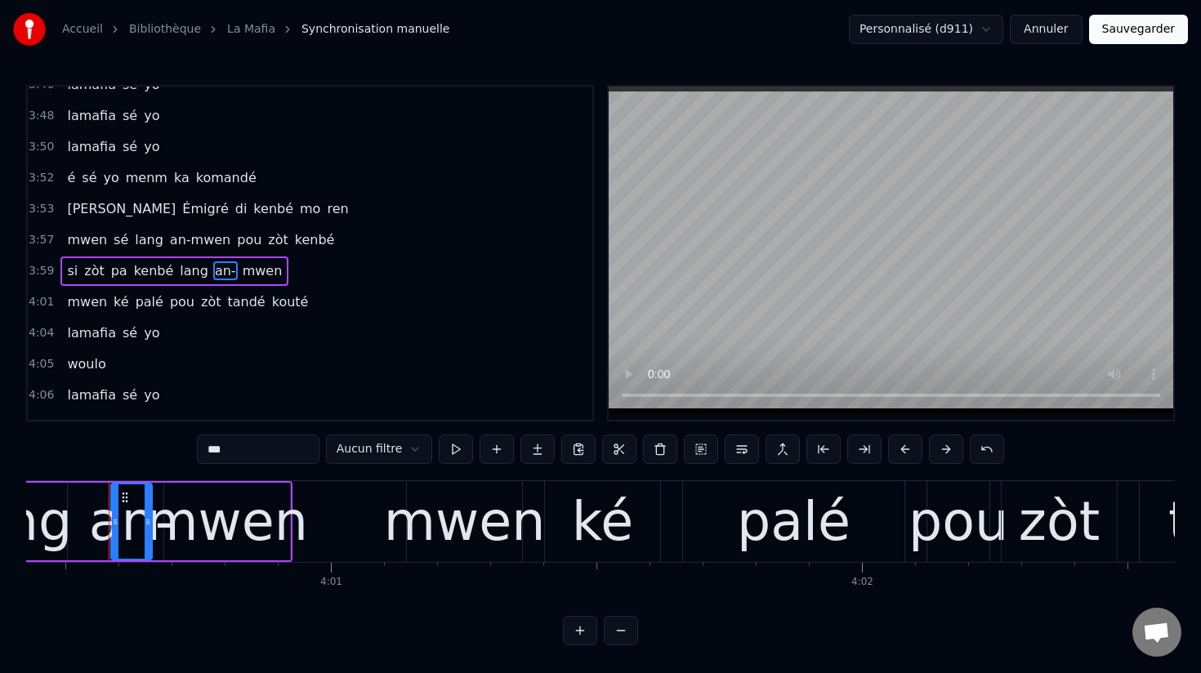
click at [92, 239] on span "mwen" at bounding box center [86, 239] width 43 height 19
type input "****"
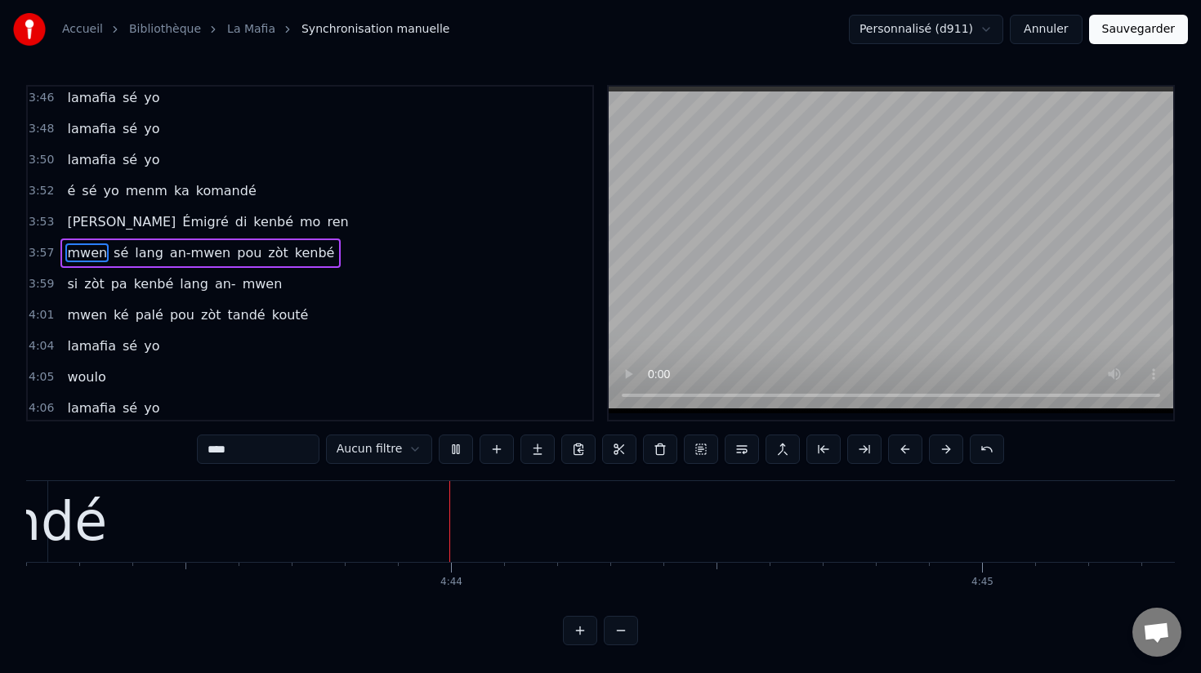
scroll to position [0, 150454]
click at [1141, 29] on button "Sauvegarder" at bounding box center [1138, 29] width 99 height 29
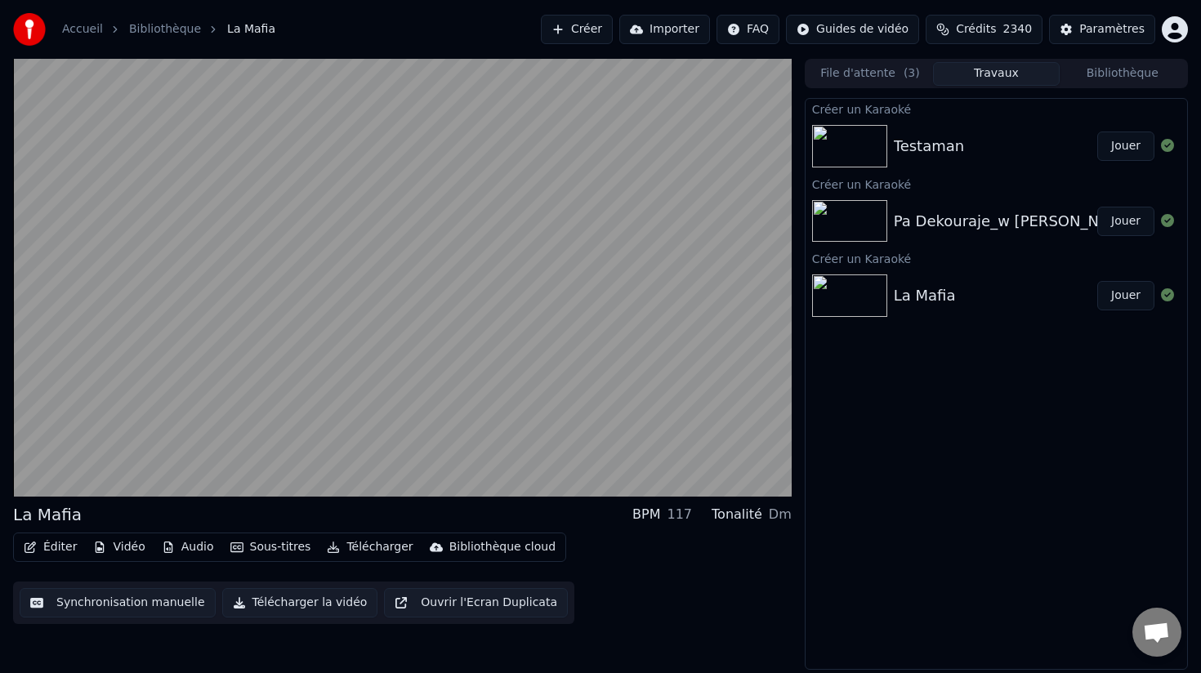
click at [291, 605] on button "Télécharger la vidéo" at bounding box center [300, 602] width 156 height 29
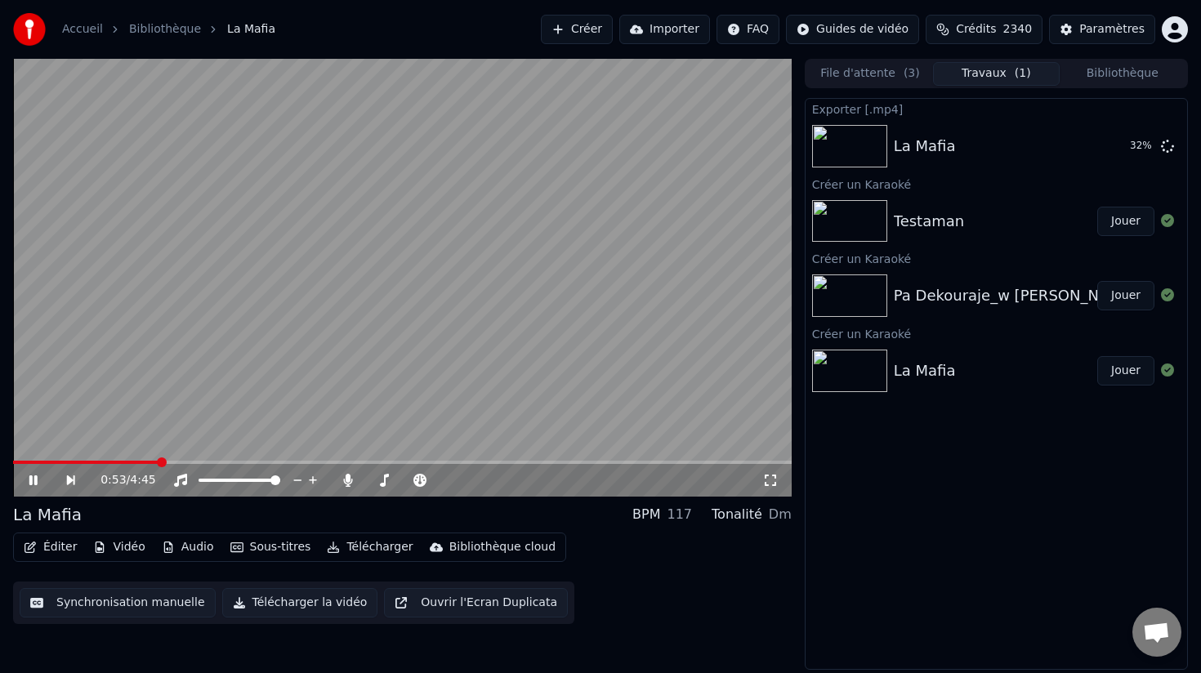
click at [1029, 217] on div "Testaman" at bounding box center [996, 221] width 204 height 23
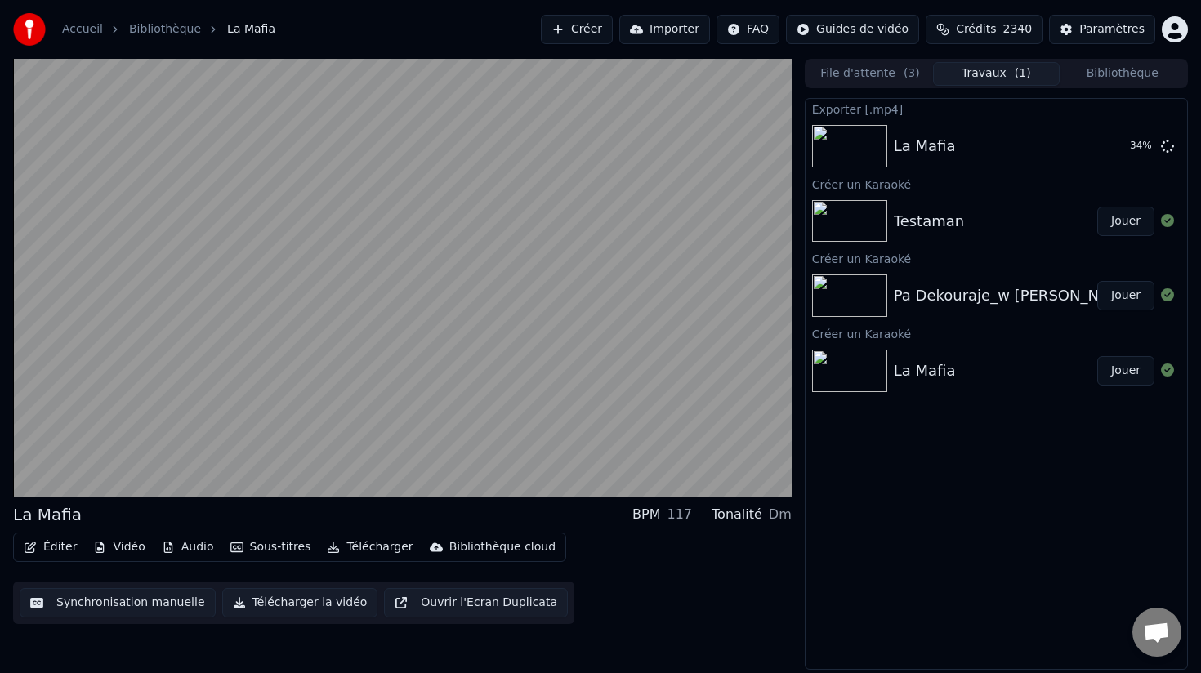
click at [839, 218] on img at bounding box center [849, 221] width 75 height 42
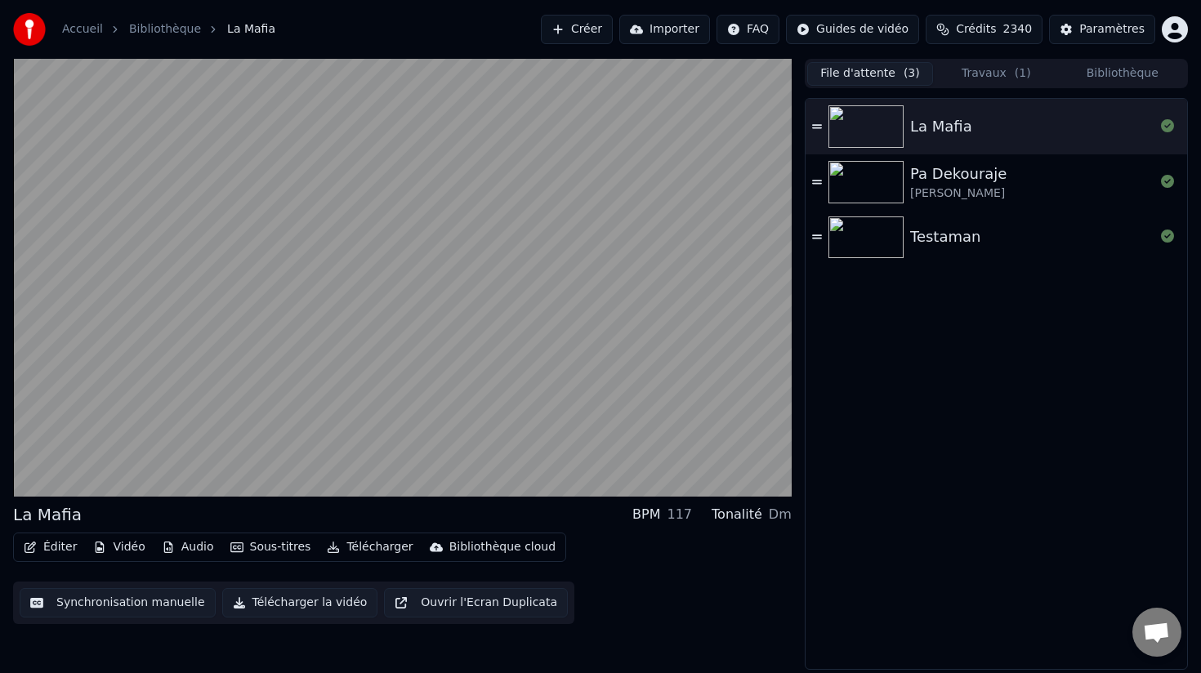
click at [844, 73] on button "File d'attente ( 3 )" at bounding box center [870, 74] width 126 height 24
click at [857, 238] on img at bounding box center [866, 238] width 75 height 42
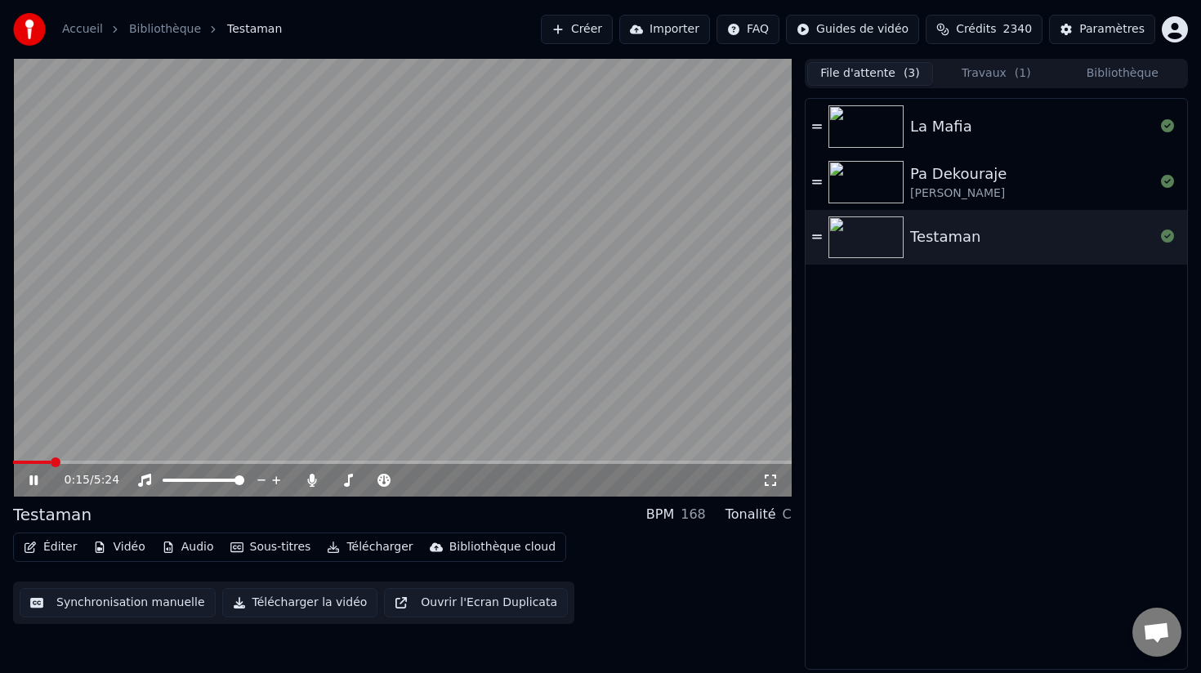
click at [32, 474] on icon at bounding box center [45, 480] width 38 height 13
click at [53, 551] on button "Éditer" at bounding box center [50, 547] width 66 height 23
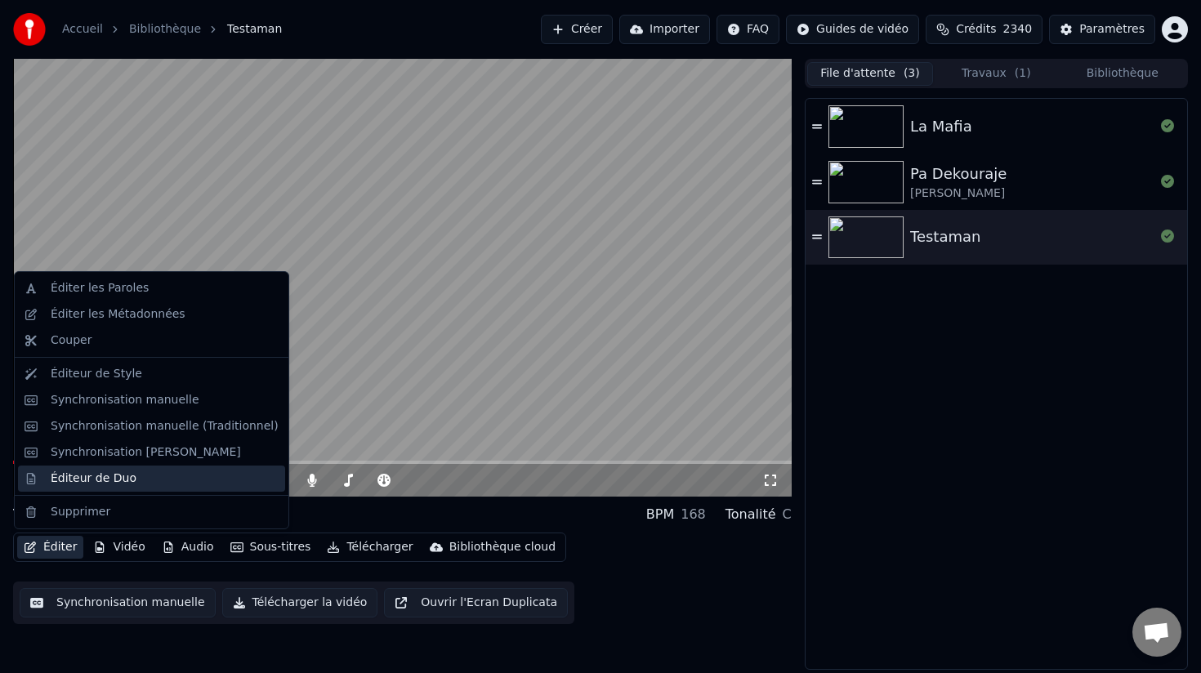
click at [95, 480] on div "Éditeur de Duo" at bounding box center [94, 479] width 86 height 16
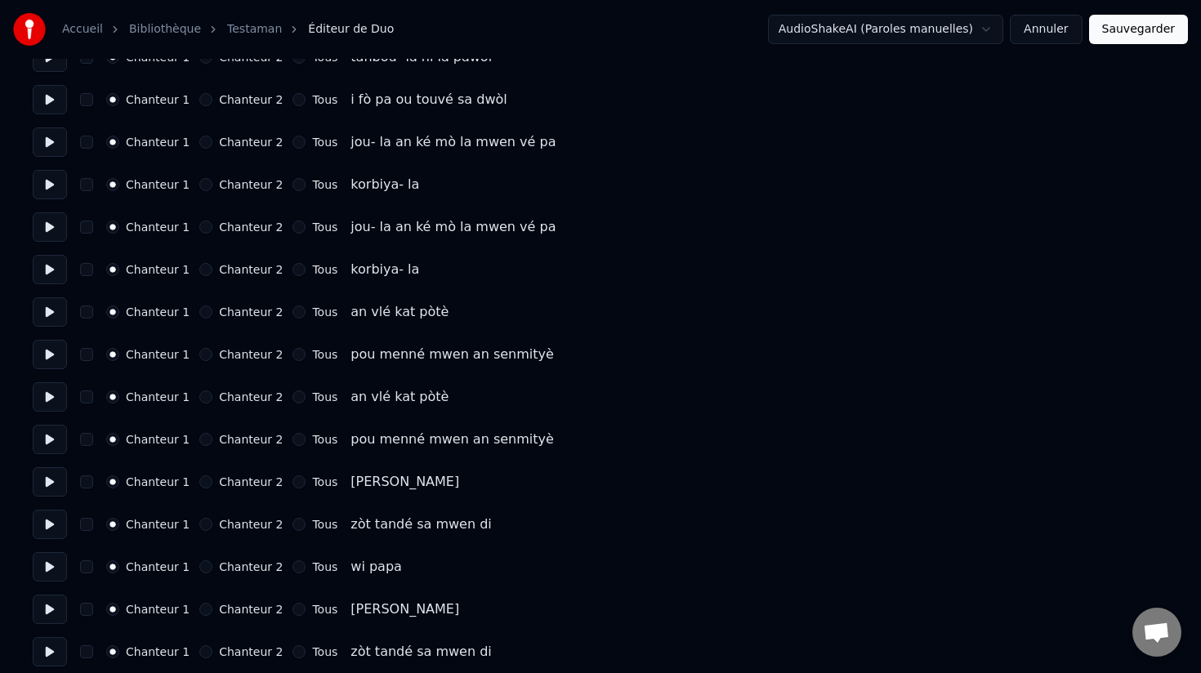
scroll to position [1447, 0]
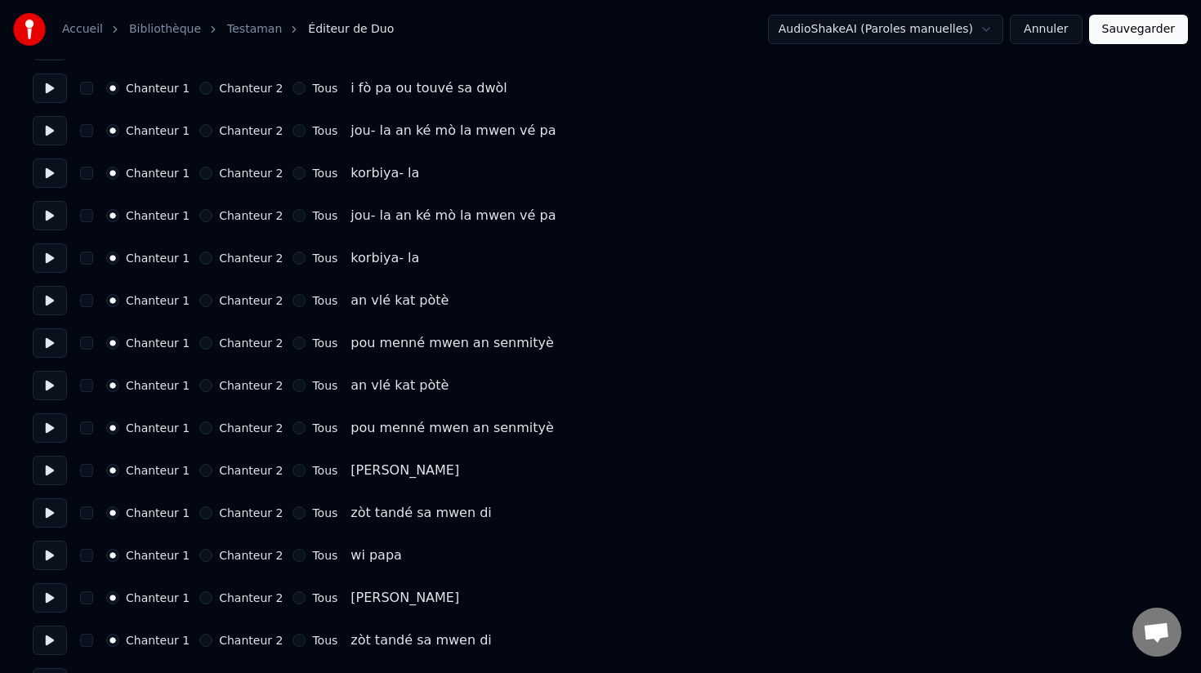
click at [199, 552] on button "Chanteur 2" at bounding box center [205, 555] width 13 height 13
click at [84, 554] on button "button" at bounding box center [86, 555] width 13 height 13
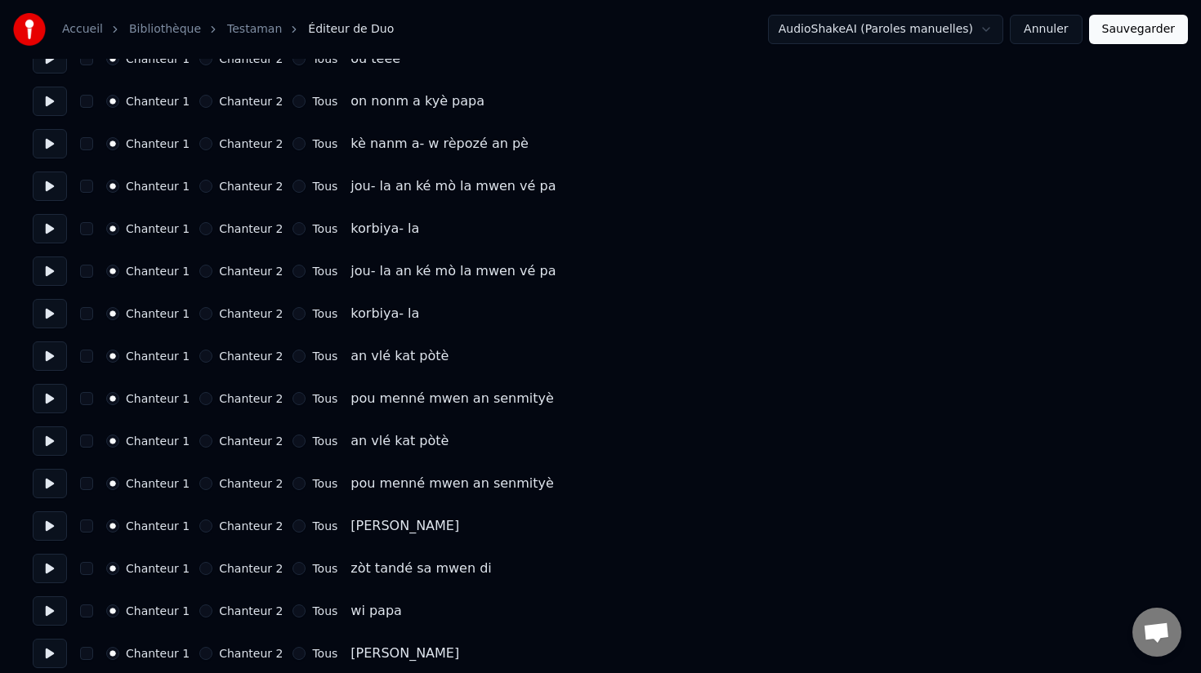
scroll to position [2975, 0]
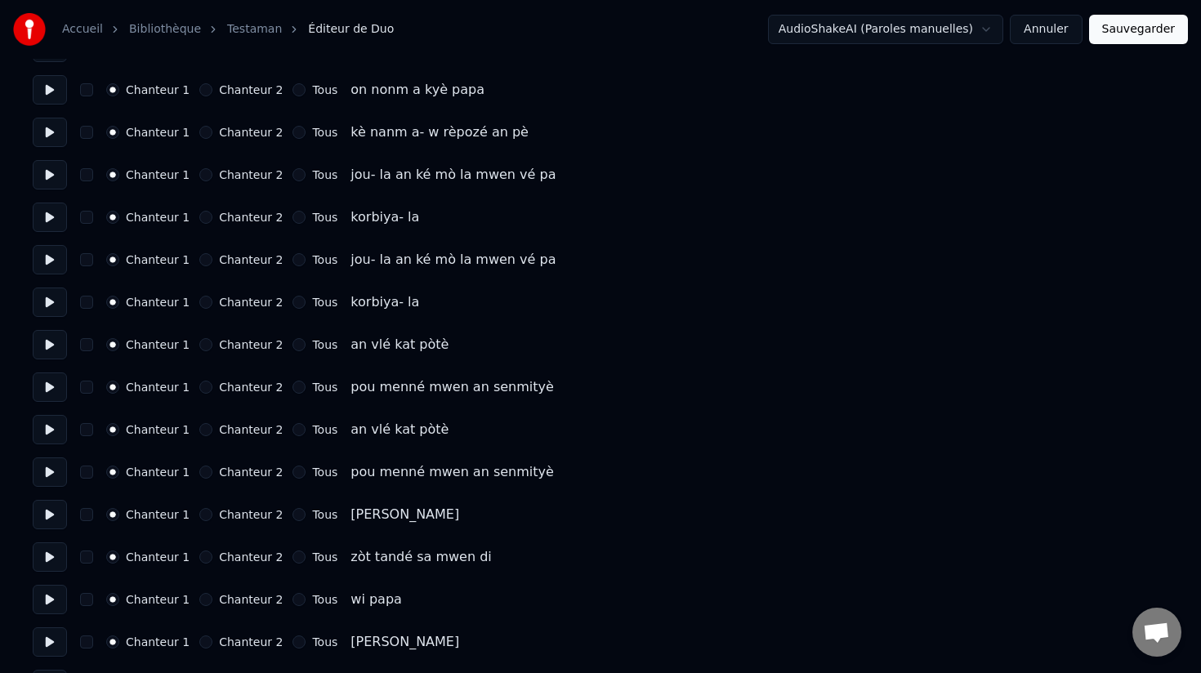
click at [204, 599] on button "Chanteur 2" at bounding box center [205, 599] width 13 height 13
click at [87, 600] on button "button" at bounding box center [86, 599] width 13 height 13
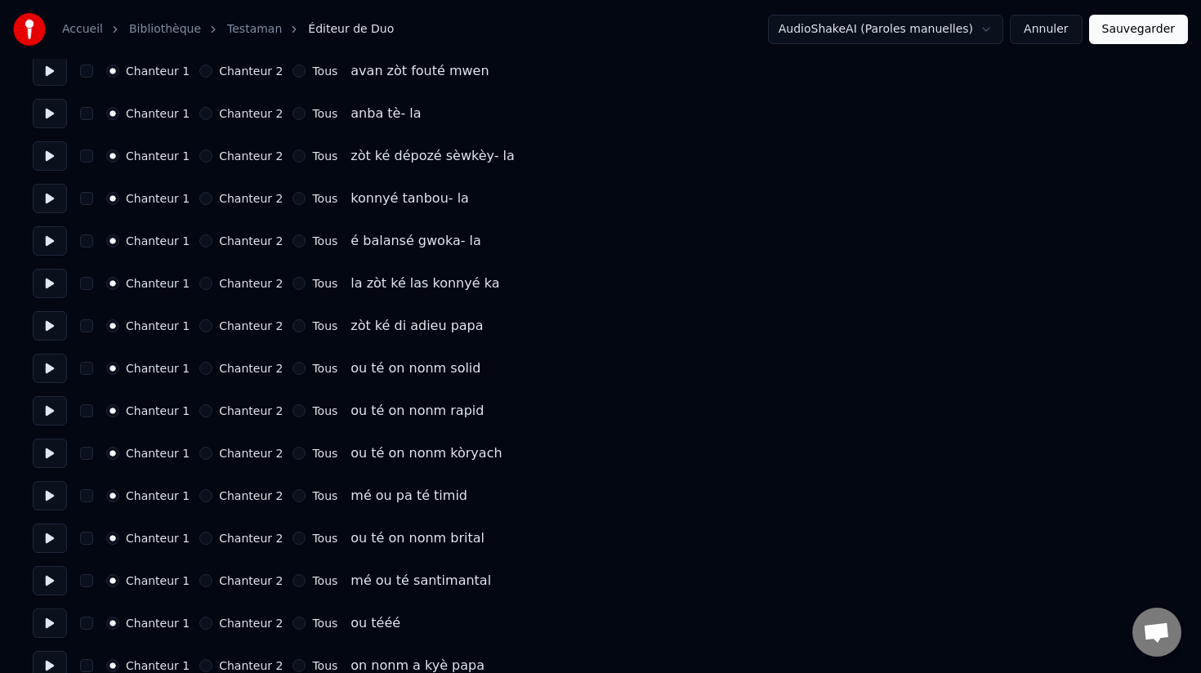
scroll to position [4037, 0]
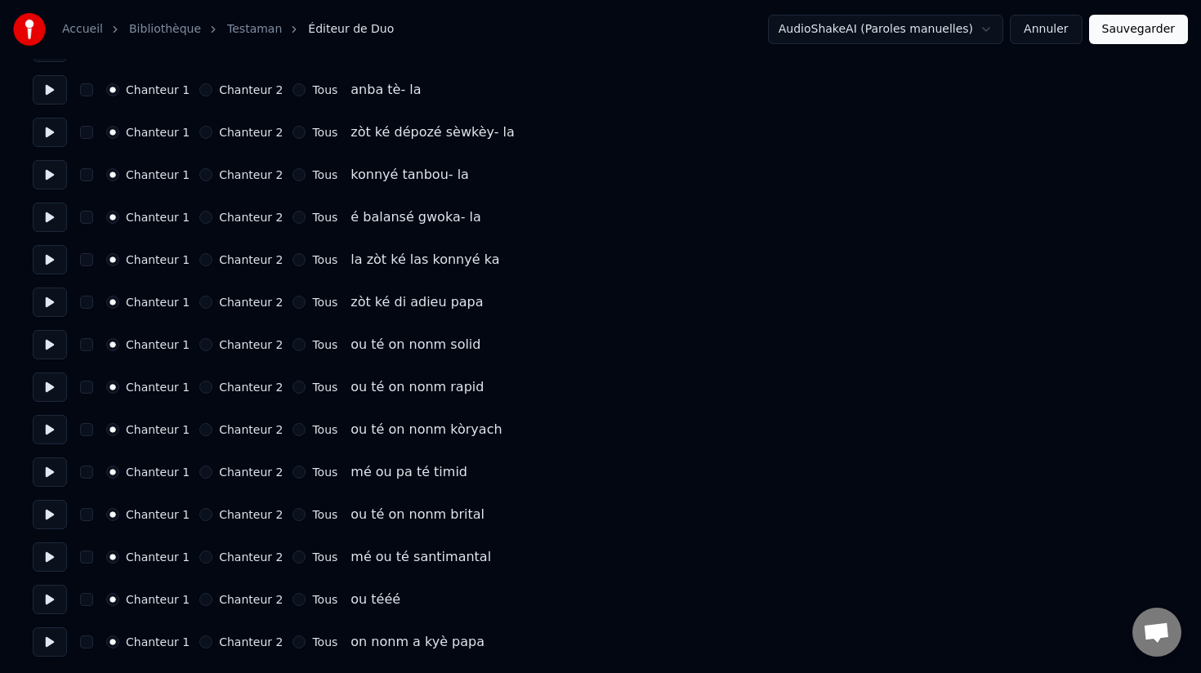
click at [1125, 27] on button "Sauvegarder" at bounding box center [1138, 29] width 99 height 29
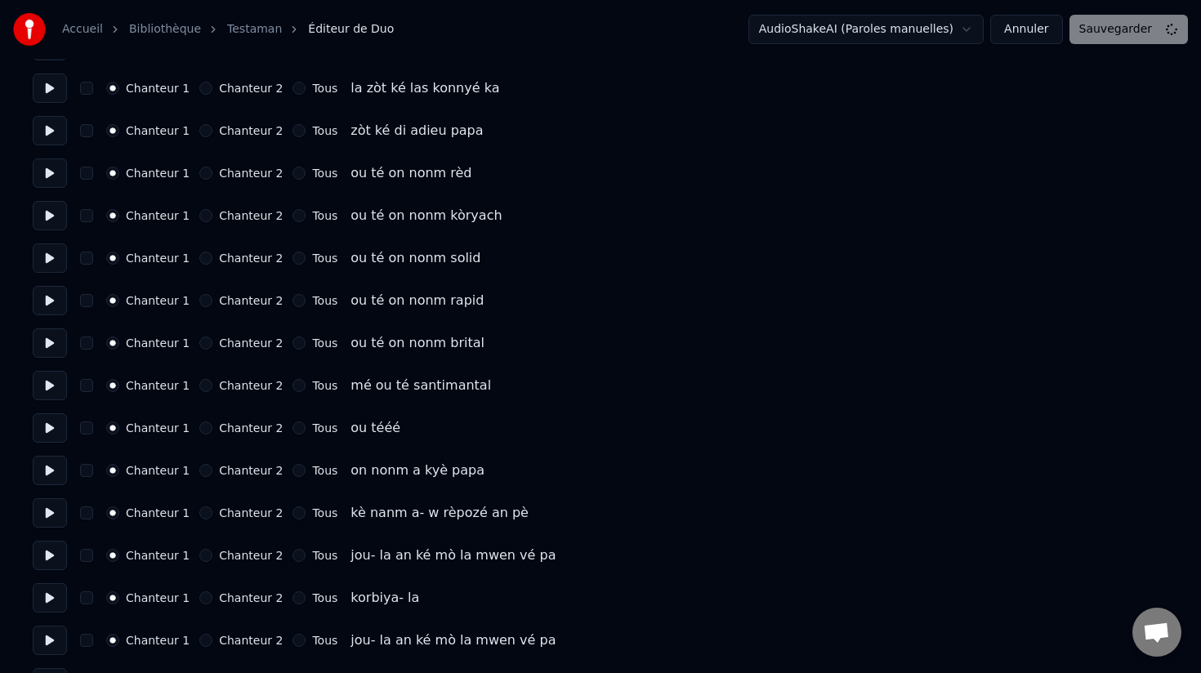
scroll to position [2813, 0]
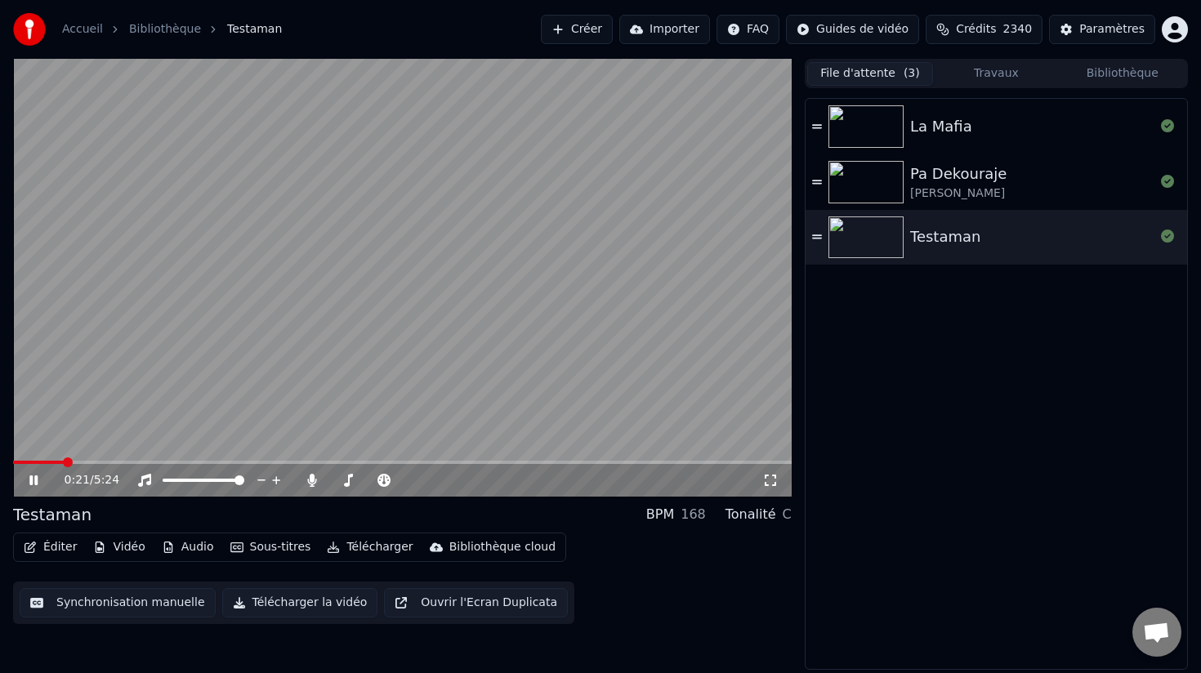
click at [34, 481] on icon at bounding box center [45, 480] width 38 height 13
